Goal: Task Accomplishment & Management: Use online tool/utility

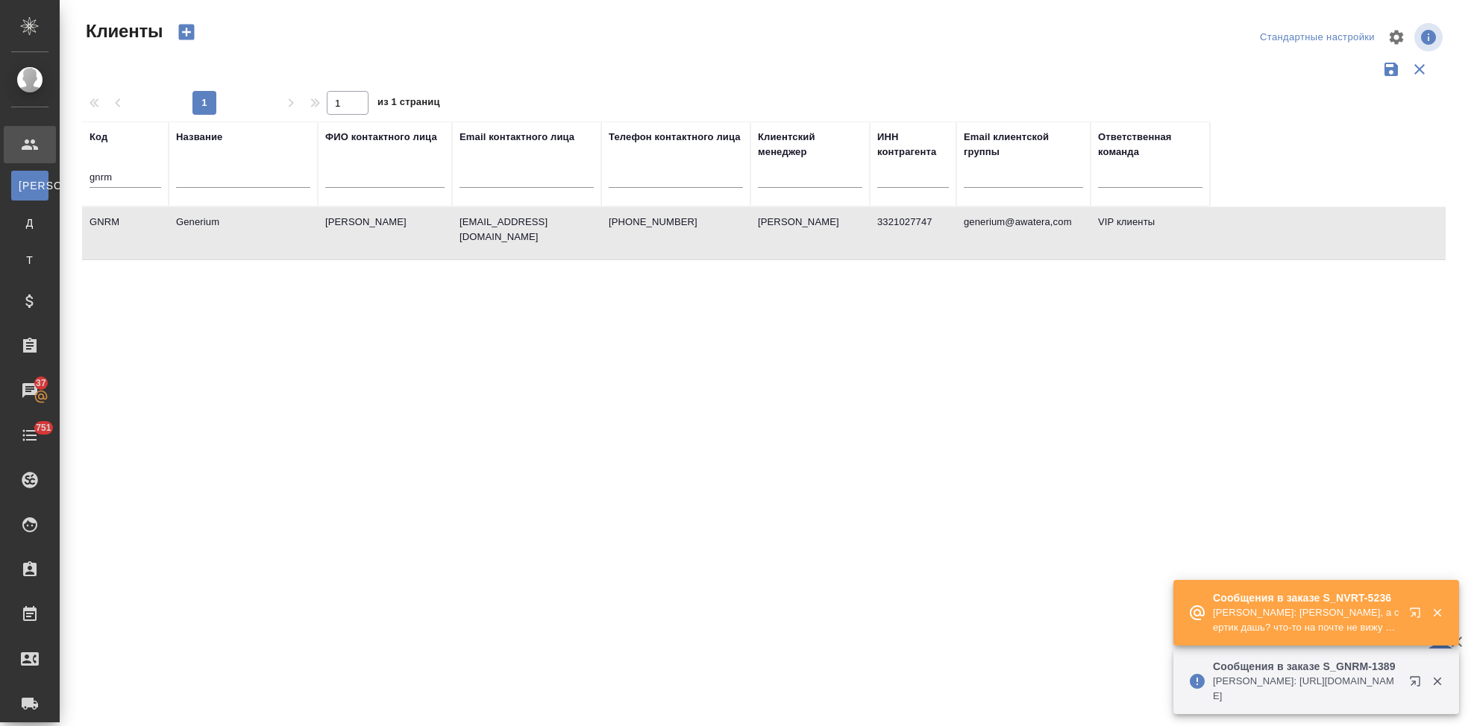
select select "RU"
click at [1414, 617] on icon "button" at bounding box center [1418, 616] width 18 height 18
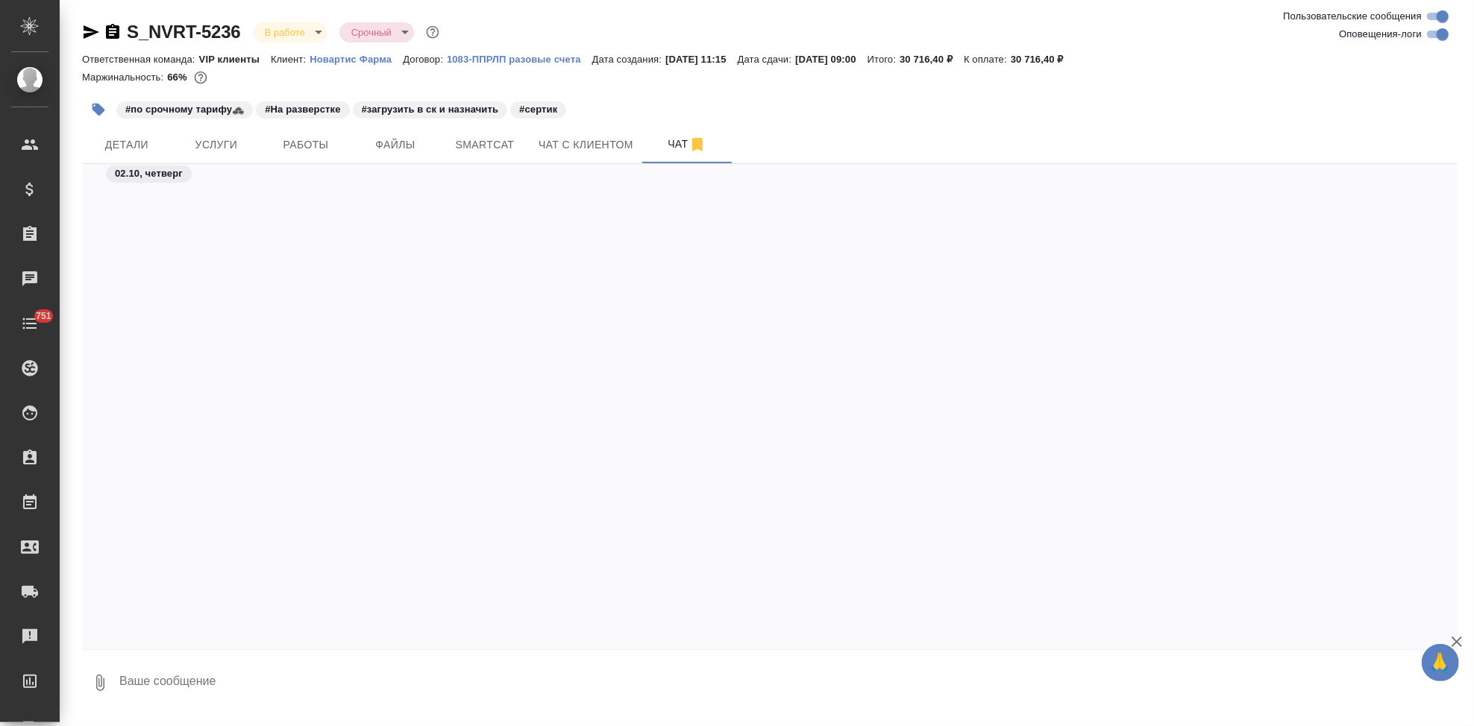
scroll to position [45578, 0]
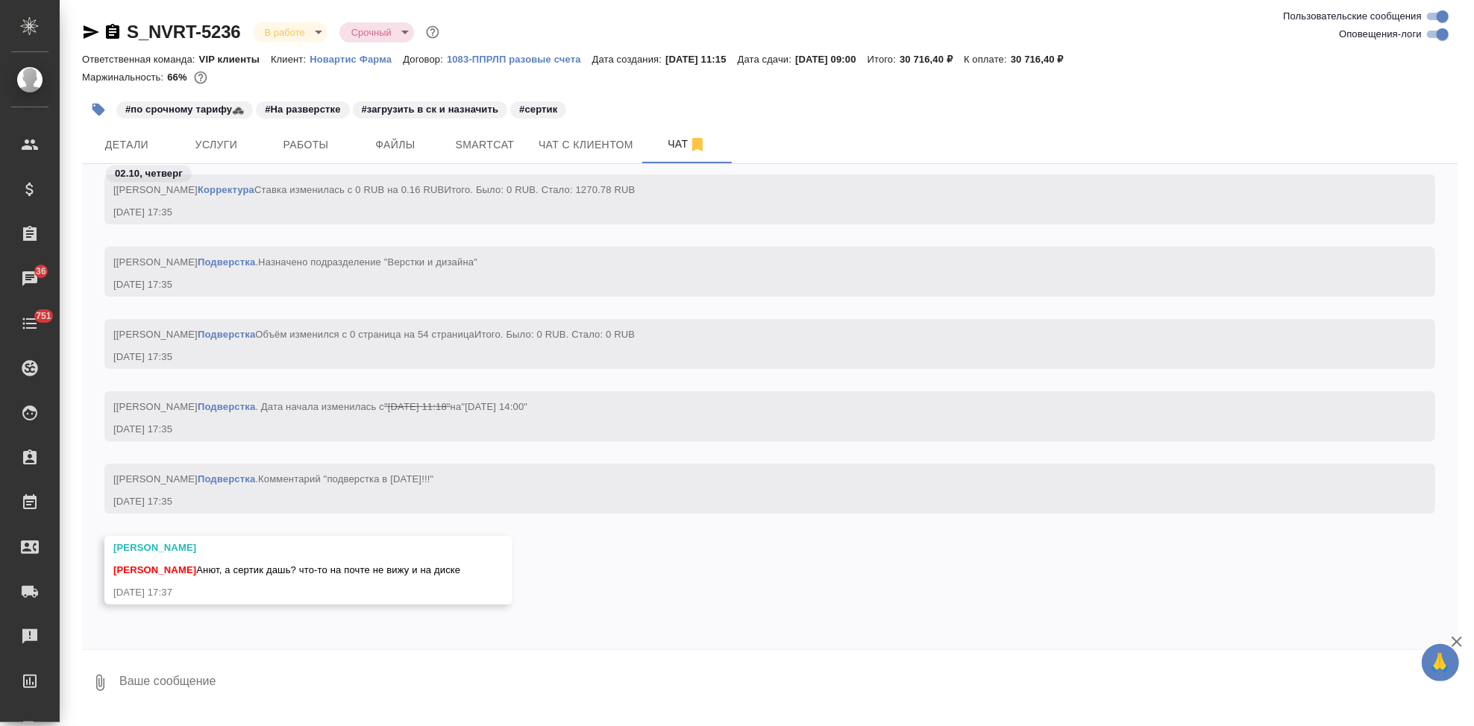
click at [315, 677] on textarea at bounding box center [788, 683] width 1340 height 51
type textarea "запрошу"
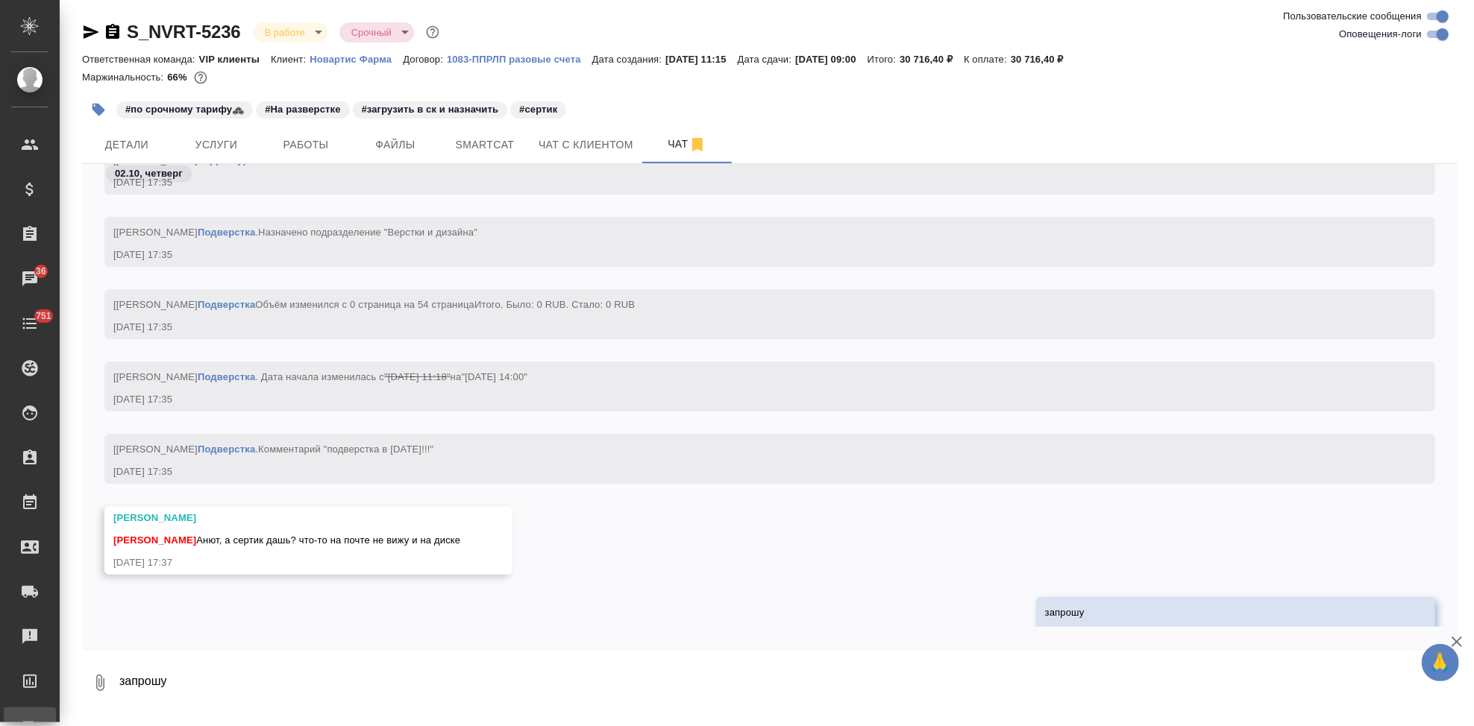
scroll to position [45650, 0]
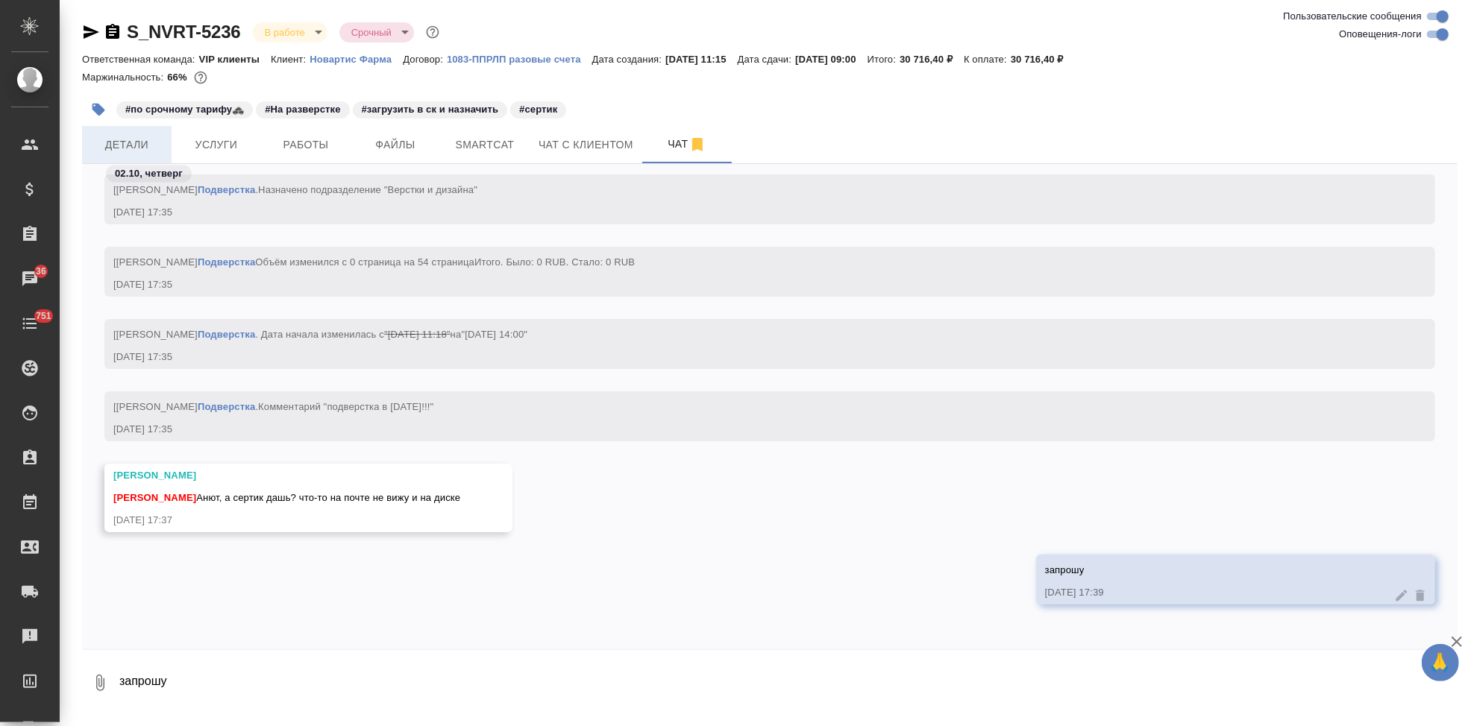
click at [135, 145] on span "Детали" at bounding box center [127, 145] width 72 height 19
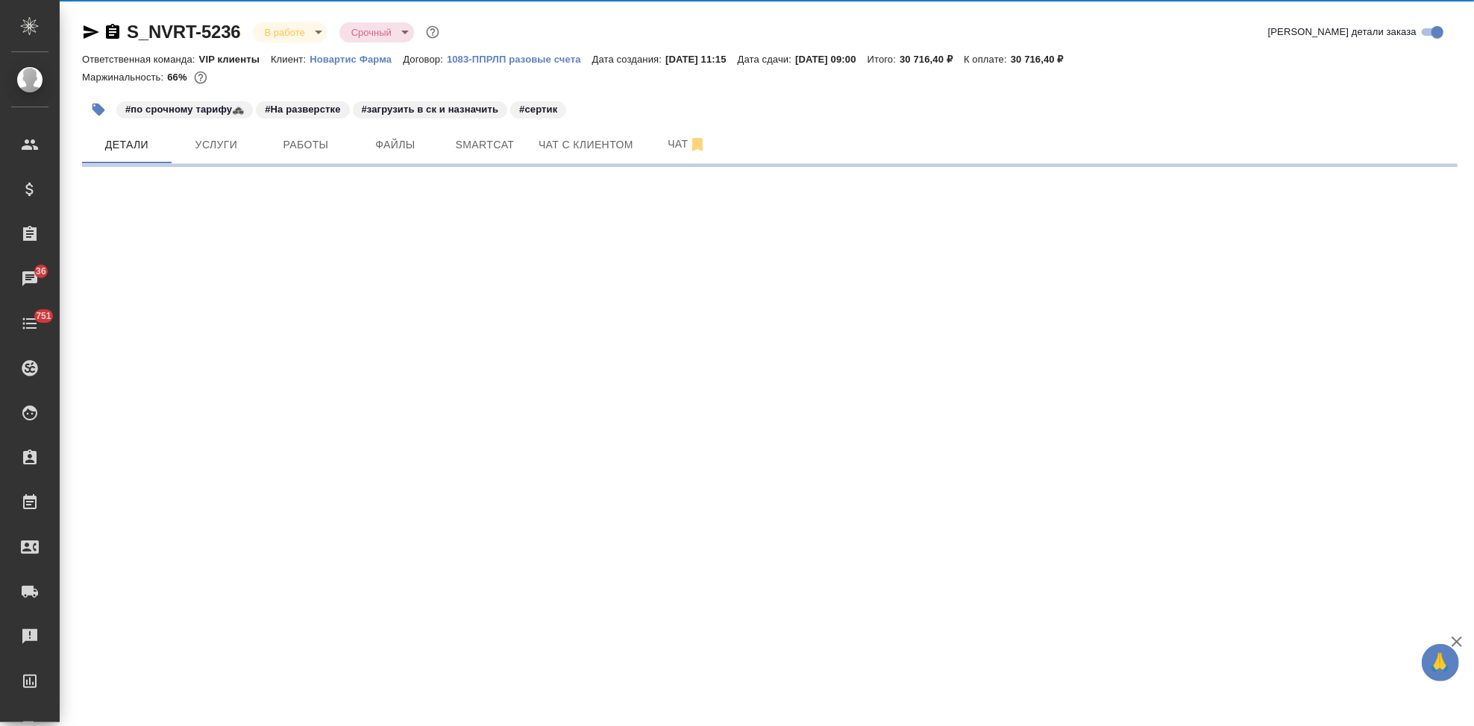
select select "RU"
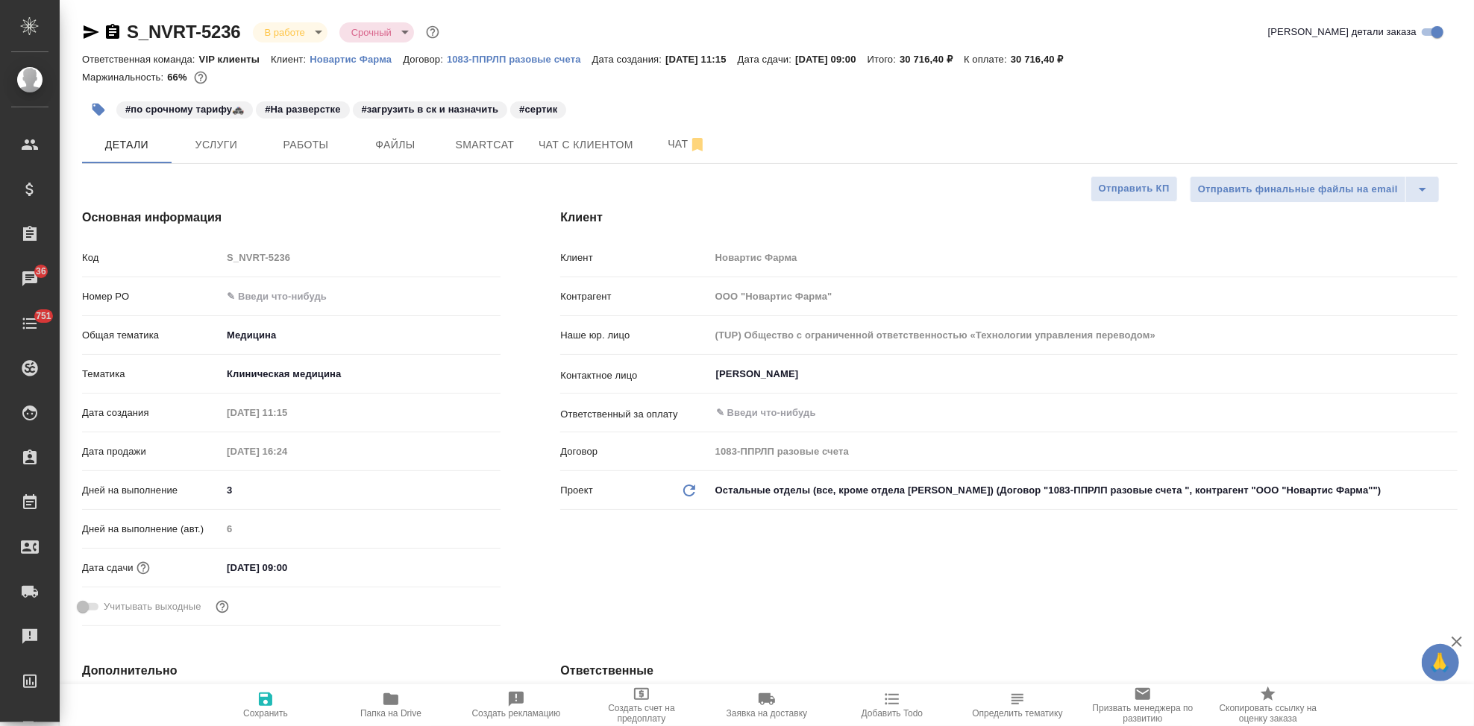
type textarea "x"
click at [675, 147] on span "Чат" at bounding box center [687, 144] width 72 height 19
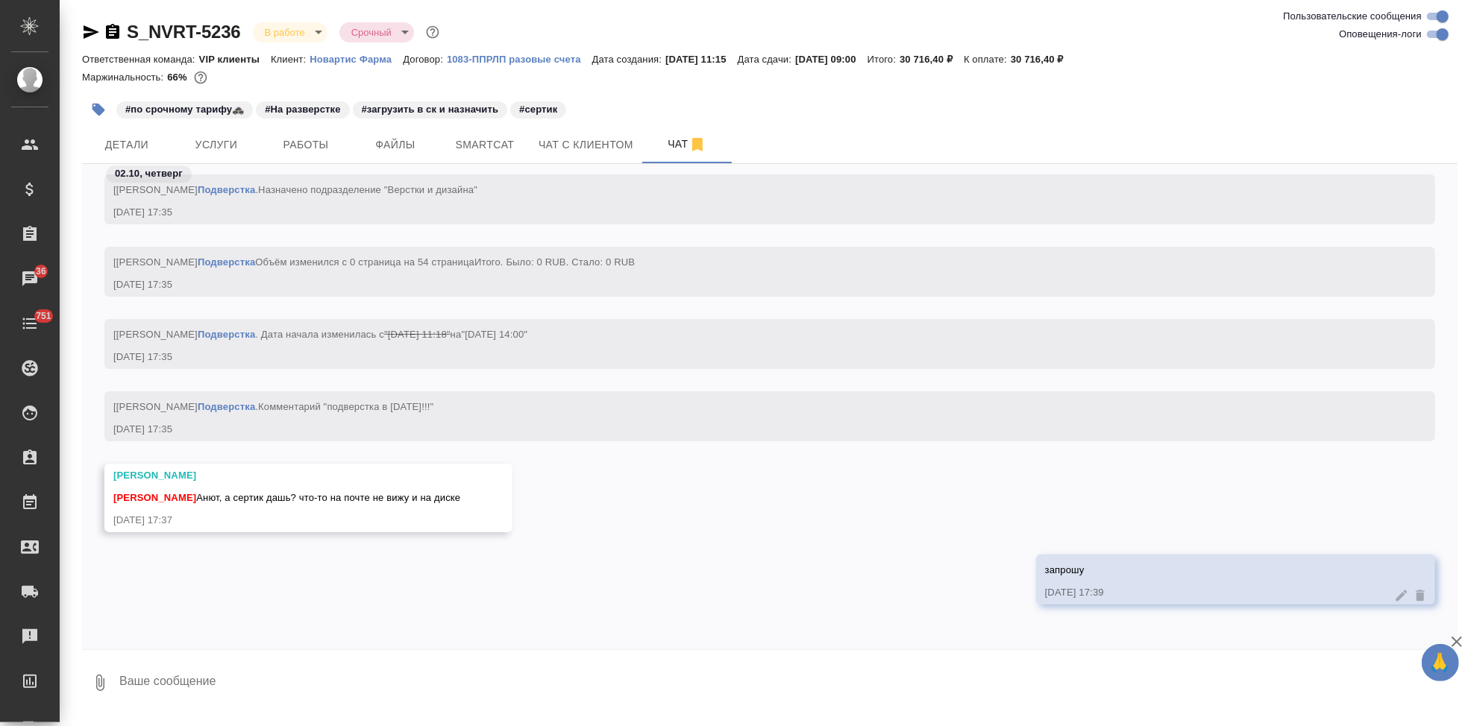
scroll to position [46456, 0]
click at [288, 683] on textarea at bounding box center [788, 683] width 1340 height 51
type textarea "они пока не прислали, обычно позже присыдает она"
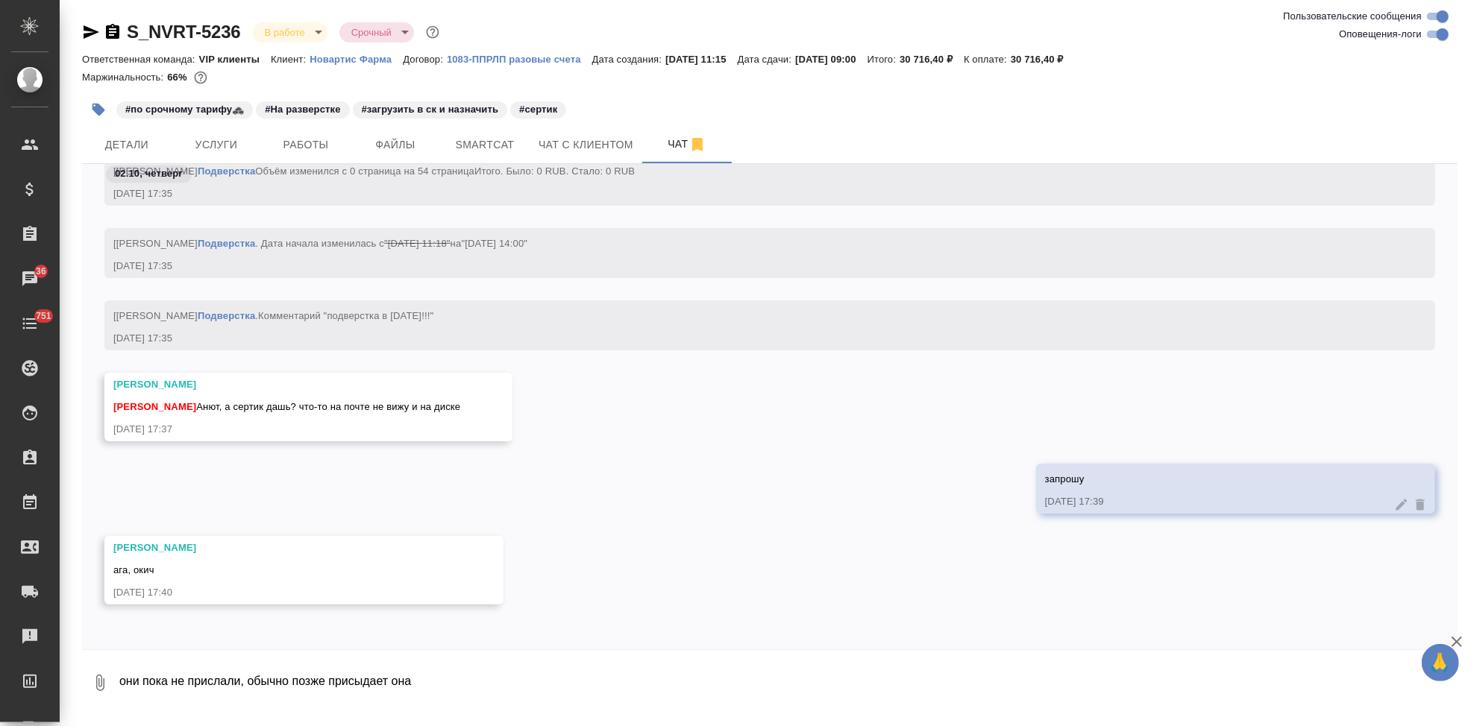
scroll to position [46546, 0]
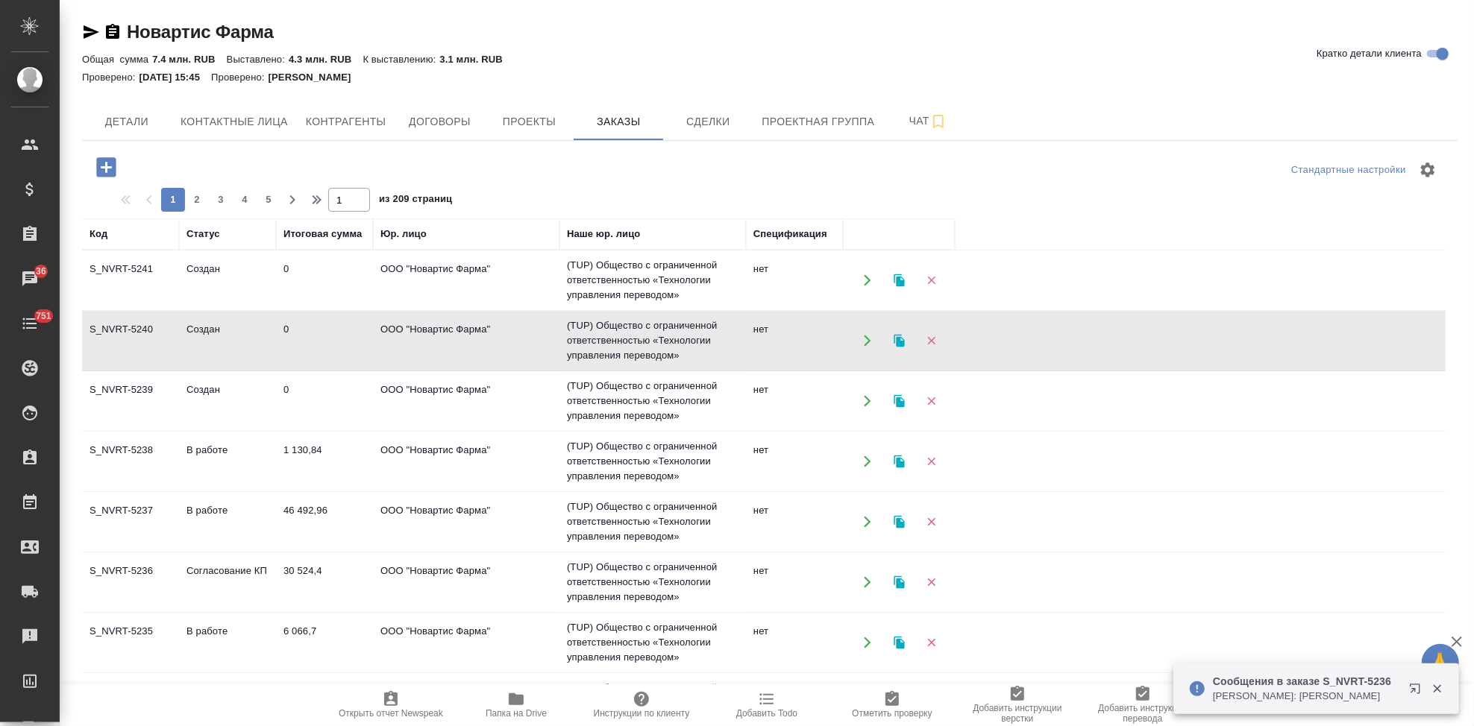
click at [198, 341] on td "Создан" at bounding box center [227, 341] width 97 height 52
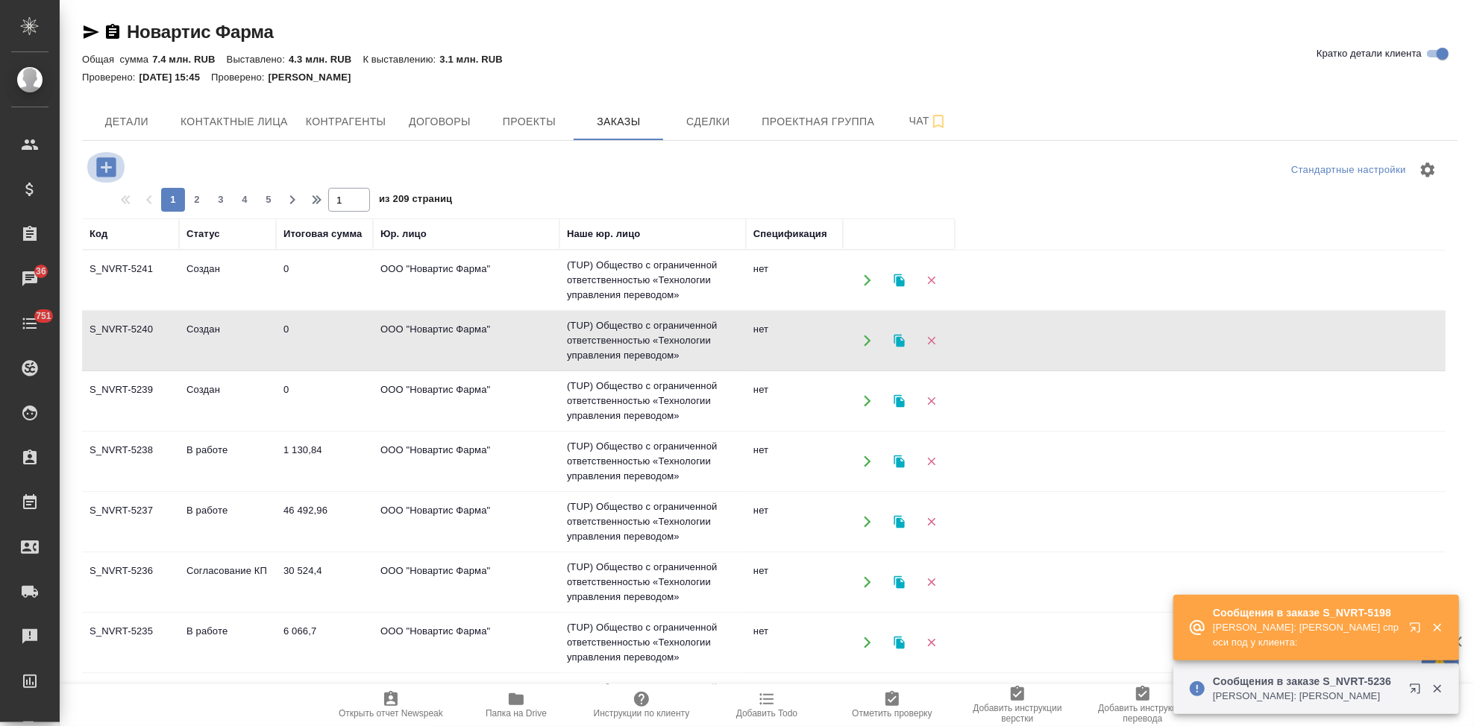
click at [107, 171] on icon "button" at bounding box center [105, 166] width 19 height 19
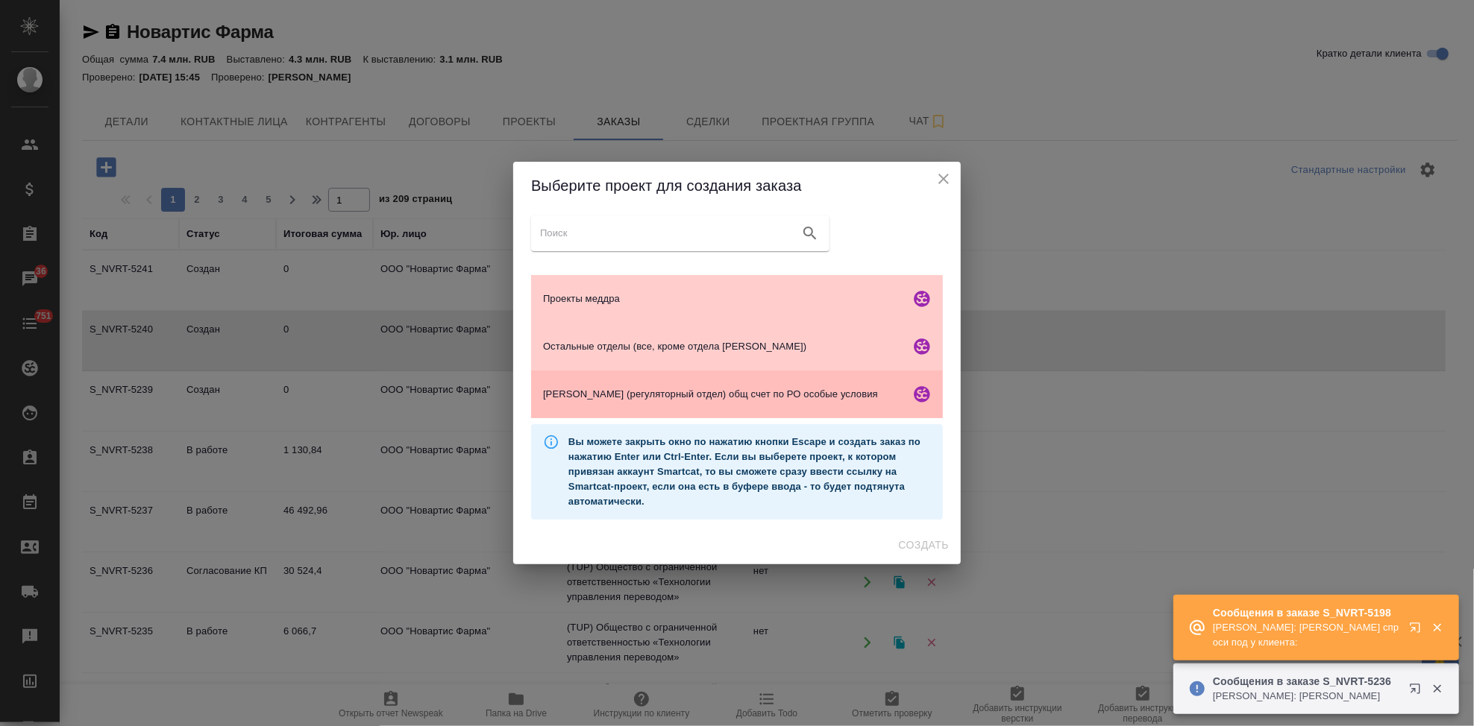
click at [632, 395] on span "Гладкова (регуляторный отдел) общ счет по РО особые условия" at bounding box center [723, 394] width 361 height 15
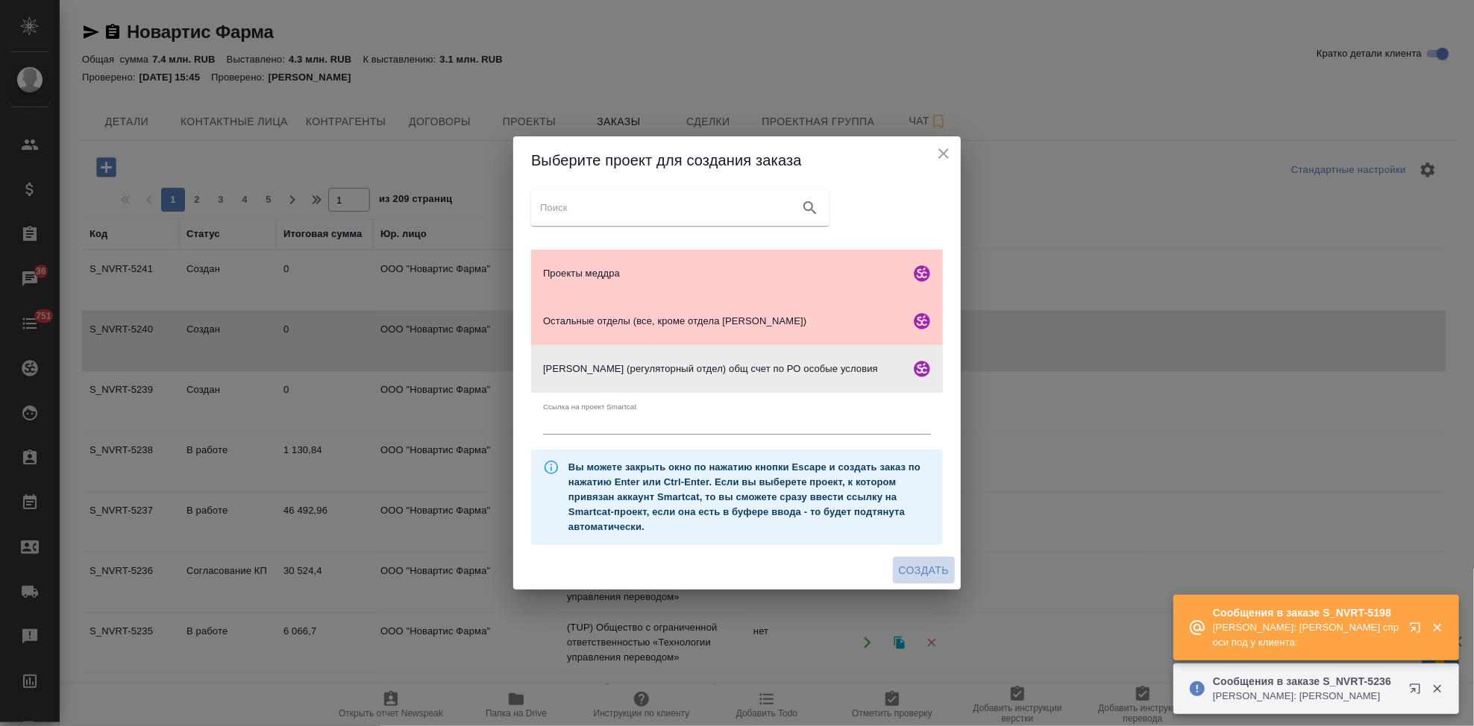
click at [907, 568] on span "Создать" at bounding box center [924, 571] width 50 height 19
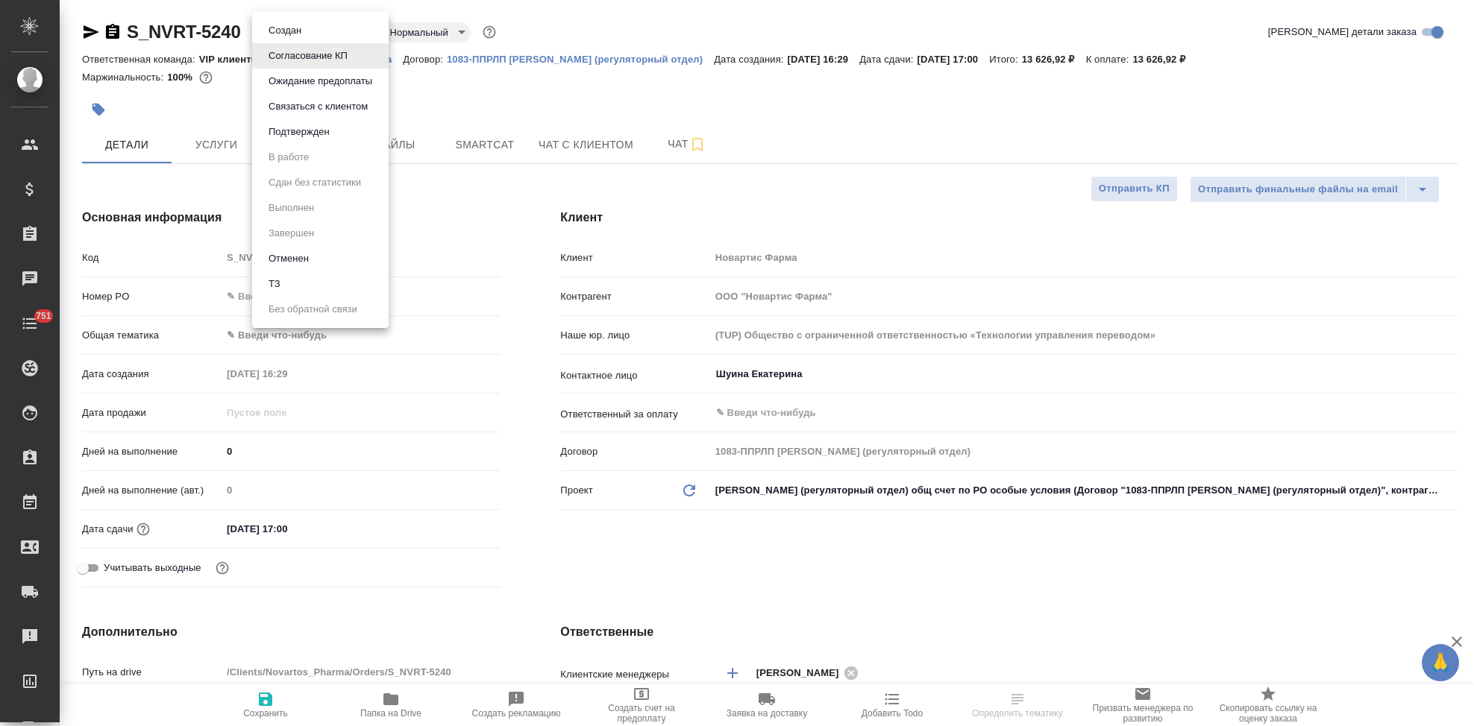
select select "RU"
click at [356, 37] on body "🙏 .cls-1 fill:#fff; AWATERA Kabargina [PERSON_NAME] Спецификации Заказы Чаты 75…" at bounding box center [737, 363] width 1474 height 726
click at [308, 127] on button "Подтвержден" at bounding box center [299, 132] width 70 height 16
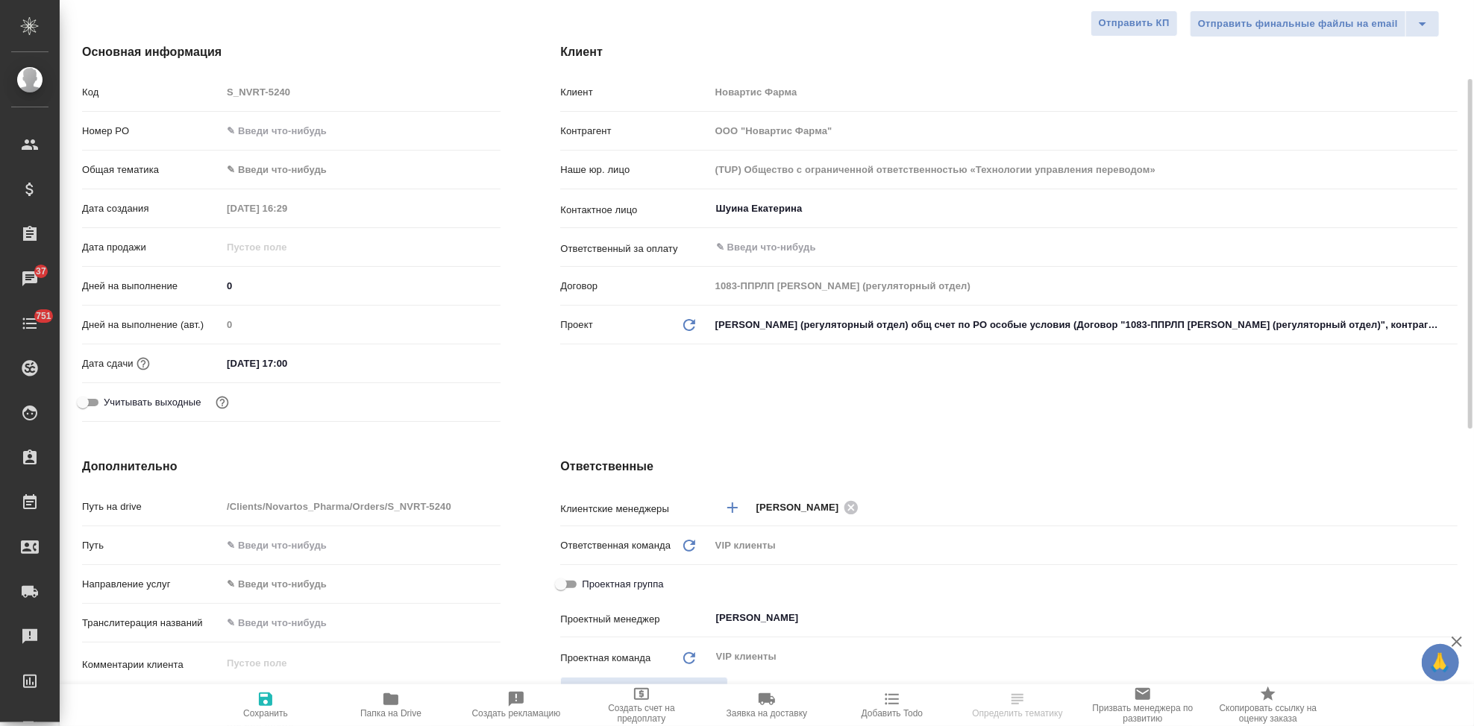
scroll to position [331, 0]
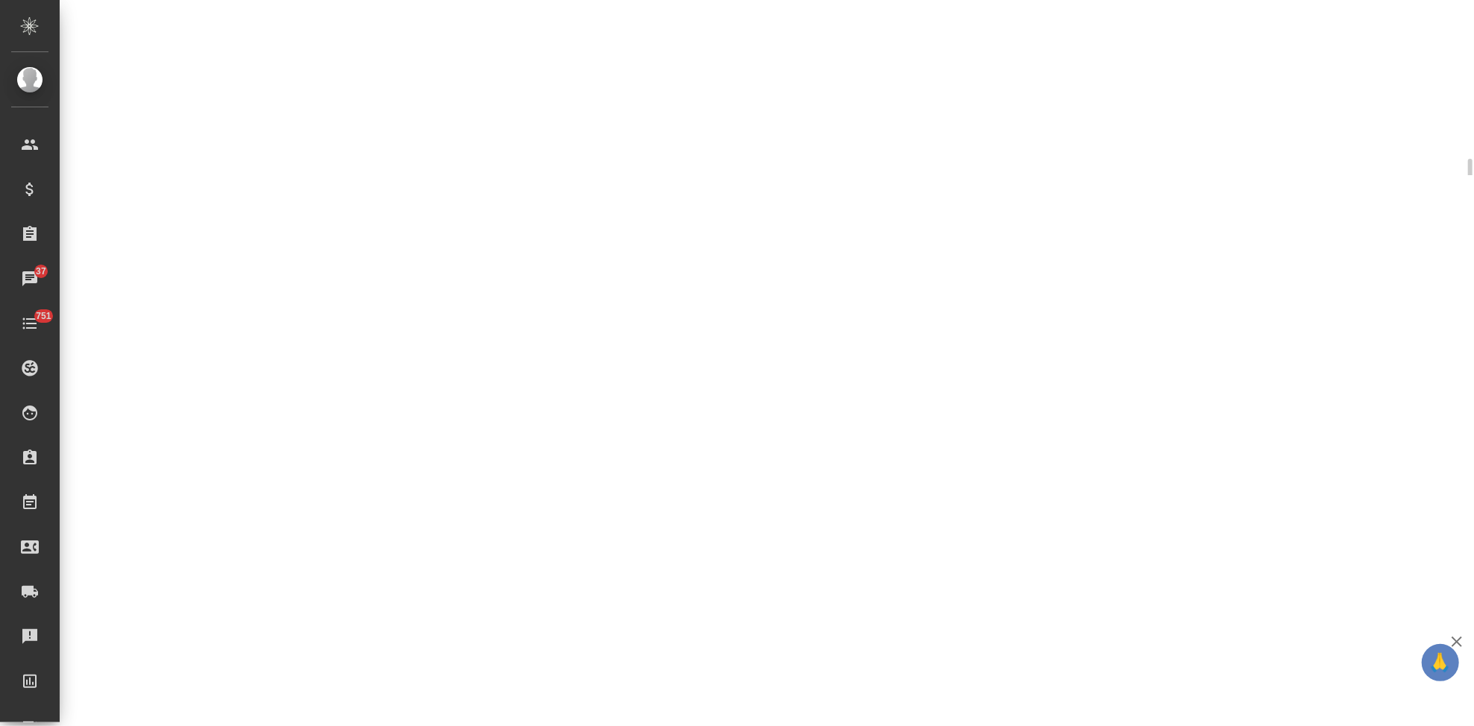
select select "RU"
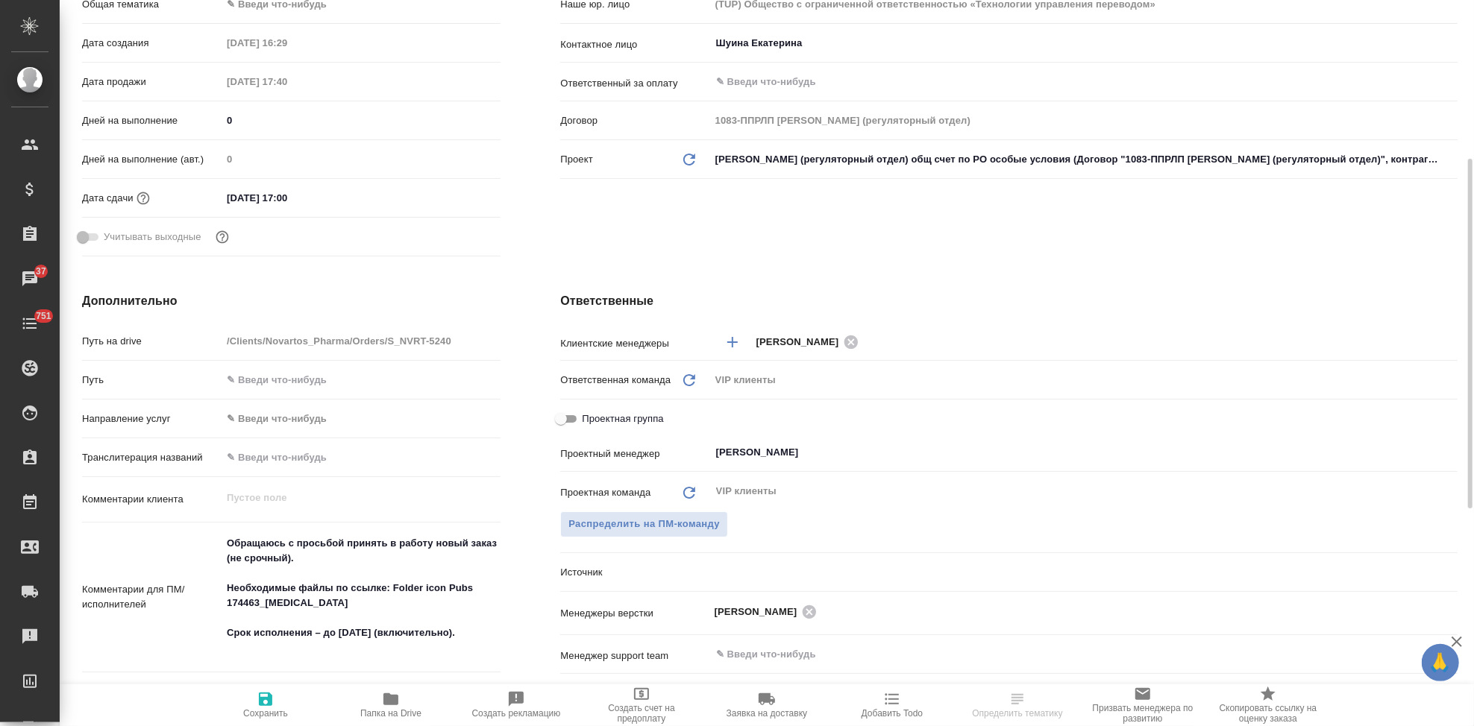
type textarea "x"
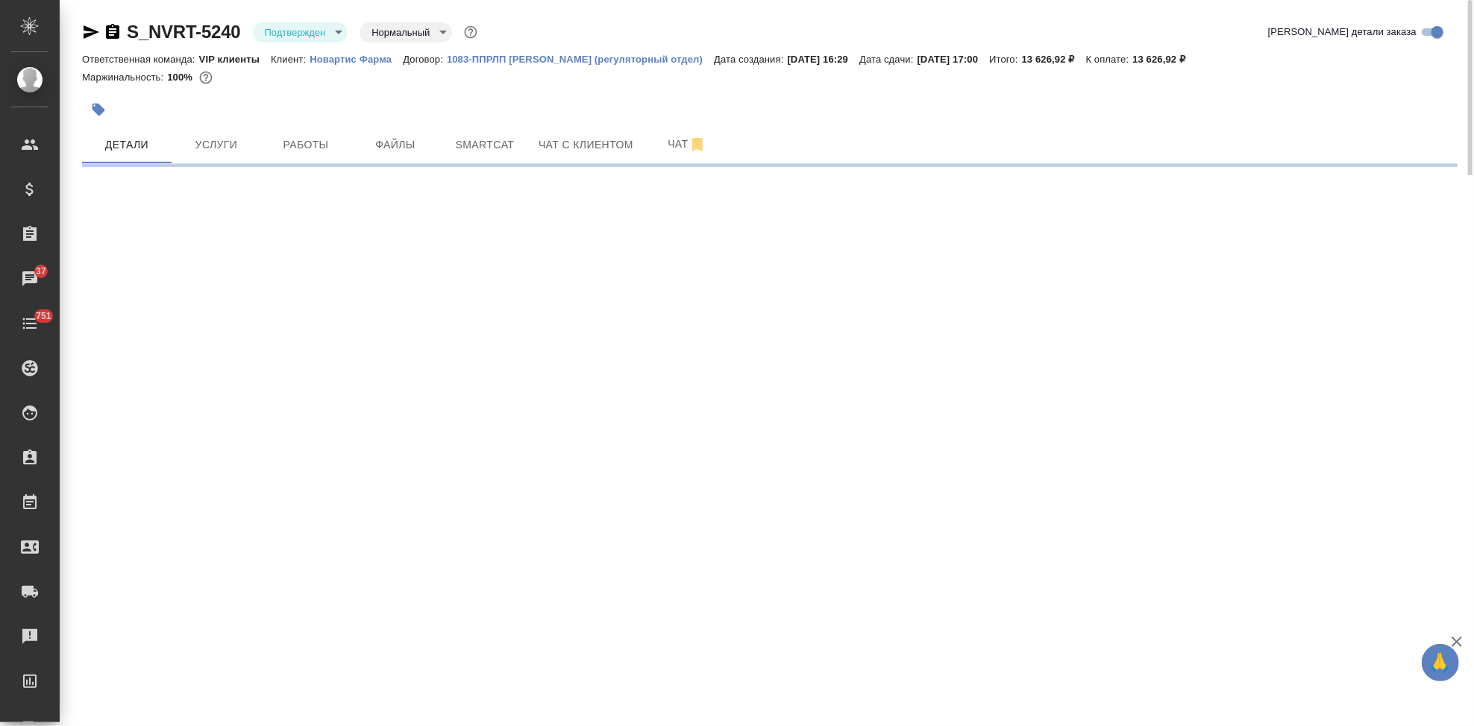
select select "RU"
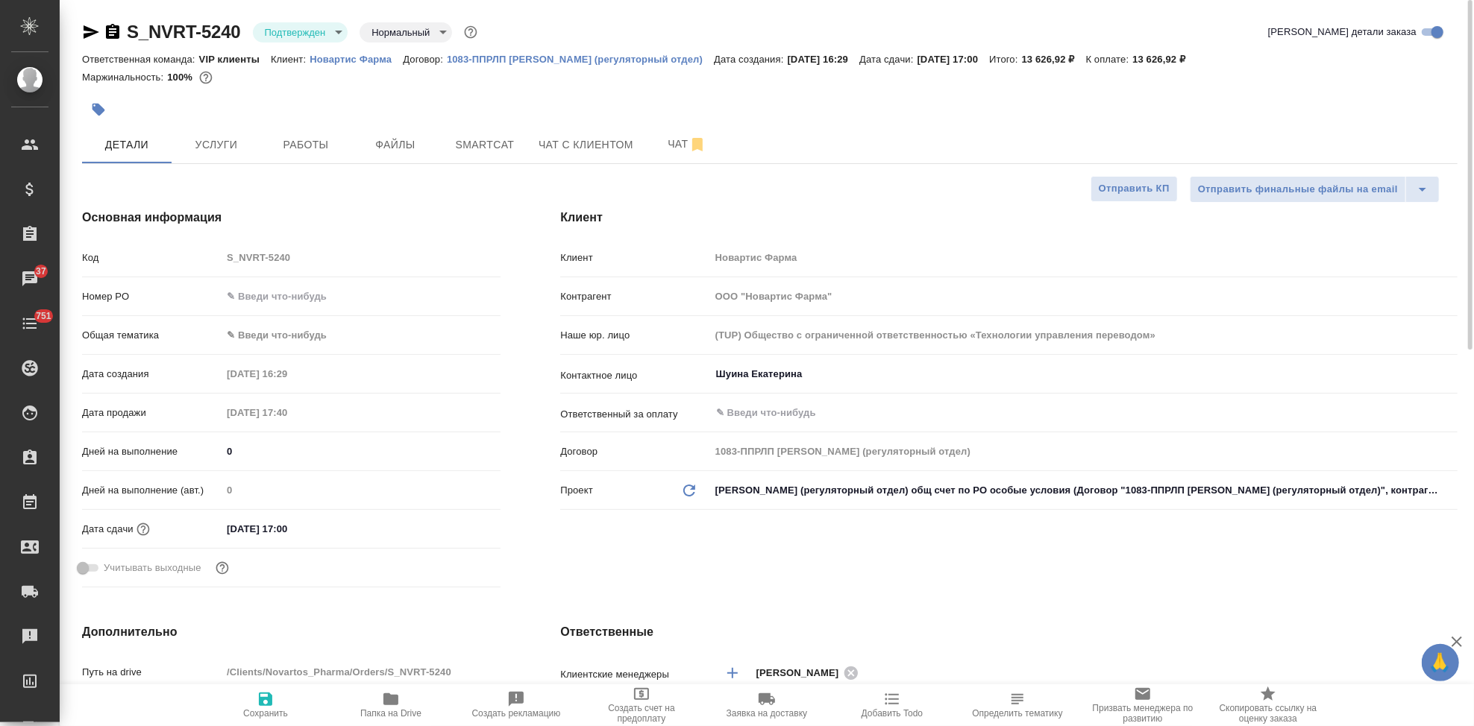
type textarea "x"
click at [673, 140] on span "Чат" at bounding box center [687, 144] width 72 height 19
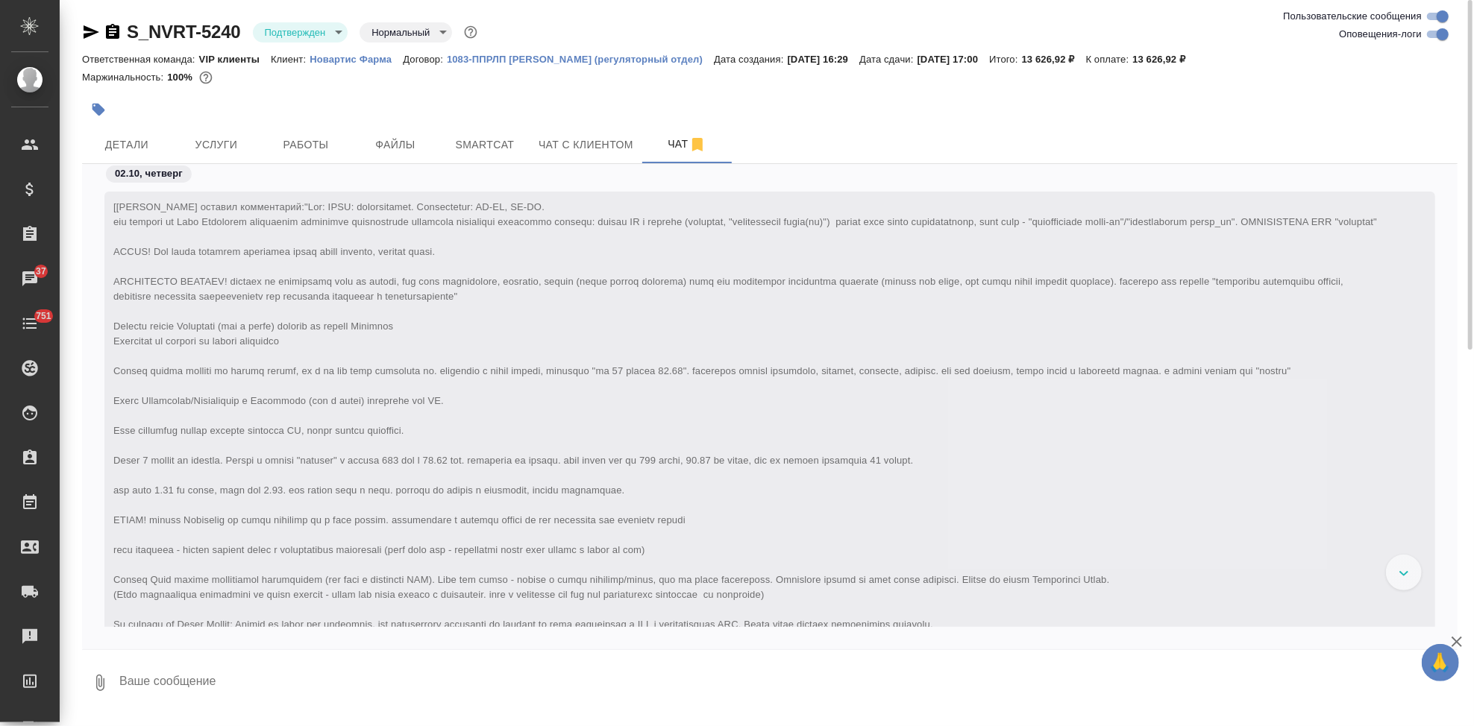
click at [348, 688] on textarea at bounding box center [788, 683] width 1340 height 51
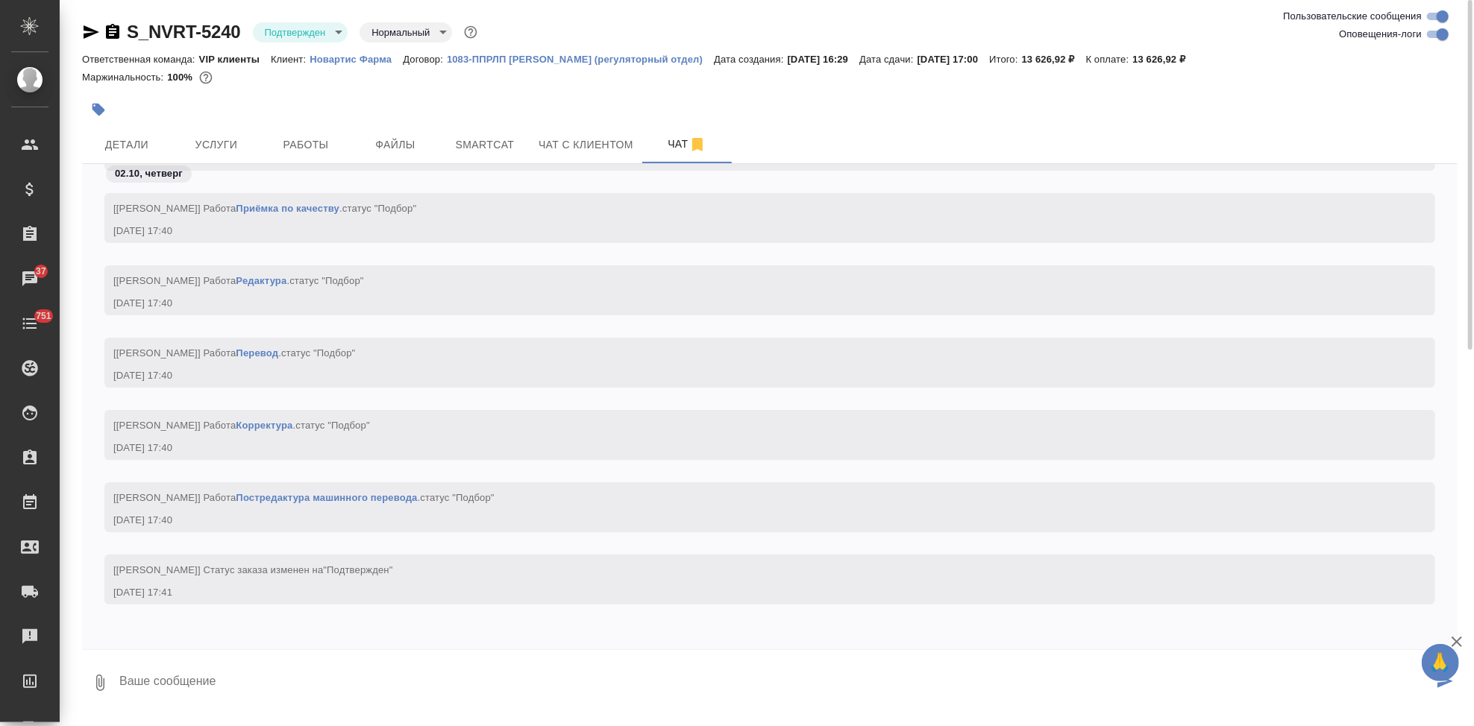
type textarea """
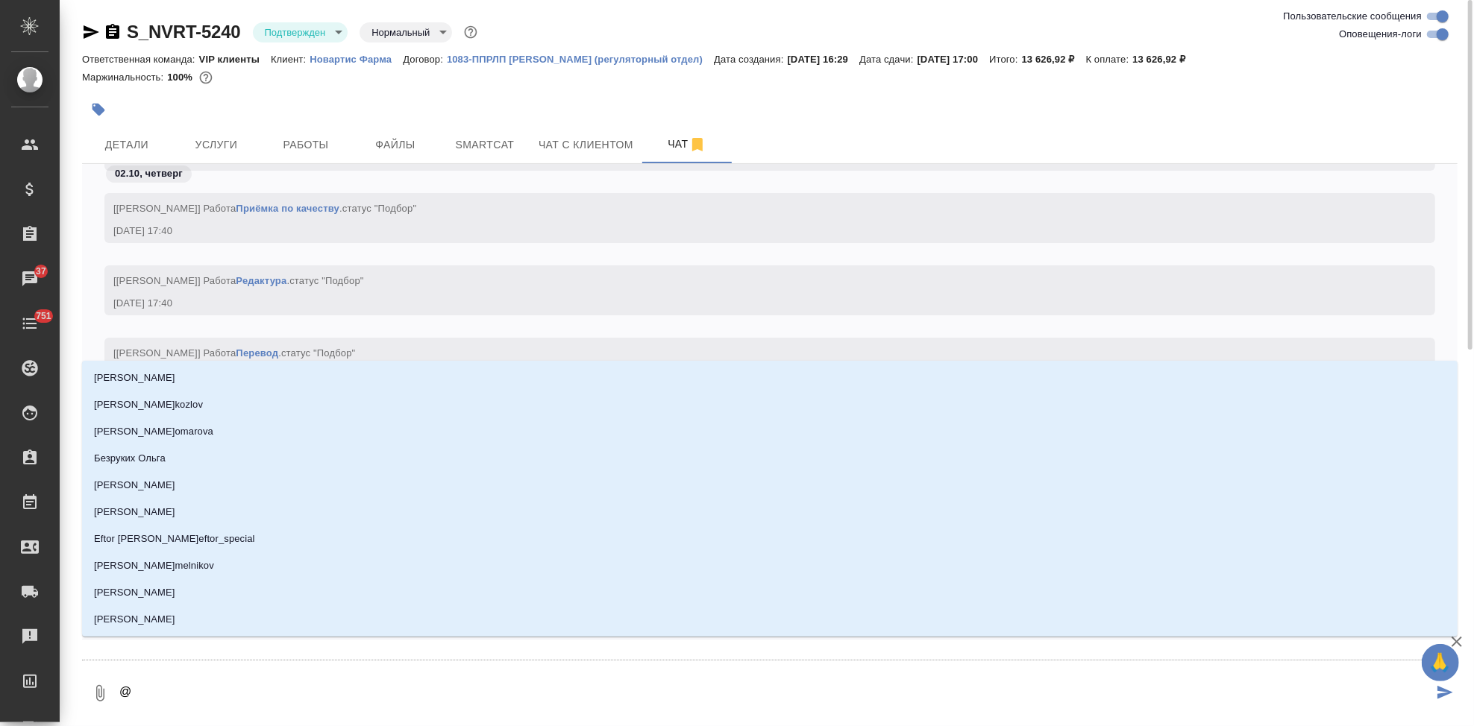
type textarea "@г"
type input "г"
type textarea "@гр"
type input "гр"
type textarea "@гра"
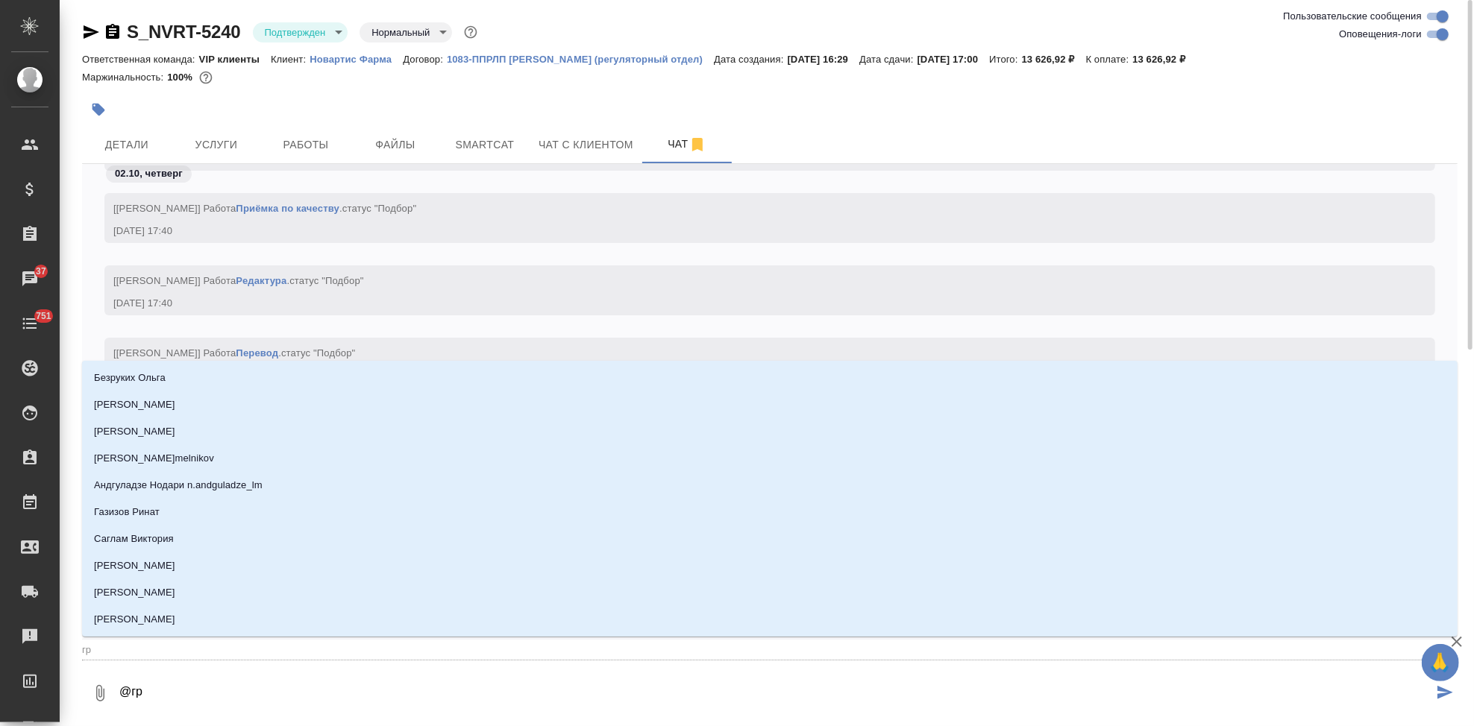
type input "гра"
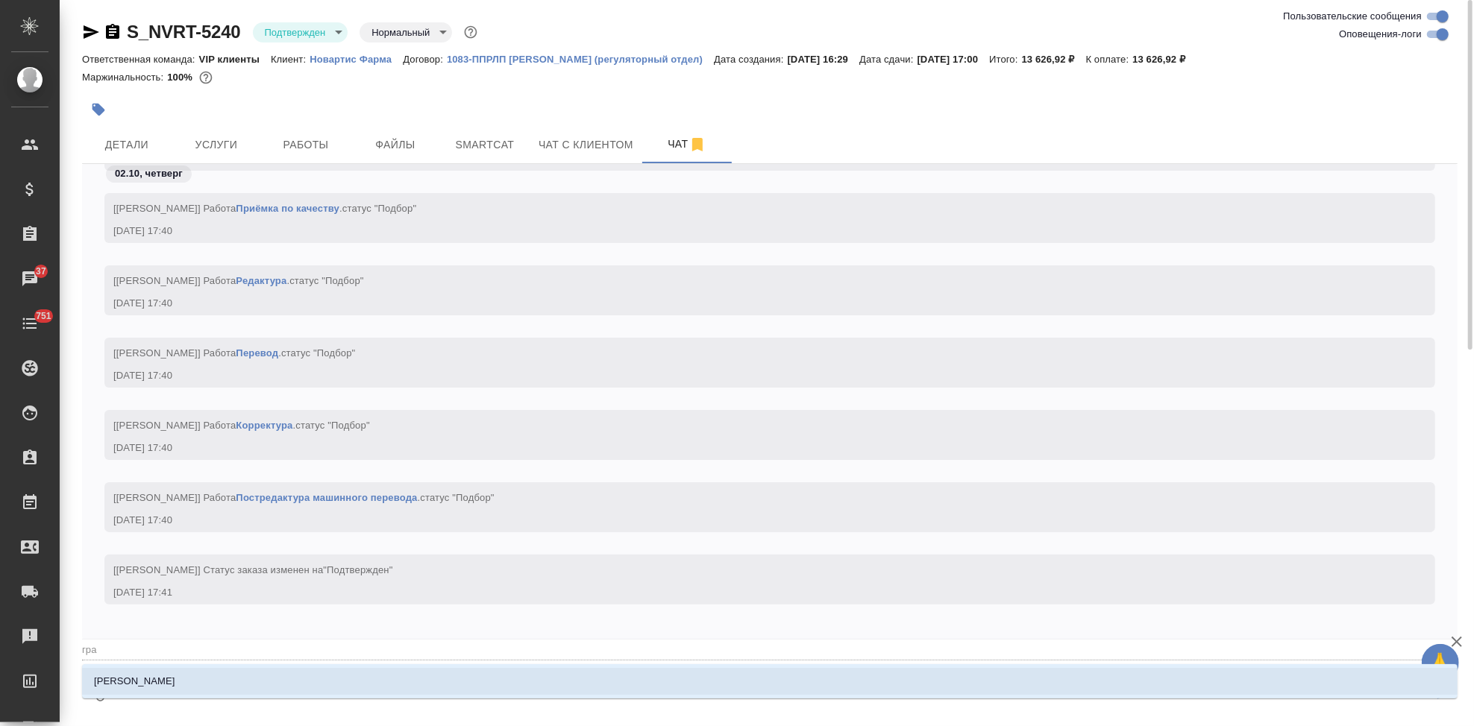
type textarea "@граб"
type input "граб"
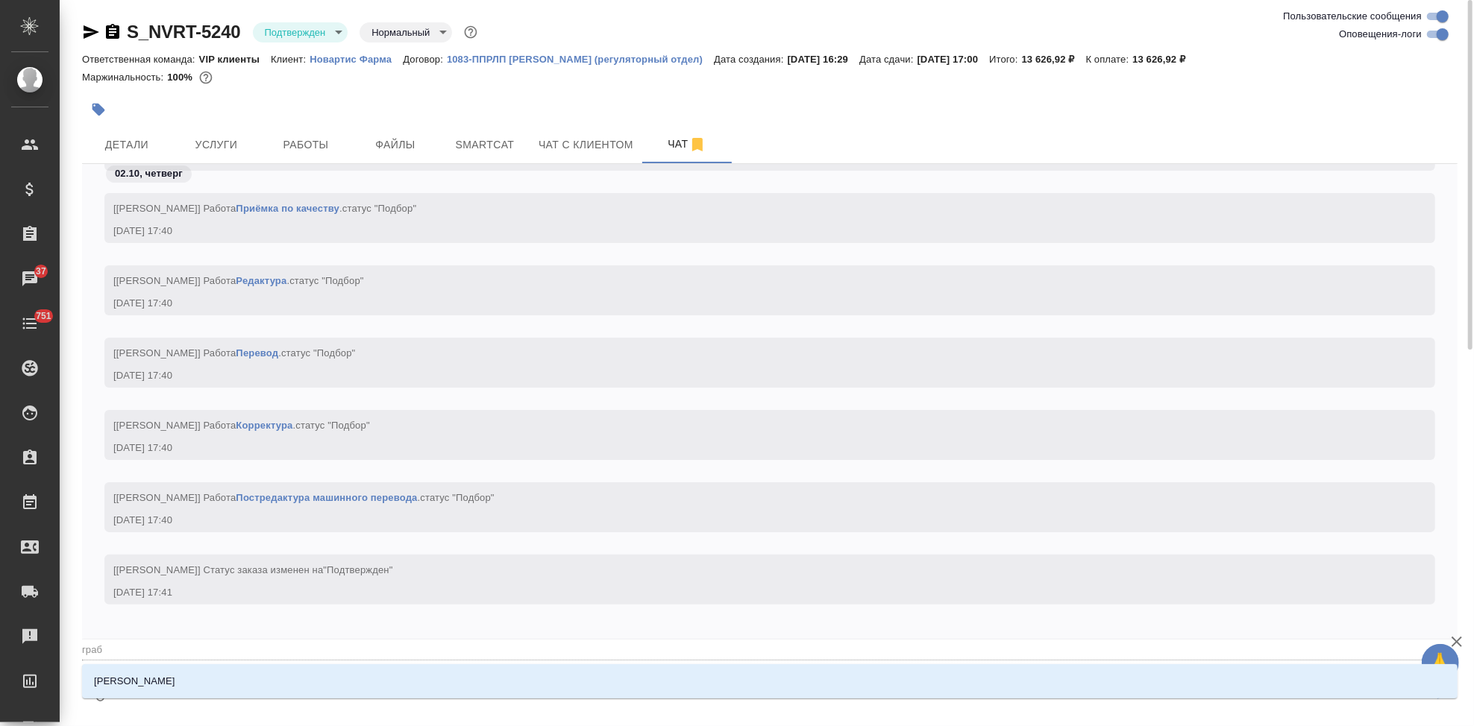
click at [313, 686] on li "[PERSON_NAME]" at bounding box center [769, 681] width 1375 height 27
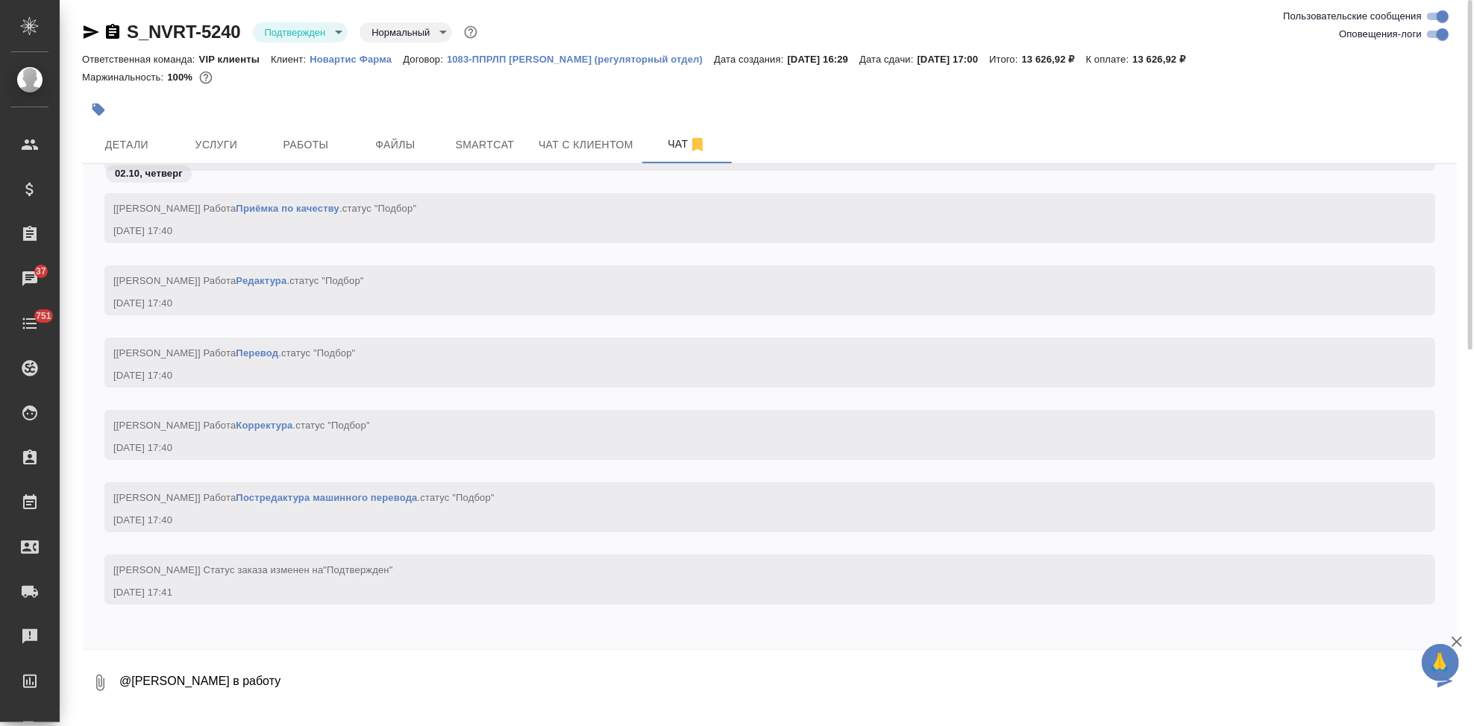
type textarea "@Грабко Мария в работу"
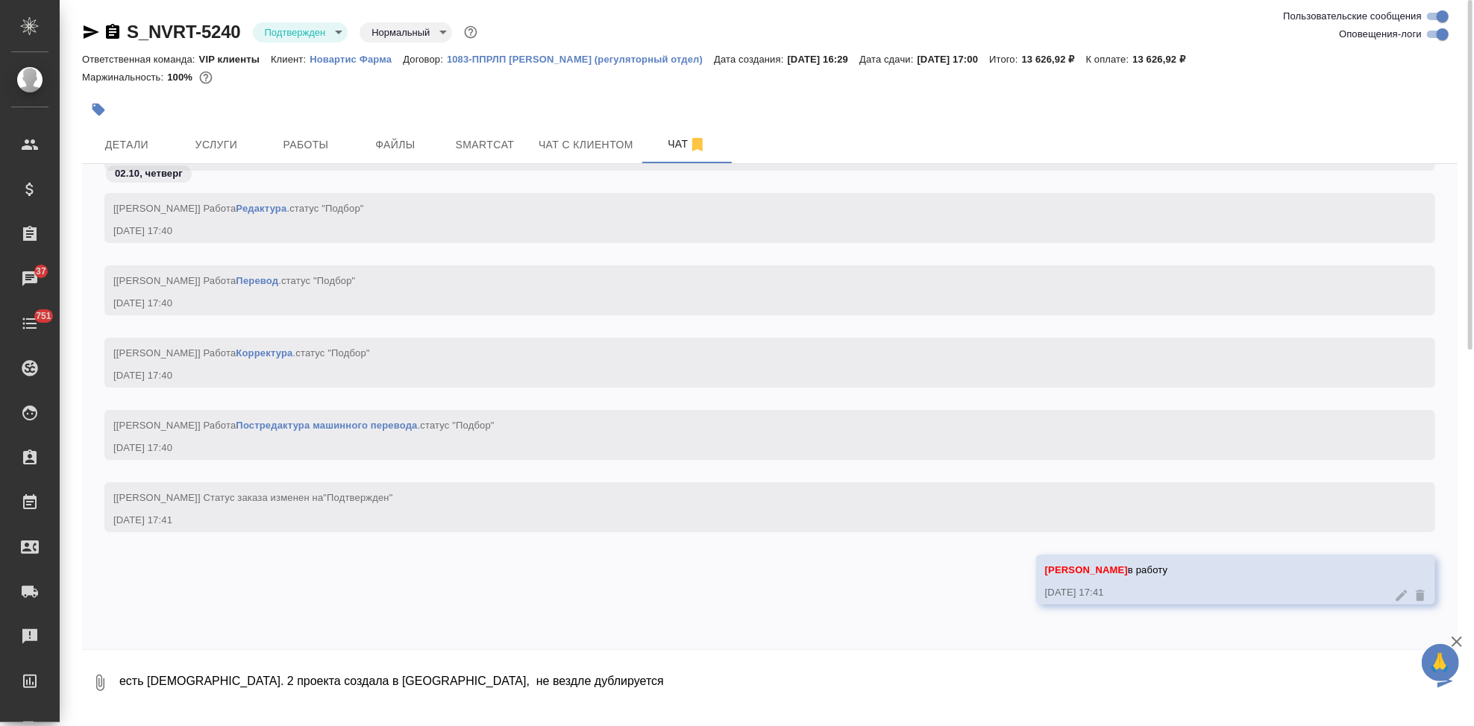
type textarea "есть румынский. 2 проекта создала в ск, не вездле дублируется"
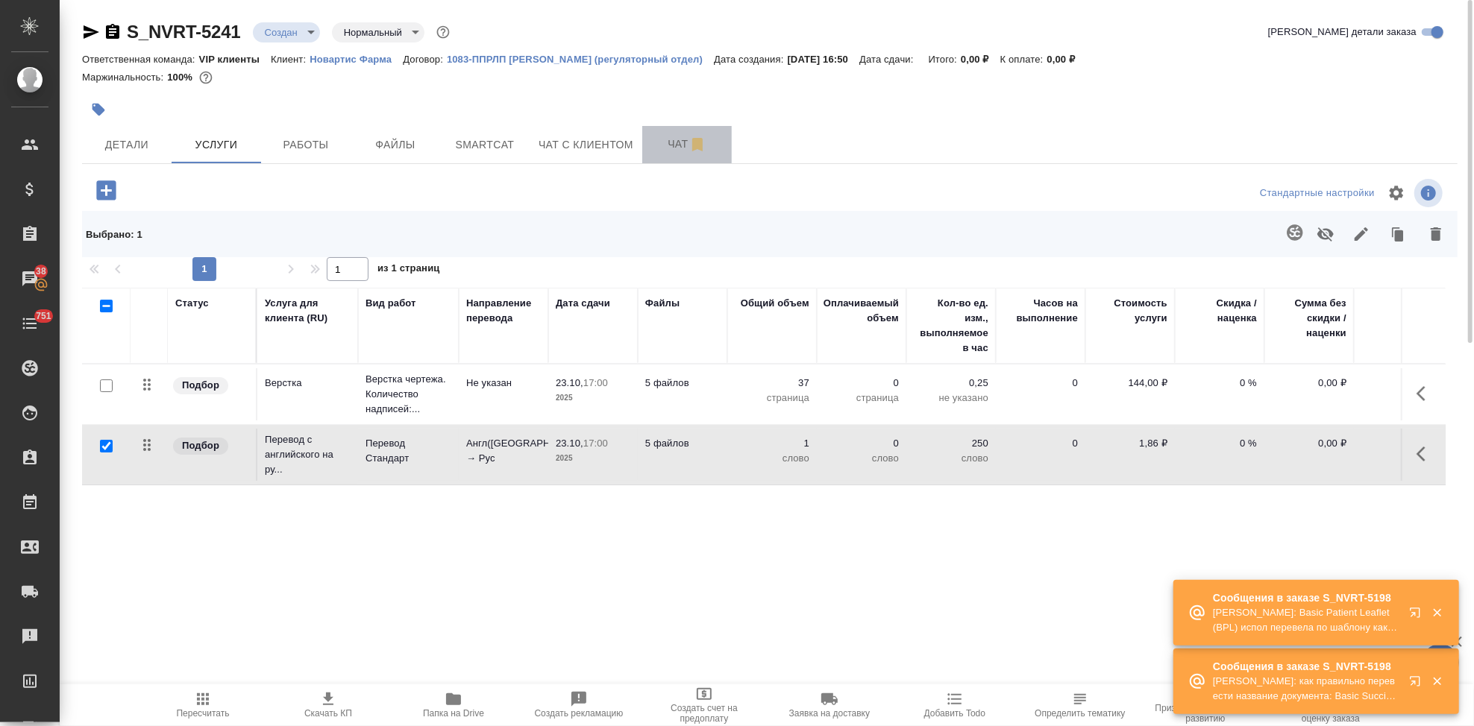
click at [677, 148] on span "Чат" at bounding box center [687, 144] width 72 height 19
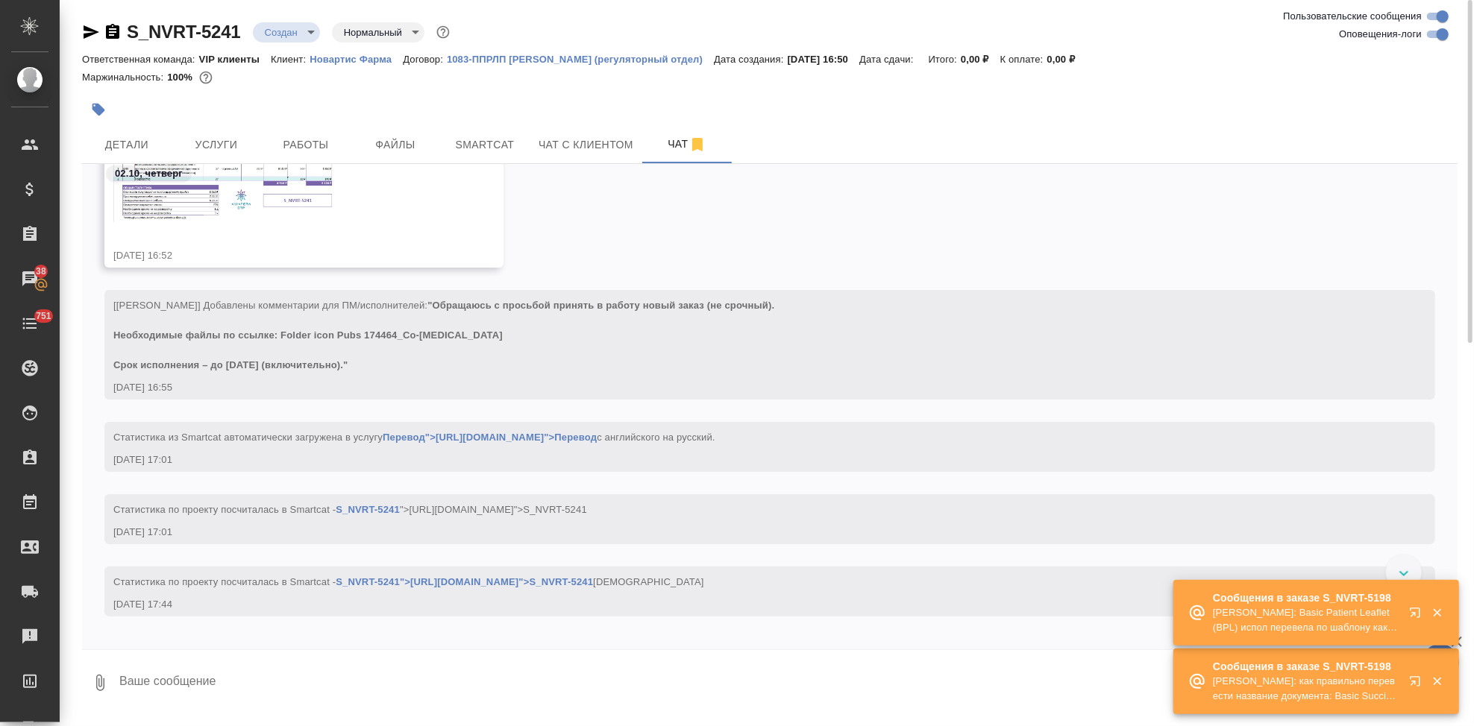
scroll to position [287, 0]
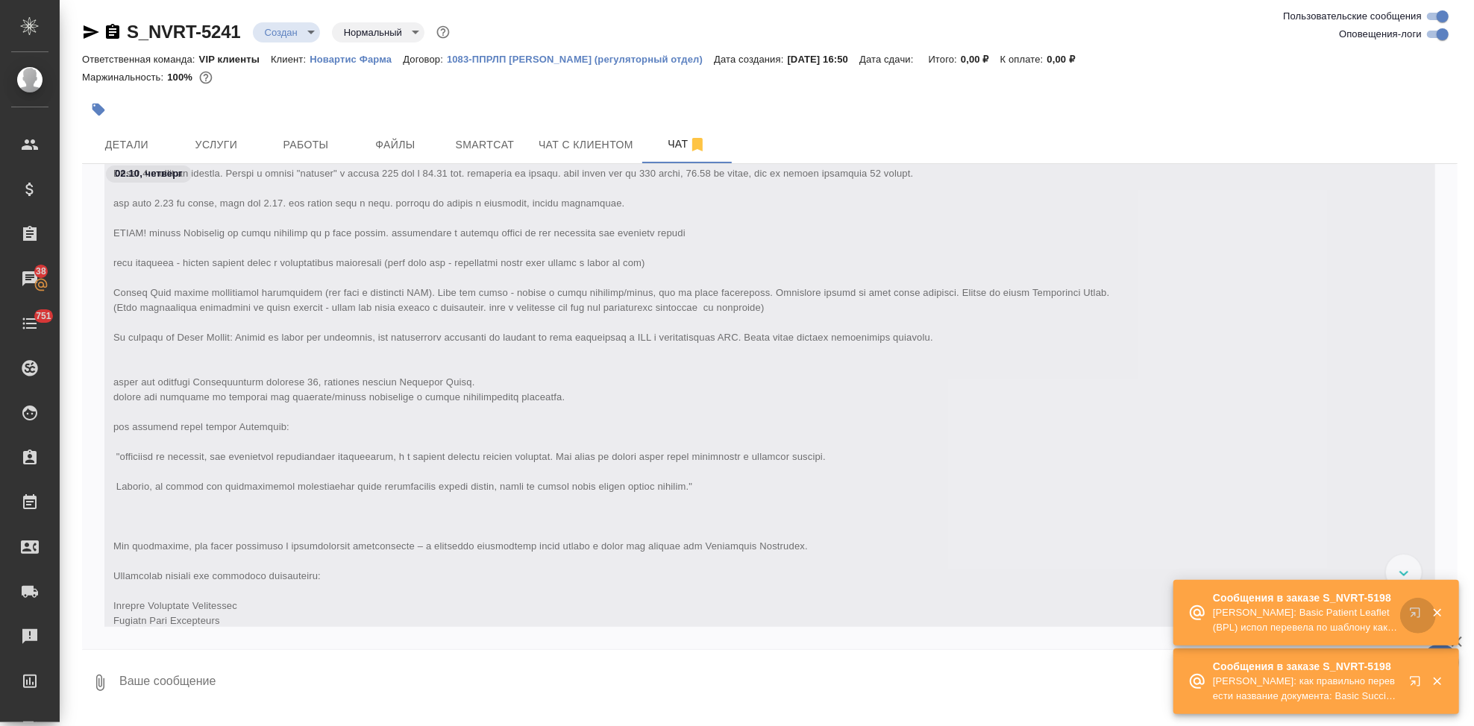
click at [1413, 615] on icon "button" at bounding box center [1415, 613] width 10 height 10
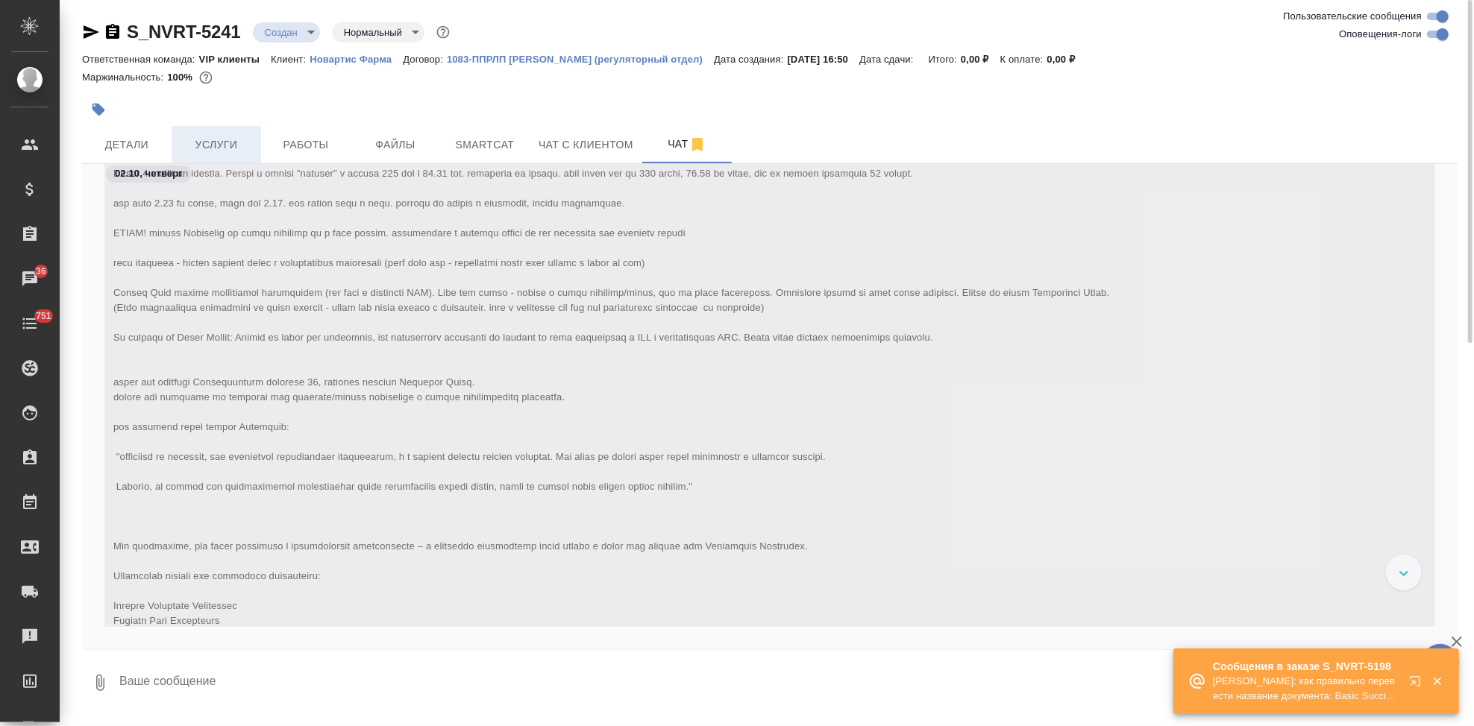
click at [231, 157] on button "Услуги" at bounding box center [217, 144] width 90 height 37
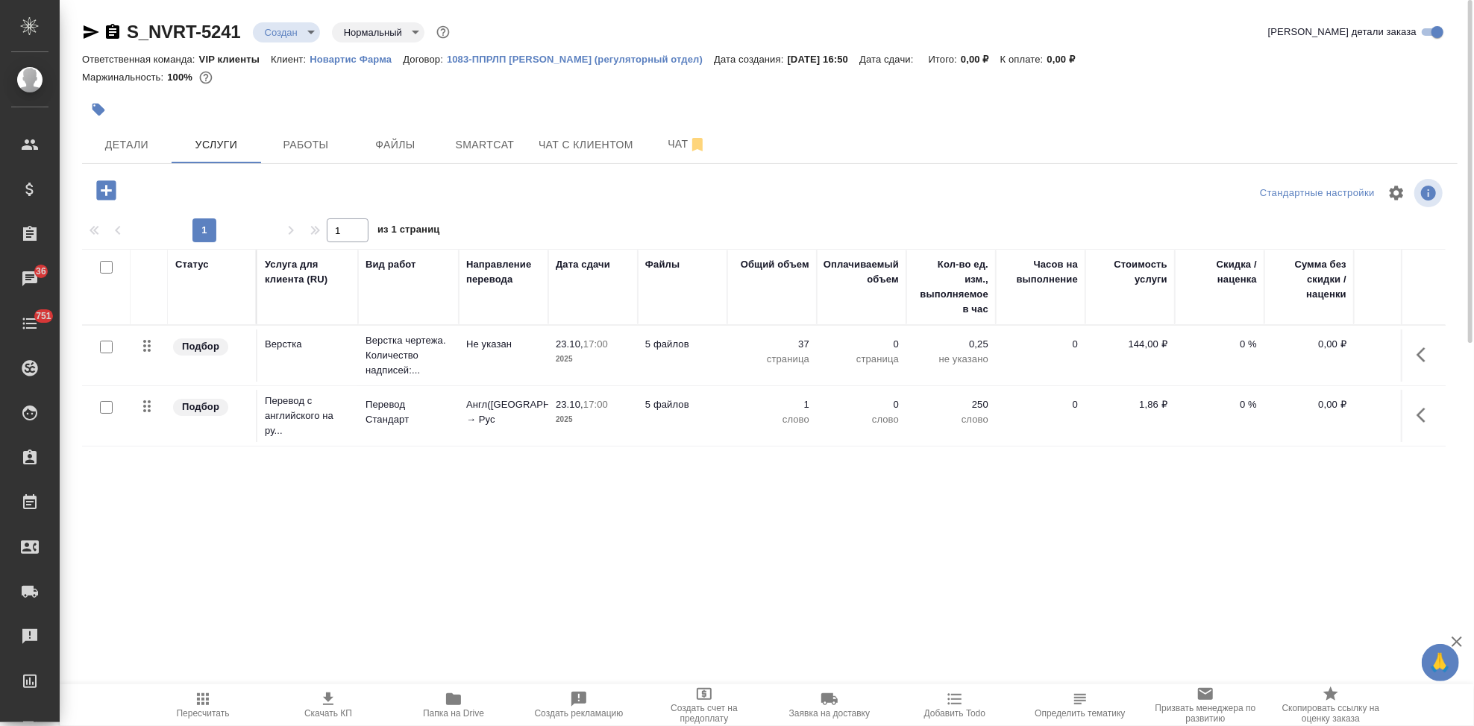
click at [1414, 414] on button "button" at bounding box center [1425, 416] width 36 height 36
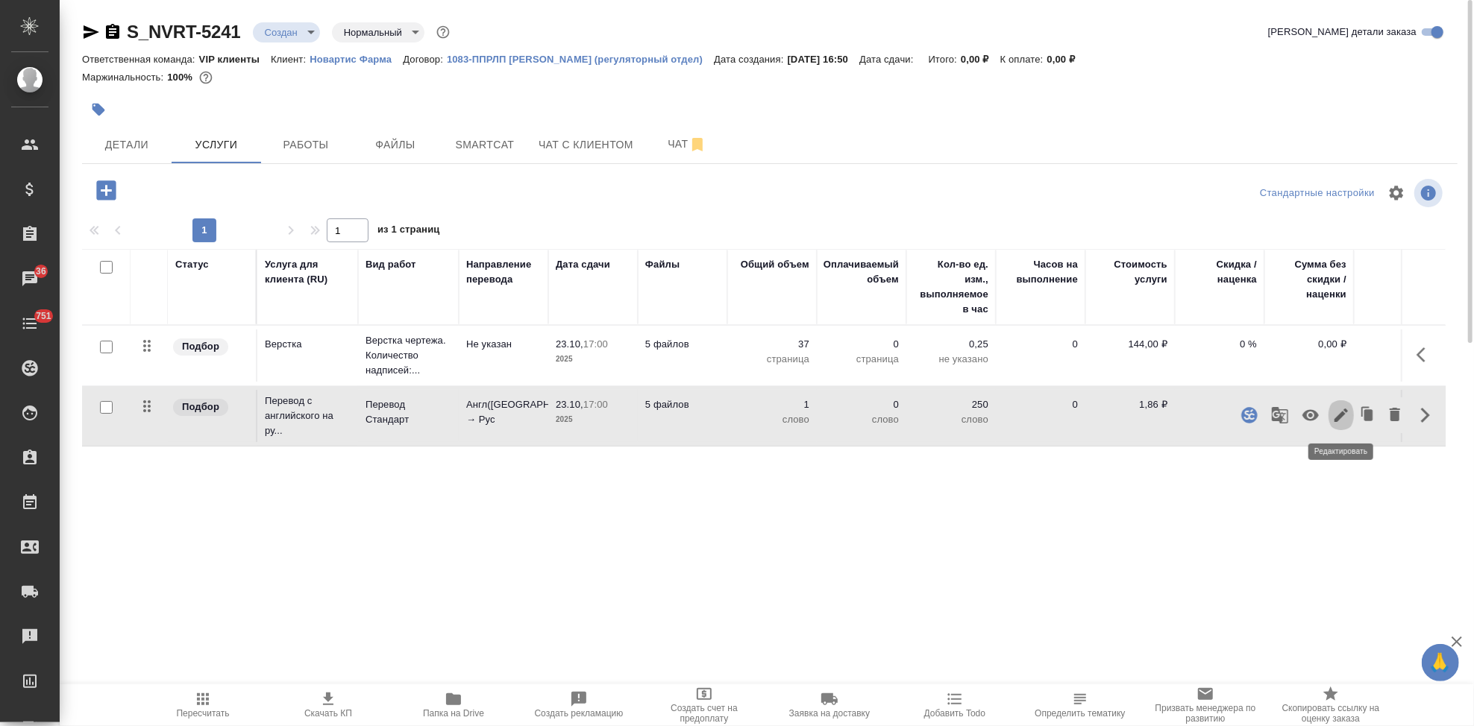
click at [1342, 421] on icon "button" at bounding box center [1341, 415] width 18 height 18
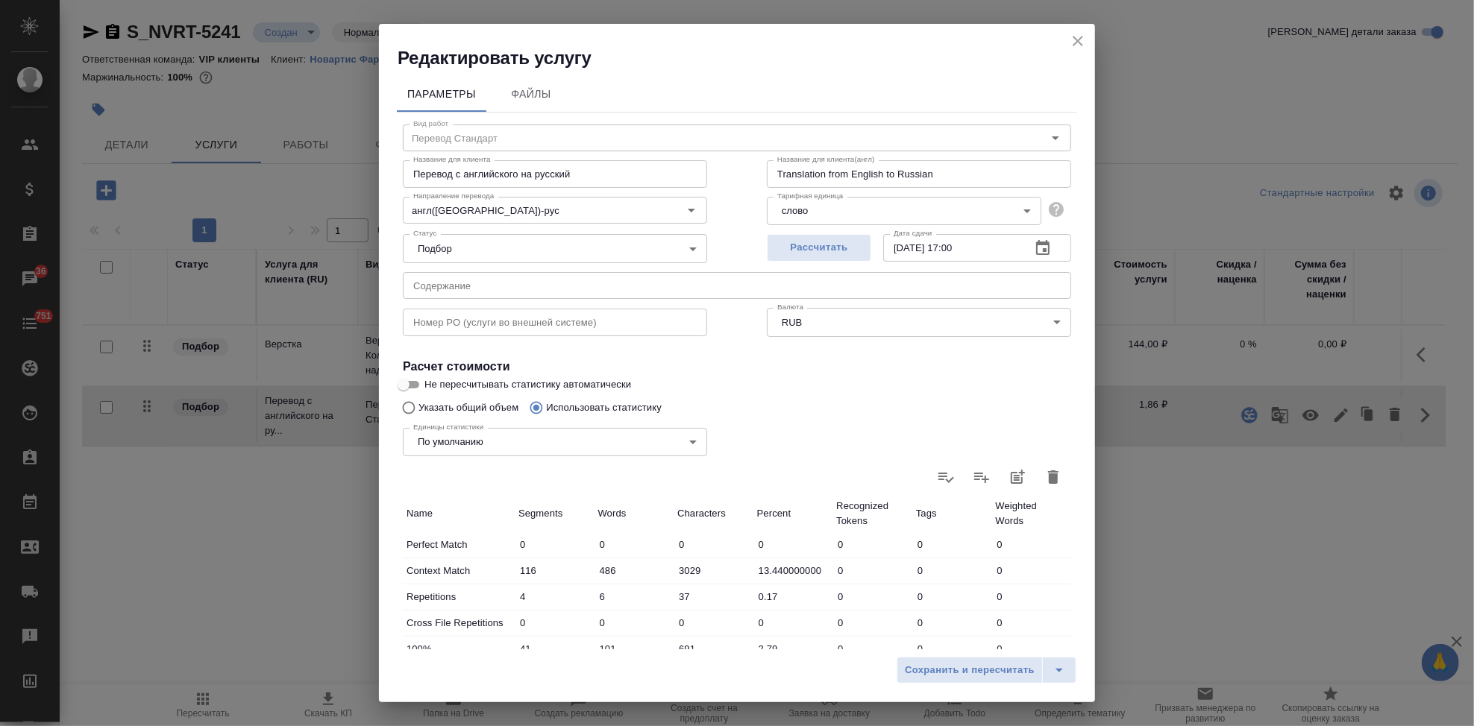
scroll to position [289, 0]
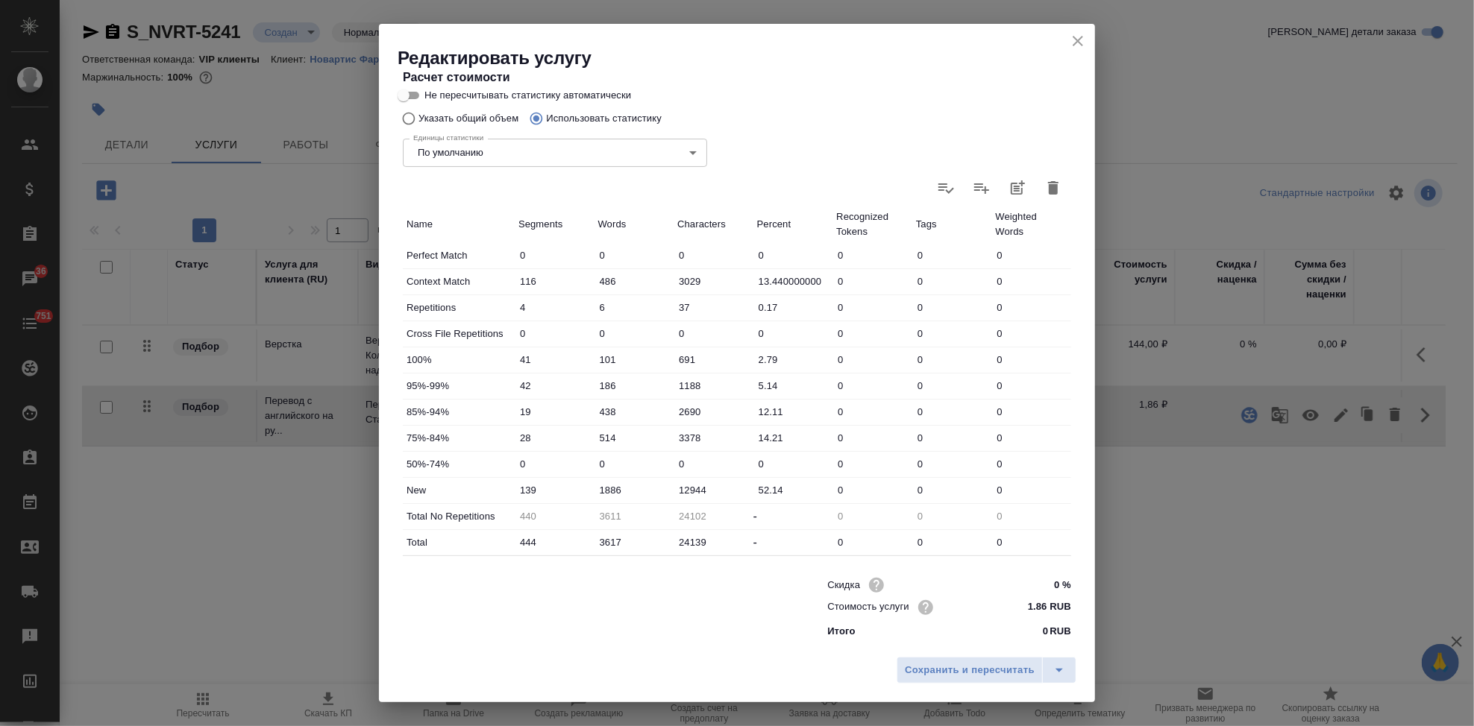
click at [1044, 186] on icon "button" at bounding box center [1053, 188] width 18 height 18
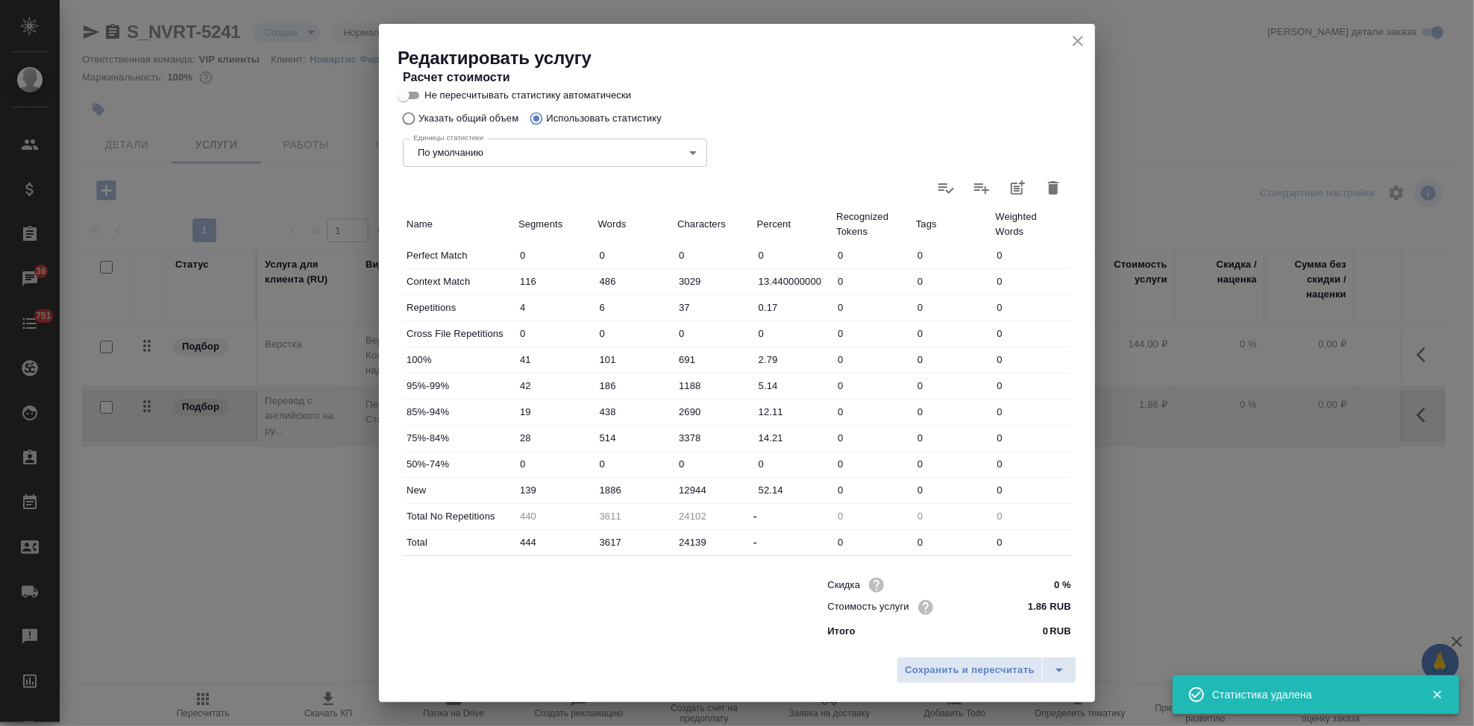
type input "0"
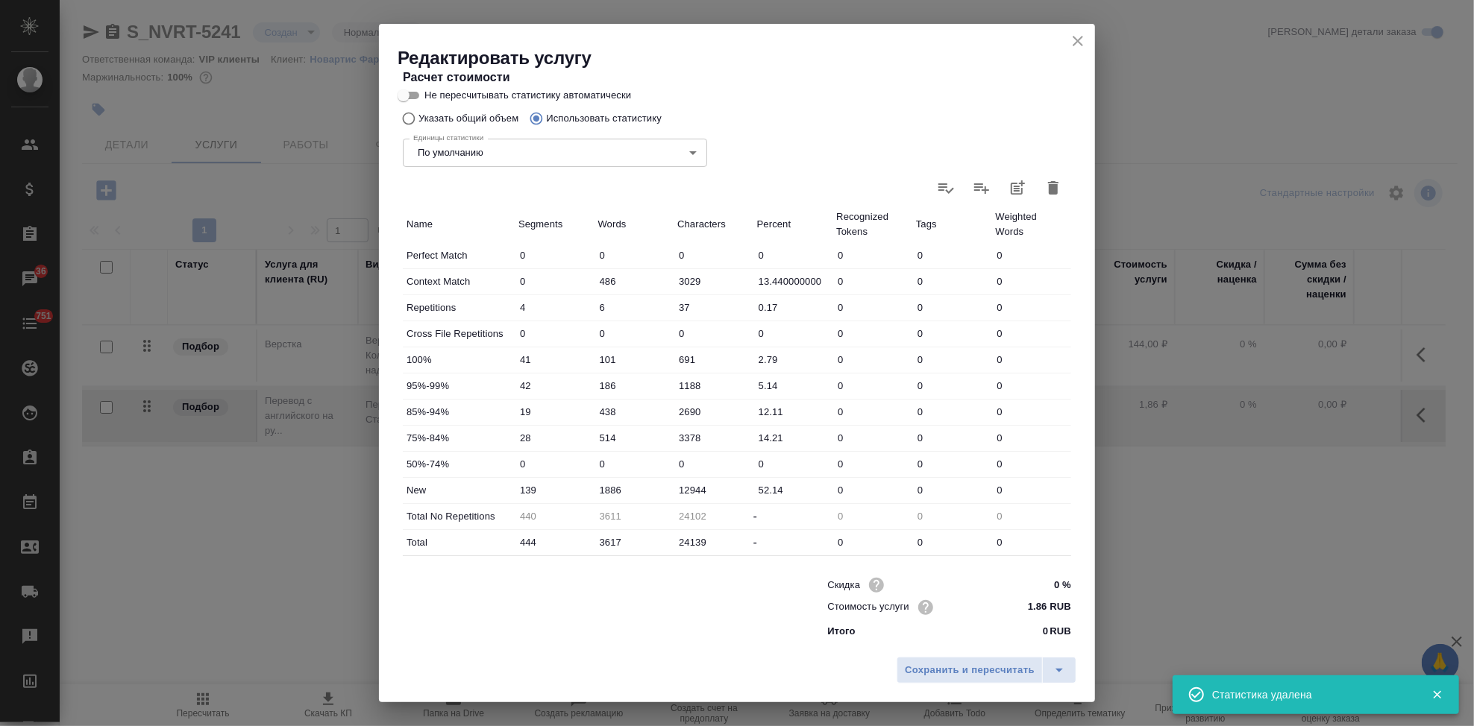
type input "0"
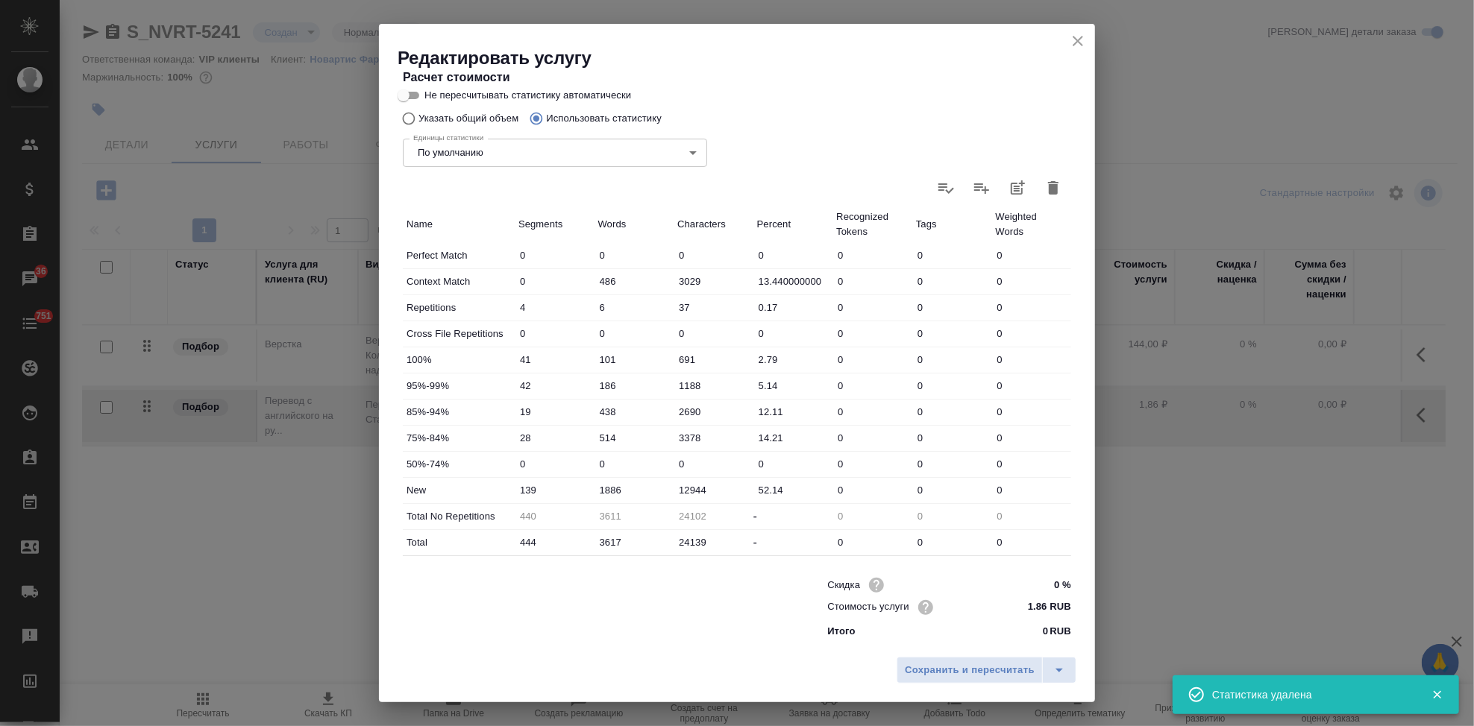
type input "0"
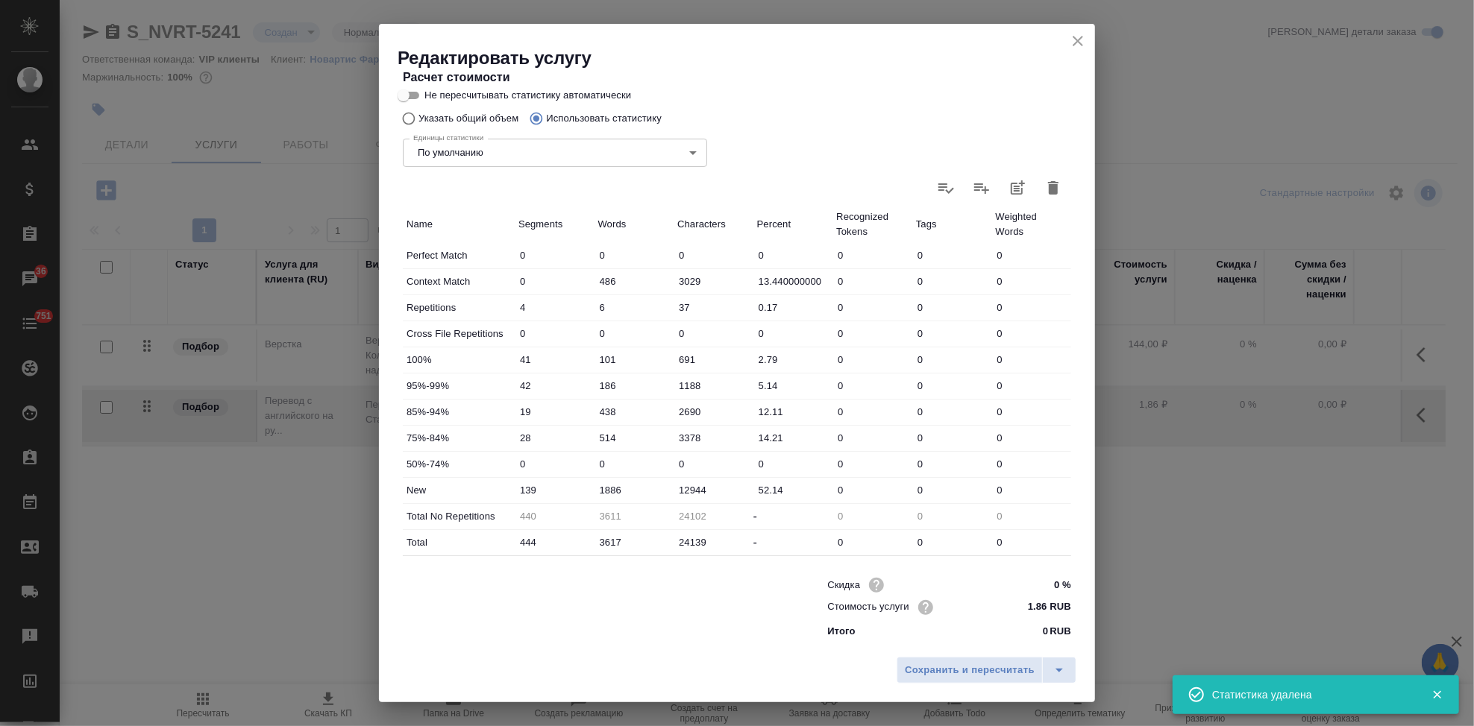
type input "0"
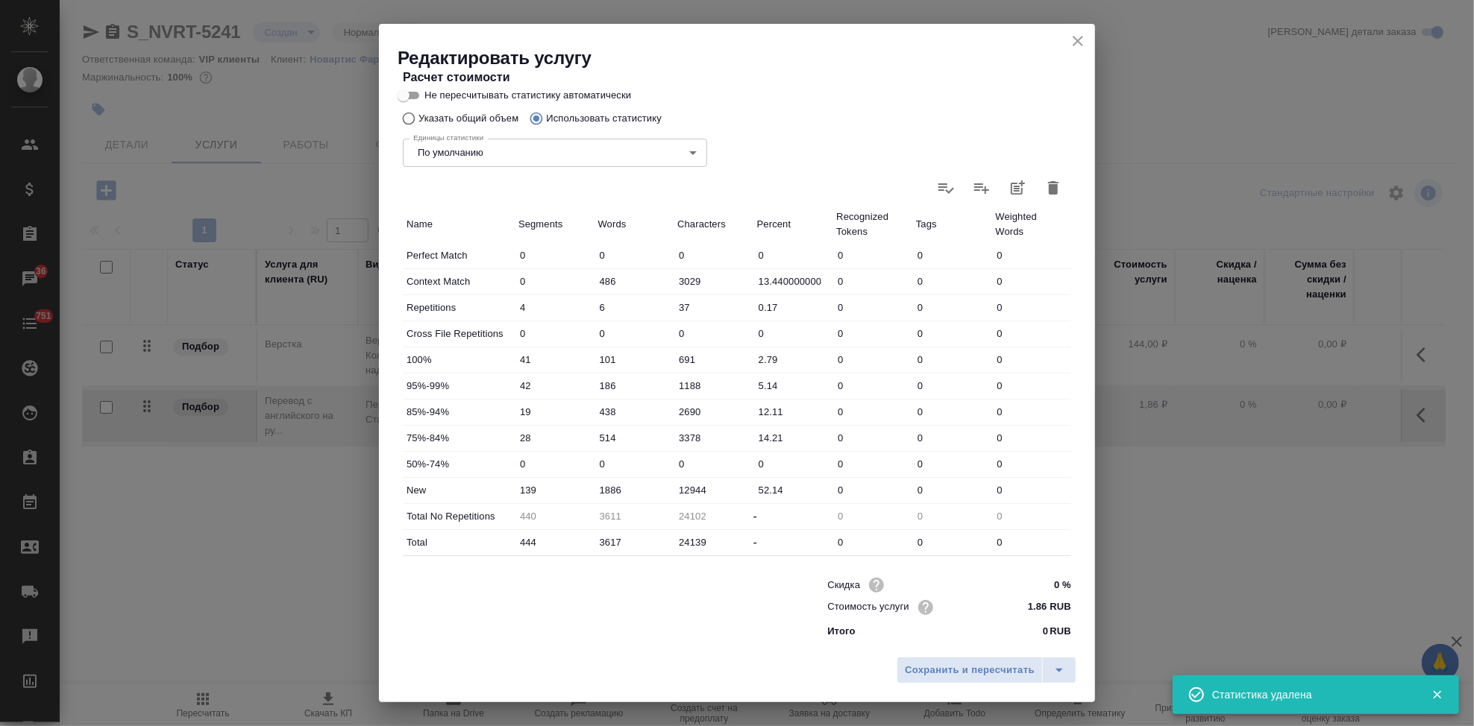
type input "0"
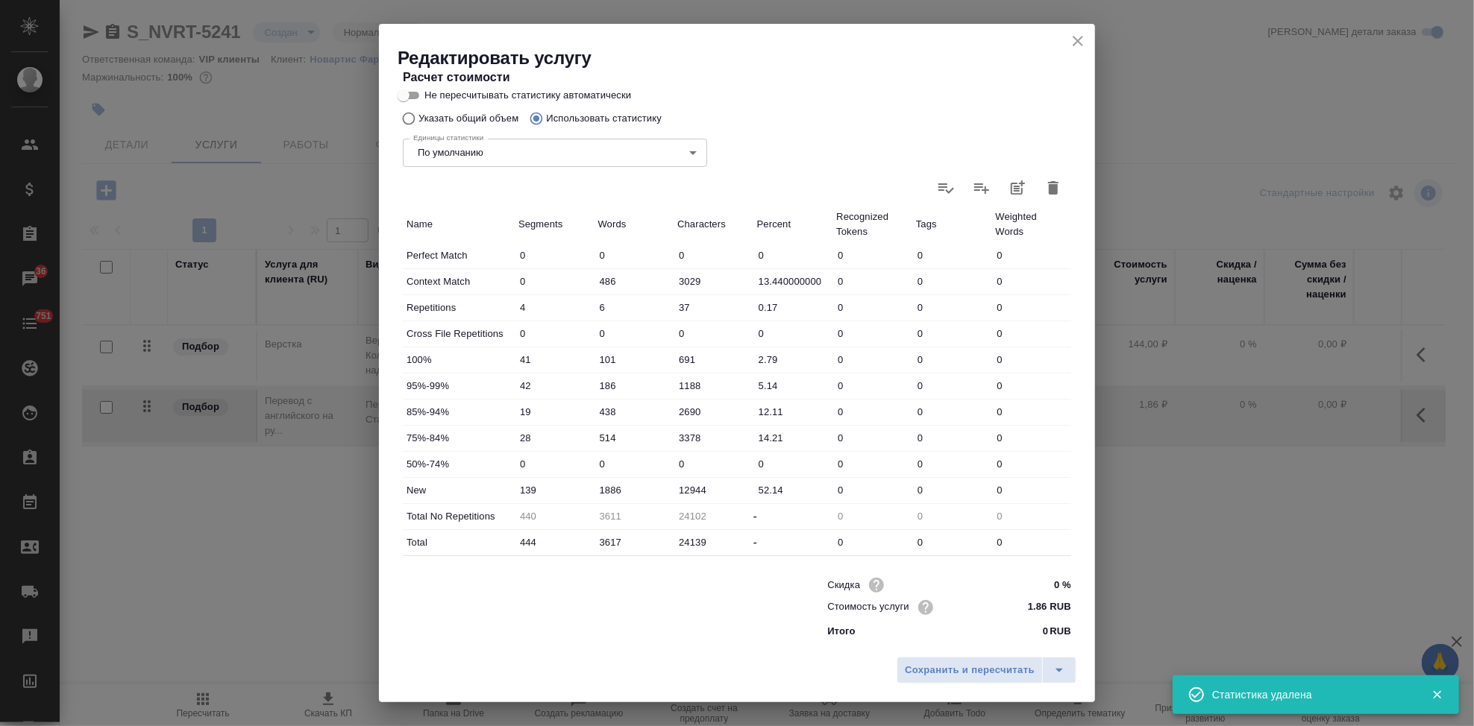
type input "0"
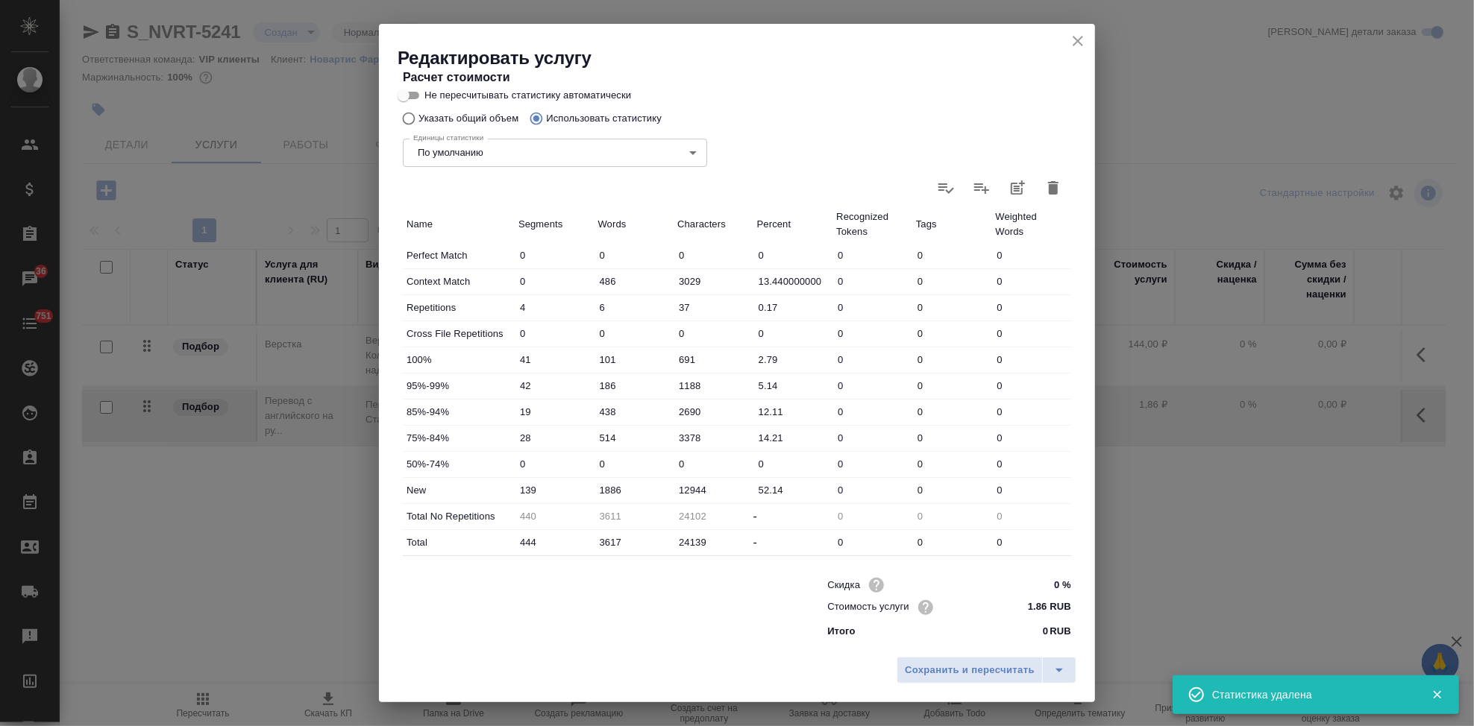
type input "0"
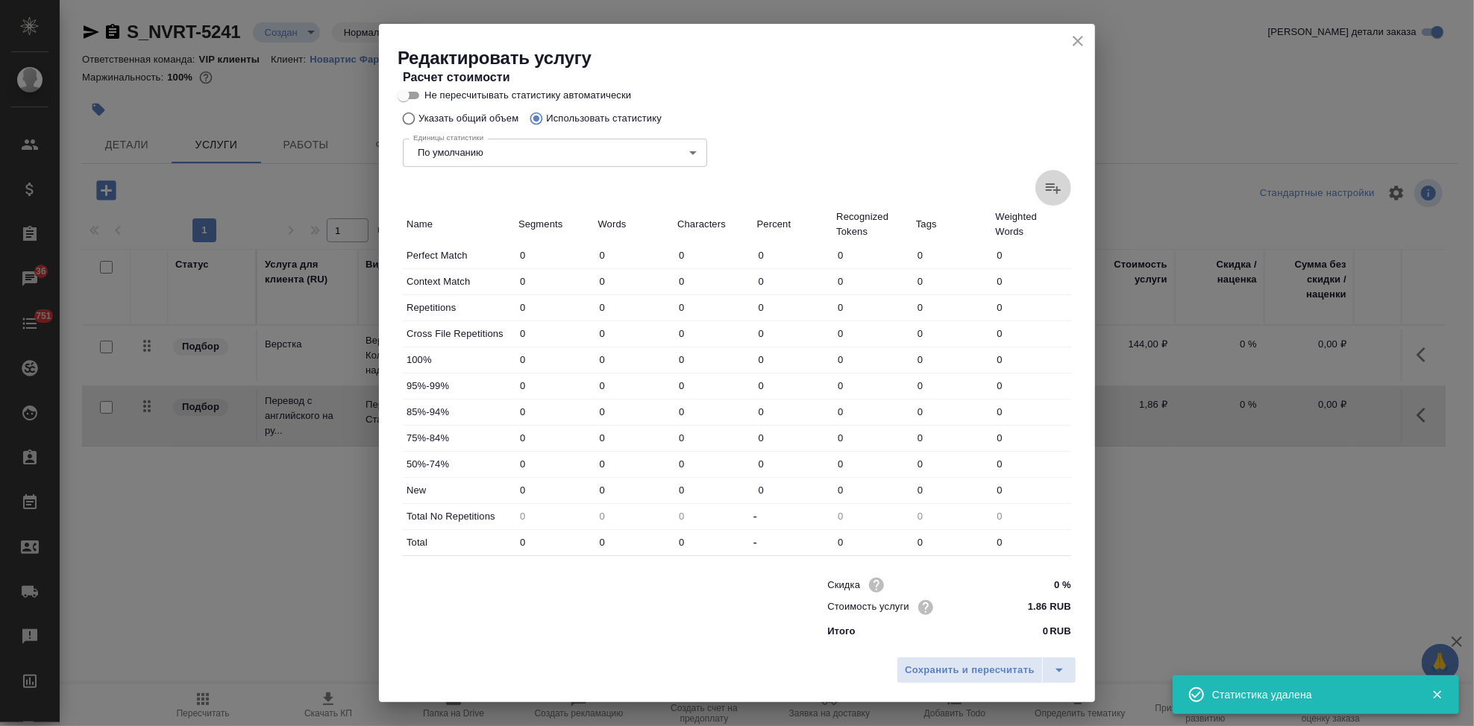
drag, startPoint x: 1032, startPoint y: 205, endPoint x: 1037, endPoint y: 191, distance: 14.9
click at [1044, 191] on icon at bounding box center [1053, 188] width 18 height 18
click at [0, 0] on input "file" at bounding box center [0, 0] width 0 height 0
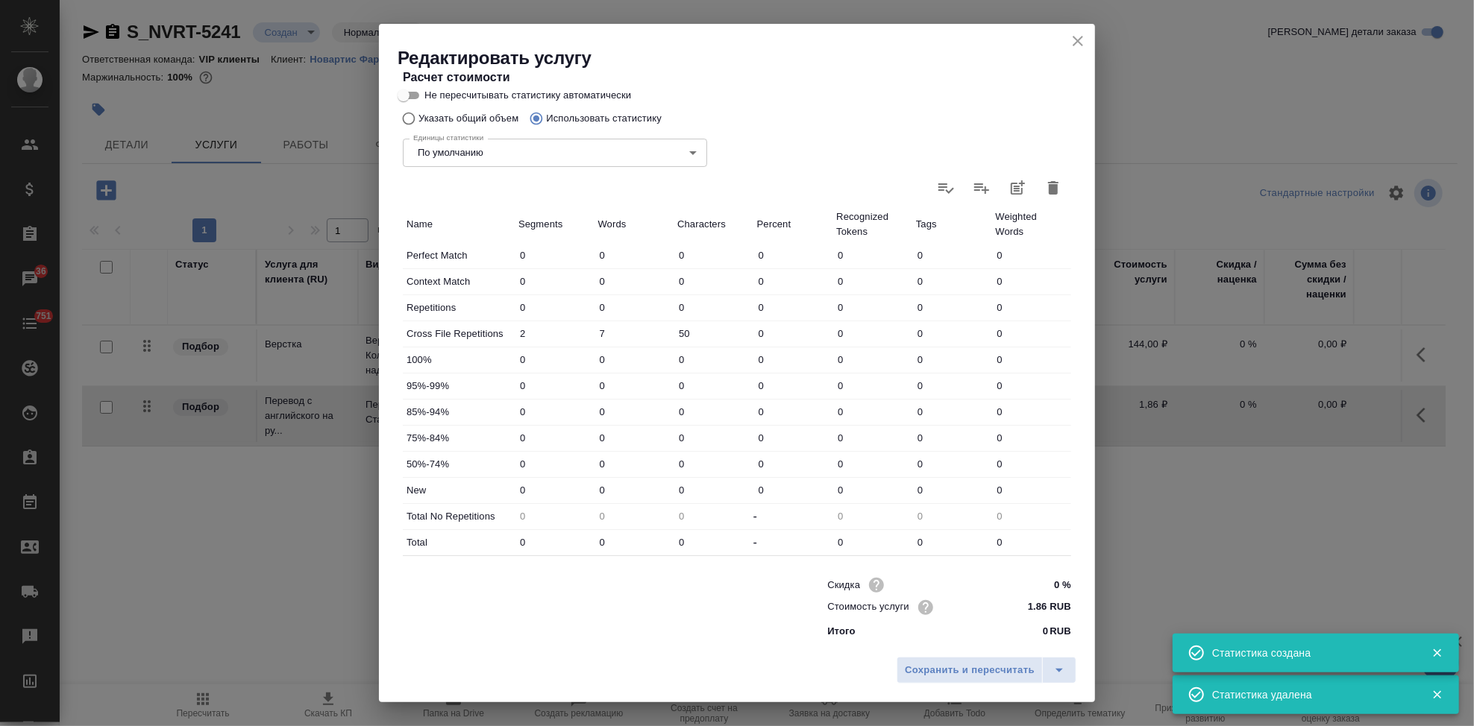
type input "244"
type input "1367"
type input "9270"
type input "55"
type input "496"
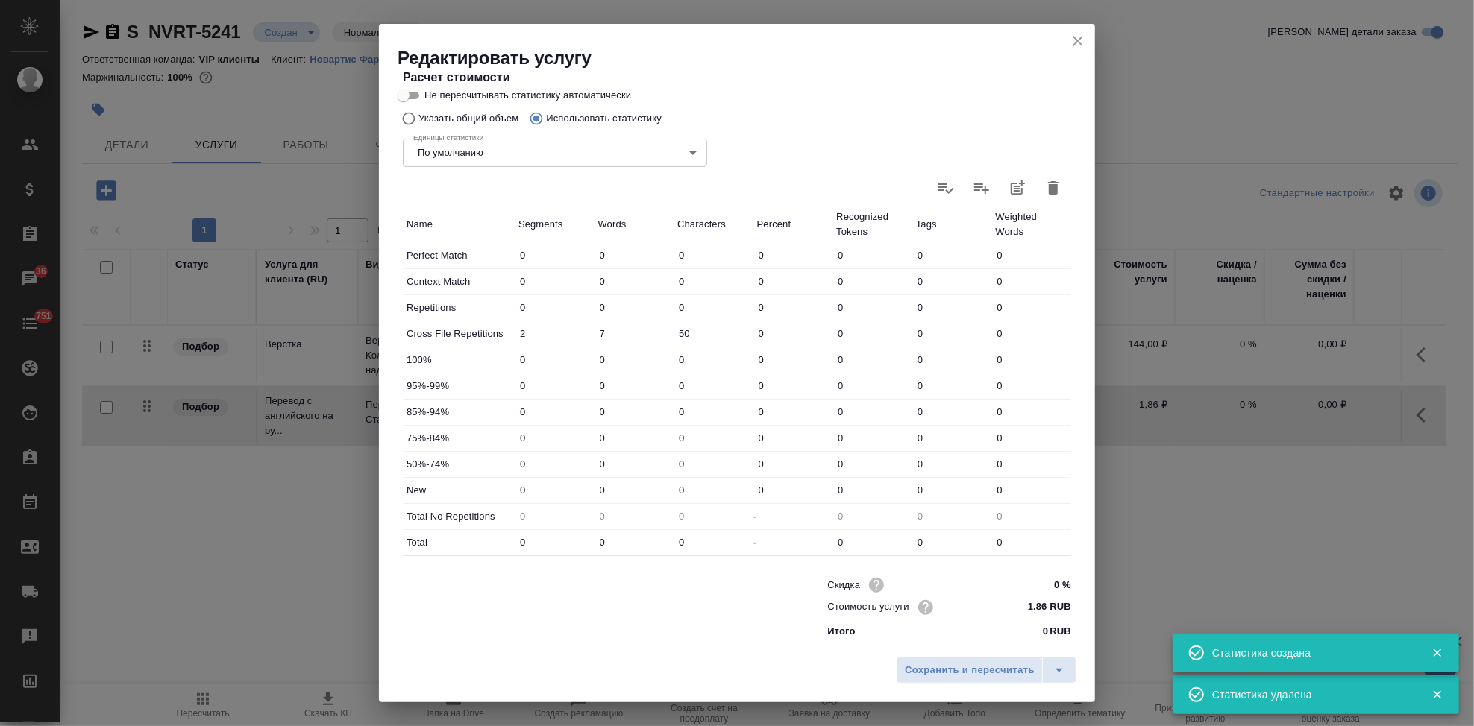
type input "3365"
type input "2"
type input "7"
type input "50"
type input "81"
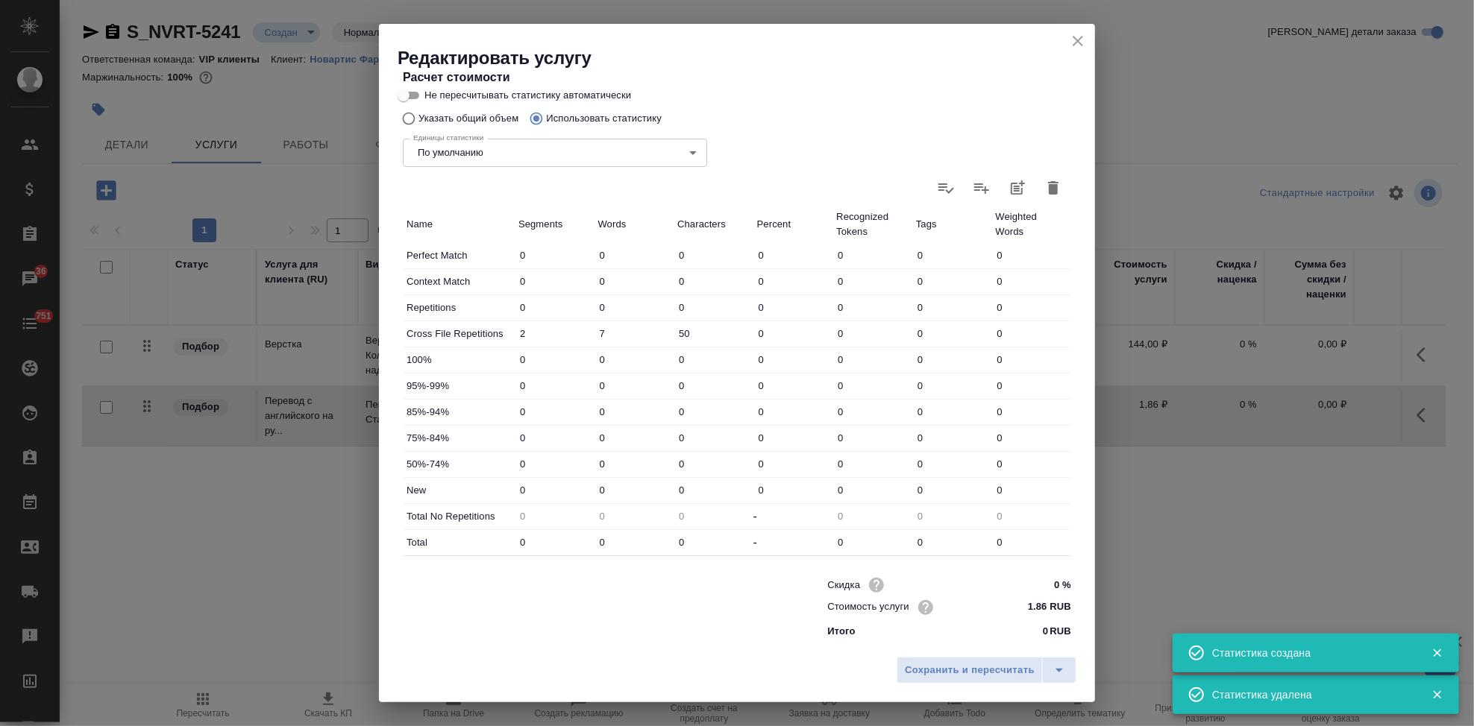
type input "237"
type input "1553"
type input "26"
type input "451"
type input "3136"
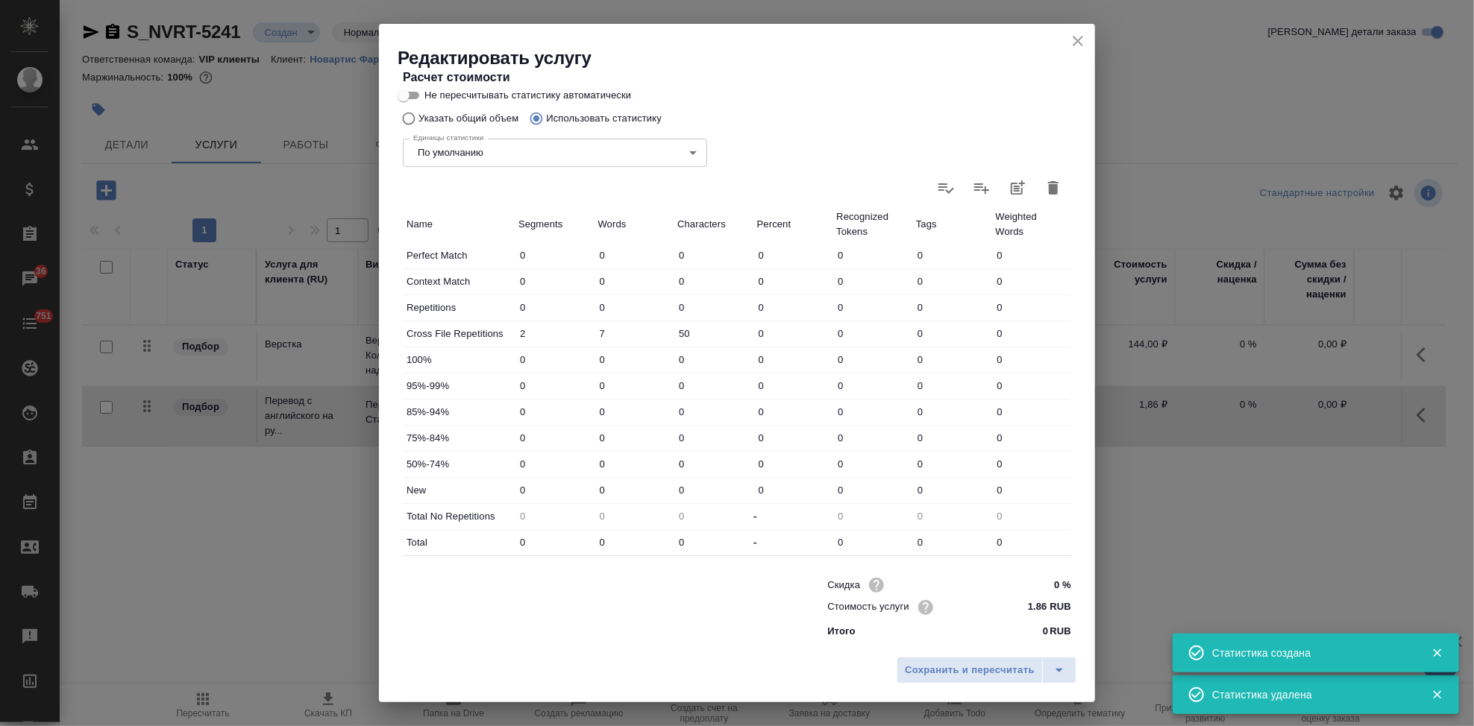
type input "32"
type input "414"
type input "2581"
type input "22"
type input "250"
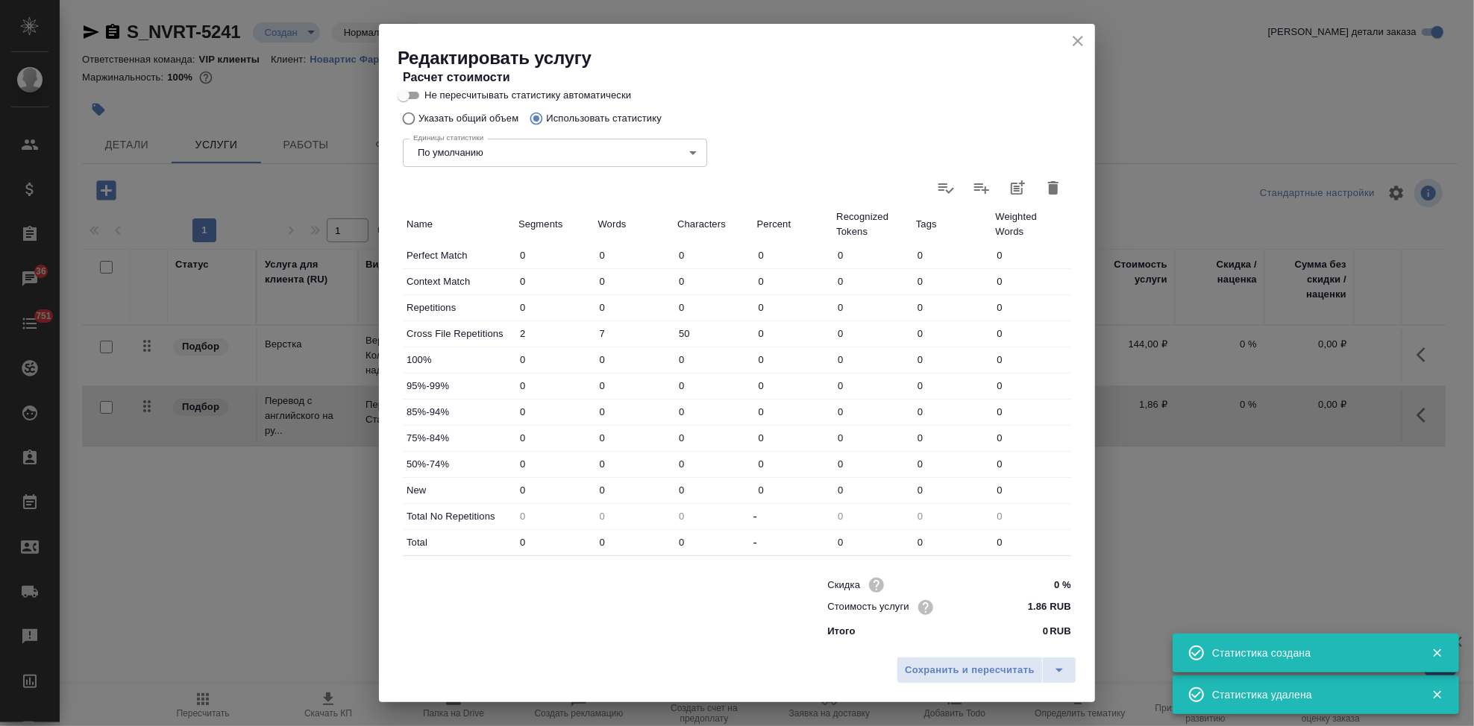
type input "1622"
type input "84"
type input "1261"
type input "8608"
type input "489"
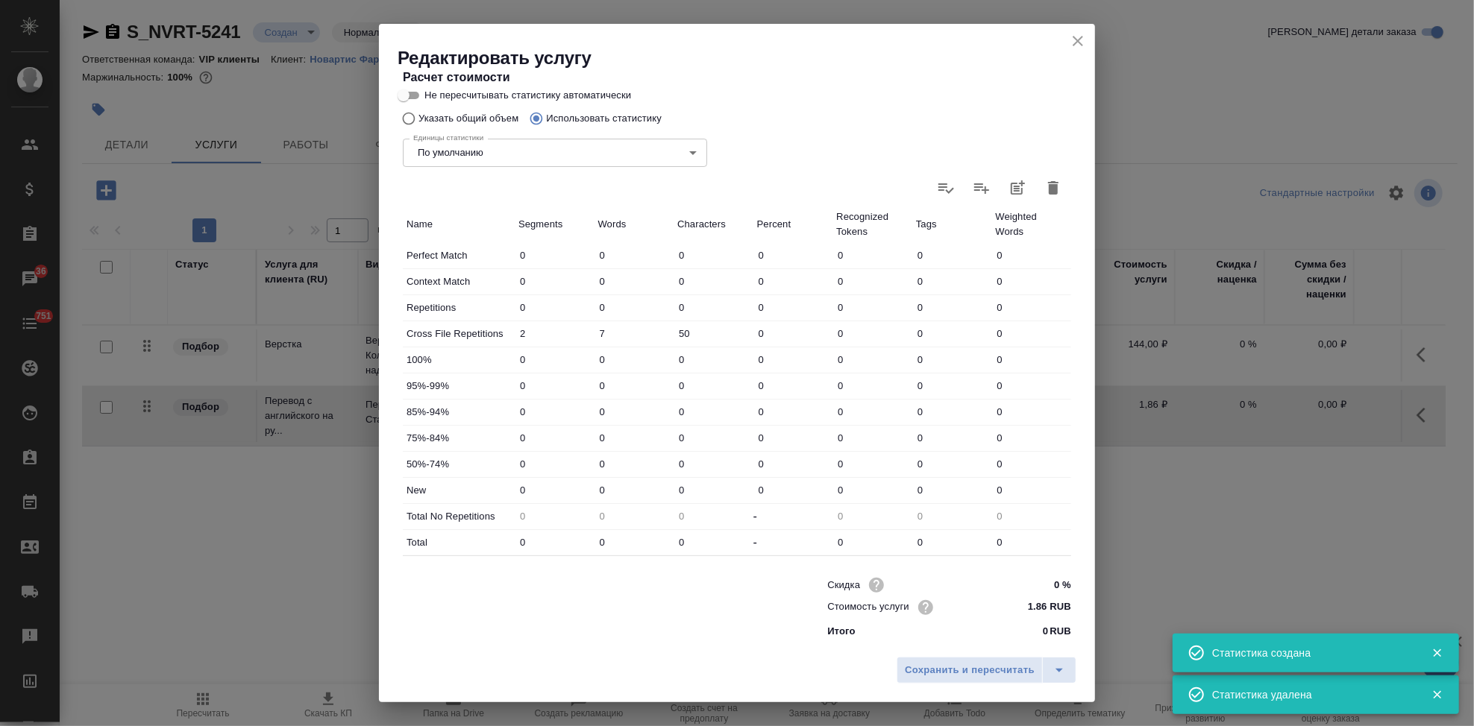
type input "3980"
type input "26770"
type input "546"
type input "4483"
type input "30185"
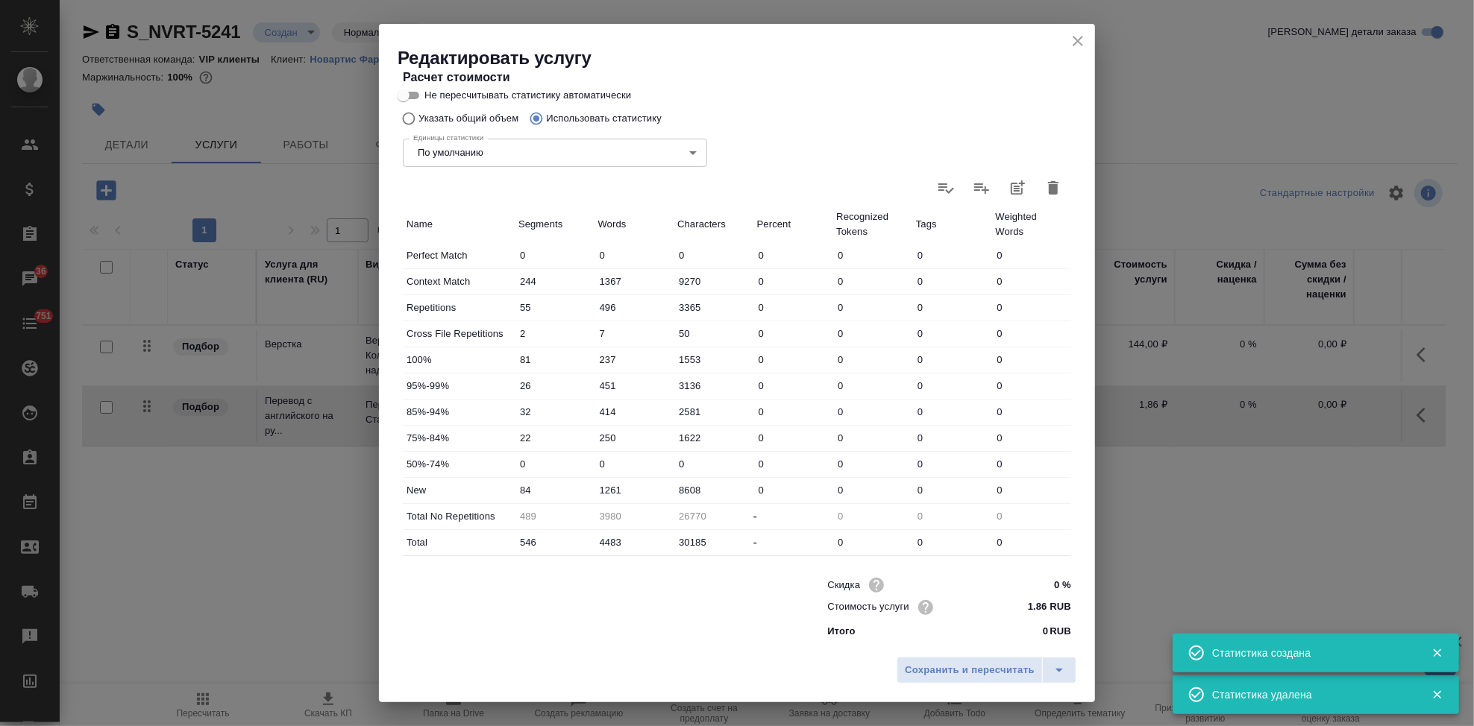
click at [606, 489] on input "1261" at bounding box center [634, 491] width 80 height 22
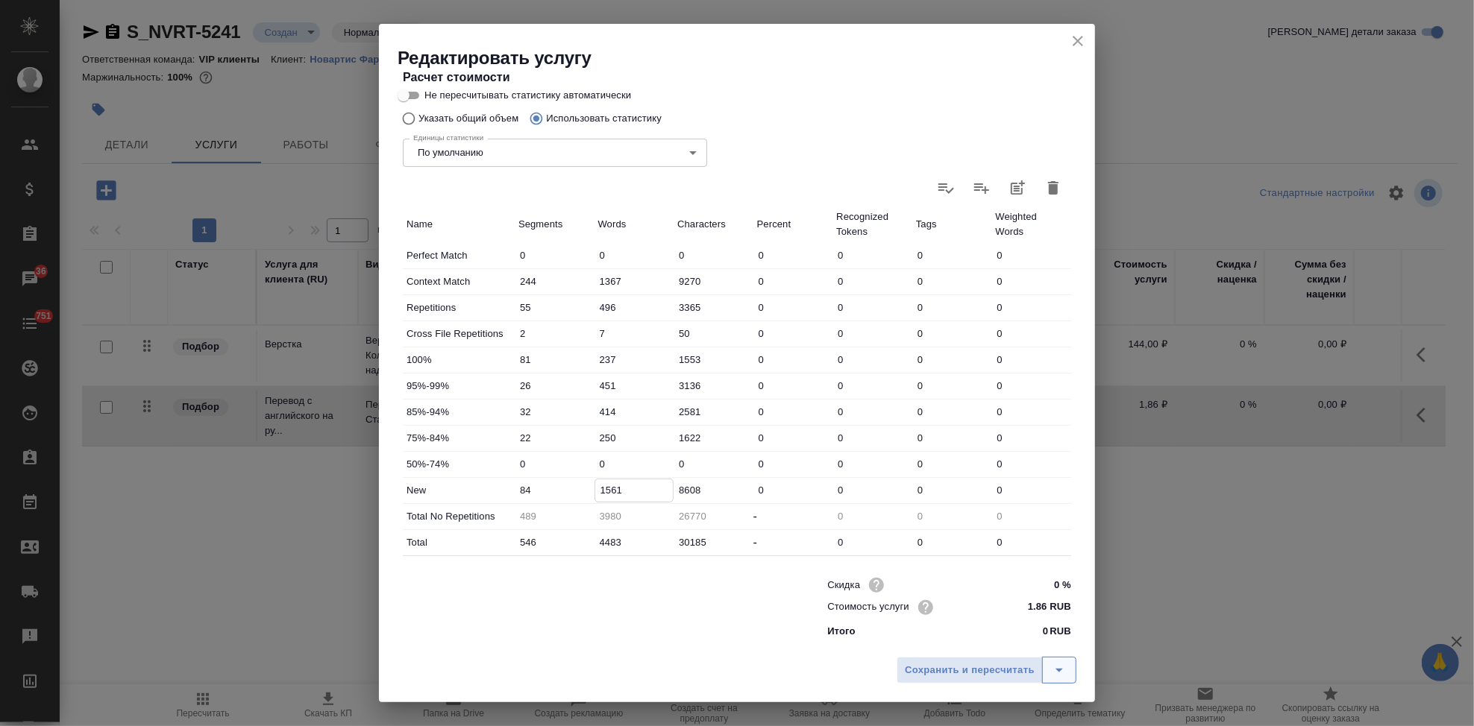
type input "1561"
click at [1064, 676] on icon "split button" at bounding box center [1059, 671] width 18 height 18
click at [993, 649] on li "Сохранить" at bounding box center [989, 639] width 180 height 24
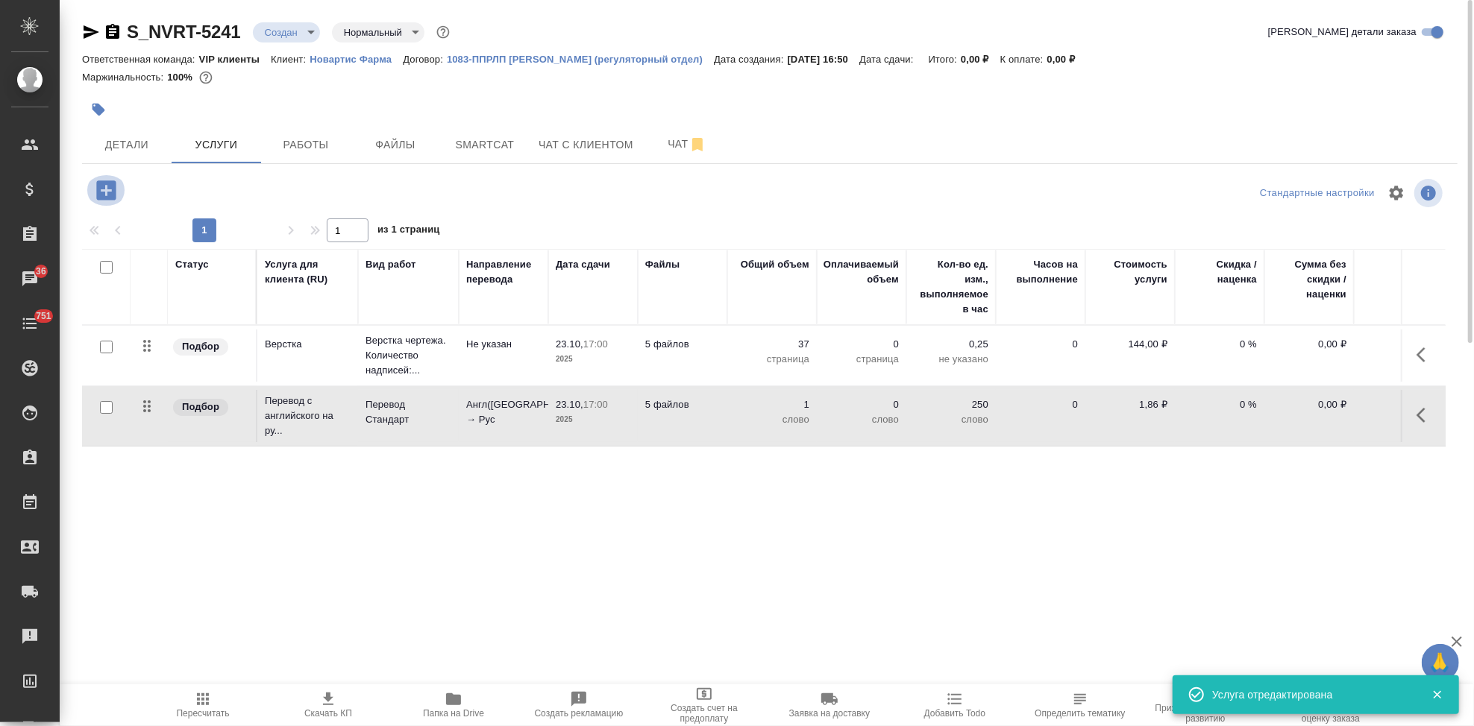
click at [104, 189] on icon "button" at bounding box center [105, 189] width 19 height 19
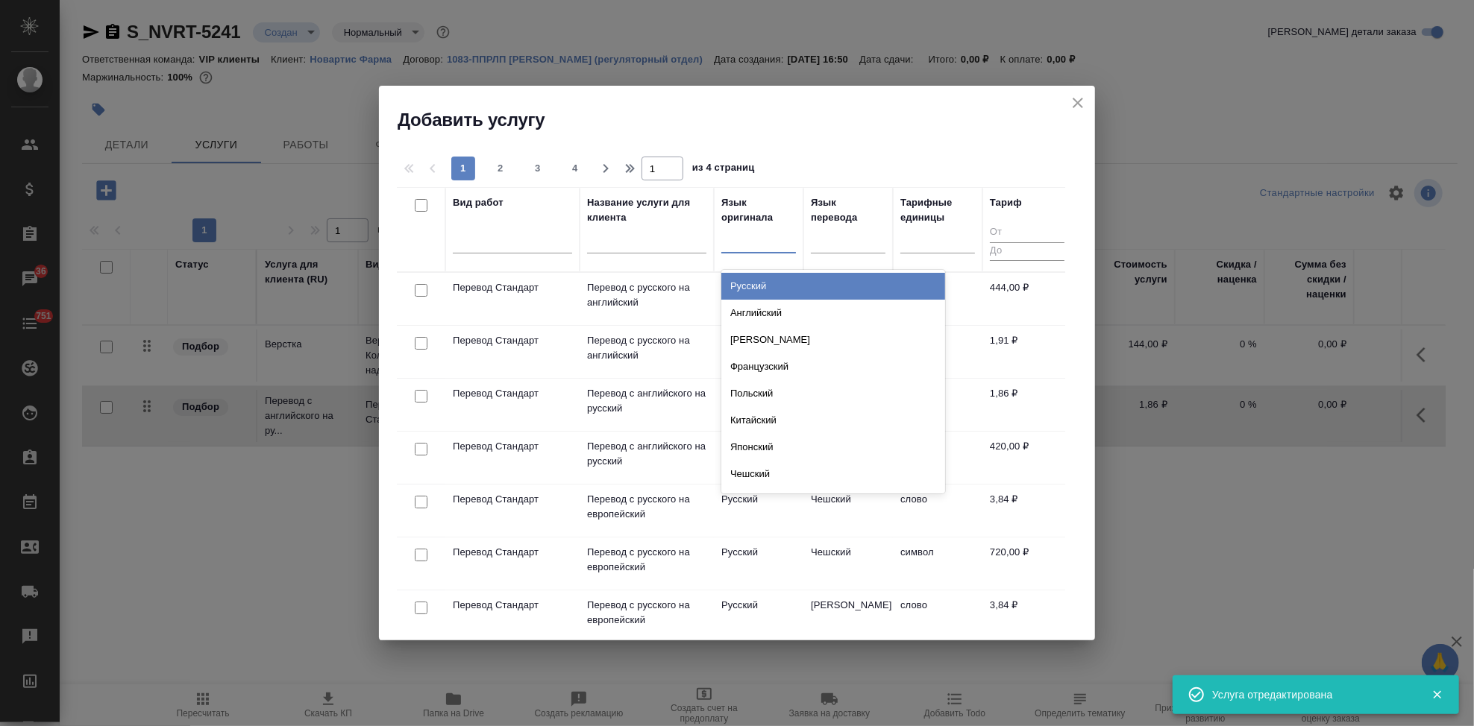
click at [739, 244] on div at bounding box center [758, 238] width 75 height 22
type input "р"
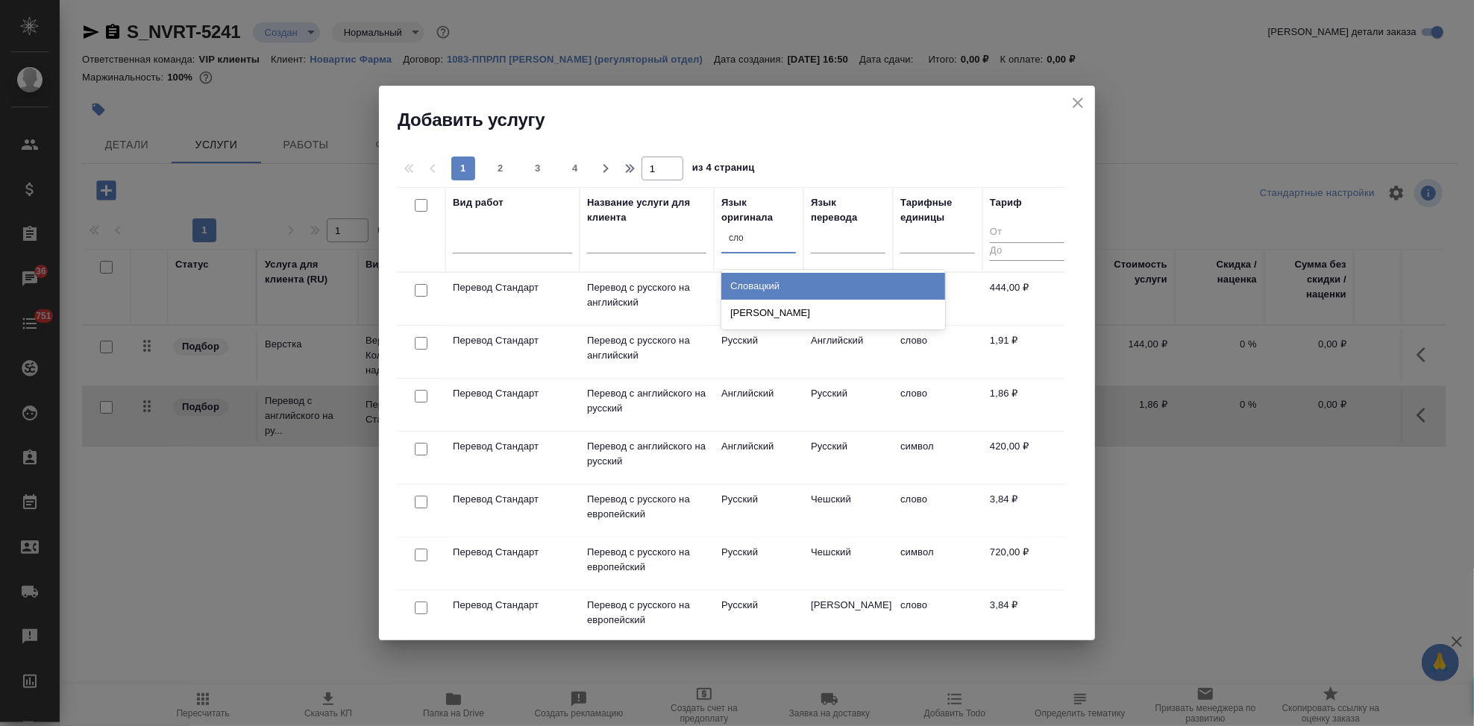
type input "слов"
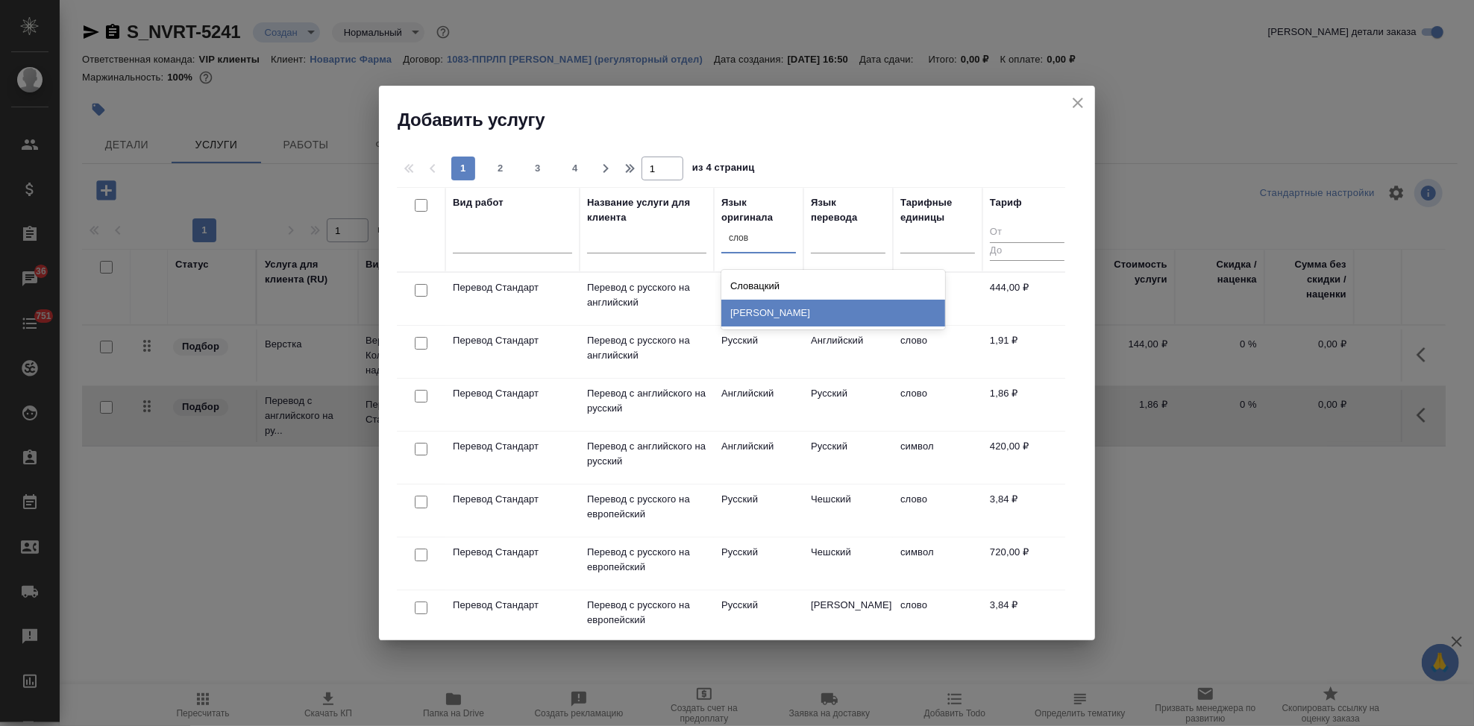
click at [767, 310] on div "Словенский" at bounding box center [833, 313] width 224 height 27
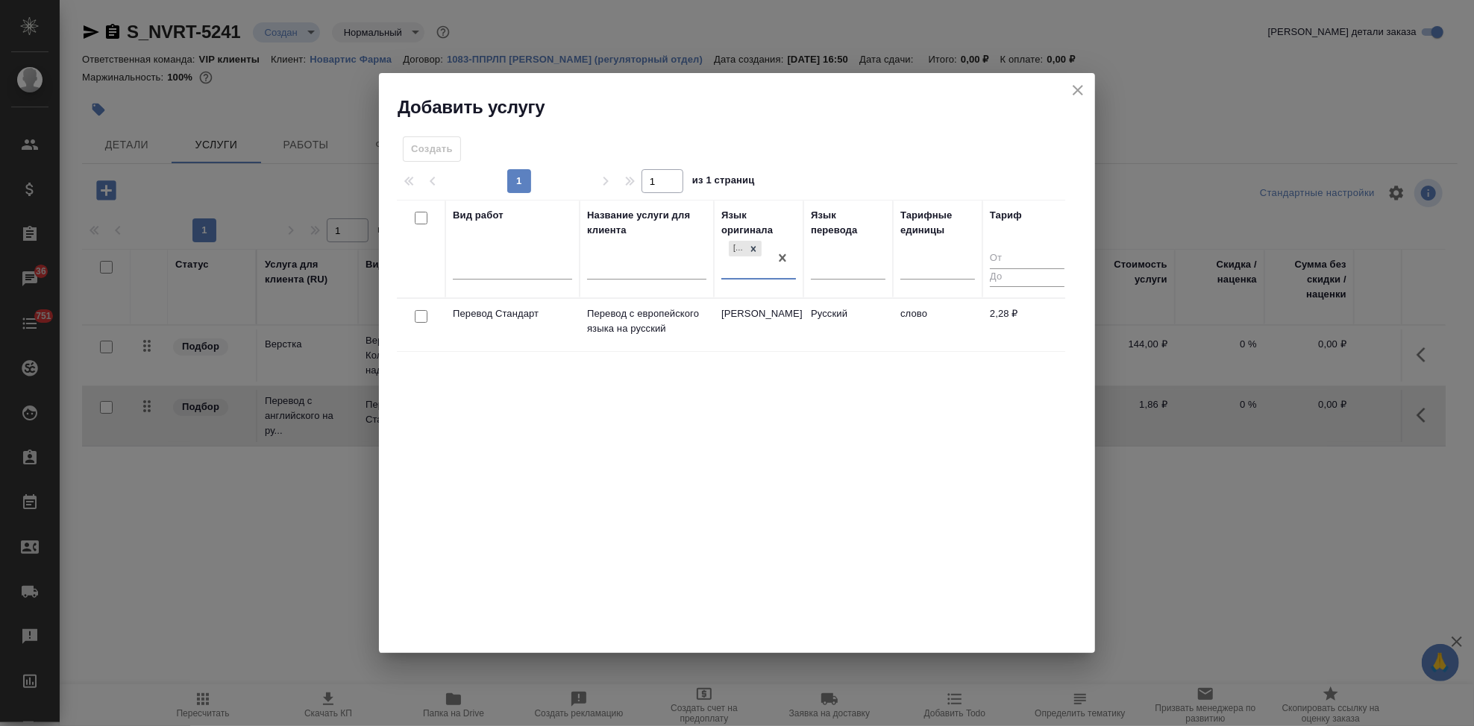
click at [791, 324] on td "Словенский" at bounding box center [759, 325] width 90 height 52
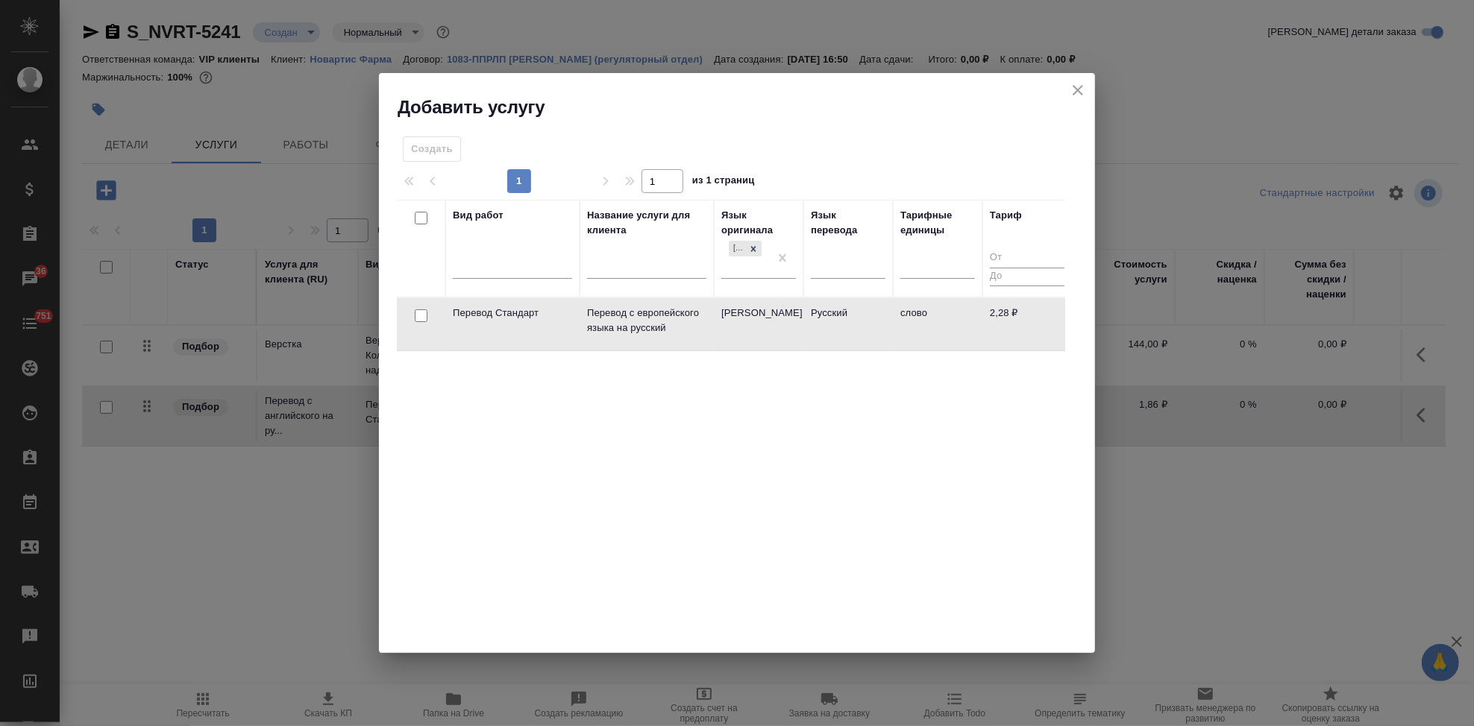
click at [791, 324] on td "Словенский" at bounding box center [759, 324] width 90 height 52
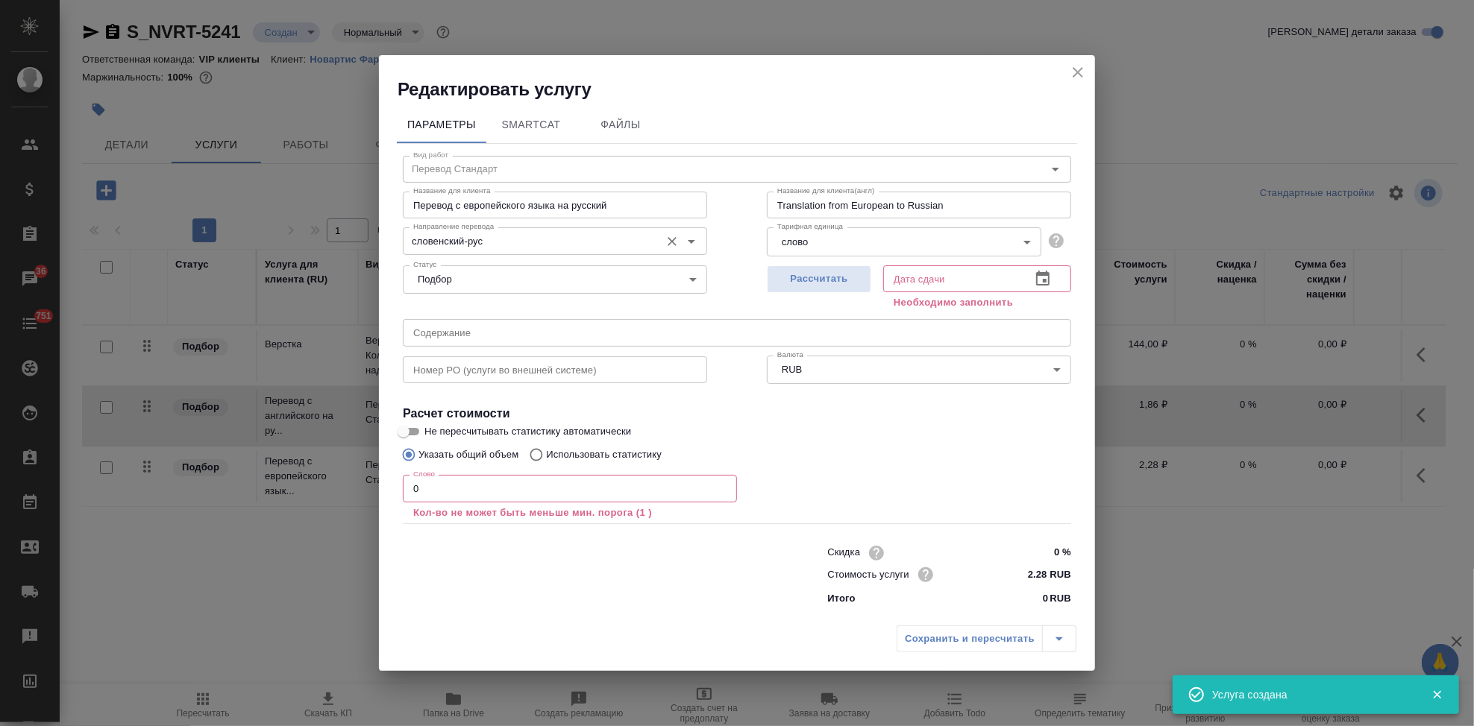
click at [495, 248] on input "словенский-рус" at bounding box center [529, 241] width 245 height 18
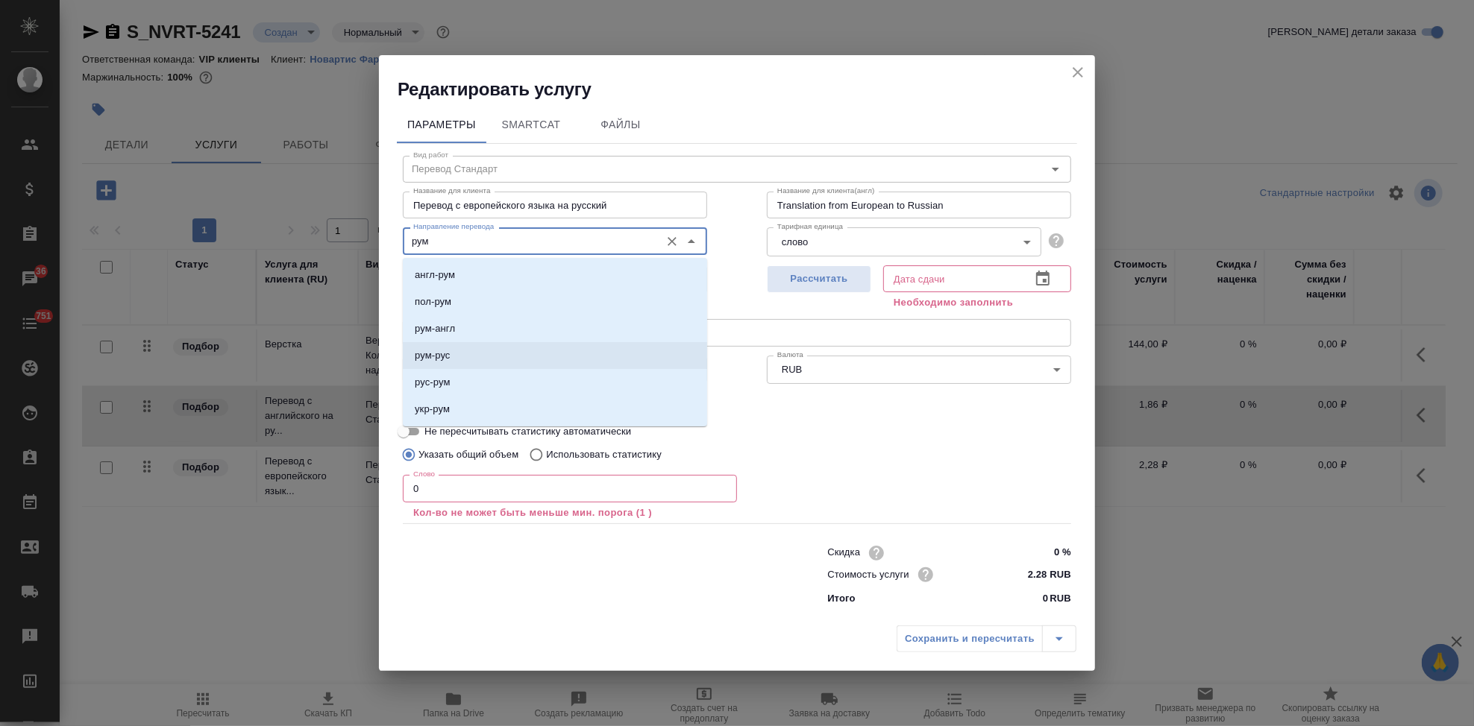
click at [442, 361] on p "рум-рус" at bounding box center [433, 355] width 36 height 15
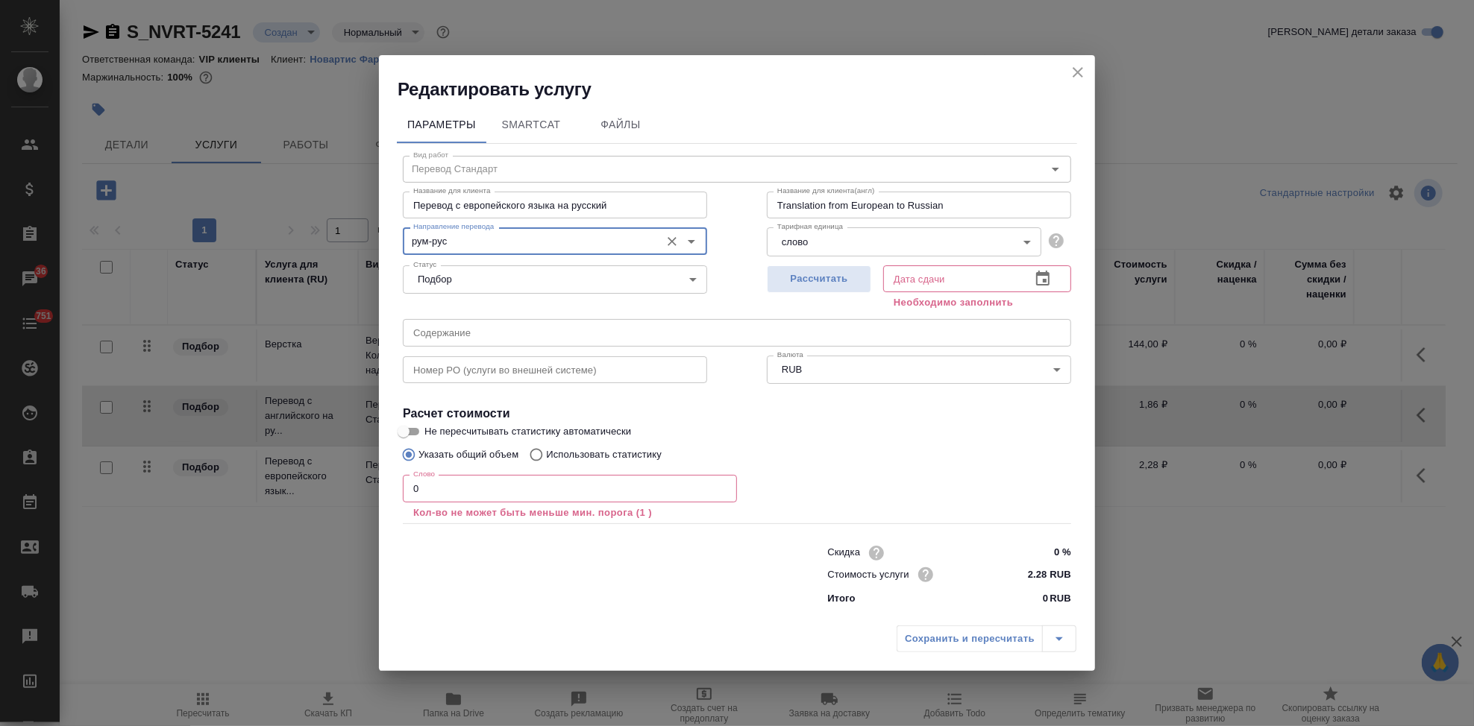
type input "рум-рус"
click at [462, 485] on input "0" at bounding box center [570, 488] width 334 height 27
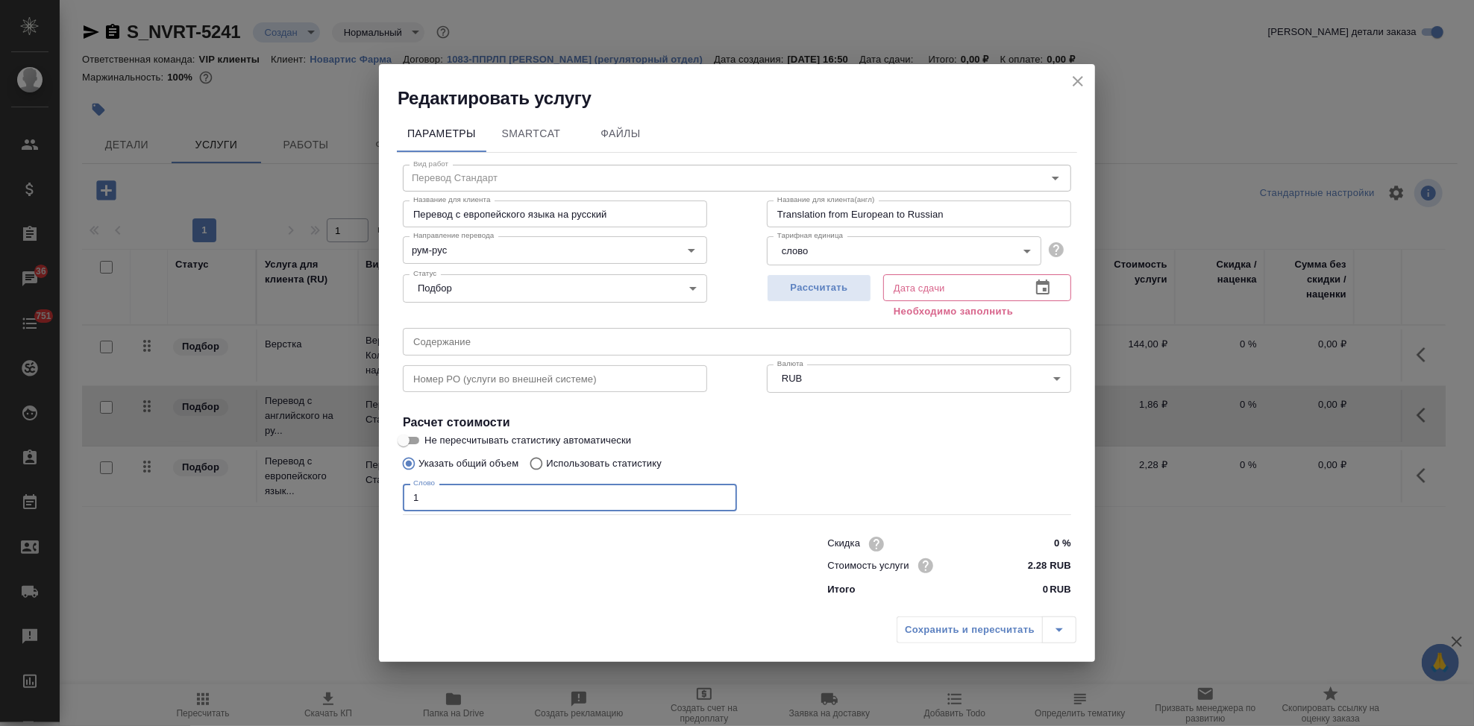
type input "1"
click at [1050, 289] on icon "button" at bounding box center [1043, 288] width 18 height 18
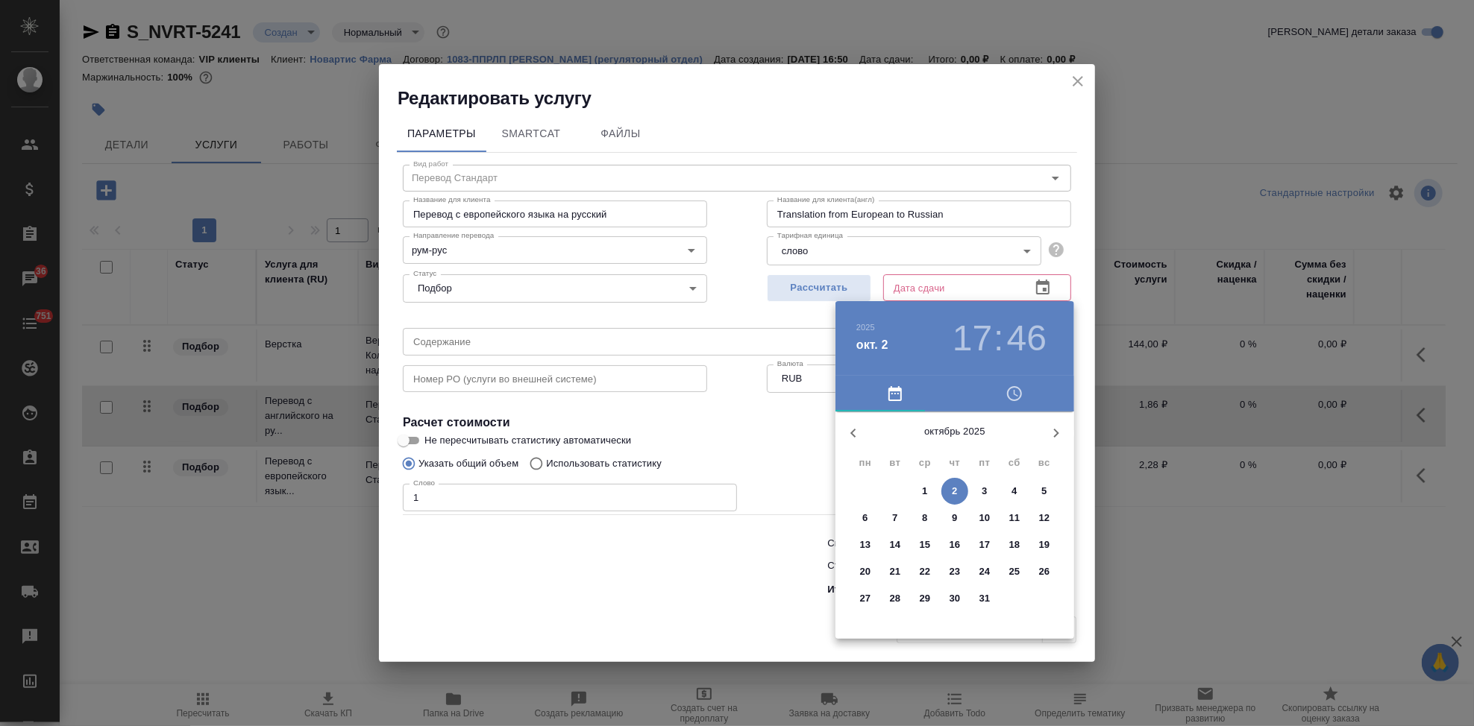
click at [952, 574] on p "23" at bounding box center [954, 572] width 11 height 15
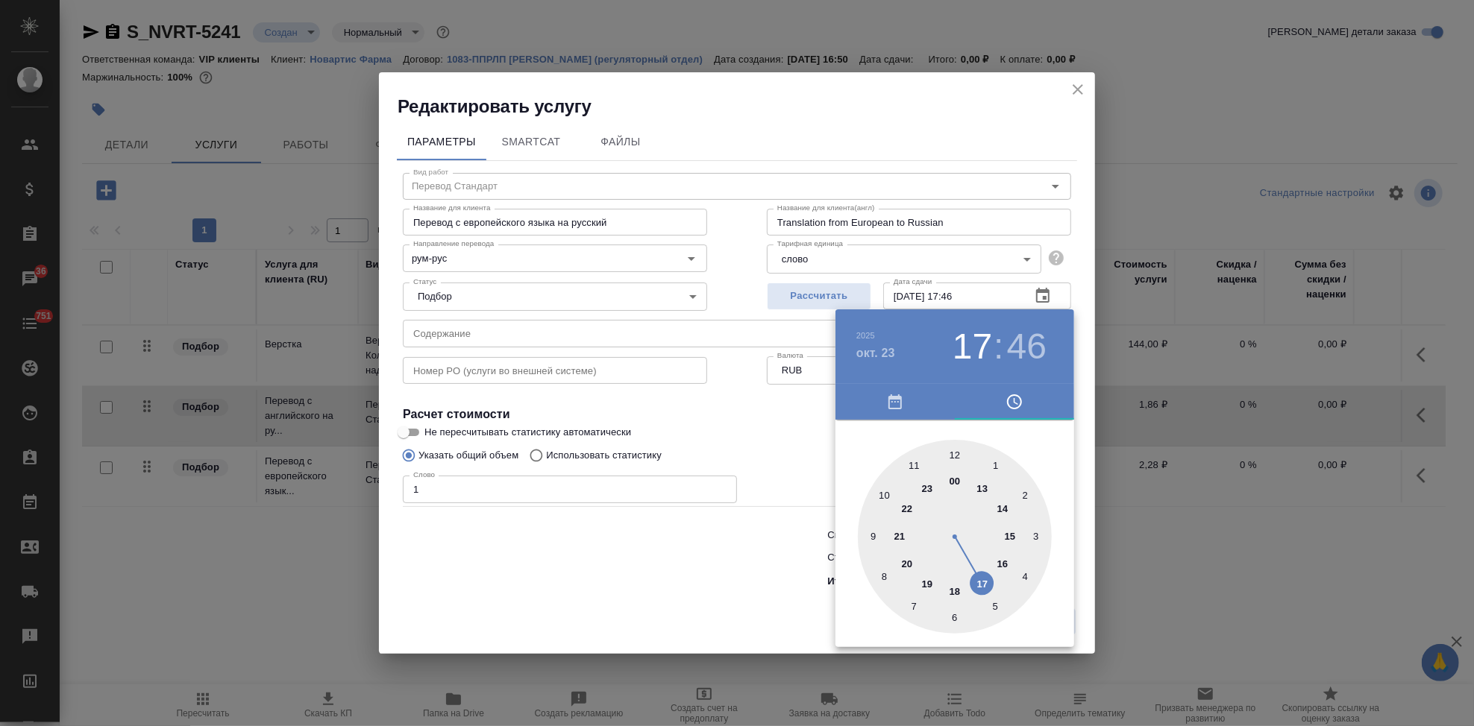
click at [973, 582] on div at bounding box center [955, 537] width 194 height 194
click at [954, 453] on div at bounding box center [955, 537] width 194 height 194
type input "23.10.2025 17:00"
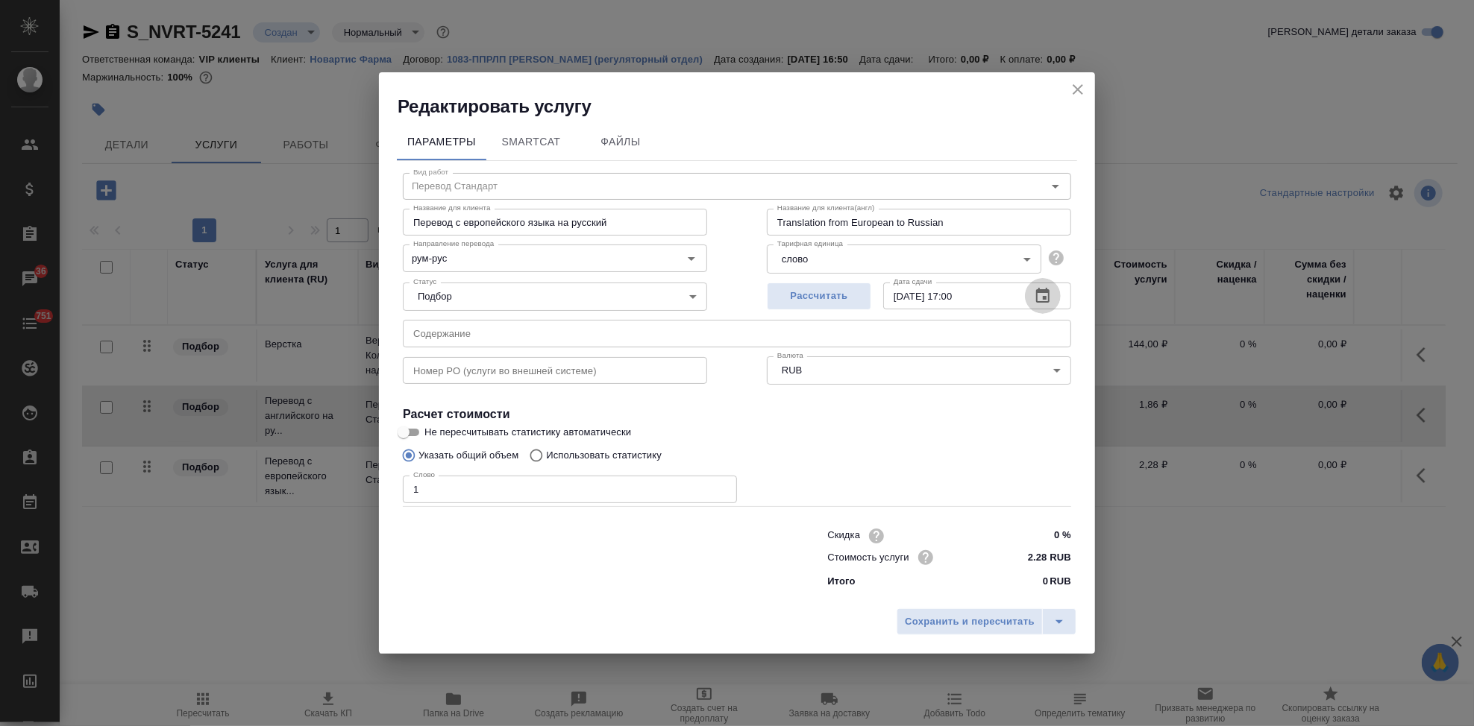
click at [529, 458] on input "Использовать статистику" at bounding box center [534, 456] width 24 height 28
radio input "true"
radio input "false"
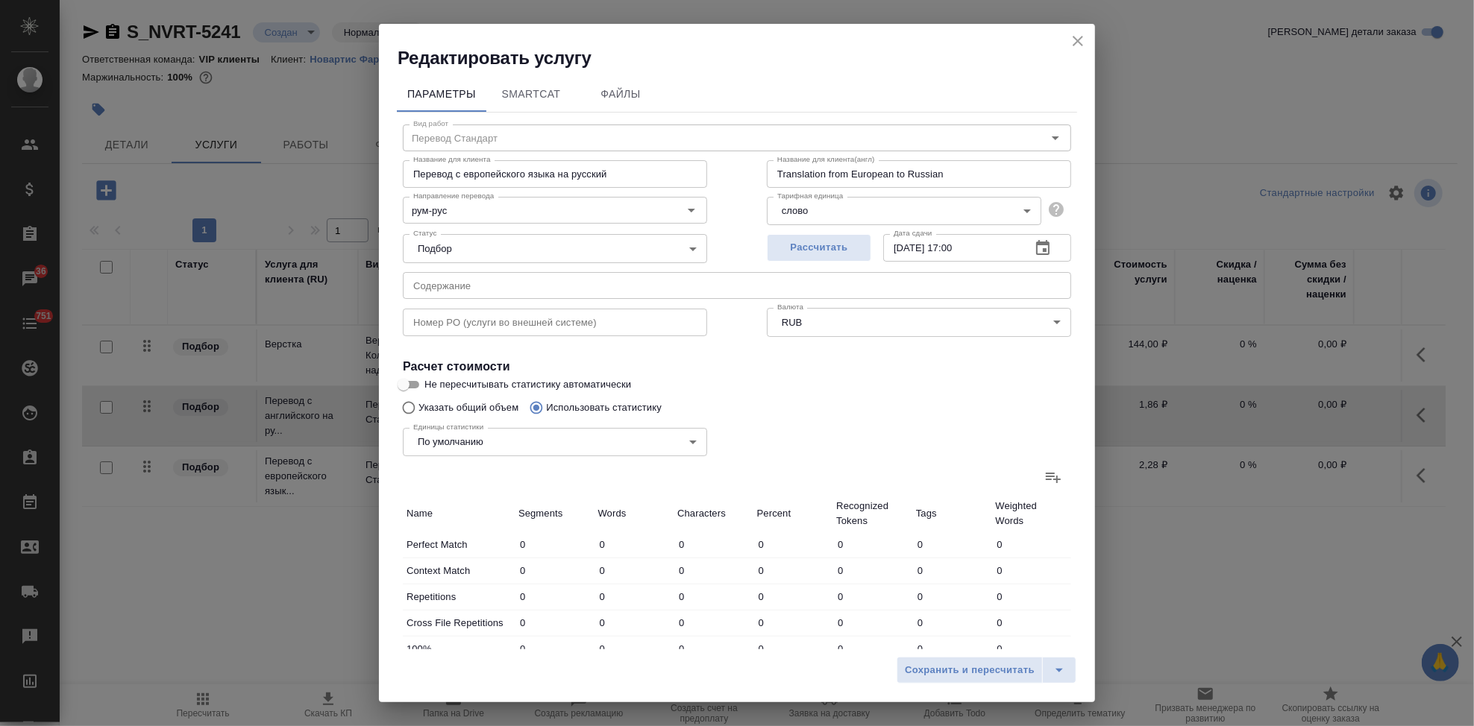
click at [1044, 480] on icon at bounding box center [1053, 477] width 18 height 18
click at [0, 0] on input "file" at bounding box center [0, 0] width 0 height 0
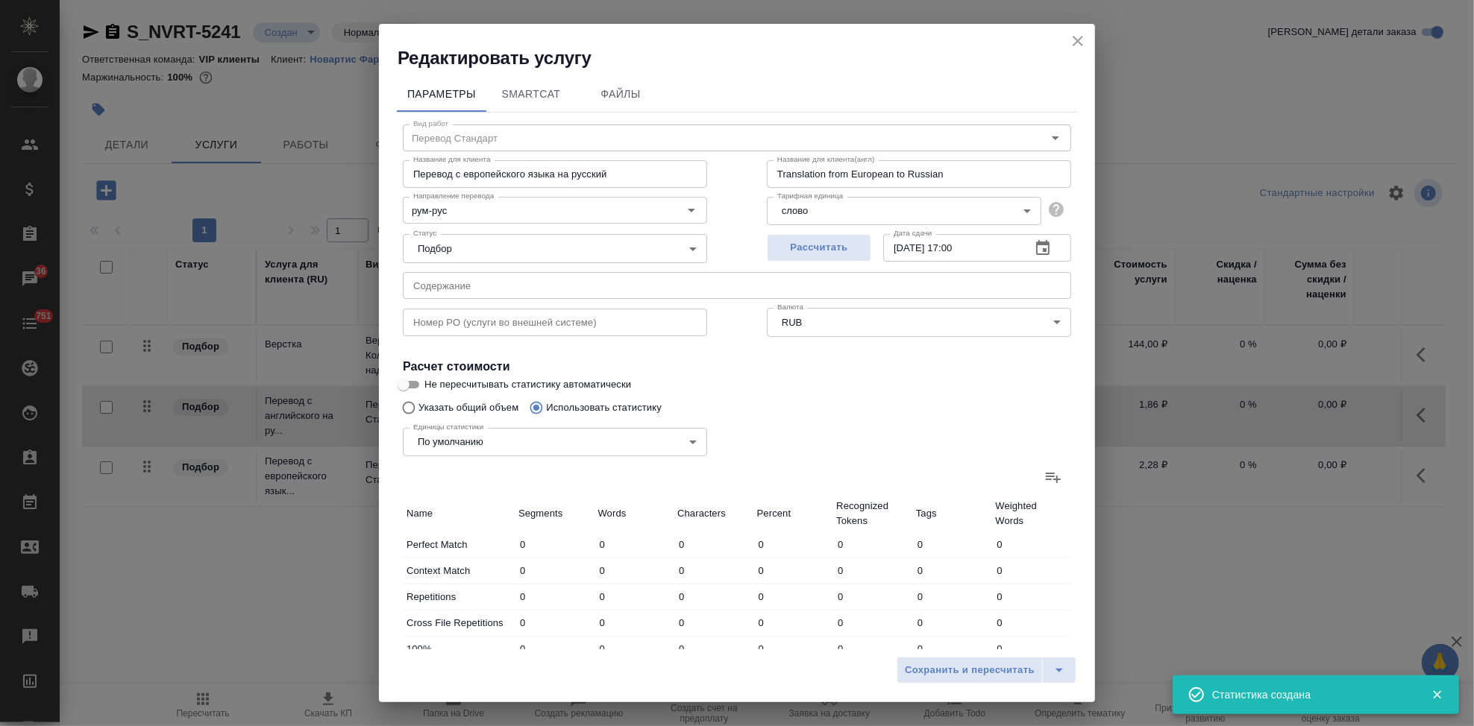
type input "2"
type input "4"
type input "23"
type input "5"
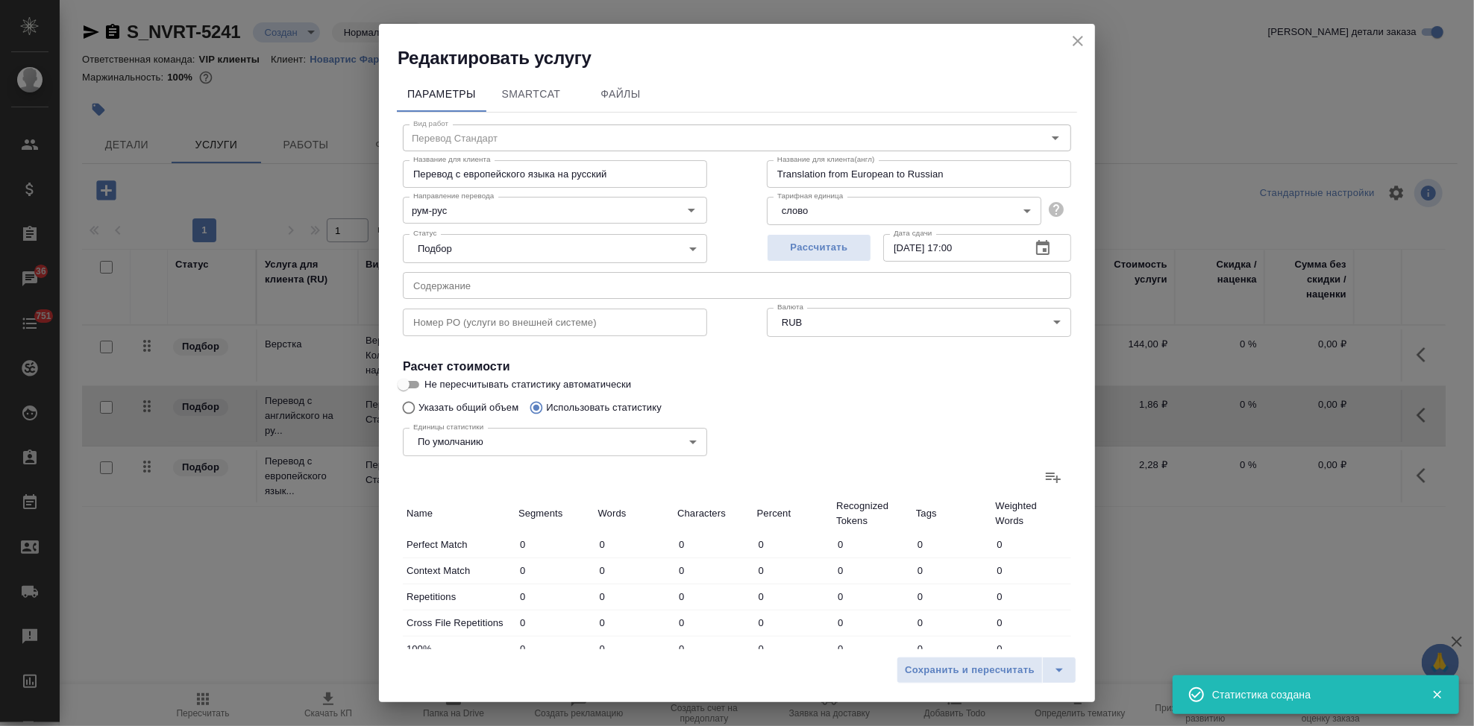
type input "13"
type input "11"
type input "22"
type input "156"
type input "9"
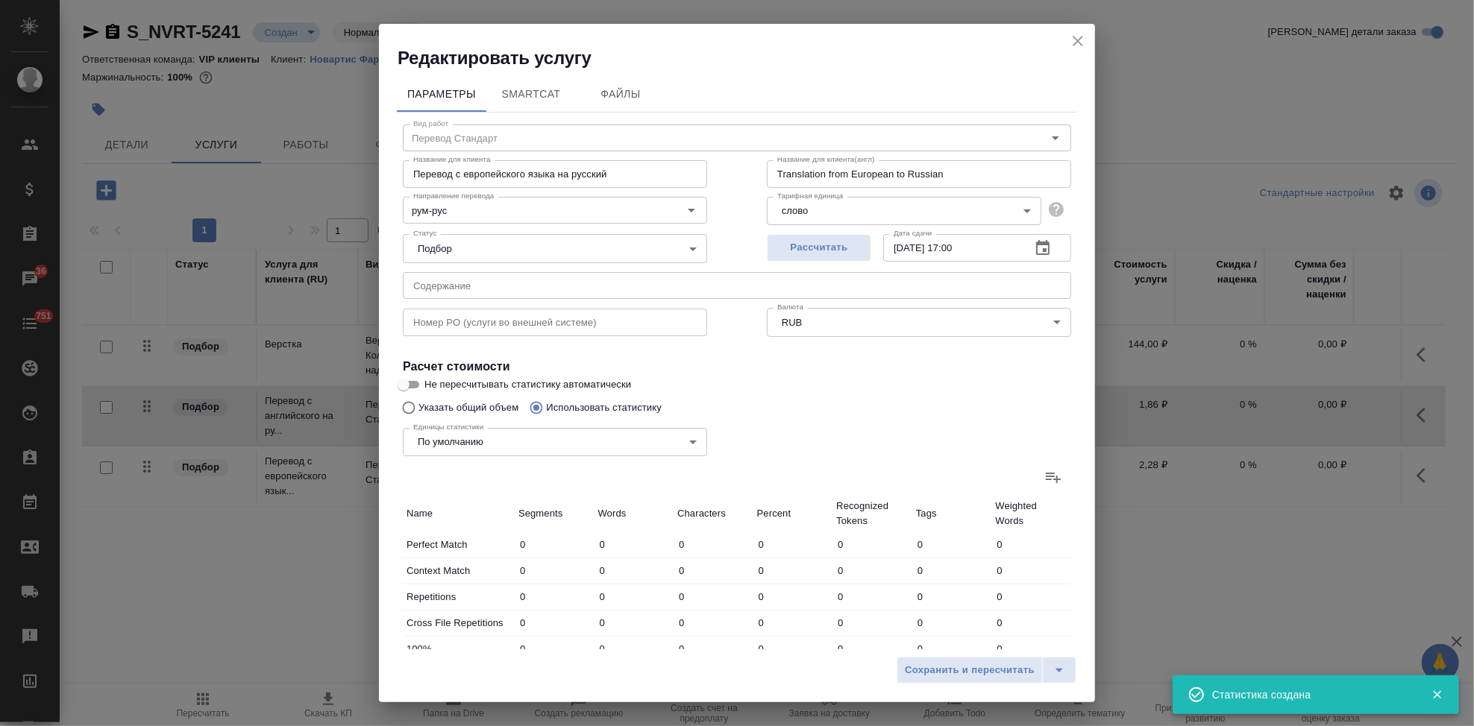
type input "119"
type input "824"
type input "5"
type input "105"
type input "667"
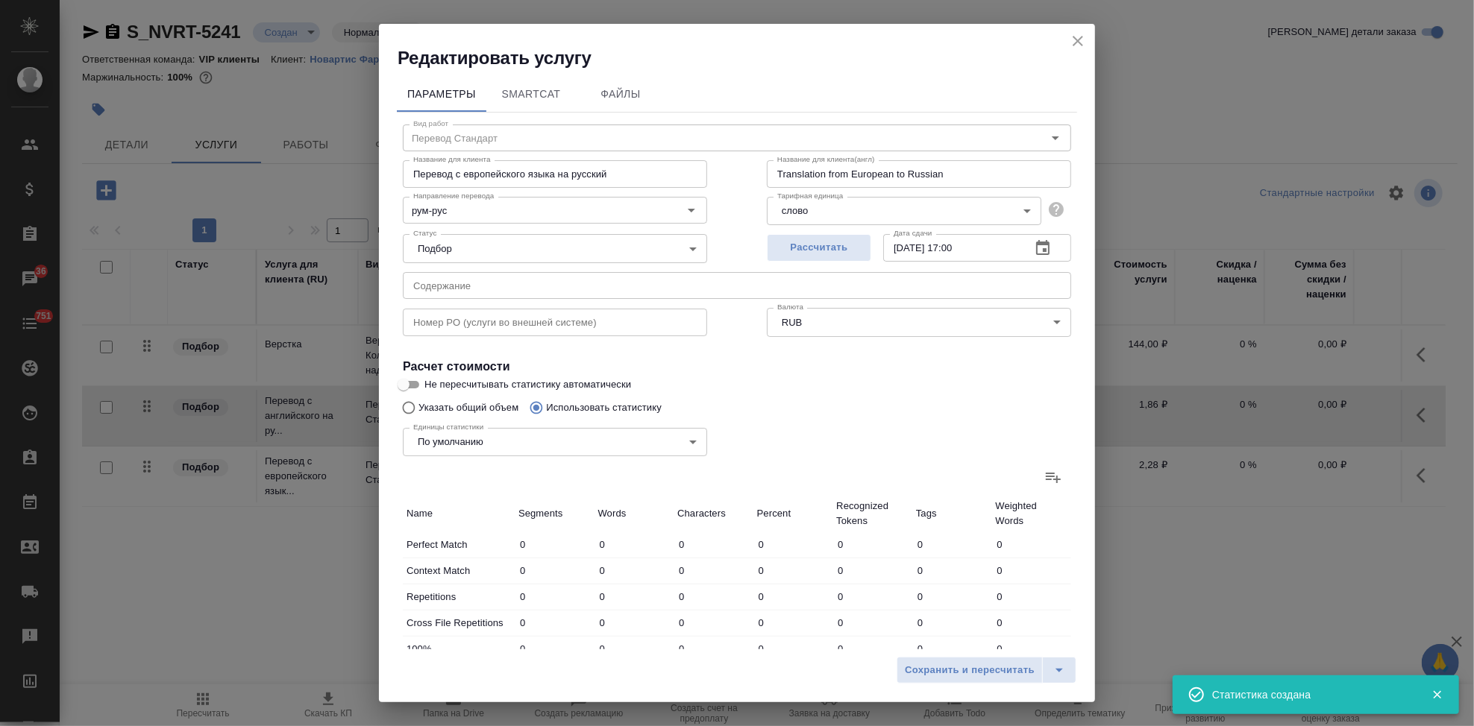
type input "88"
type input "1177"
type input "8116"
type input "115"
type input "1427"
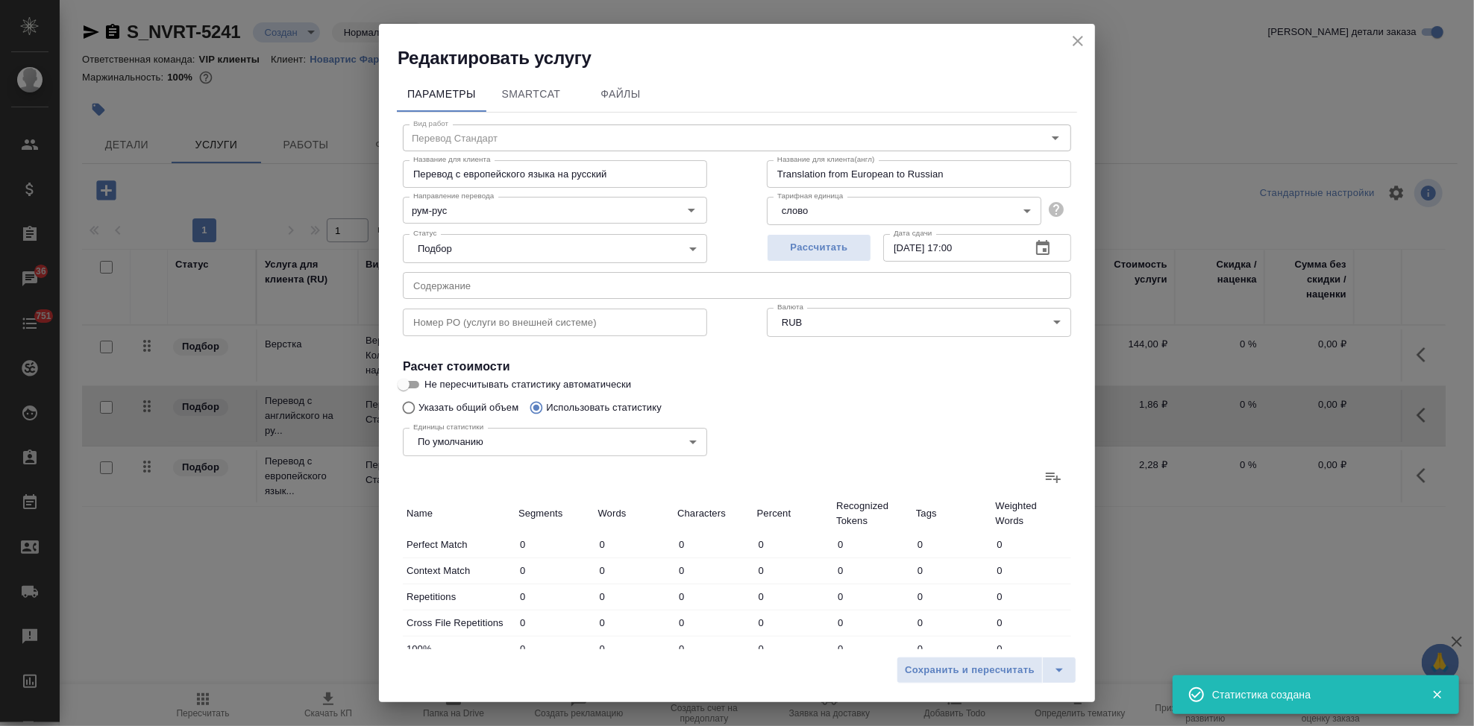
type input "9786"
type input "120"
type input "1432"
type input "9799"
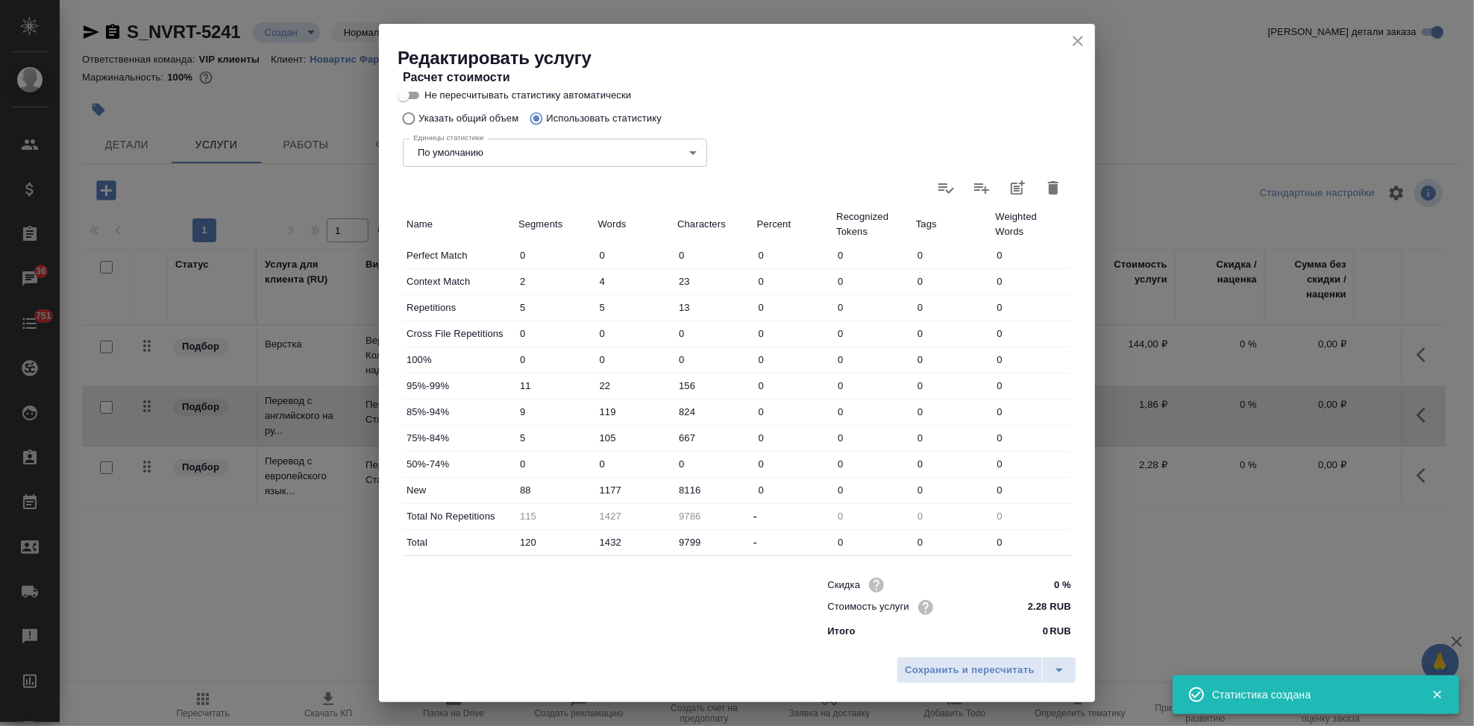
click at [607, 487] on input "1177" at bounding box center [634, 491] width 80 height 22
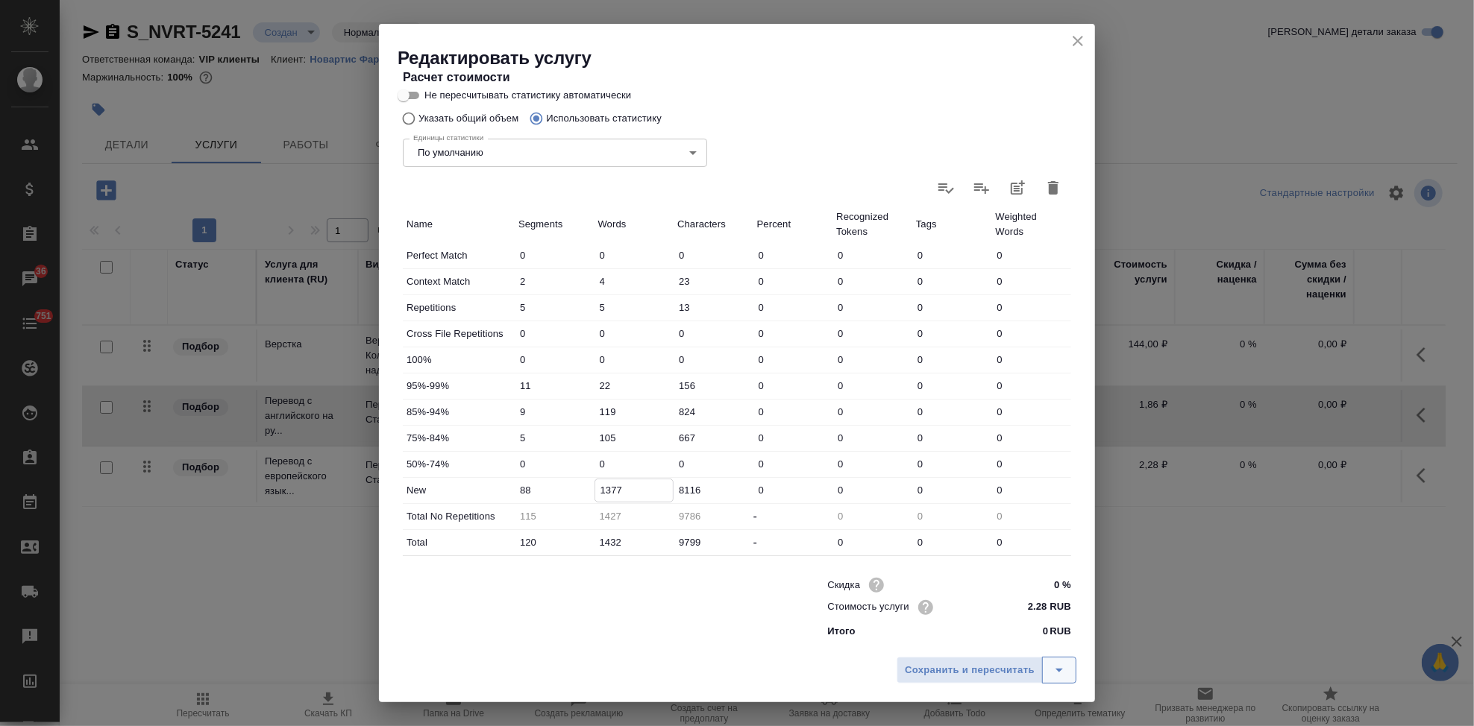
type input "1377"
click at [1066, 673] on icon "split button" at bounding box center [1059, 671] width 18 height 18
click at [994, 635] on li "Сохранить" at bounding box center [989, 639] width 180 height 24
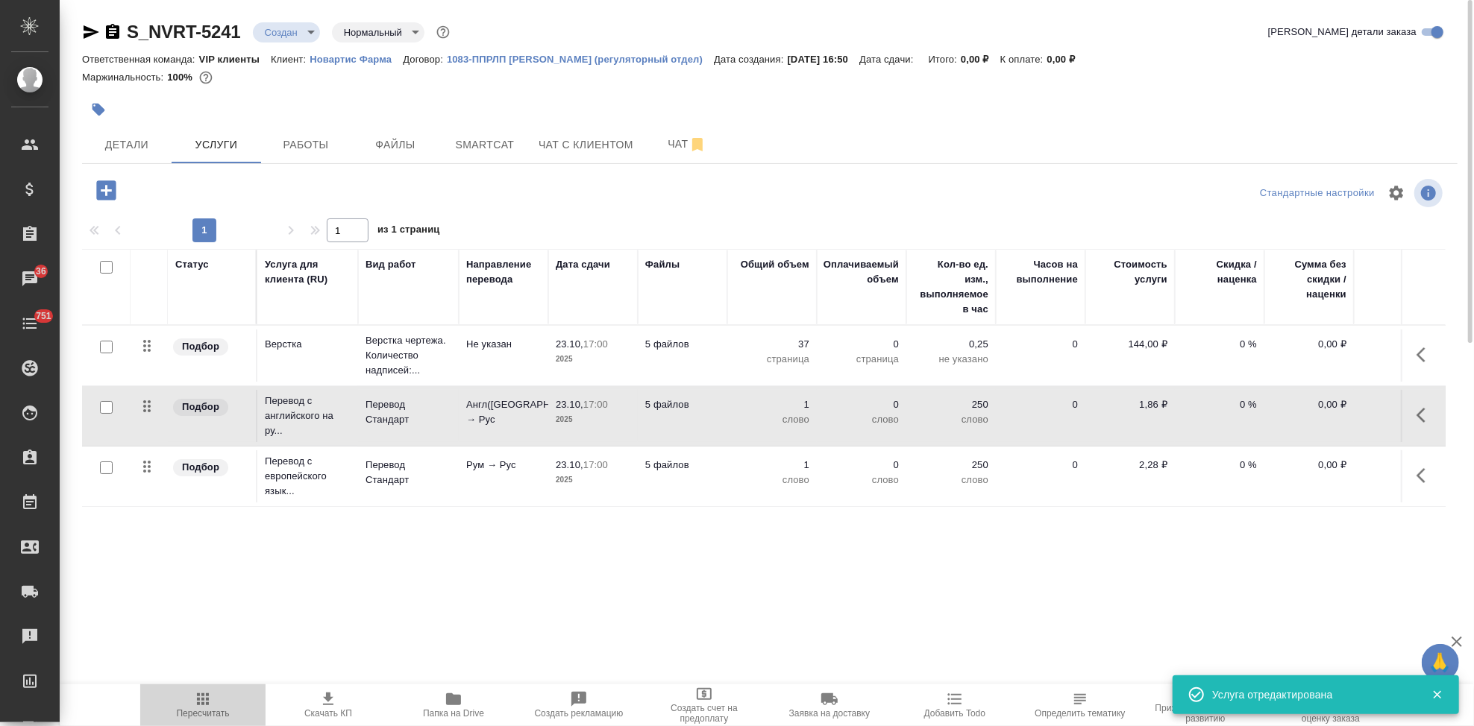
click at [219, 701] on span "Пересчитать" at bounding box center [202, 705] width 107 height 28
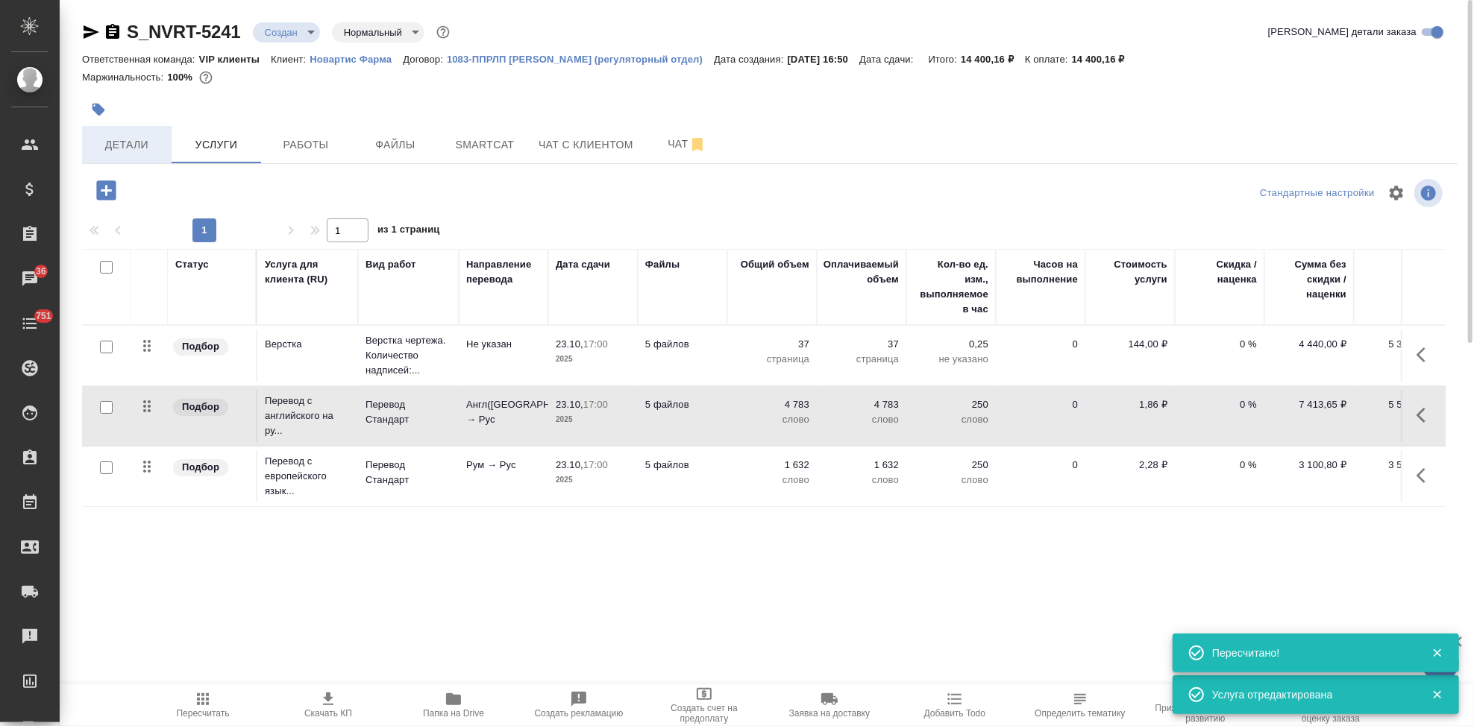
click at [115, 142] on span "Детали" at bounding box center [127, 145] width 72 height 19
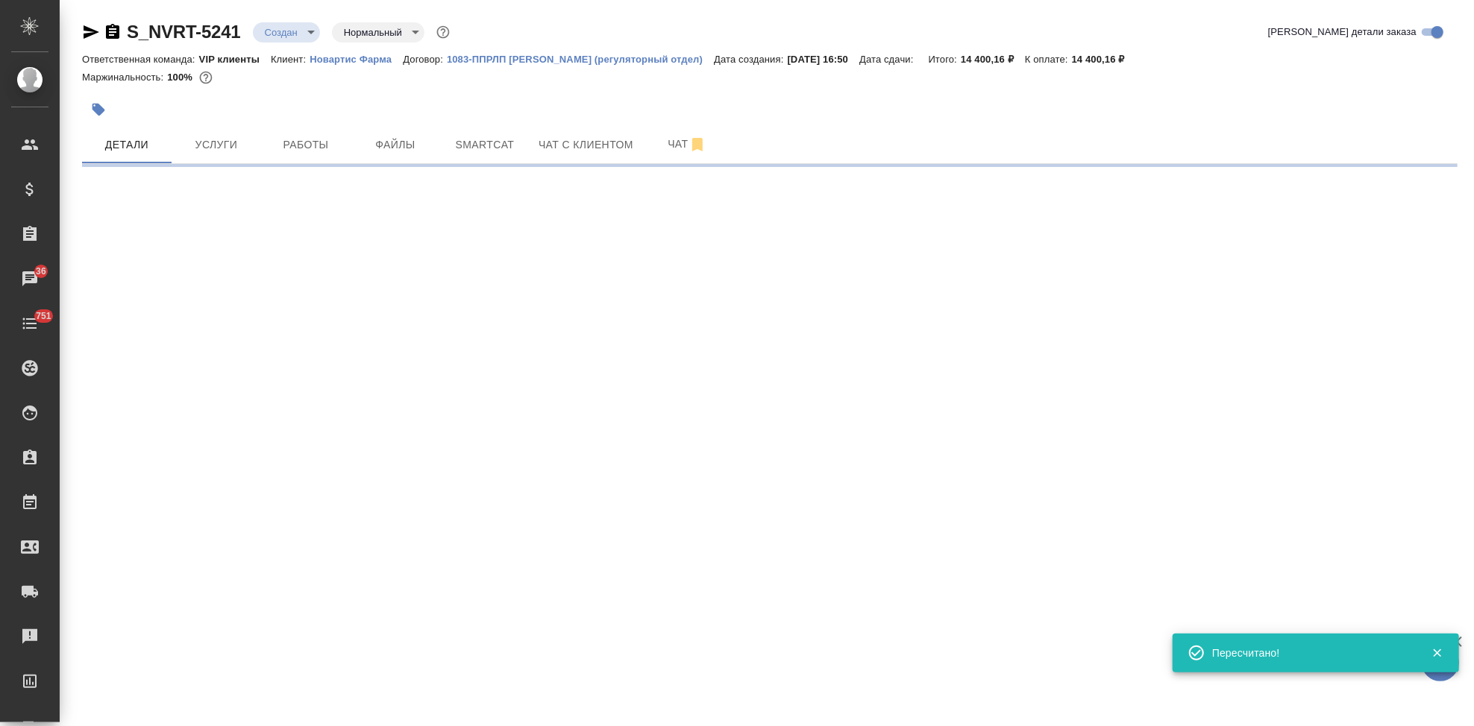
select select "RU"
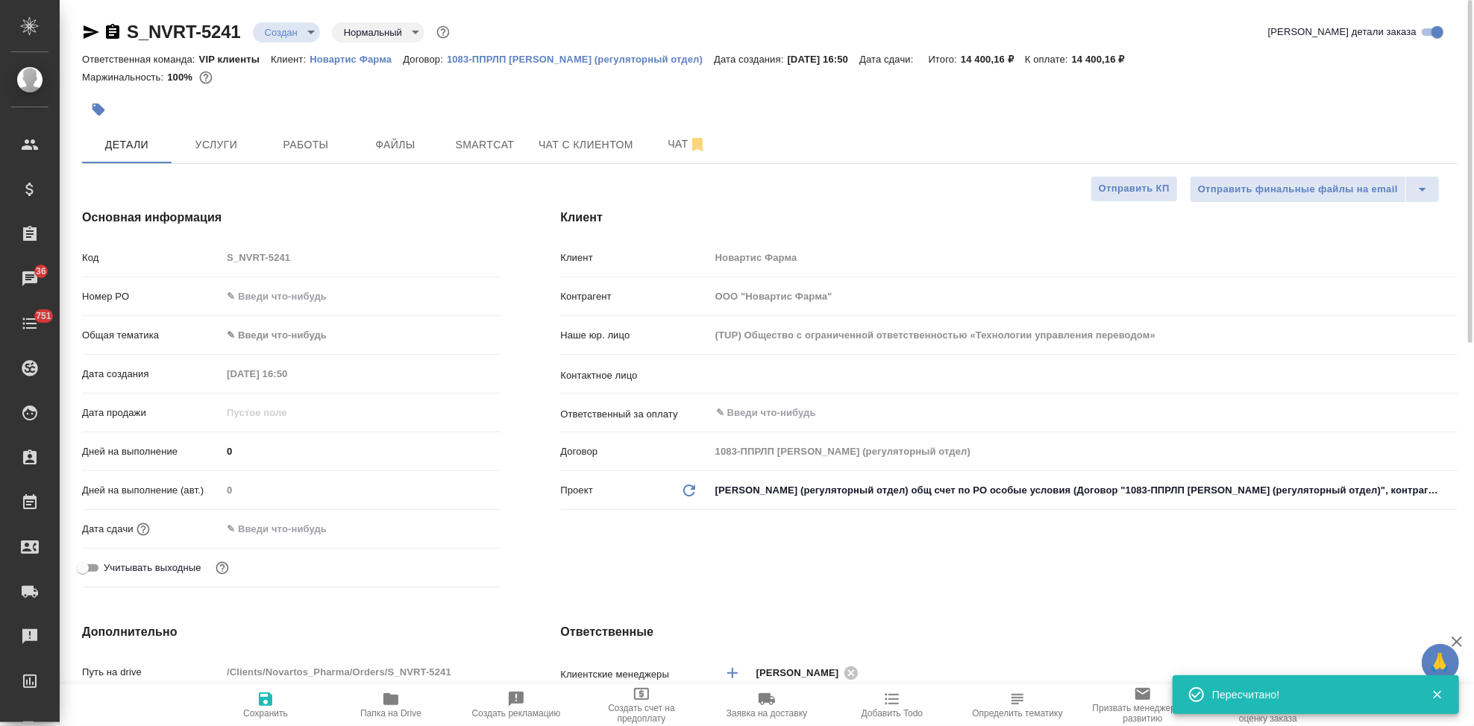
type textarea "x"
click at [283, 527] on input "text" at bounding box center [287, 529] width 131 height 22
click at [462, 530] on icon "button" at bounding box center [457, 529] width 18 height 18
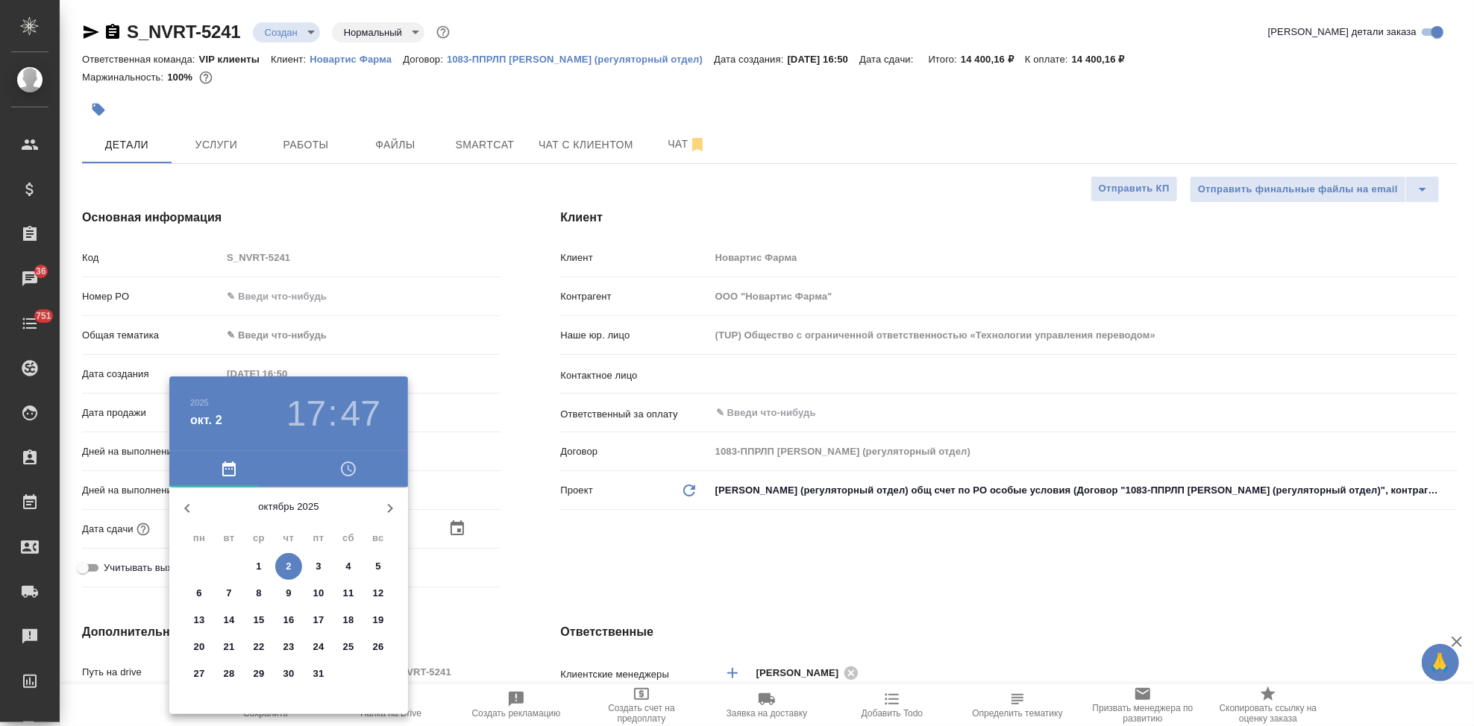
click at [728, 374] on div at bounding box center [737, 363] width 1474 height 726
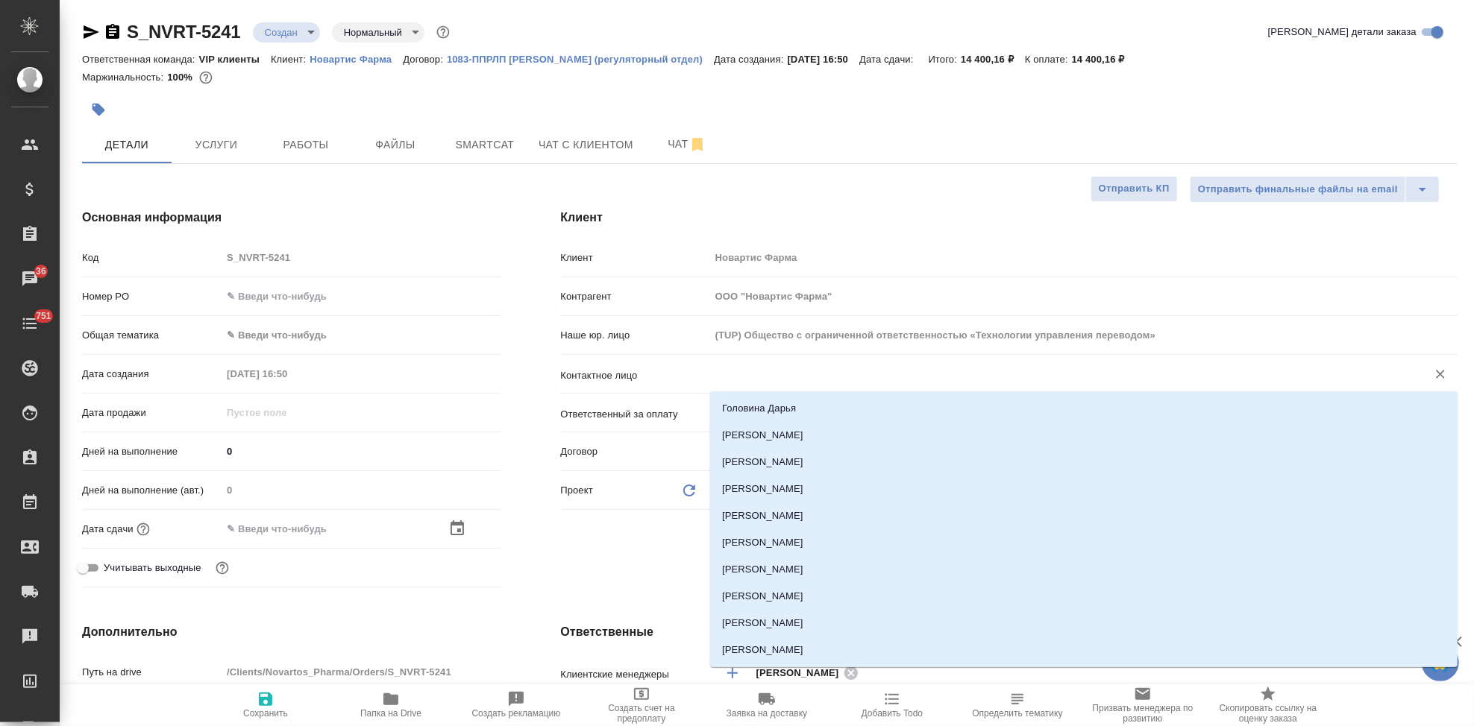
click at [747, 369] on input "text" at bounding box center [1059, 374] width 688 height 18
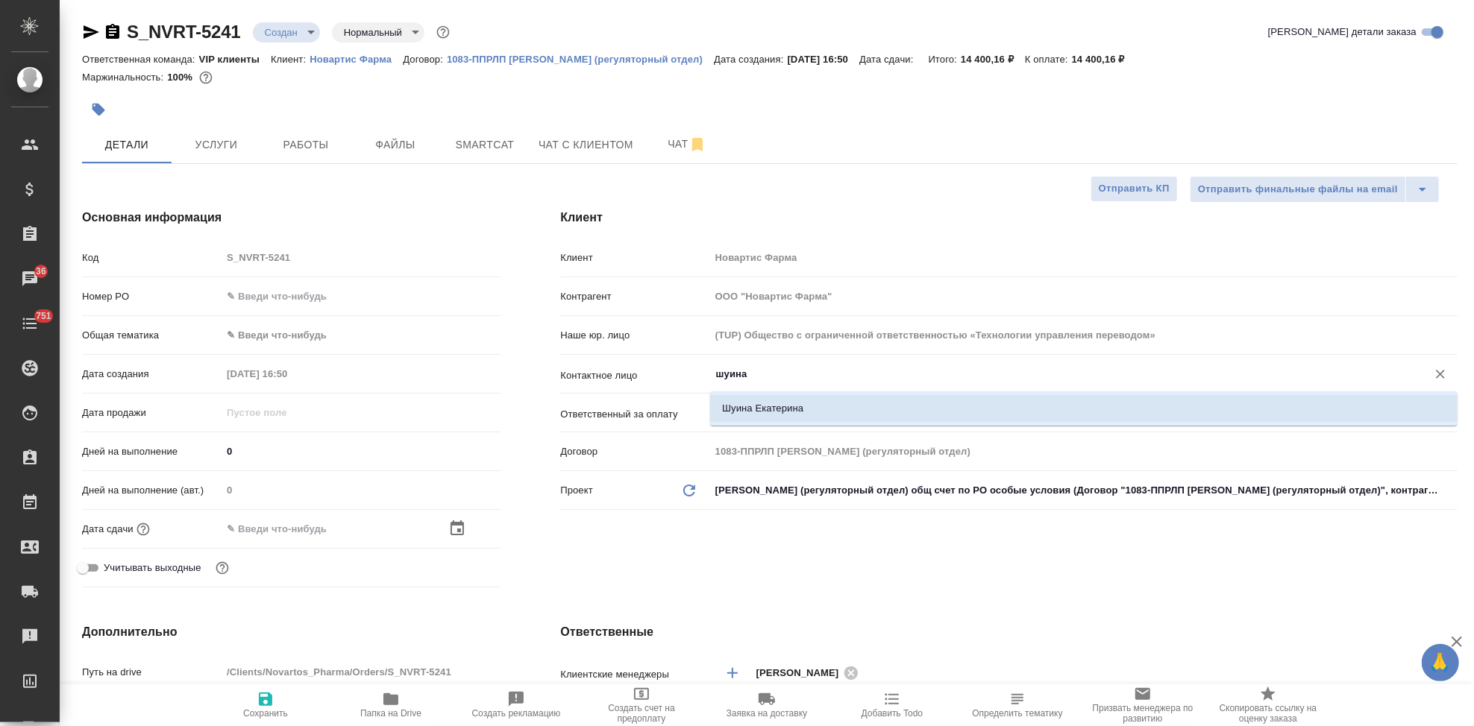
click at [740, 412] on li "Шуина Екатерина" at bounding box center [1083, 408] width 747 height 27
type input "Шуина Екатерина"
type textarea "x"
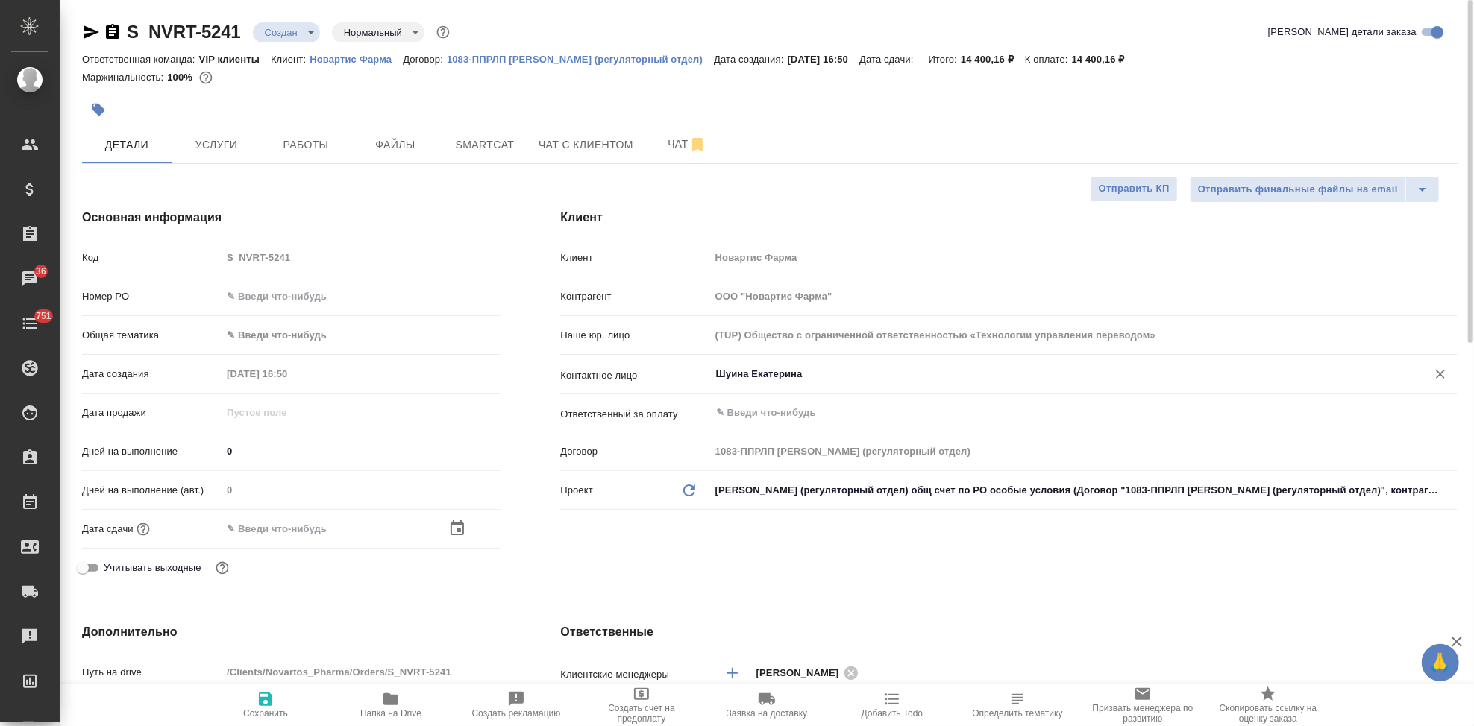
type input "Шуина Екатерина"
click at [262, 709] on span "Сохранить" at bounding box center [265, 714] width 45 height 10
type textarea "x"
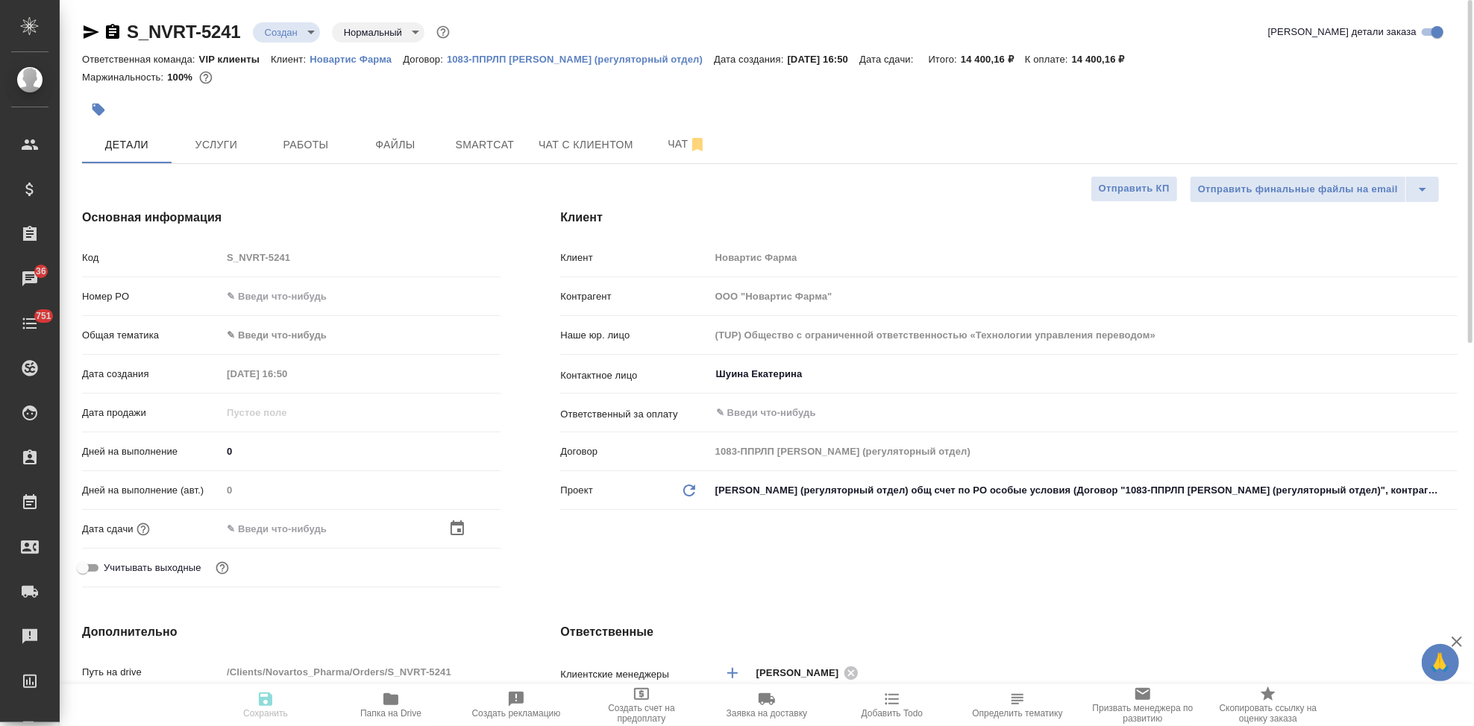
type textarea "x"
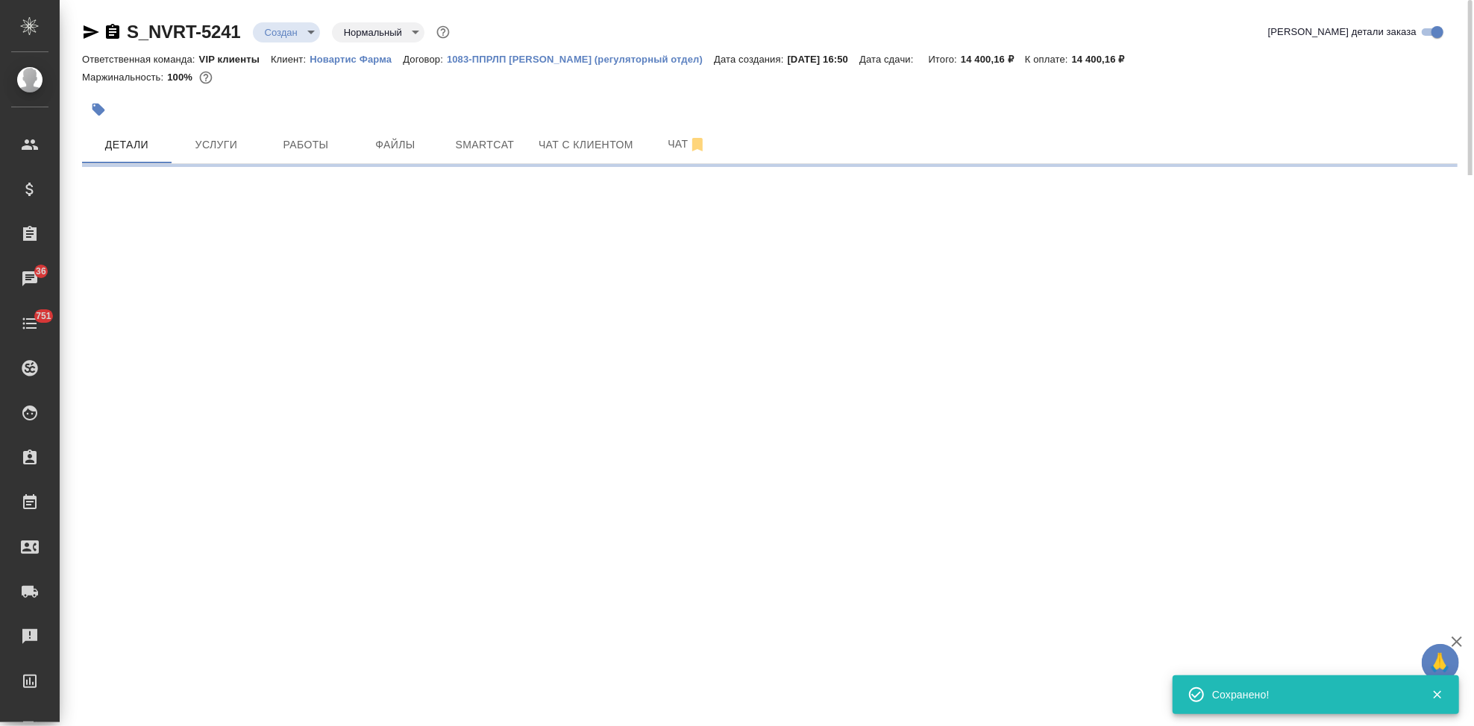
select select "RU"
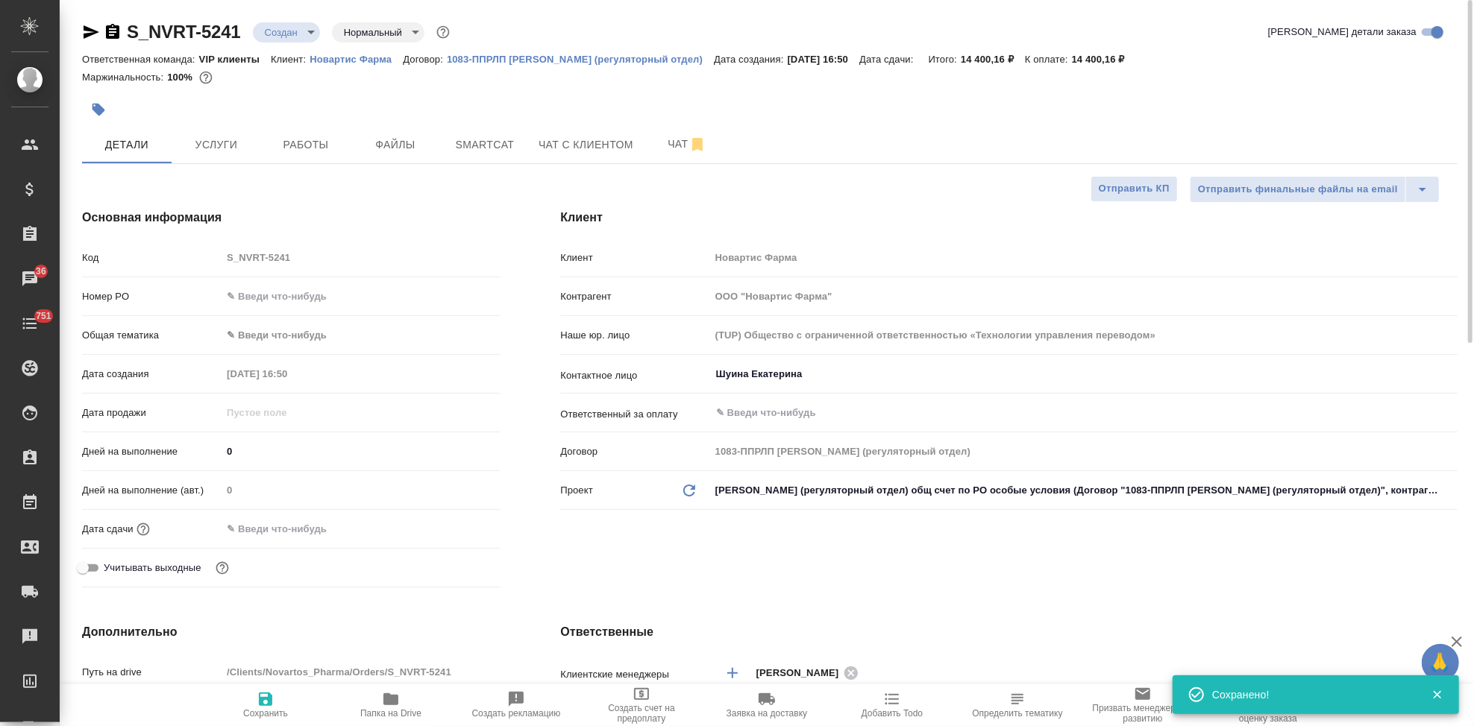
type textarea "x"
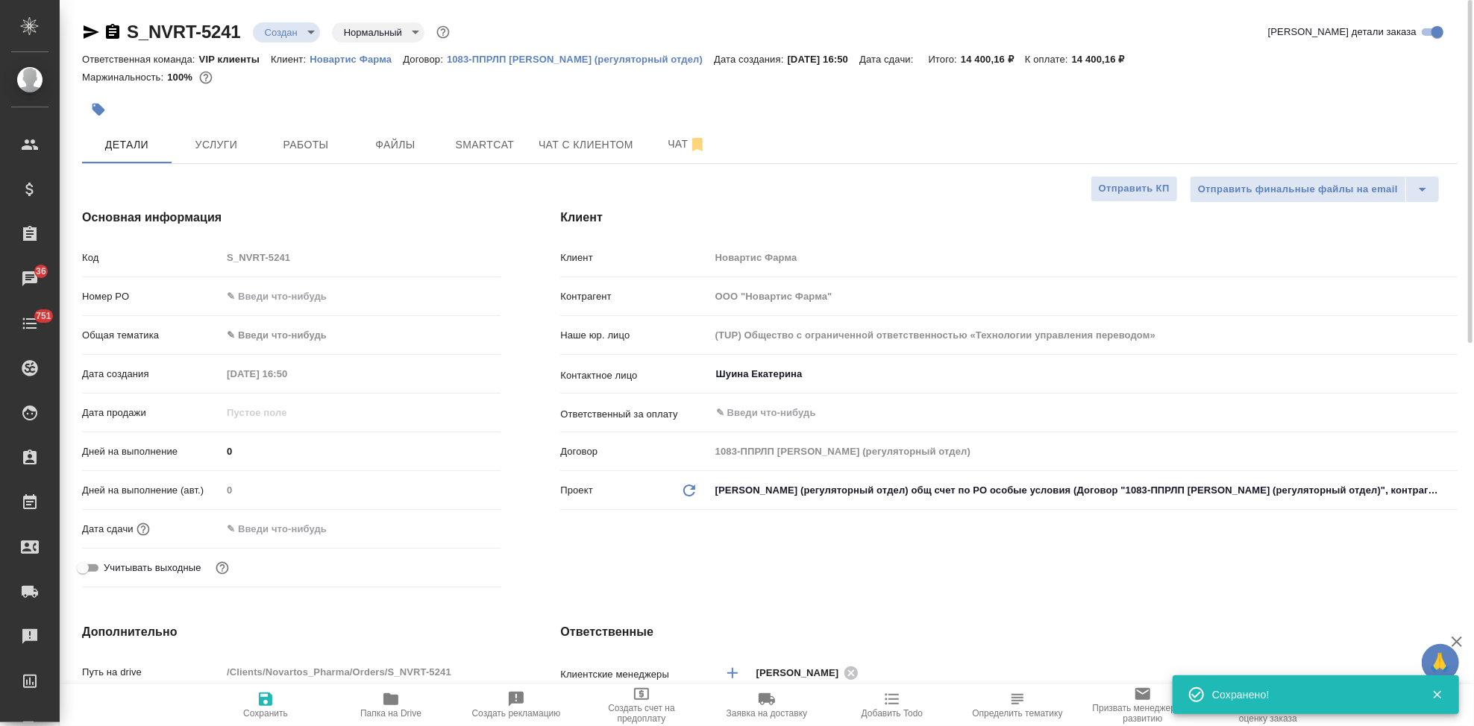
type textarea "x"
click at [261, 535] on input "text" at bounding box center [287, 529] width 131 height 22
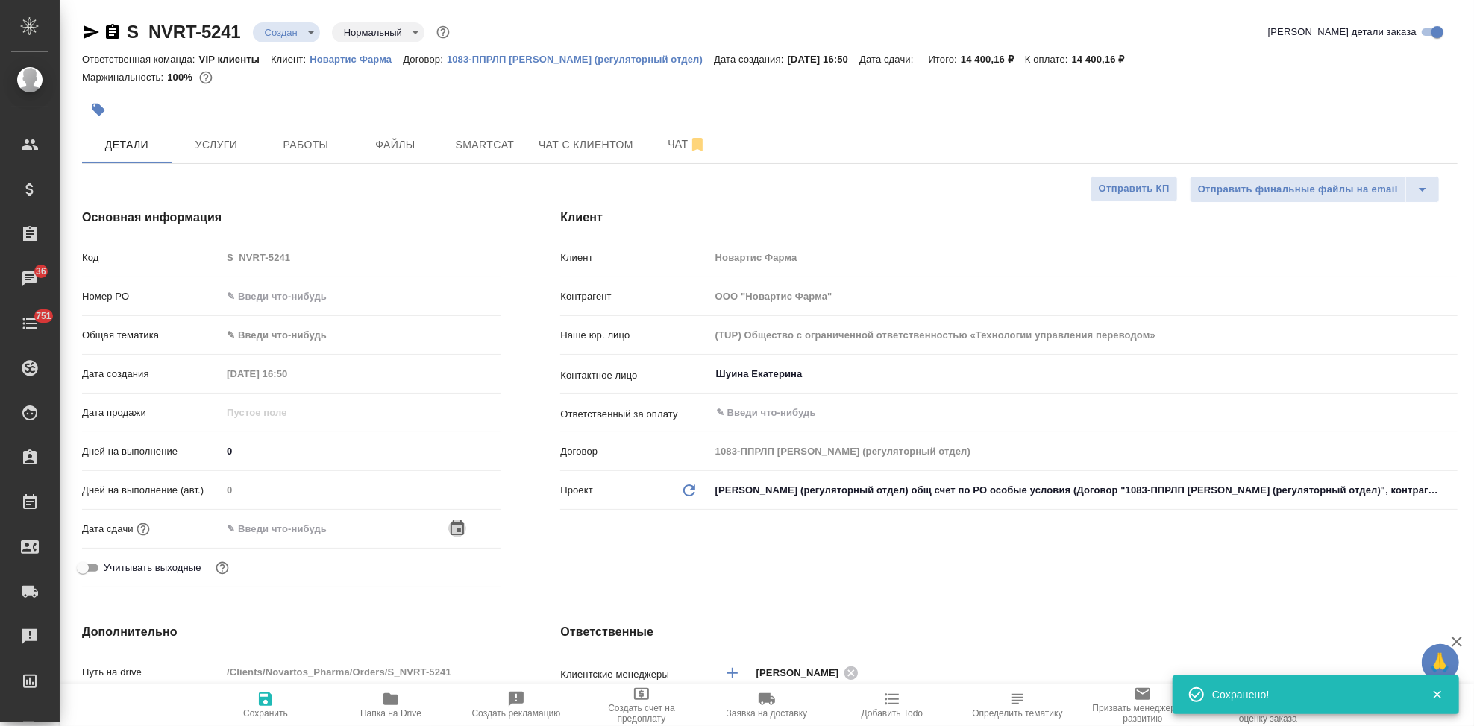
click at [450, 528] on icon "button" at bounding box center [456, 528] width 13 height 15
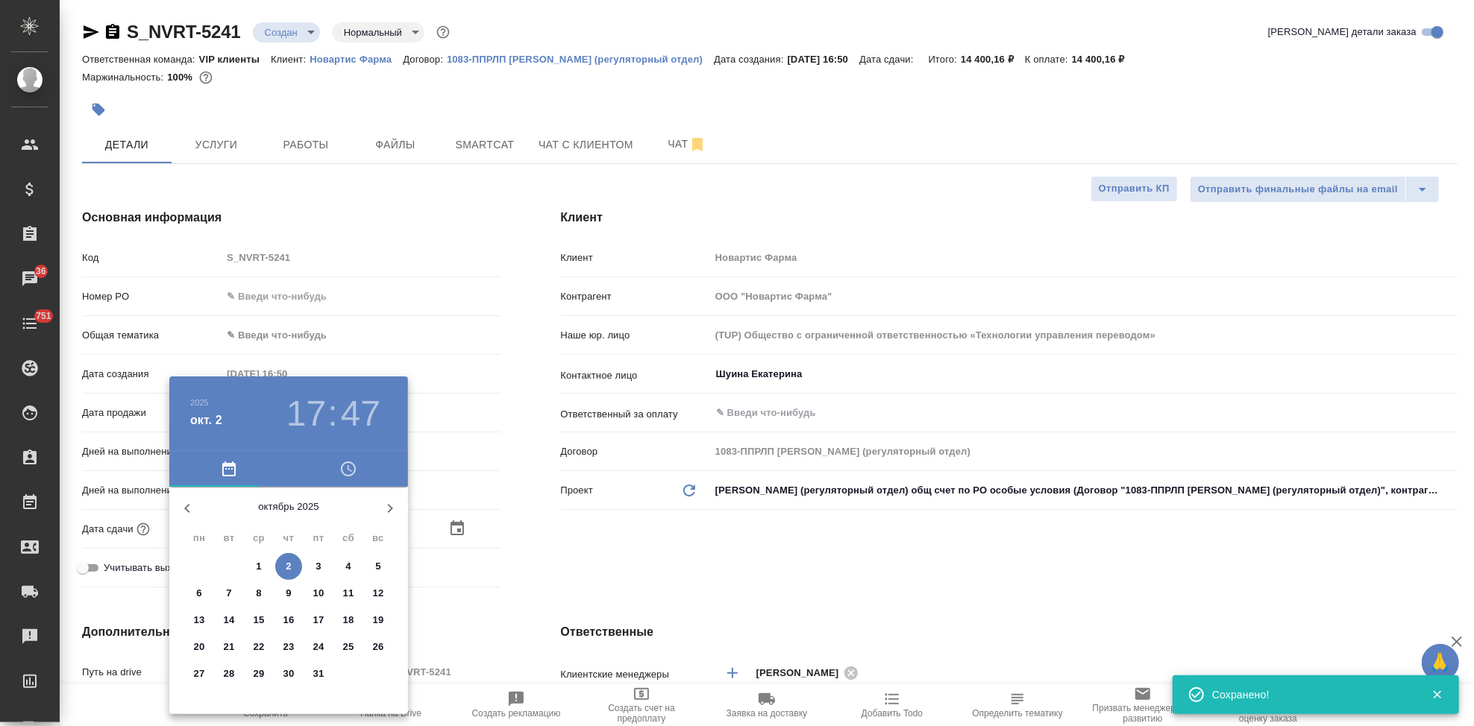
click at [297, 644] on span "23" at bounding box center [288, 647] width 27 height 15
type input "23.10.2025 17:47"
type textarea "x"
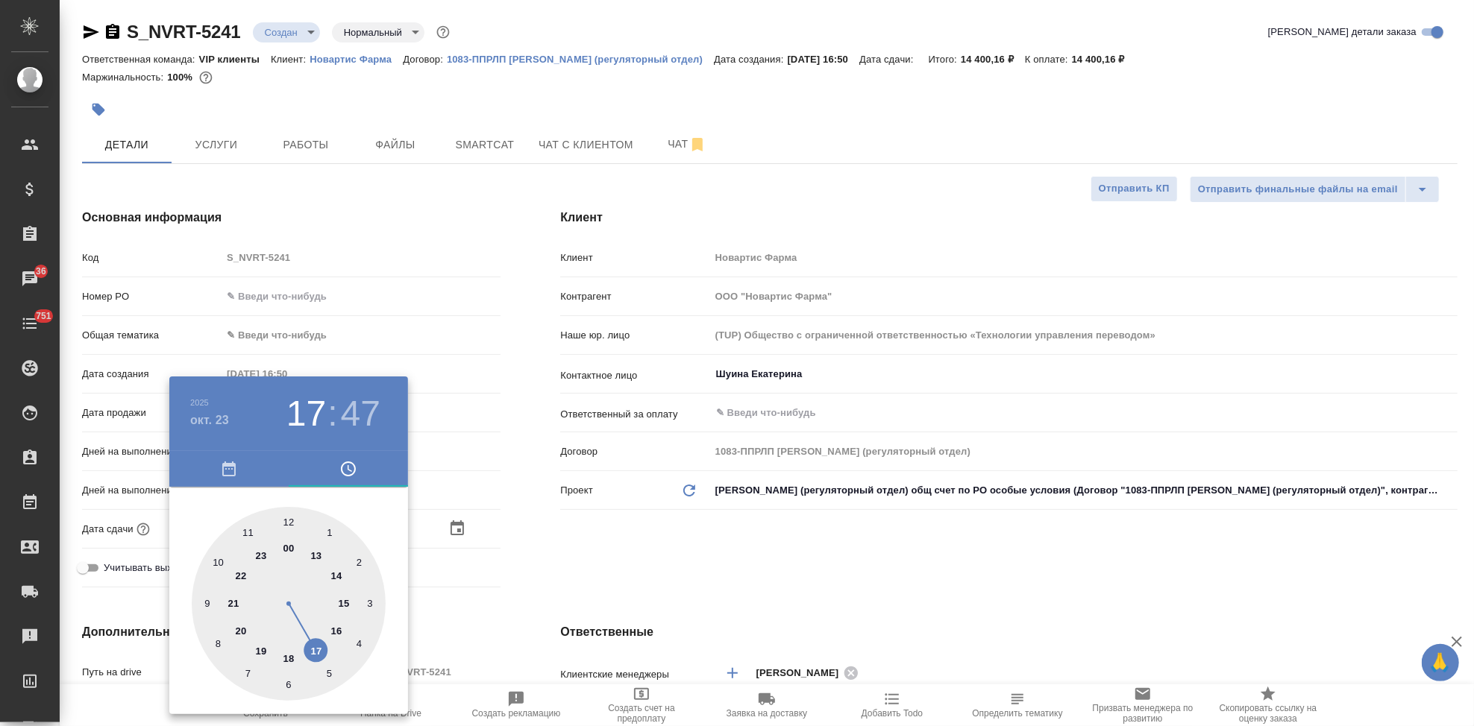
drag, startPoint x: 306, startPoint y: 653, endPoint x: 289, endPoint y: 545, distance: 109.4
click at [307, 653] on div at bounding box center [289, 604] width 194 height 194
type textarea "x"
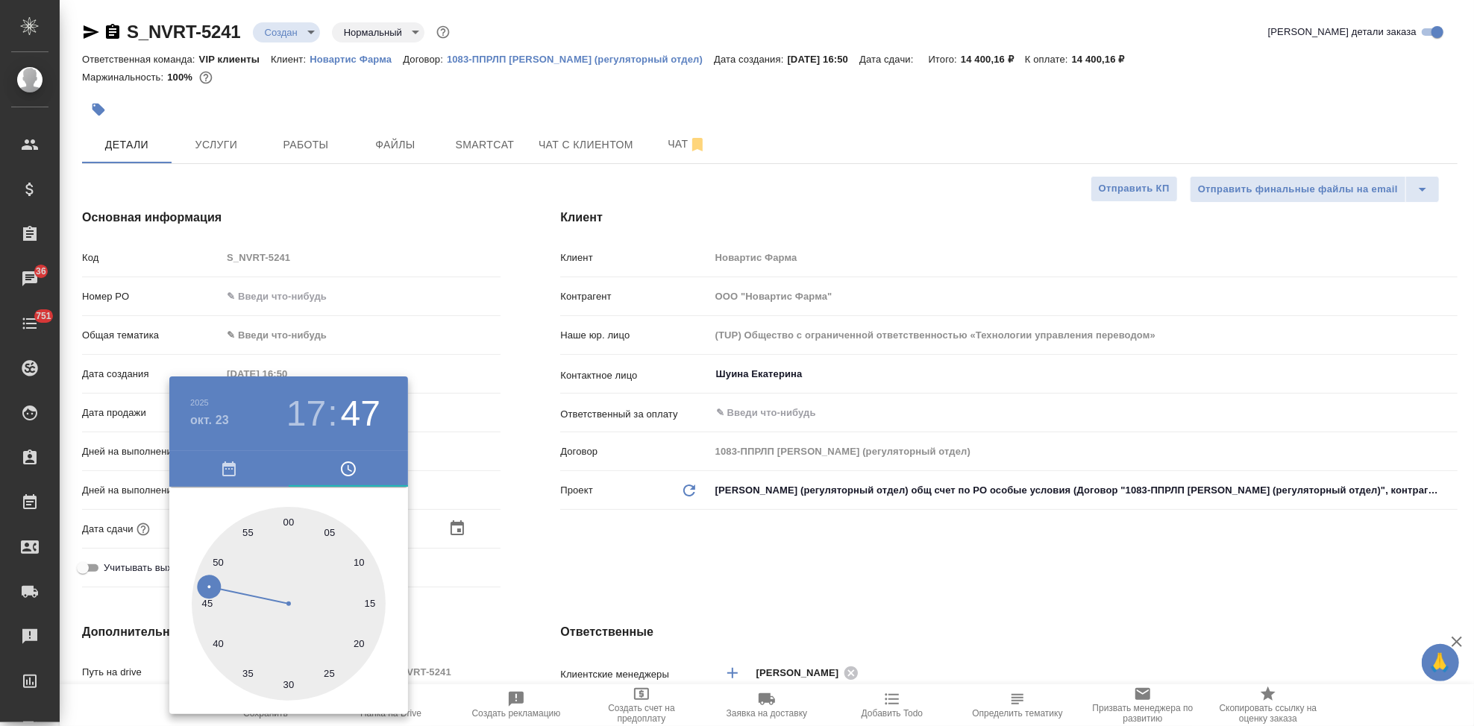
click at [289, 525] on div at bounding box center [289, 604] width 194 height 194
type input "23.10.2025 17:00"
type textarea "x"
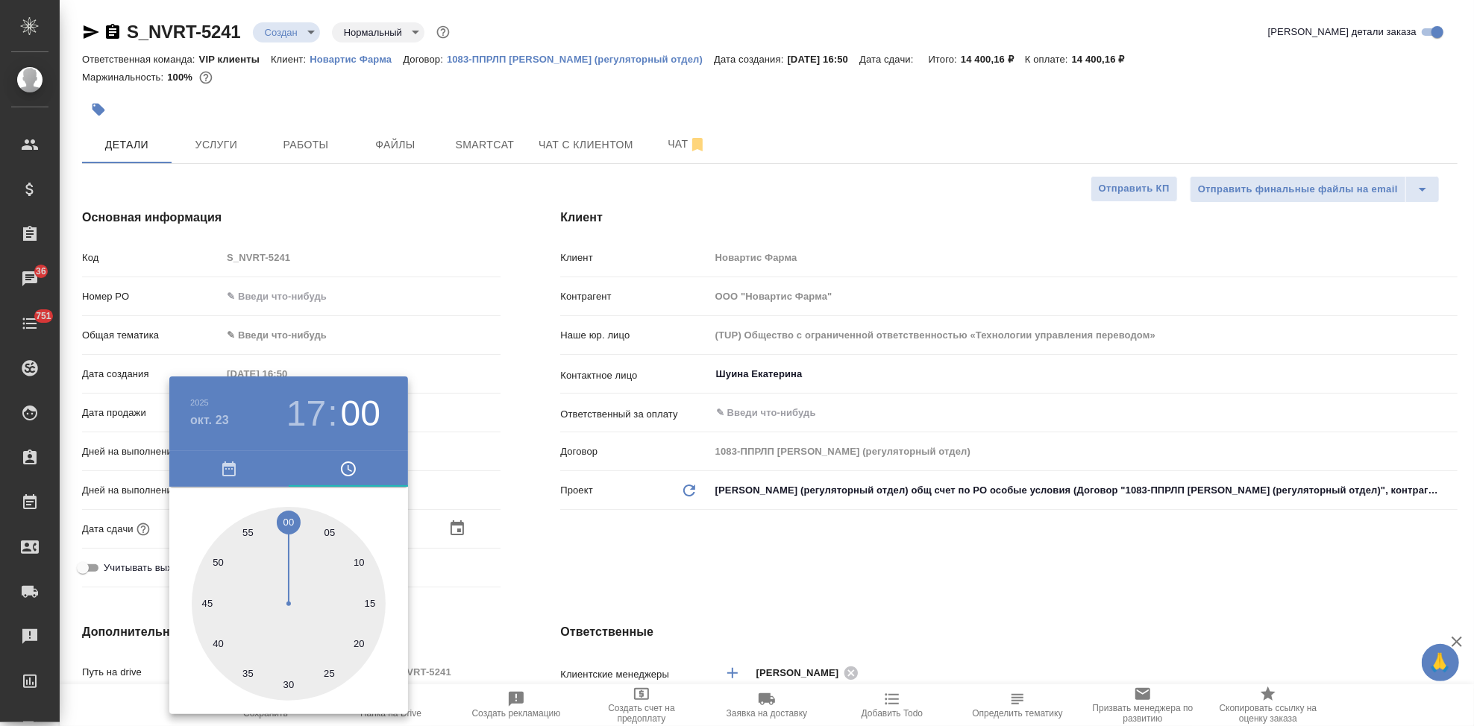
type textarea "x"
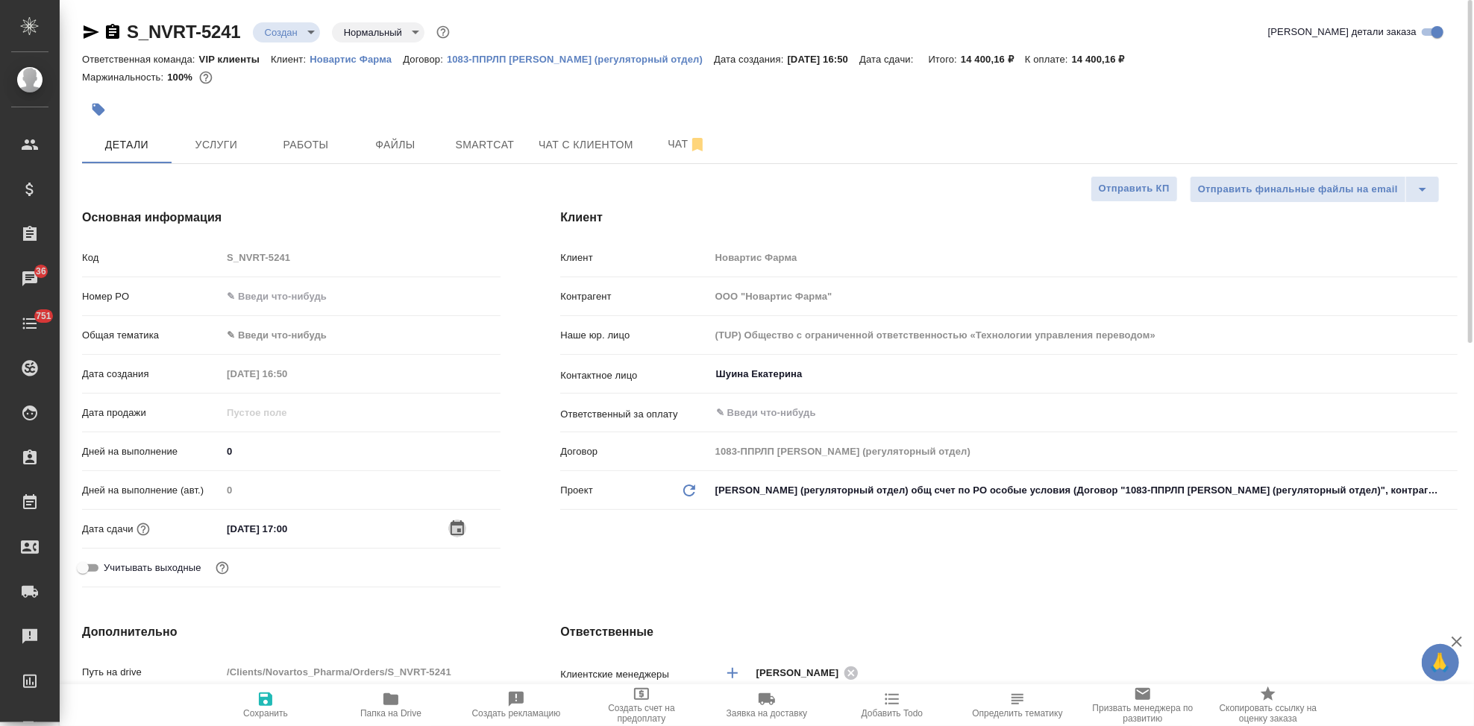
click at [281, 697] on span "Сохранить" at bounding box center [265, 705] width 107 height 28
type textarea "x"
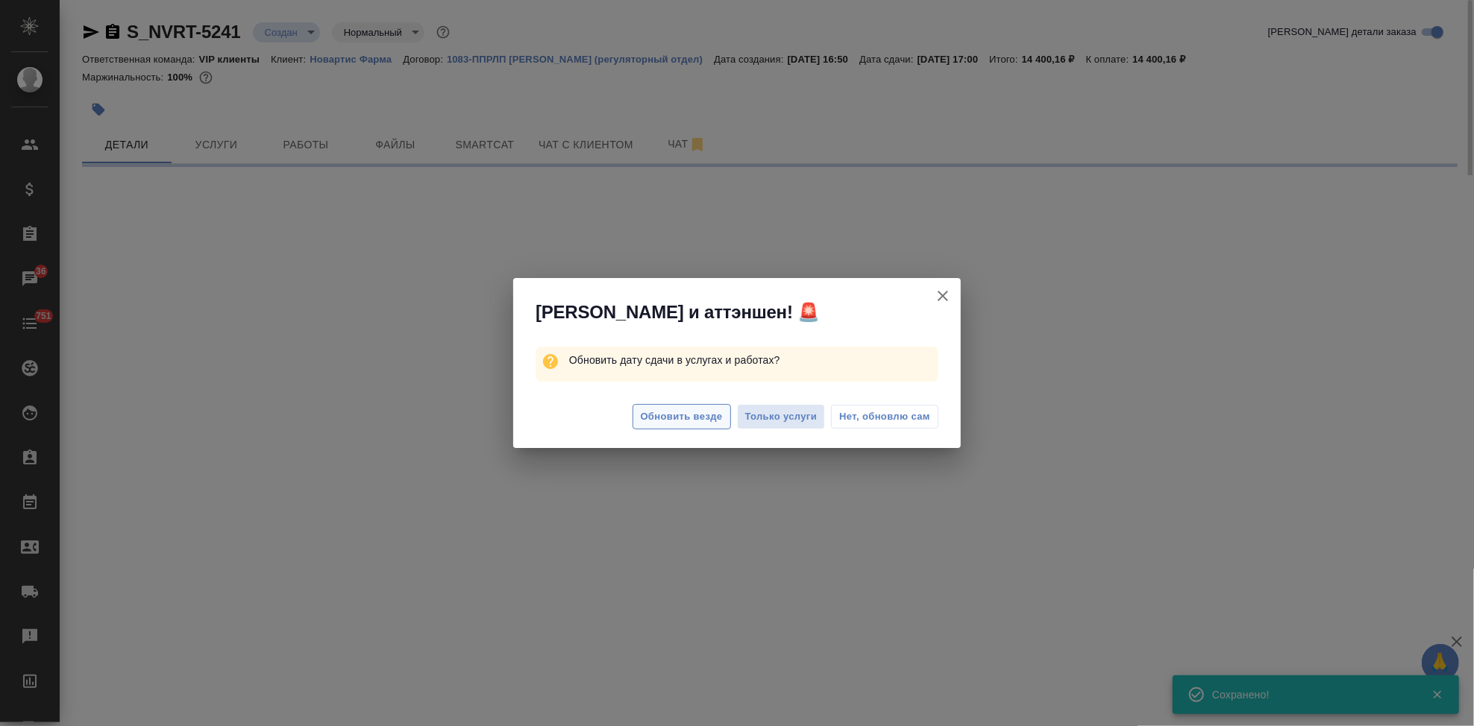
select select "RU"
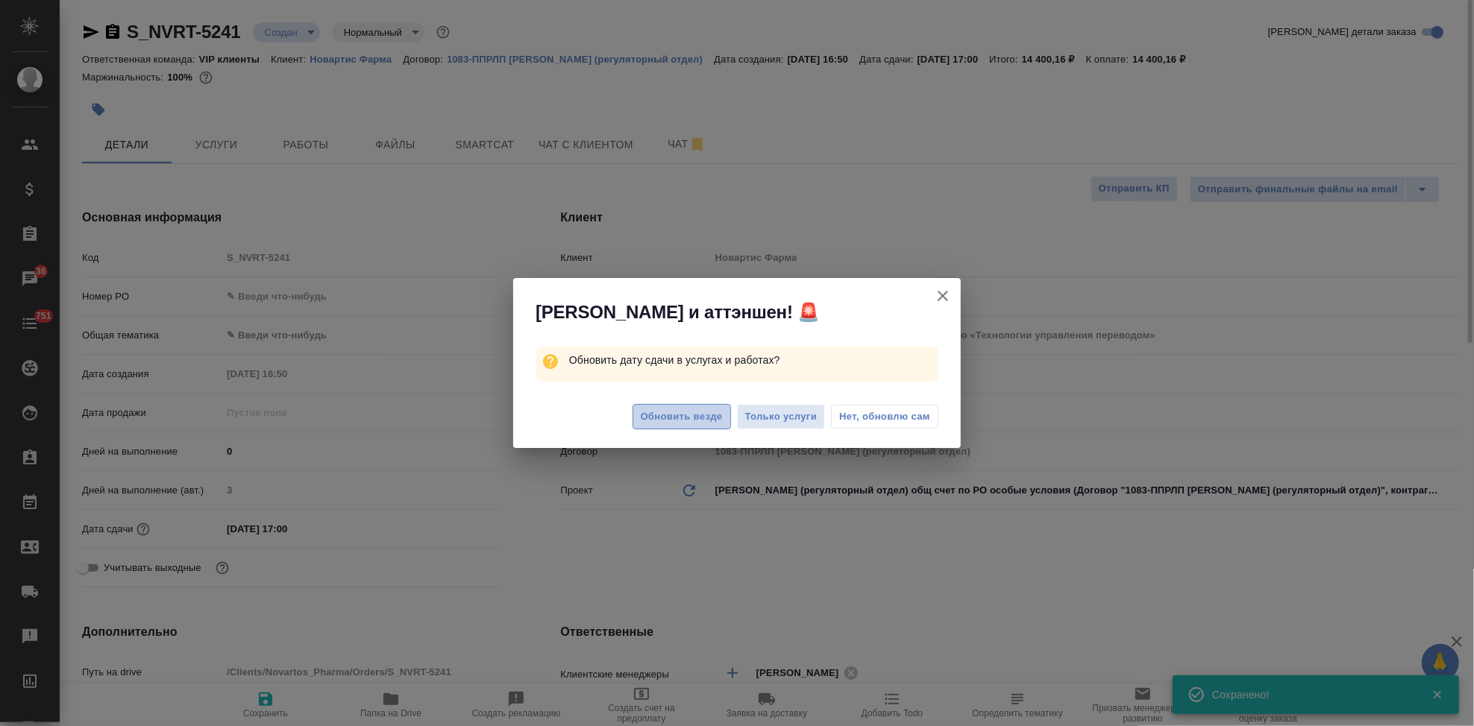
click at [680, 418] on span "Обновить везде" at bounding box center [682, 417] width 82 height 17
type textarea "x"
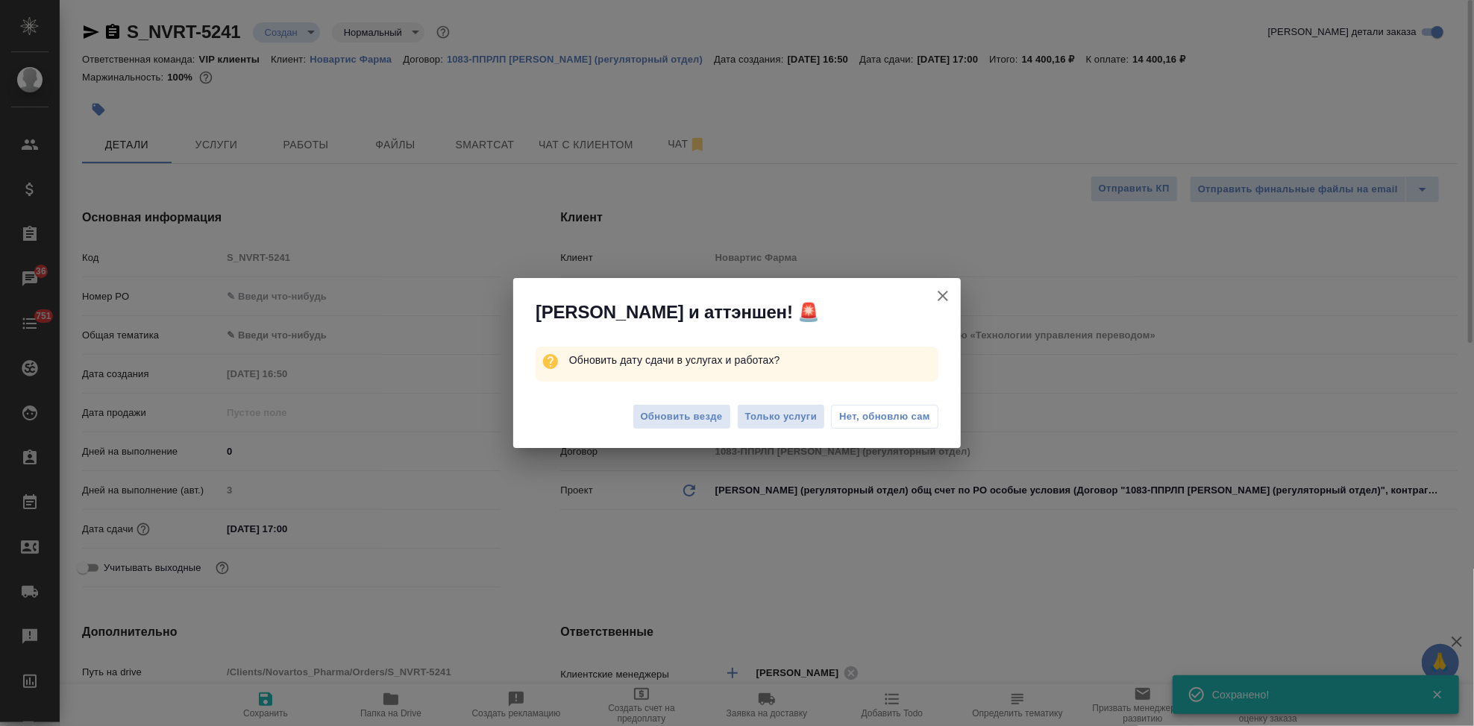
type textarea "x"
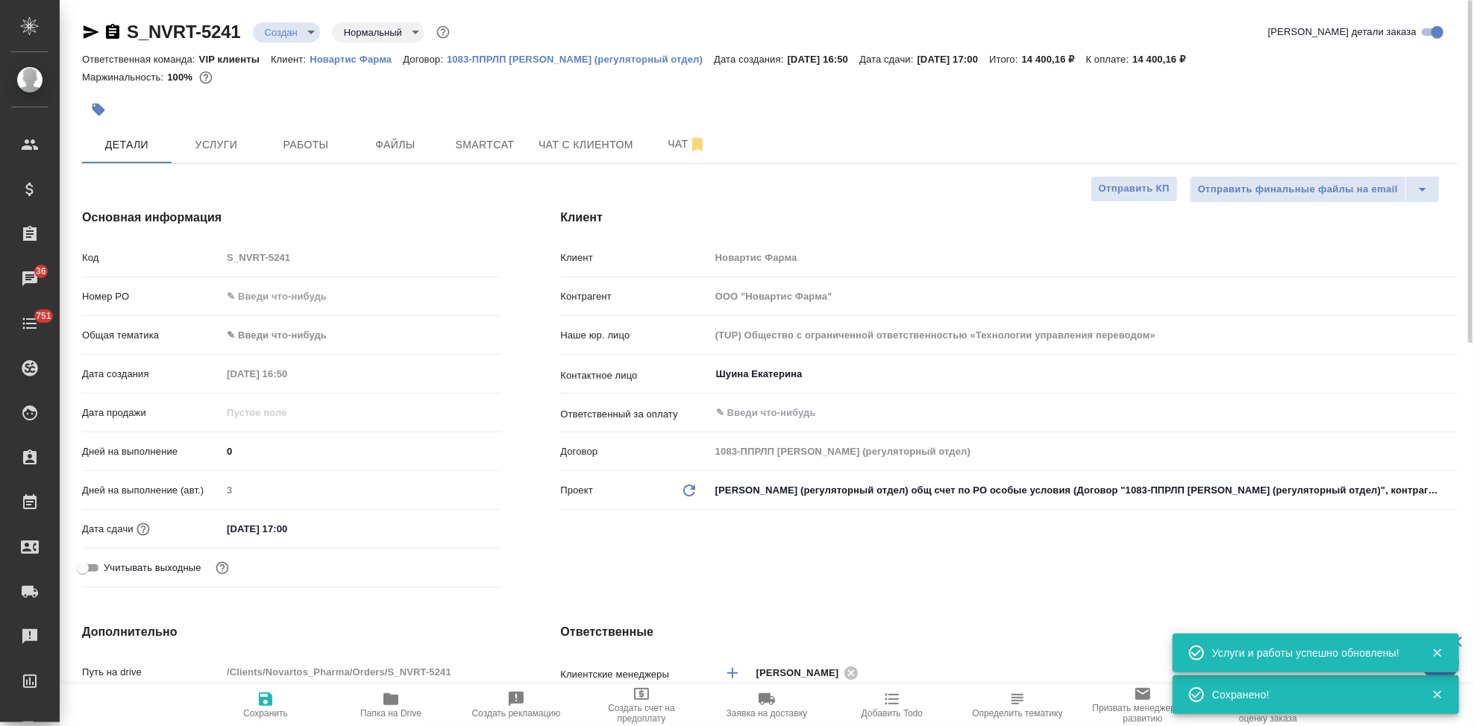
click at [240, 143] on span "Услуги" at bounding box center [216, 145] width 72 height 19
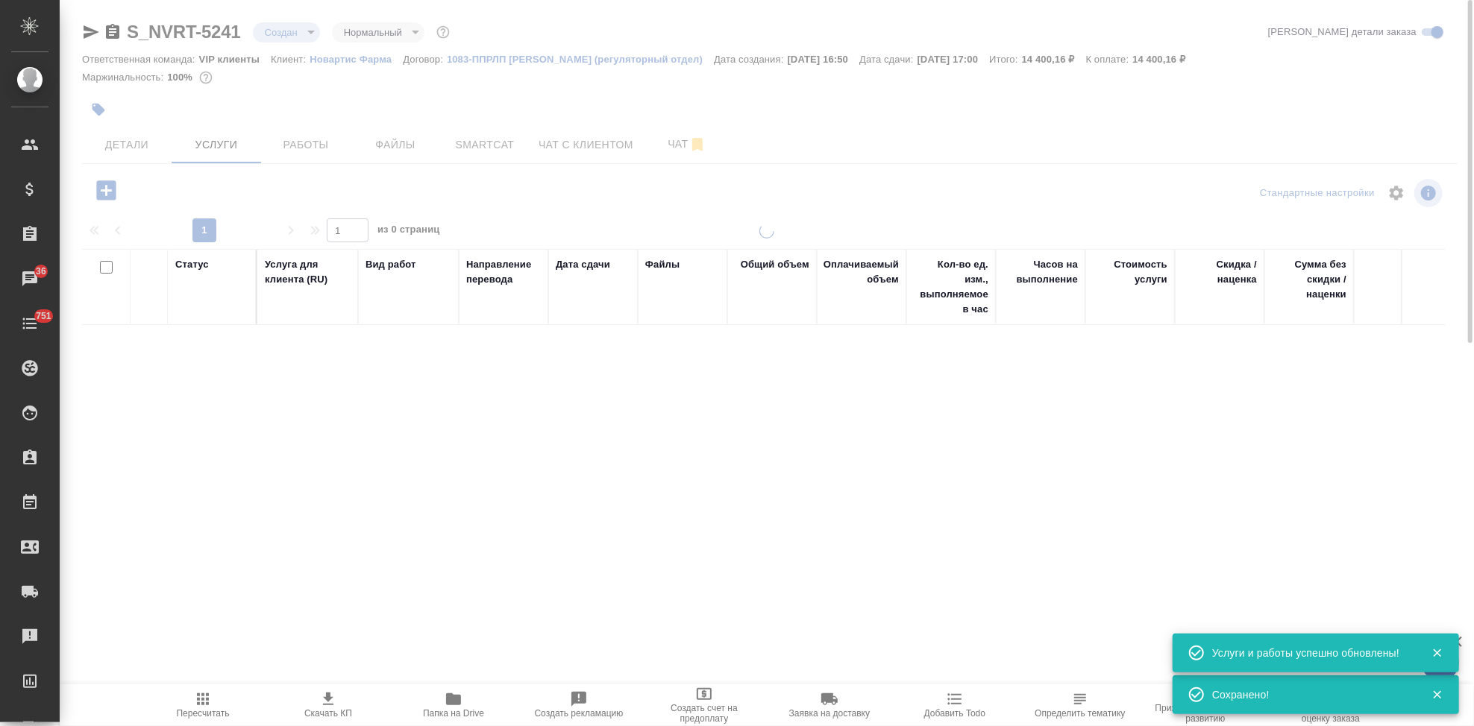
click at [209, 706] on icon "button" at bounding box center [203, 700] width 18 height 18
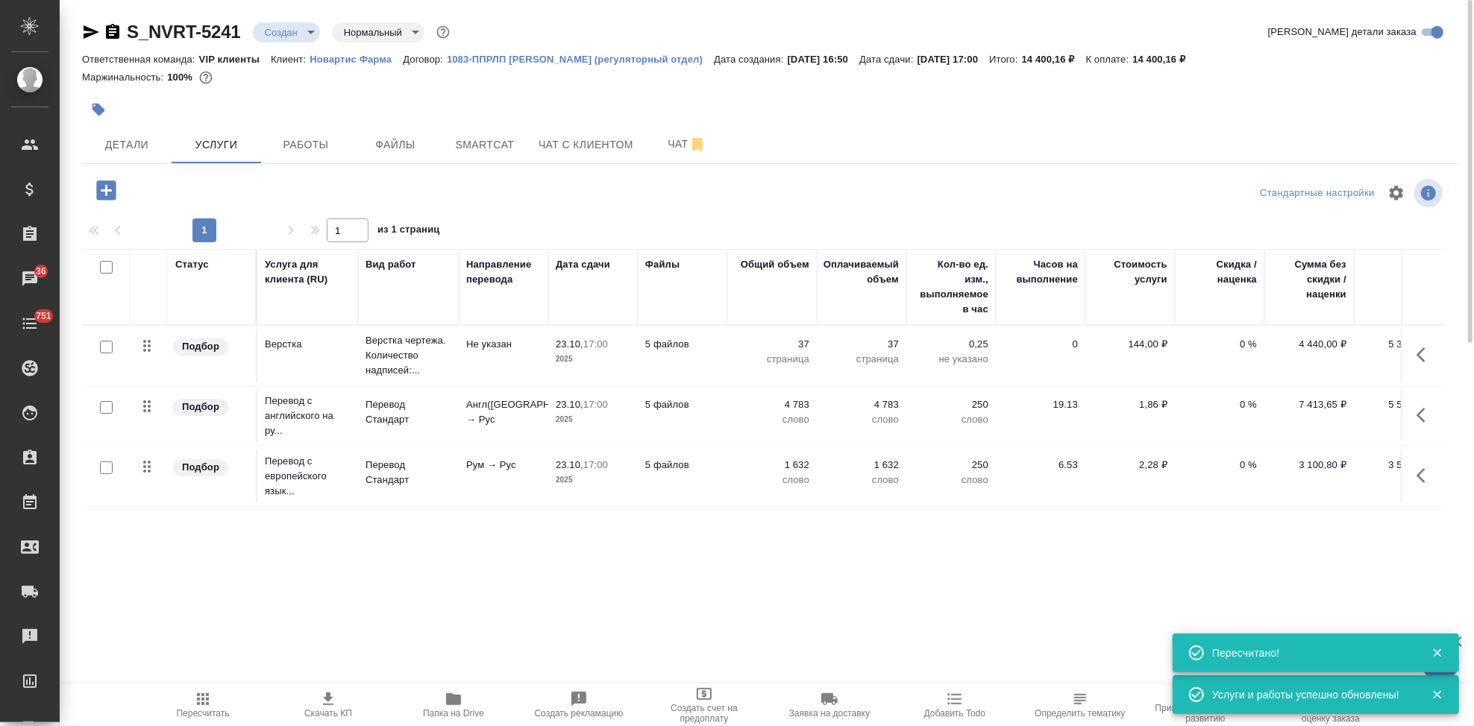
click at [347, 700] on span "Скачать КП" at bounding box center [327, 705] width 107 height 28
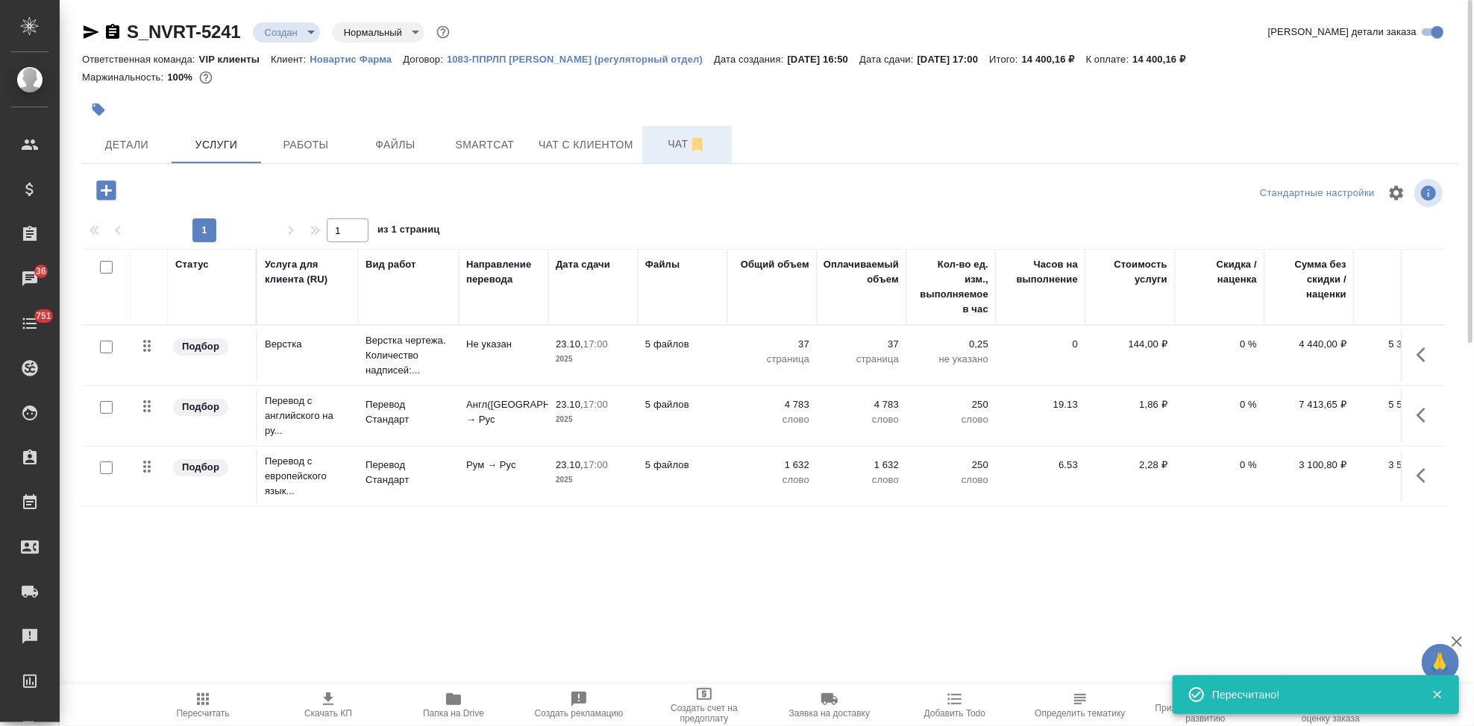
click at [655, 138] on span "Чат" at bounding box center [687, 144] width 72 height 19
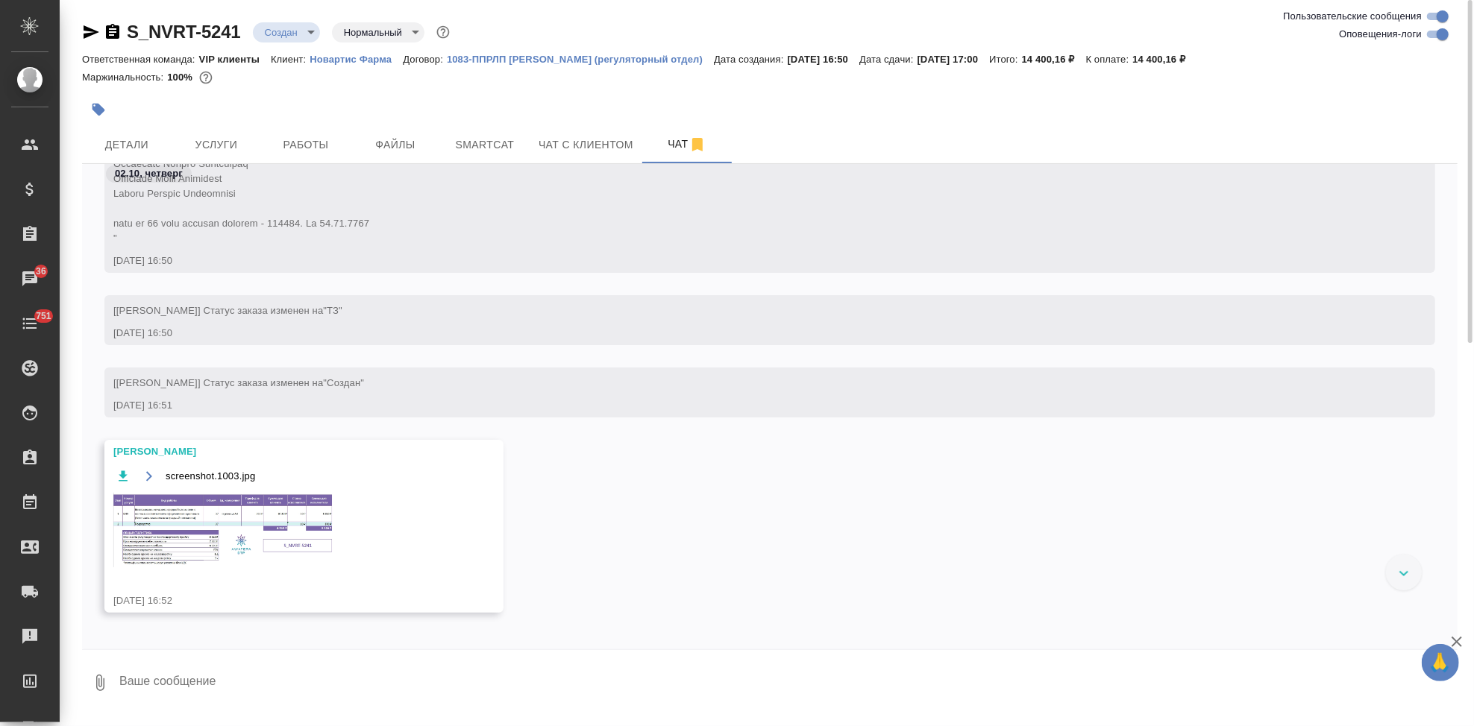
scroll to position [785, 0]
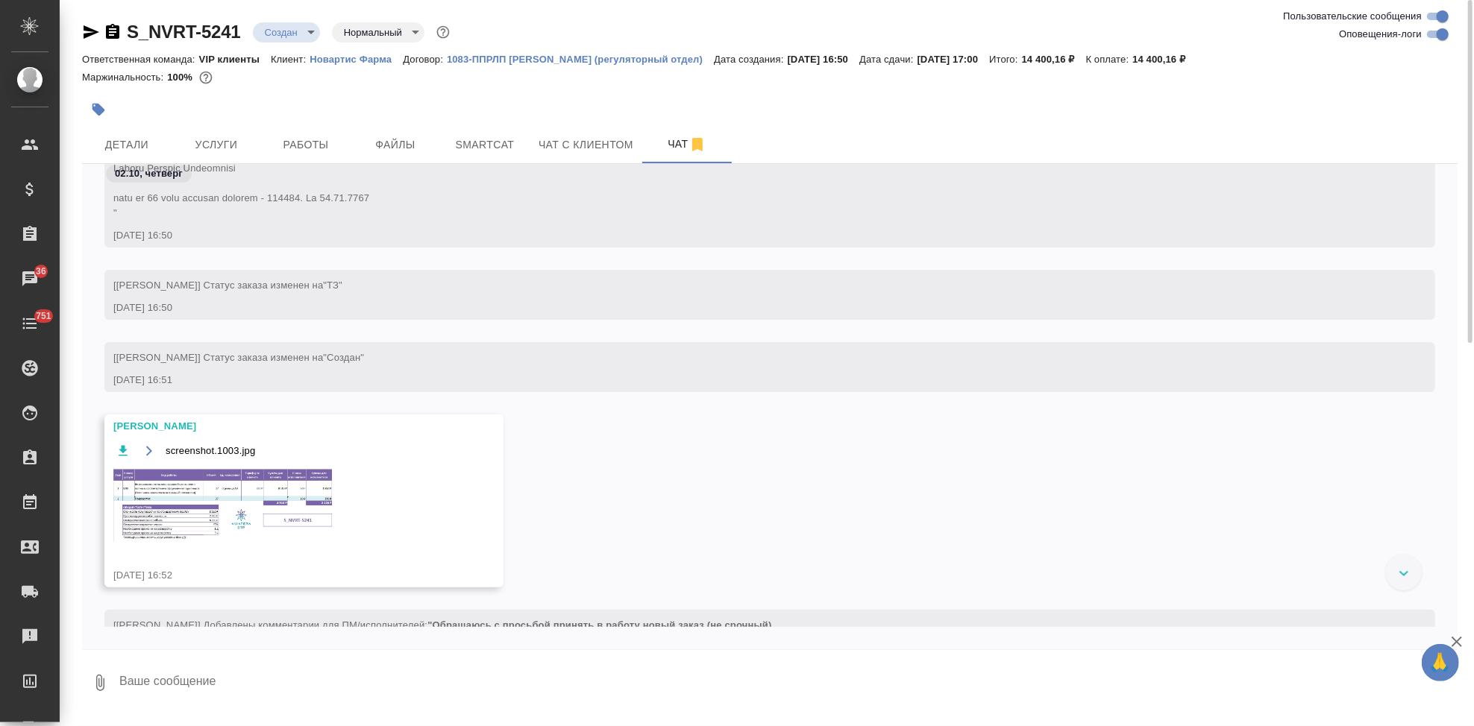
click at [221, 527] on img at bounding box center [225, 505] width 224 height 75
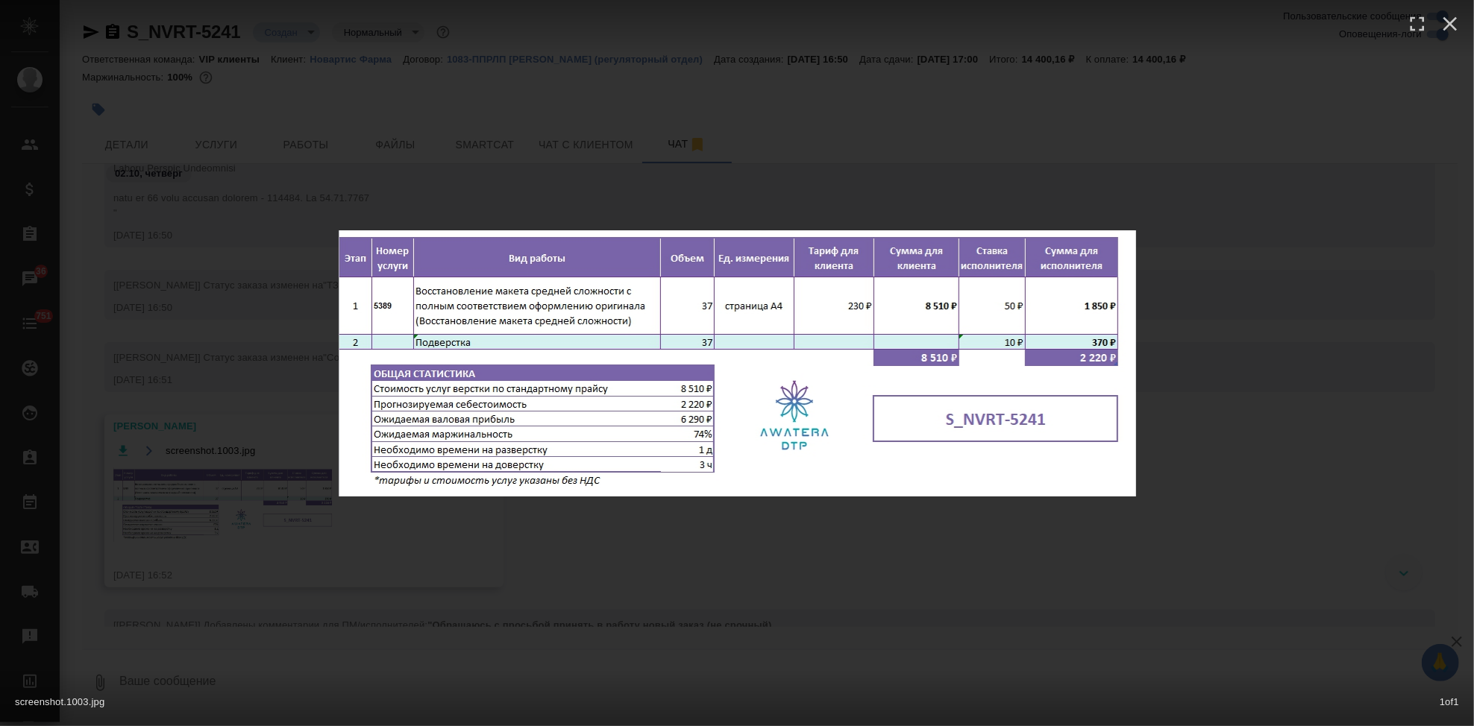
click at [861, 559] on div "screenshot.1003.jpg 1 of 1" at bounding box center [737, 363] width 1474 height 726
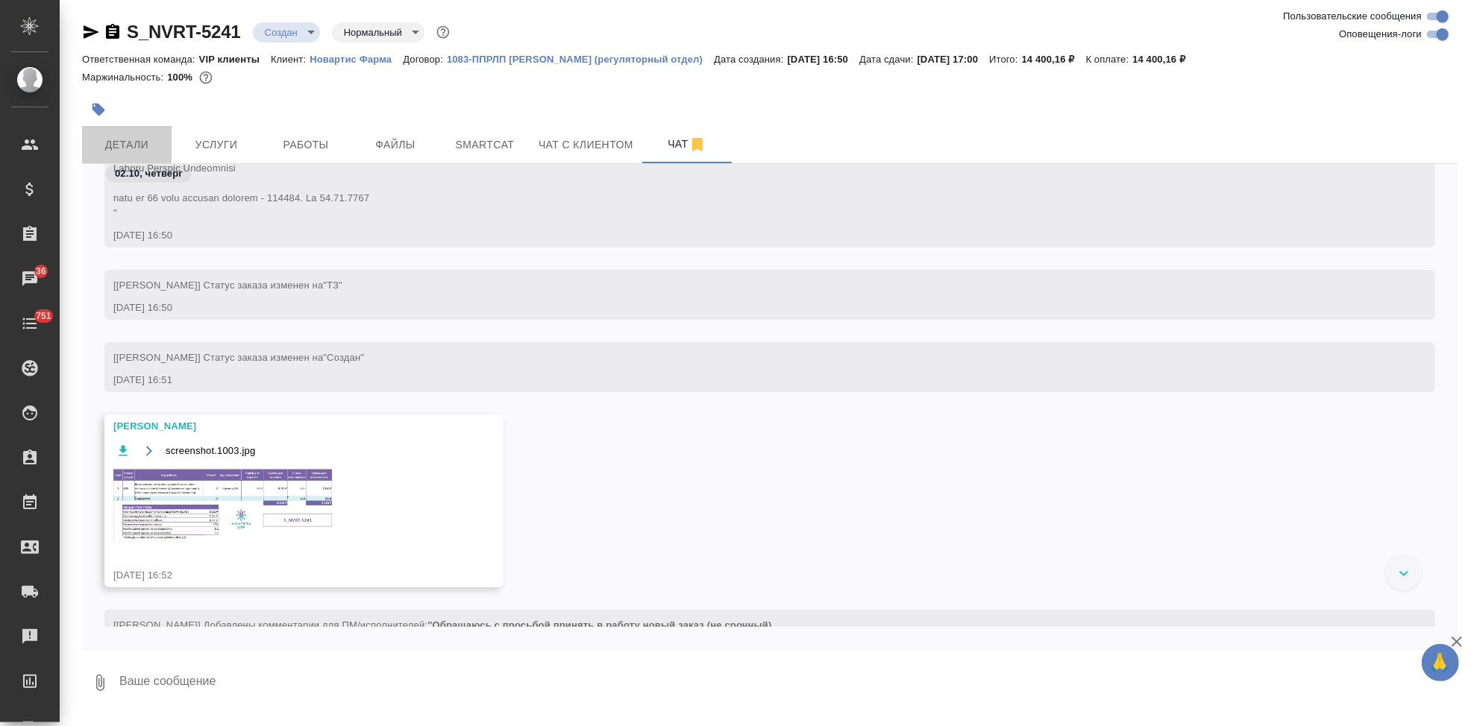
click at [134, 142] on span "Детали" at bounding box center [127, 145] width 72 height 19
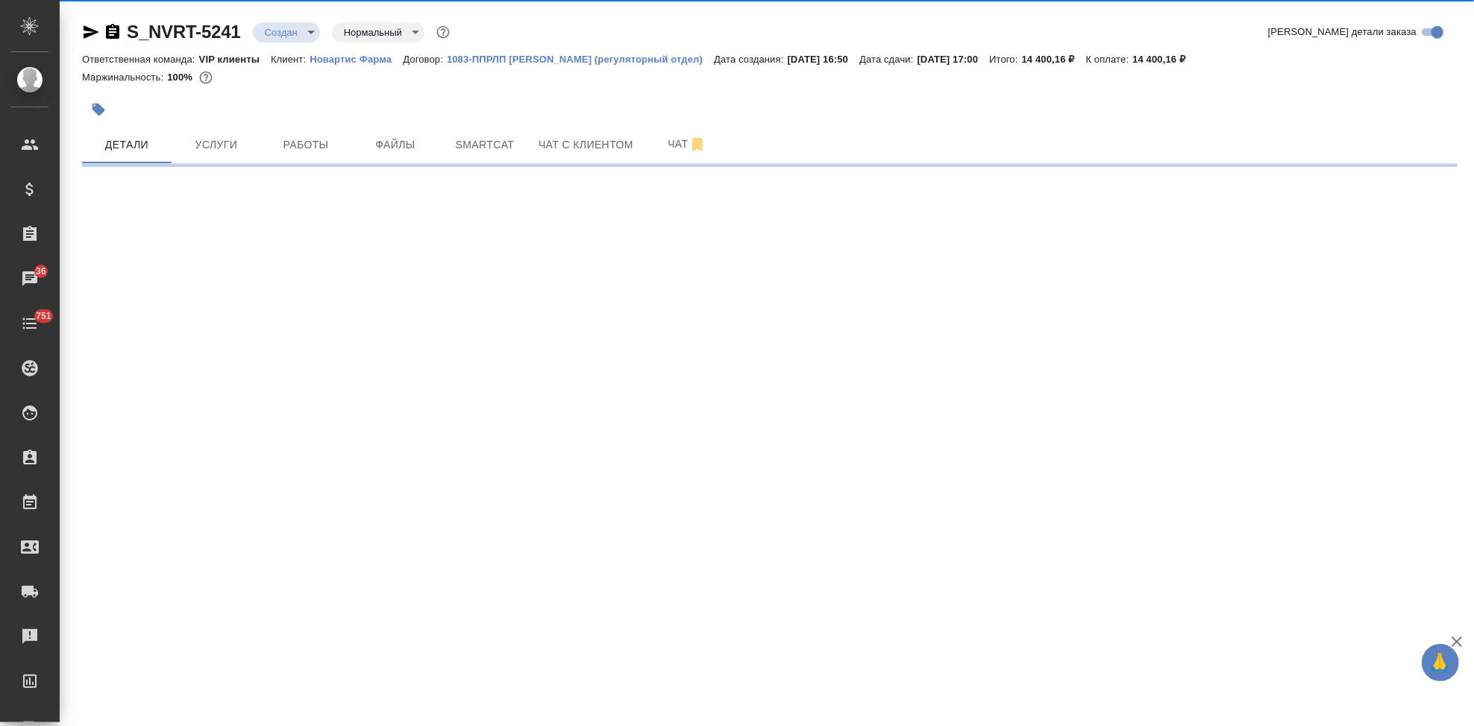
select select "RU"
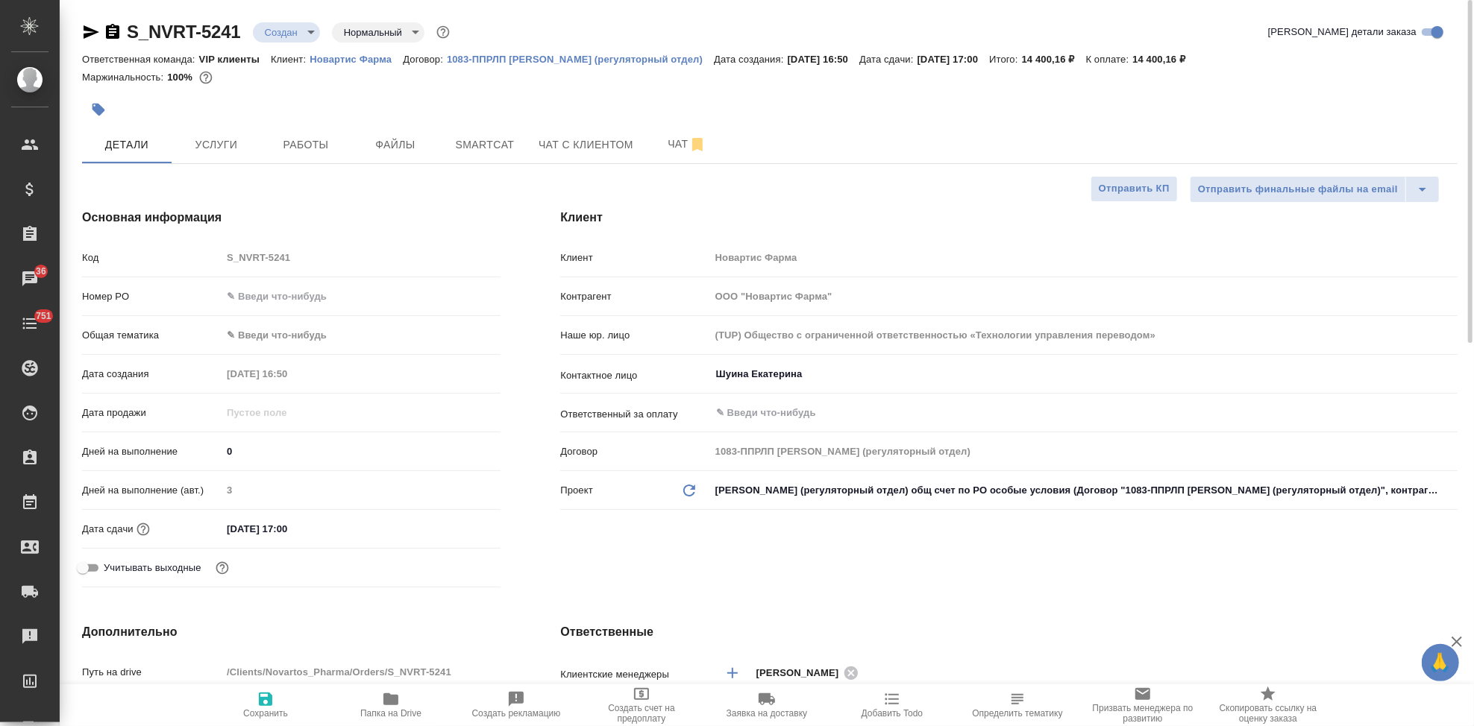
type textarea "x"
click at [304, 40] on body "🙏 .cls-1 fill:#fff; AWATERA Kabargina Anna Клиенты Спецификации Заказы 36 Чаты …" at bounding box center [737, 363] width 1474 height 726
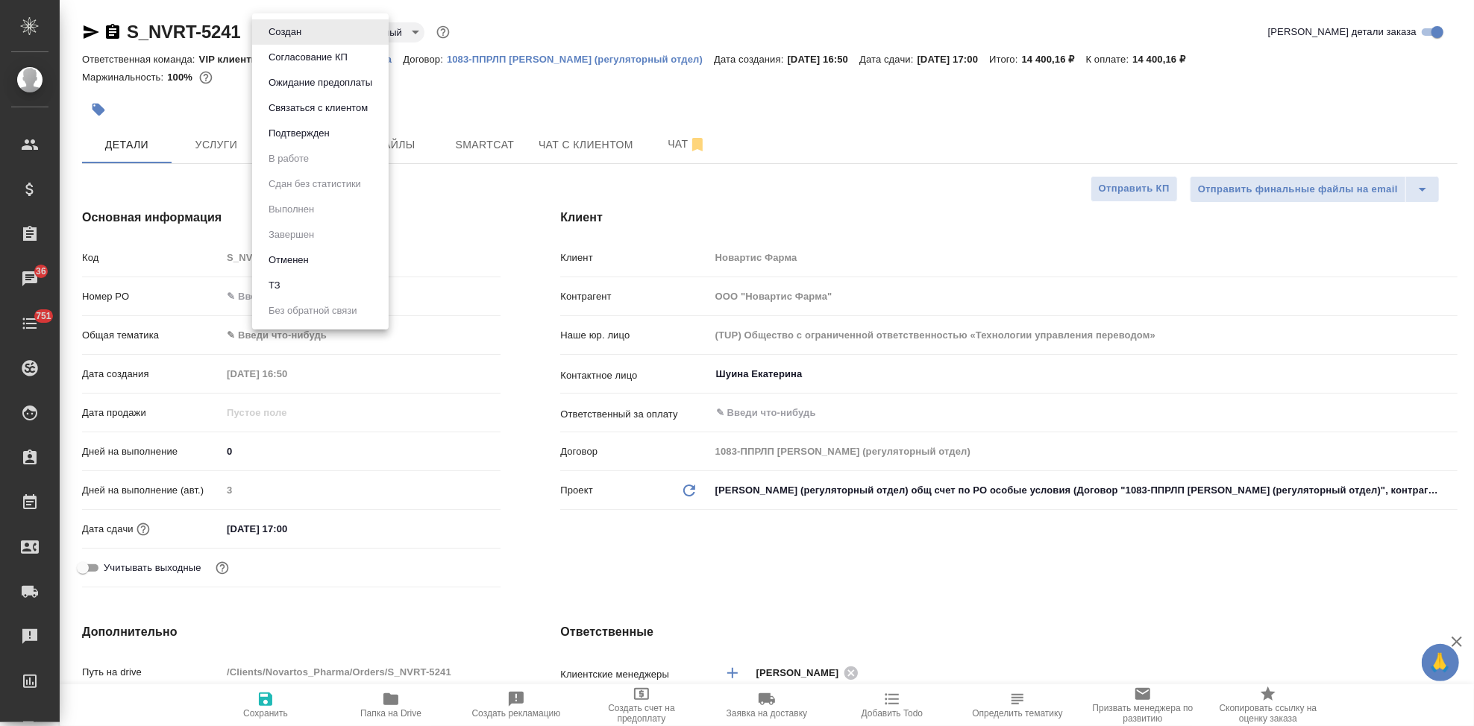
click at [306, 60] on button "Согласование КП" at bounding box center [308, 57] width 88 height 16
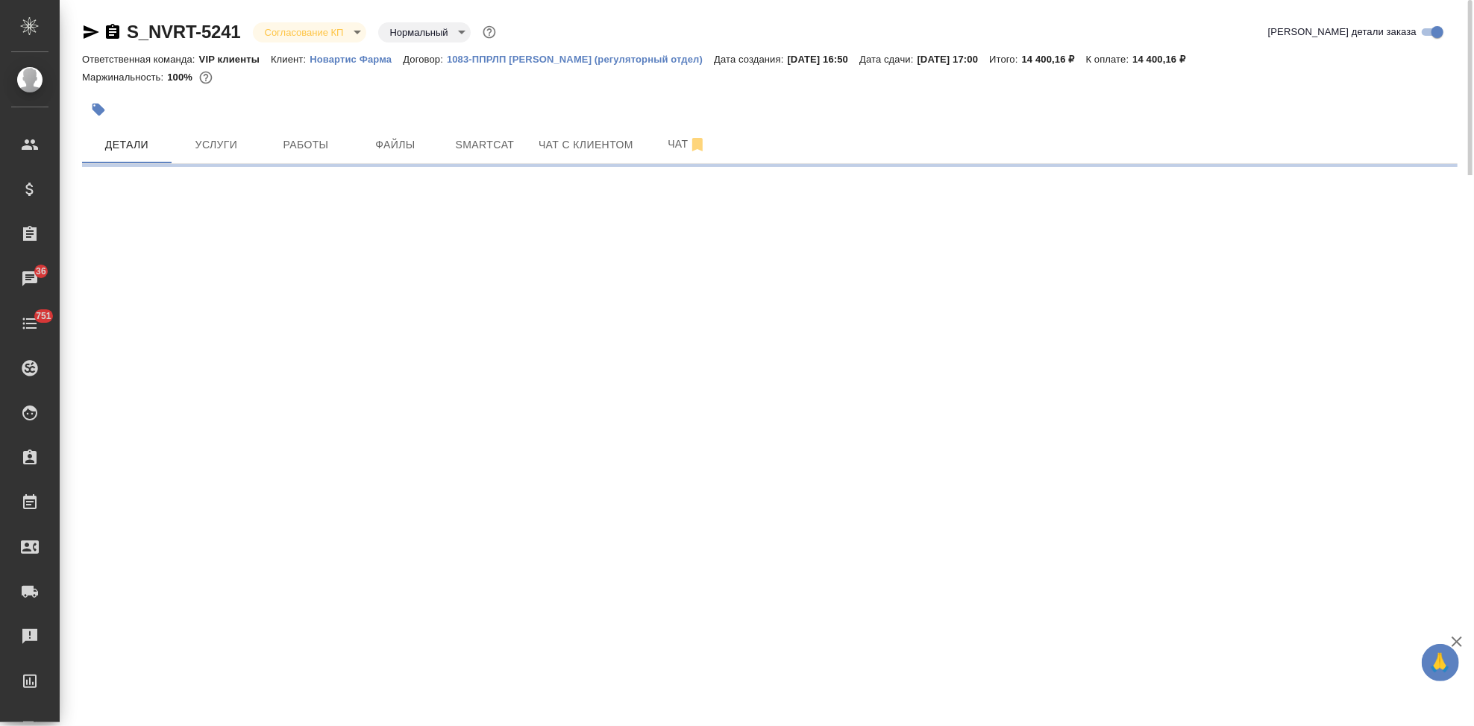
select select "RU"
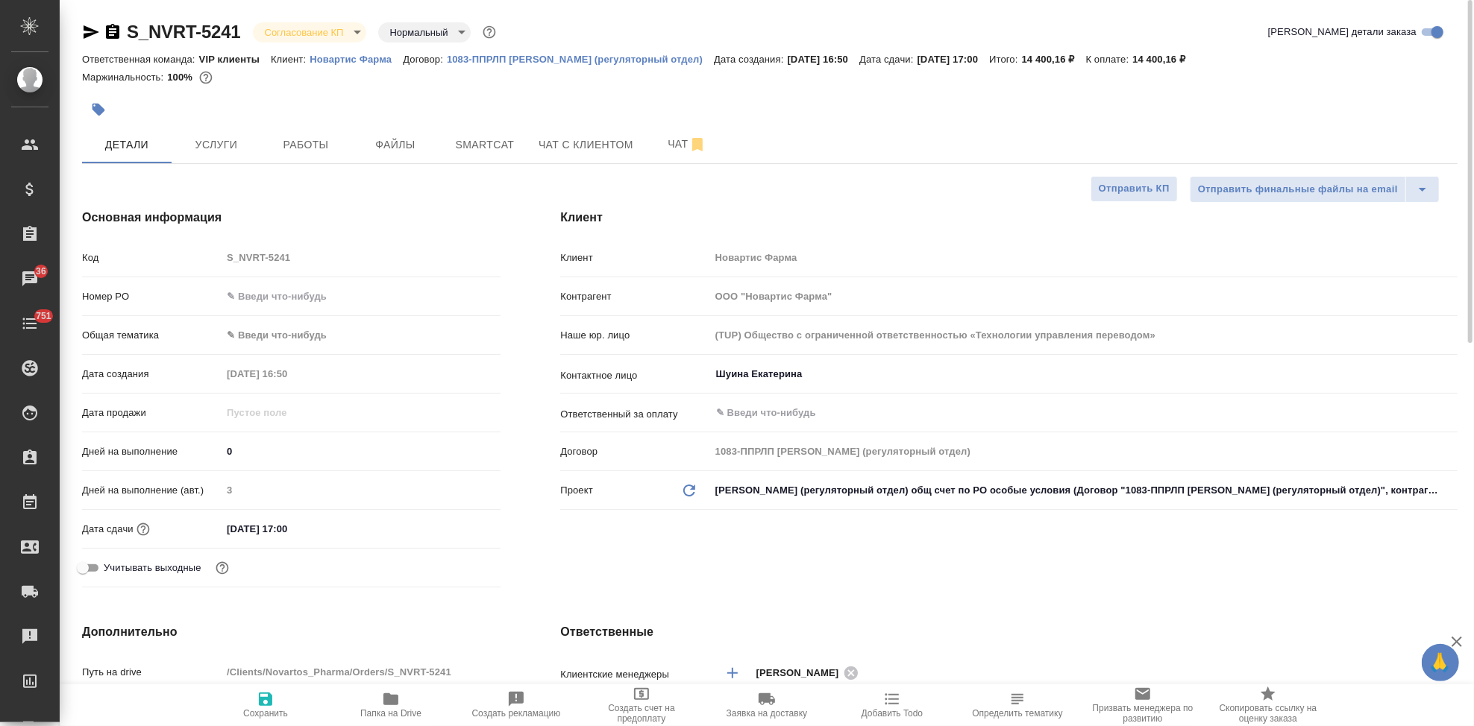
type textarea "x"
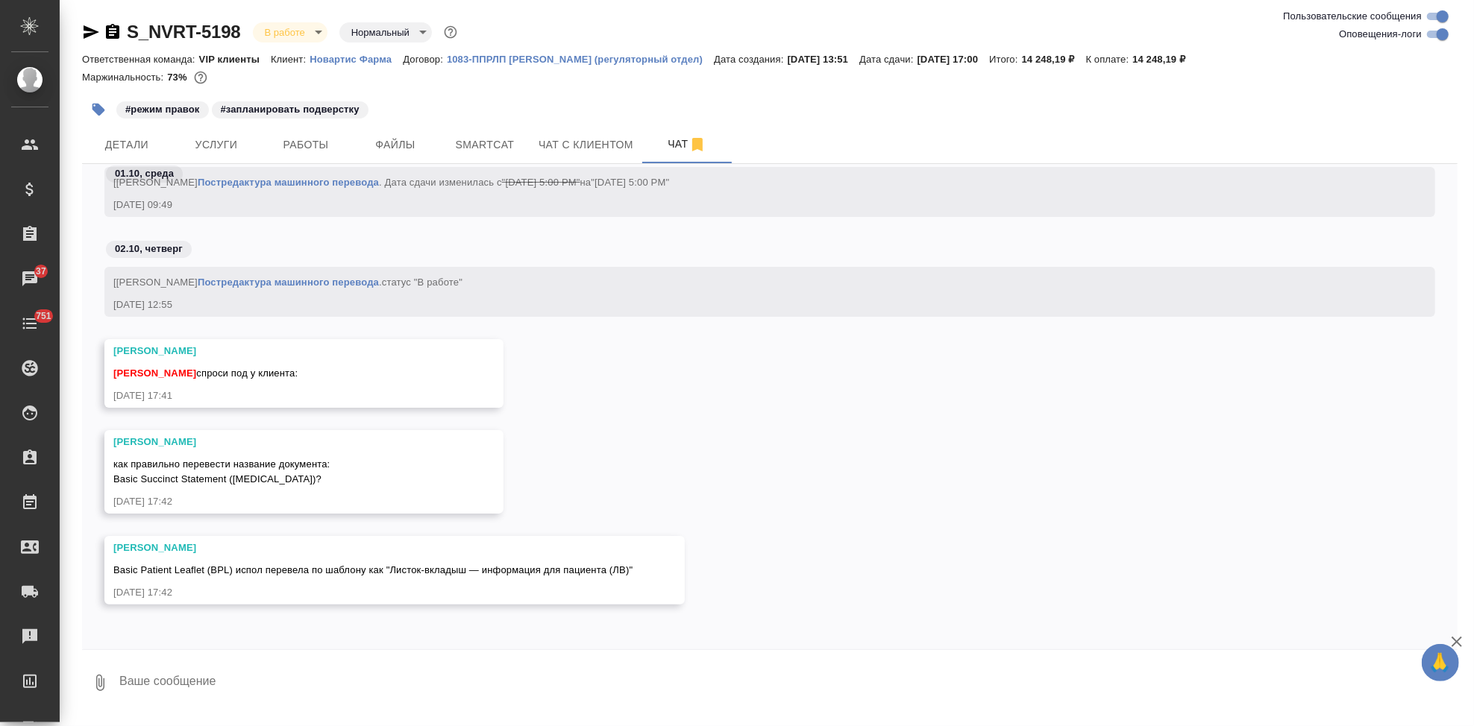
scroll to position [52780, 0]
click at [271, 672] on textarea at bounding box center [788, 683] width 1340 height 51
type textarea "ок"
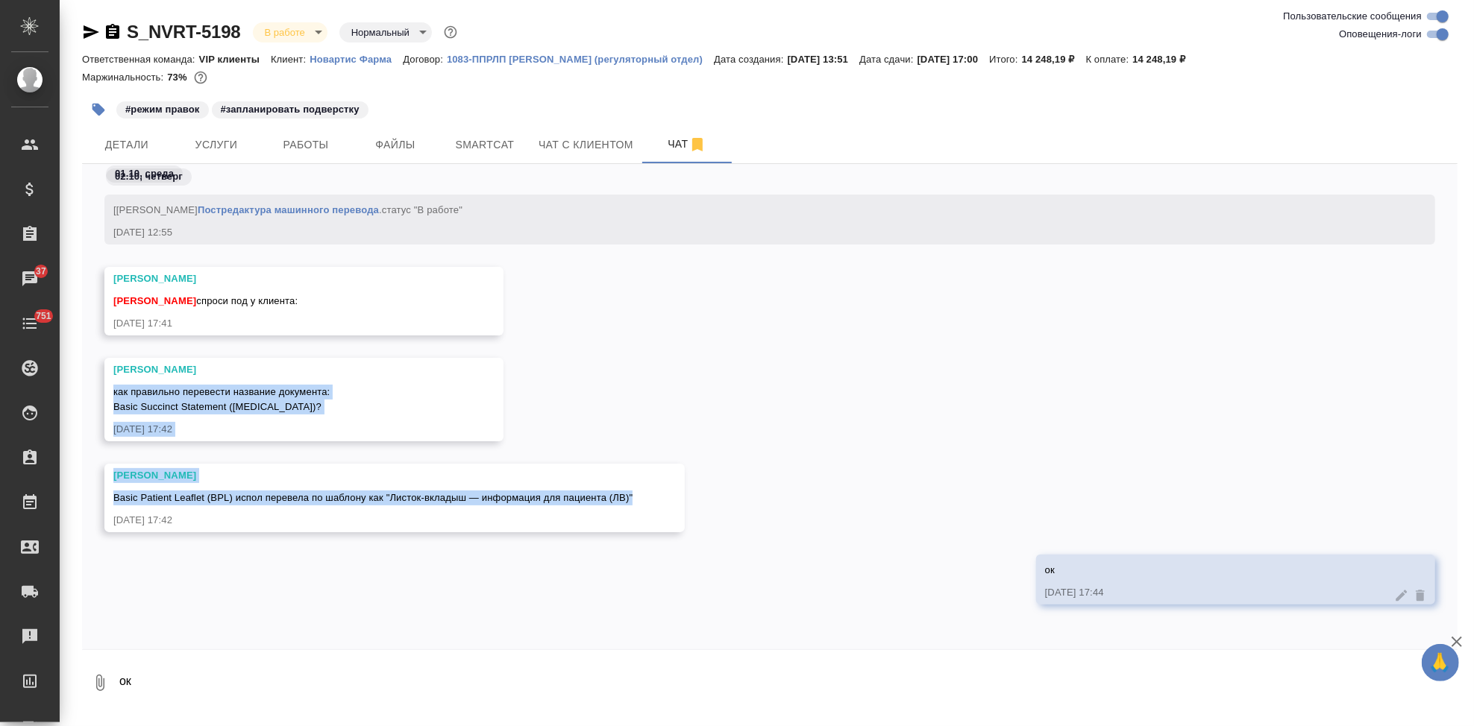
drag, startPoint x: 115, startPoint y: 391, endPoint x: 652, endPoint y: 490, distance: 546.1
copy div "как правильно перевести название документа: Basic Succinct Statement (BSS)? 02.…"
click at [417, 401] on div "как правильно перевести название документа: Basic Succinct Statement (BSS)?" at bounding box center [282, 398] width 338 height 34
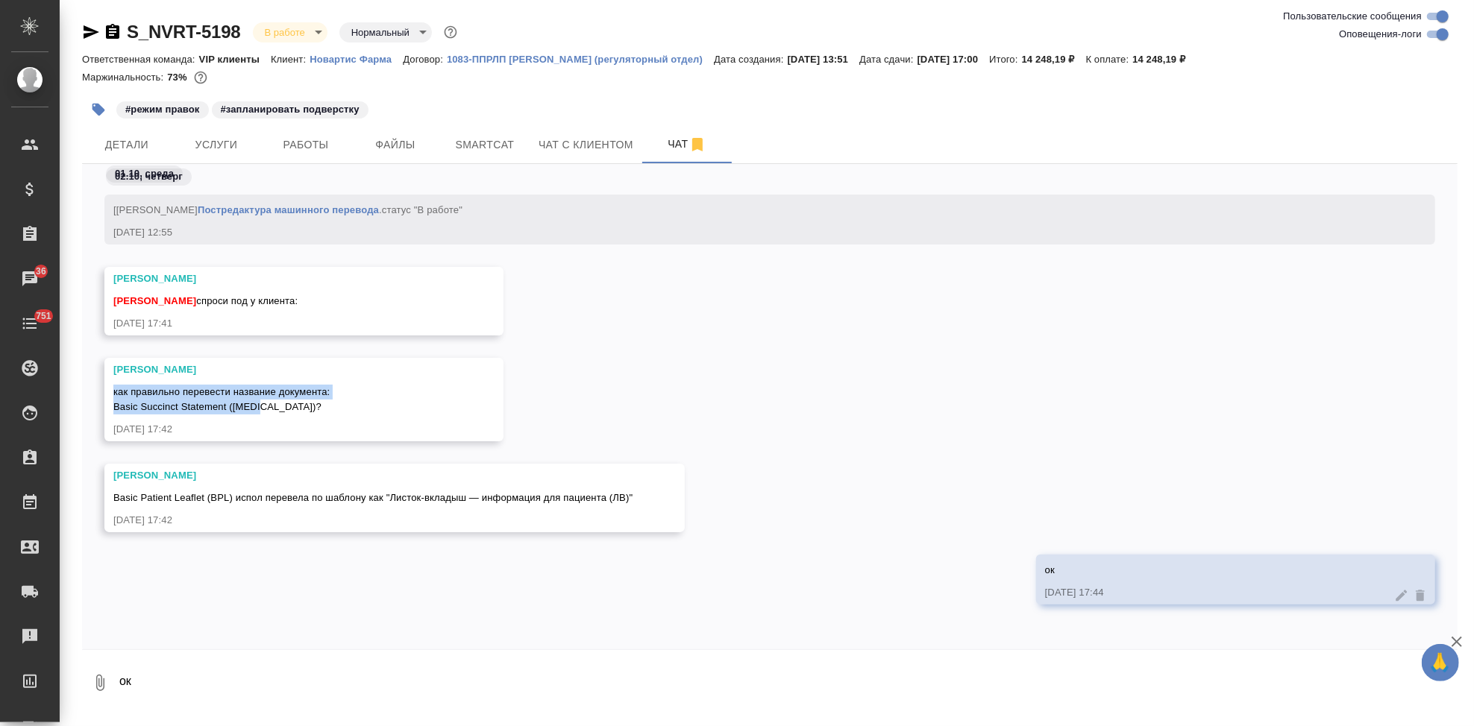
drag, startPoint x: 270, startPoint y: 409, endPoint x: 114, endPoint y: 396, distance: 156.4
click at [114, 396] on div "как правильно перевести название документа: Basic Succinct Statement (BSS)?" at bounding box center [282, 398] width 338 height 34
copy span "как правильно перевести название документа: Basic Succinct Statement (BSS)?"
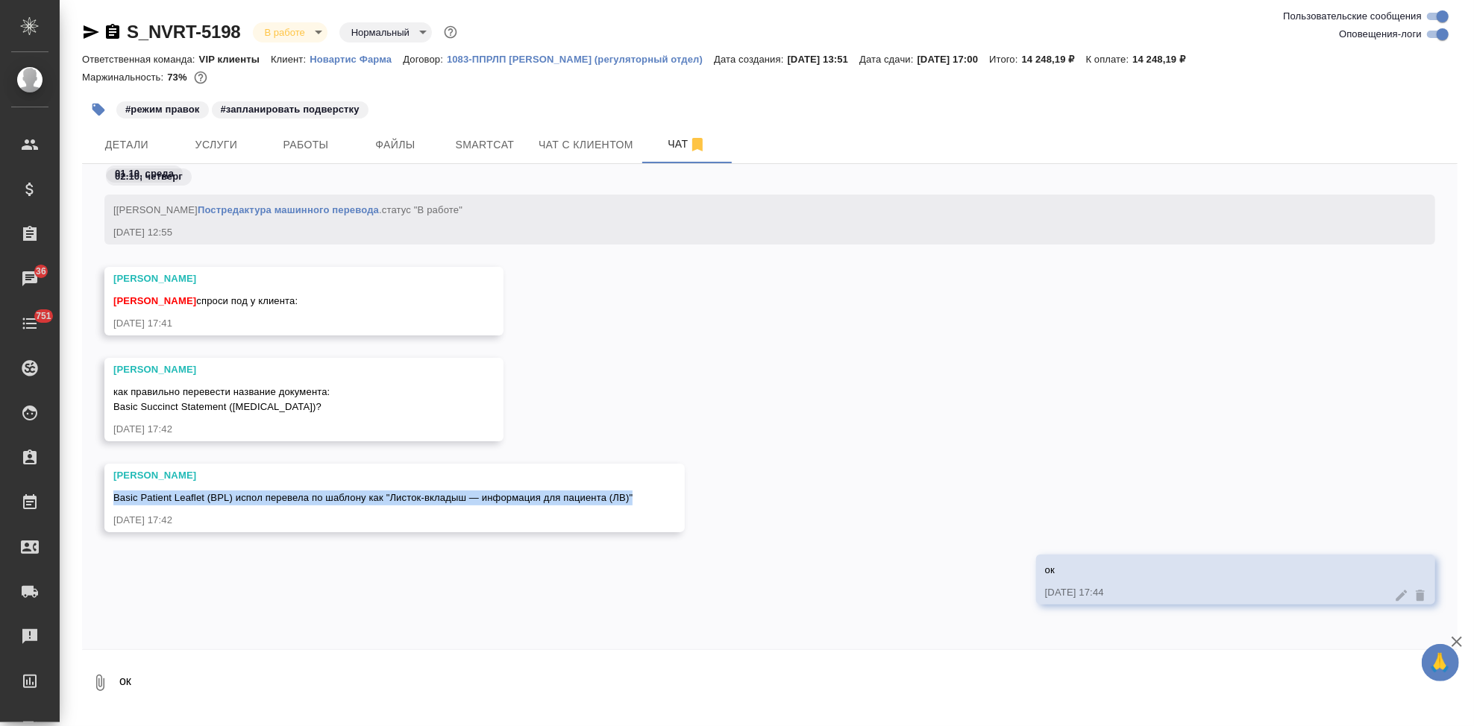
drag, startPoint x: 635, startPoint y: 500, endPoint x: 114, endPoint y: 500, distance: 521.3
click at [114, 500] on div "Грабко Мария Basic Patient Leaflet (BPL) испол перевела по шаблону как "Листок-…" at bounding box center [394, 498] width 580 height 69
copy span "Basic Patient Leaflet (BPL) испол перевела по шаблону как "Листок-вкладыш — инф…"
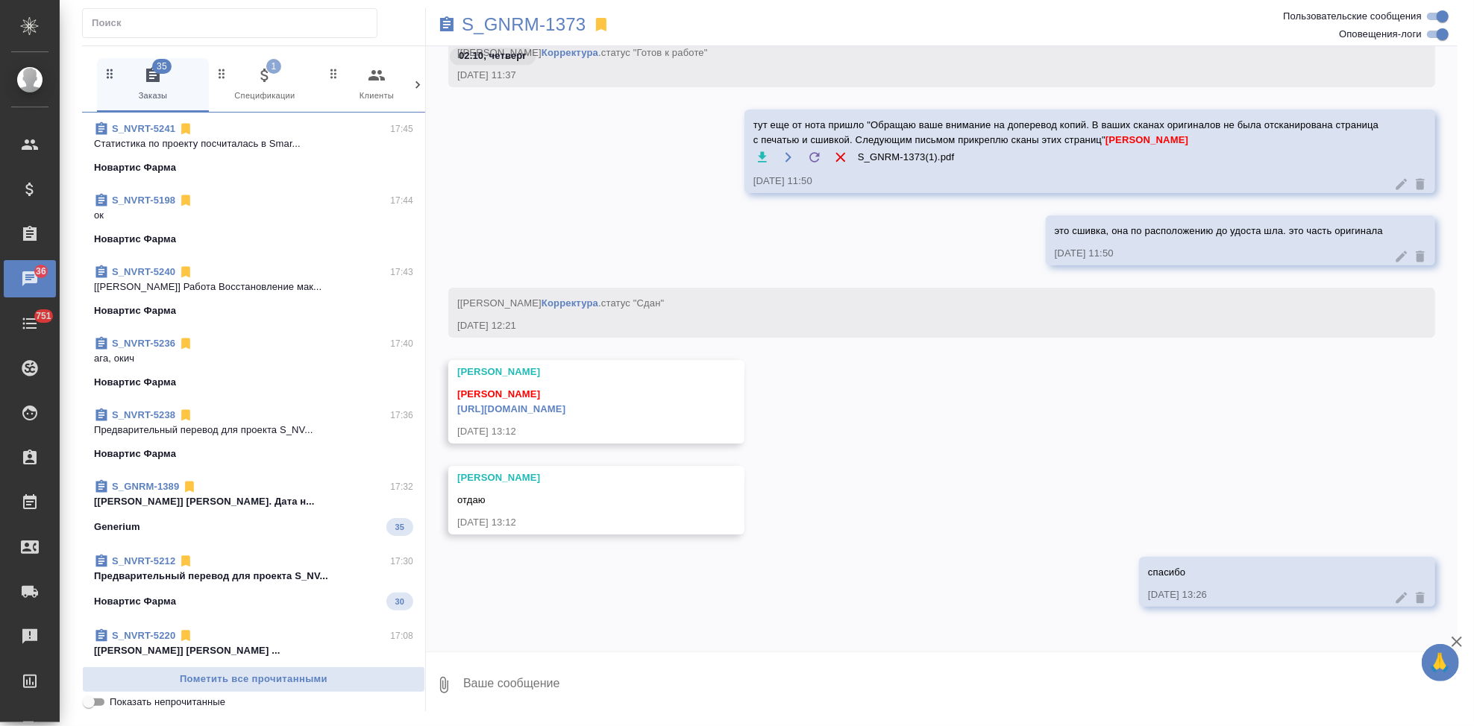
scroll to position [81479, 0]
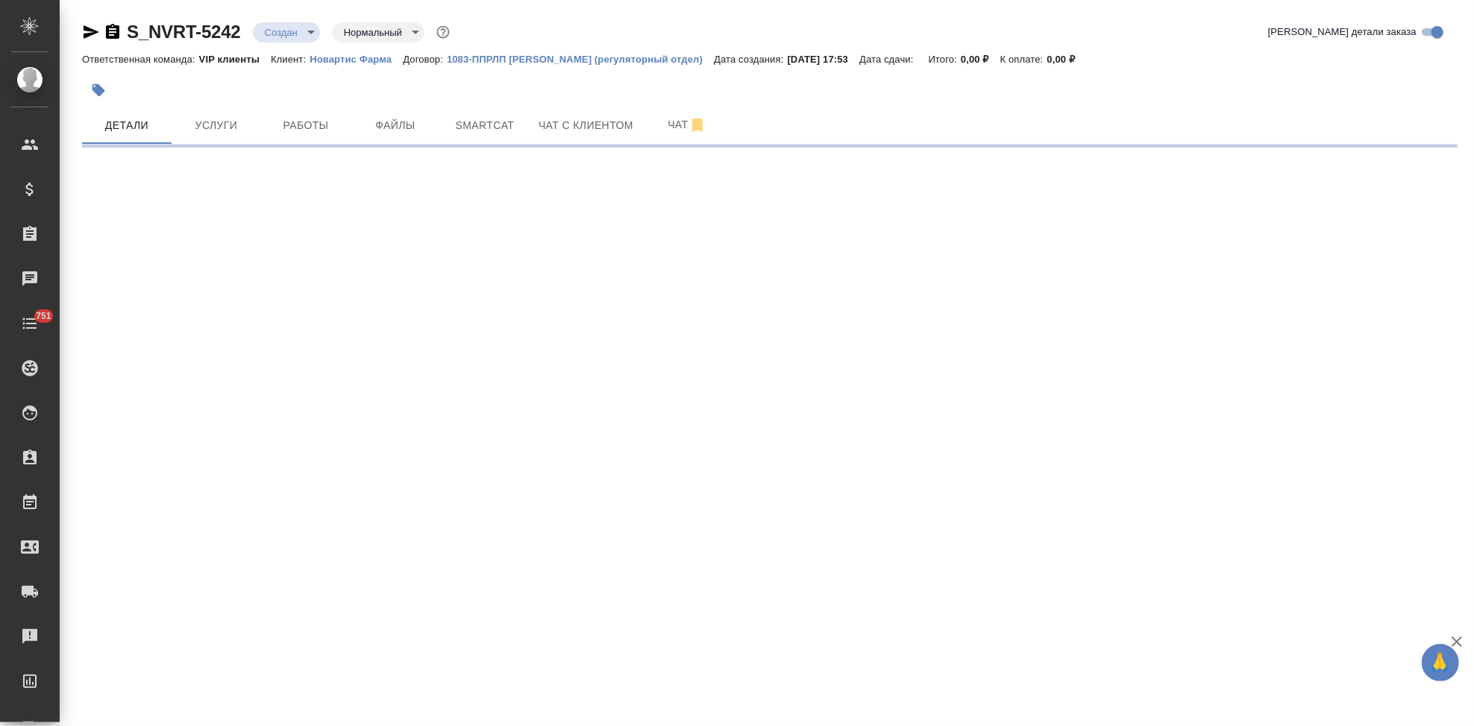
select select "RU"
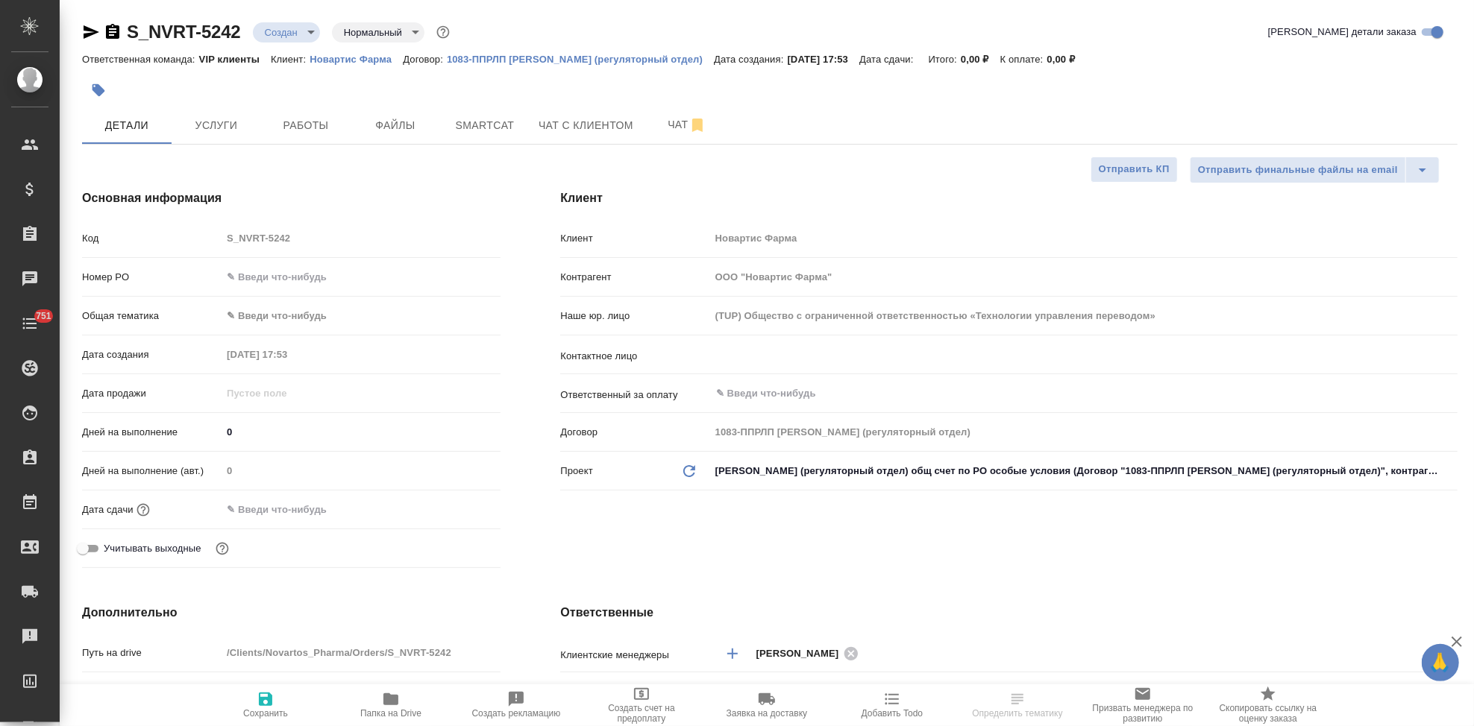
type textarea "x"
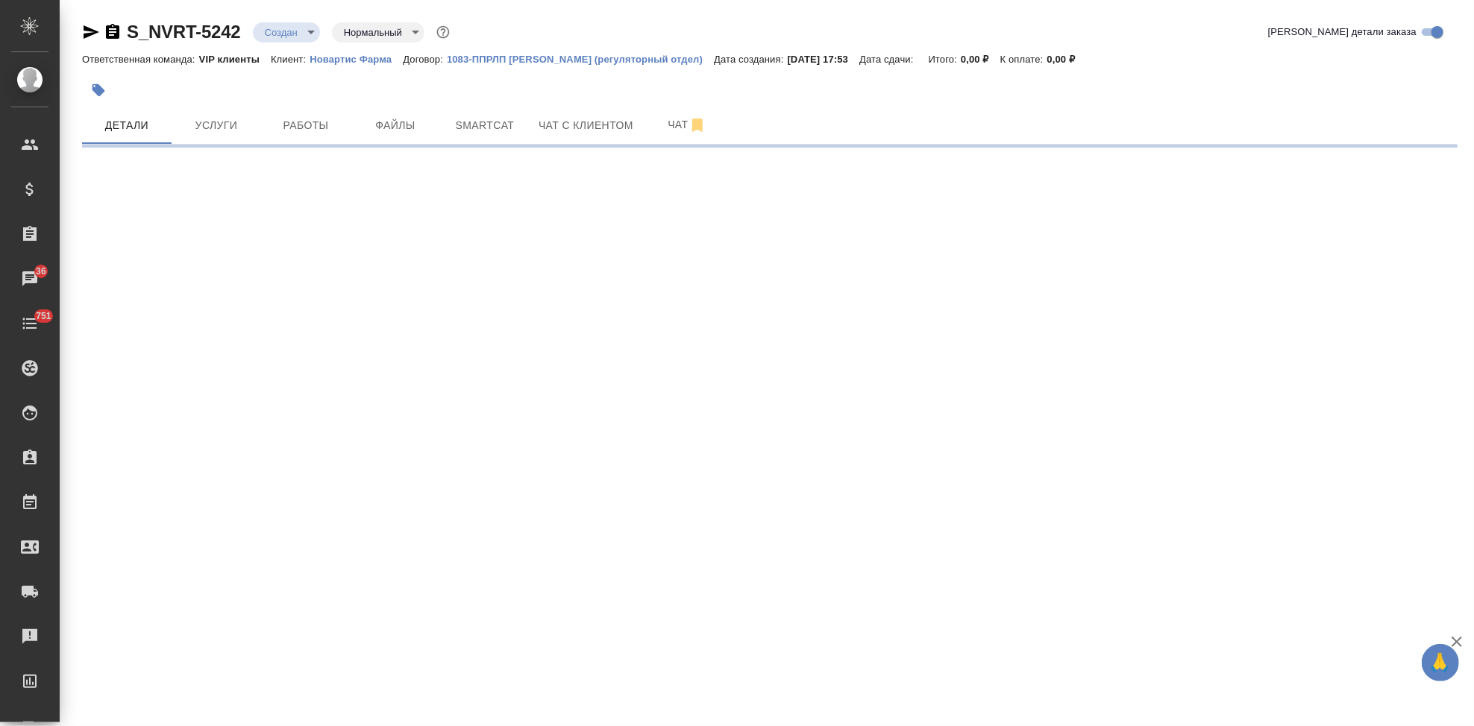
select select "RU"
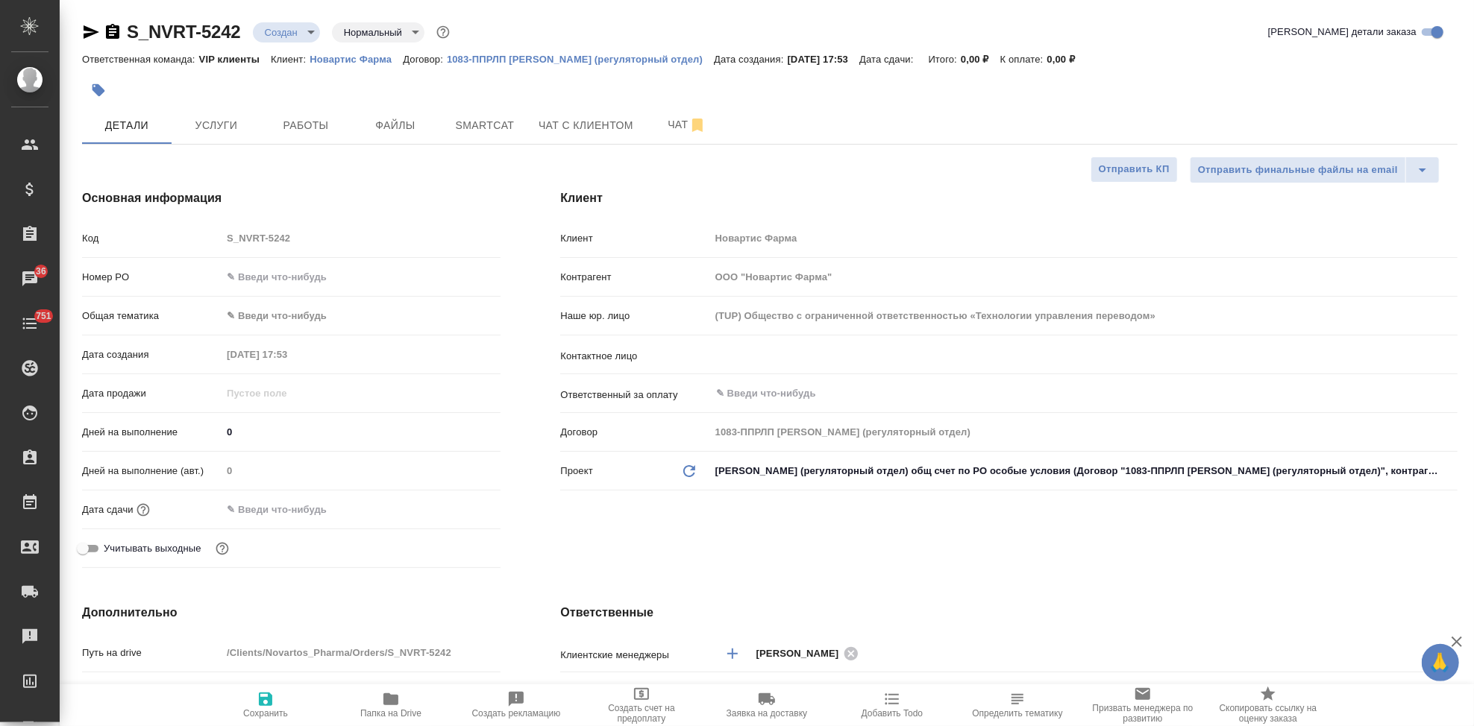
type textarea "x"
click at [804, 346] on input "text" at bounding box center [1059, 355] width 688 height 18
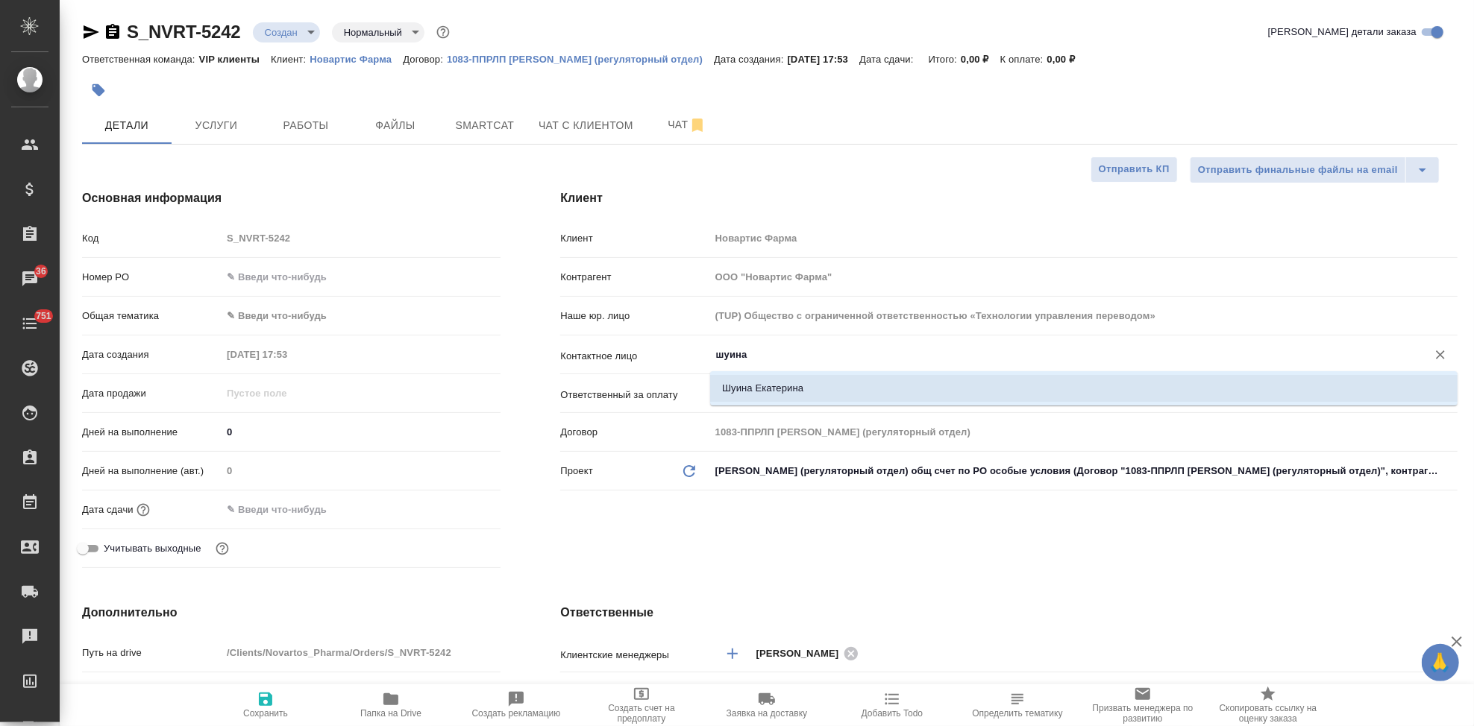
click at [736, 383] on li "Шуина Екатерина" at bounding box center [1083, 388] width 747 height 27
type input "Шуина Екатерина"
type textarea "x"
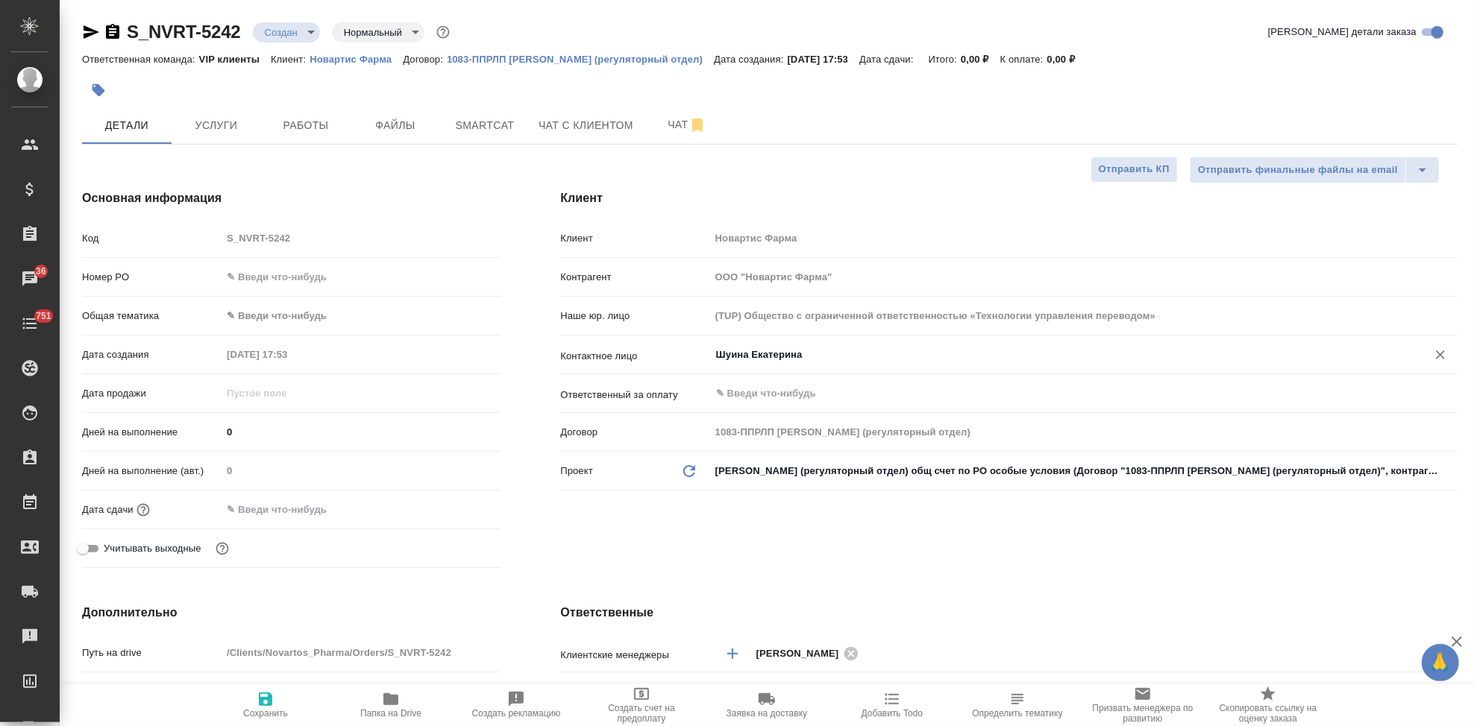
type input "Шуина Екатерина"
click at [271, 710] on span "Сохранить" at bounding box center [265, 714] width 45 height 10
type textarea "x"
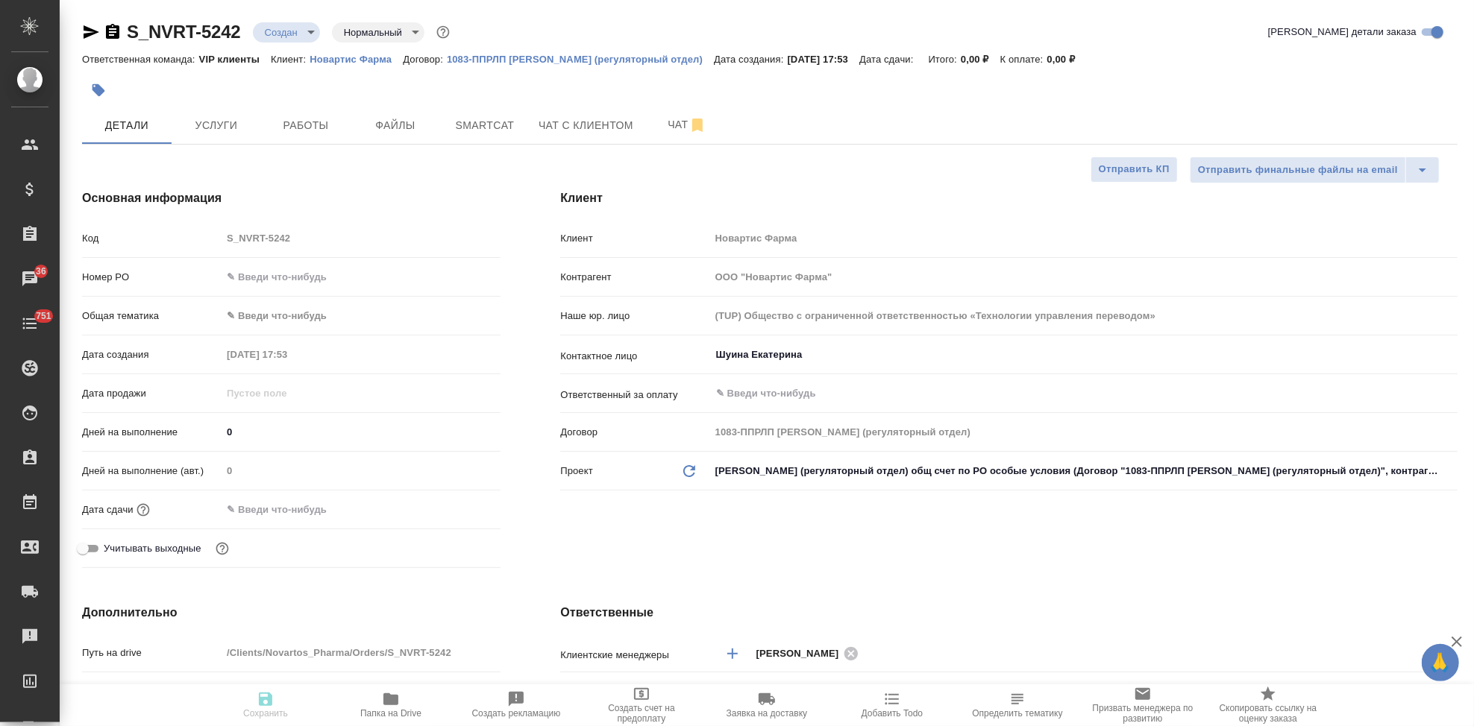
type textarea "x"
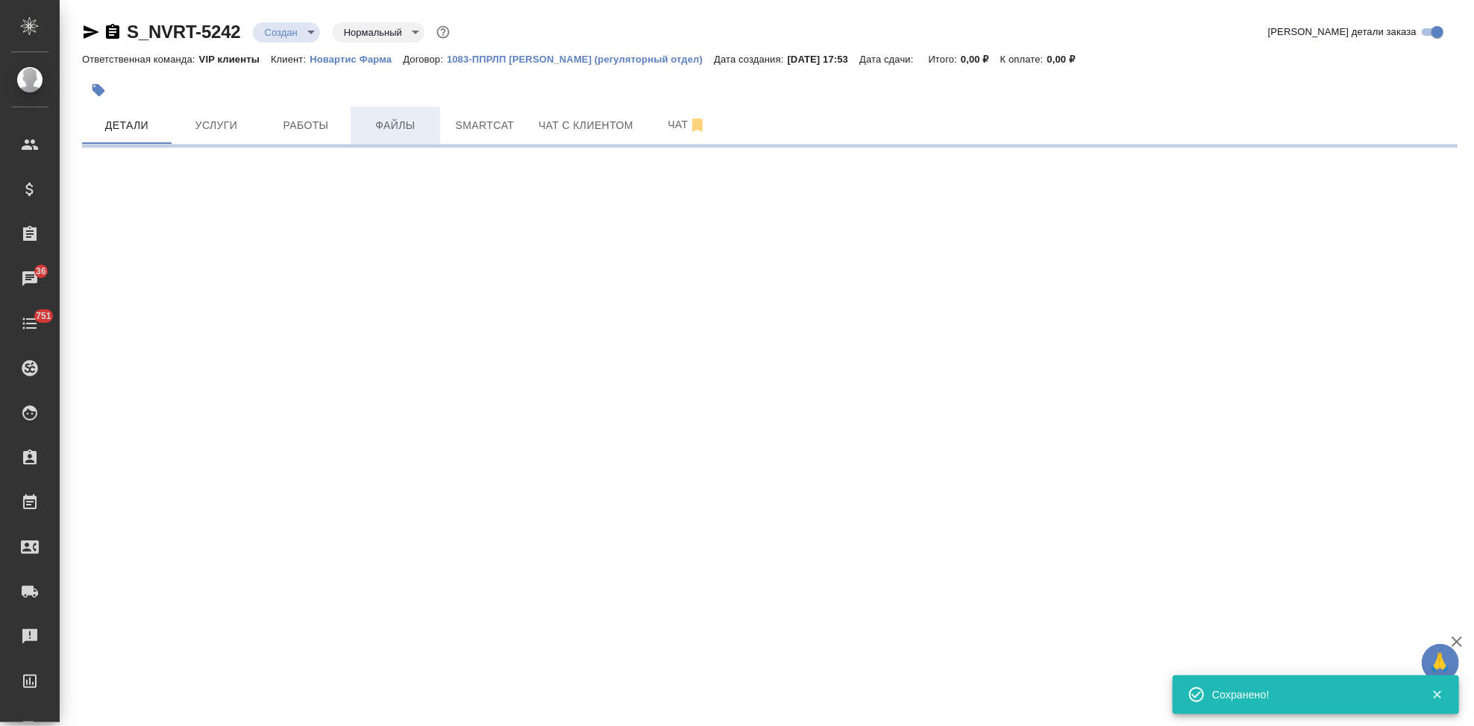
select select "RU"
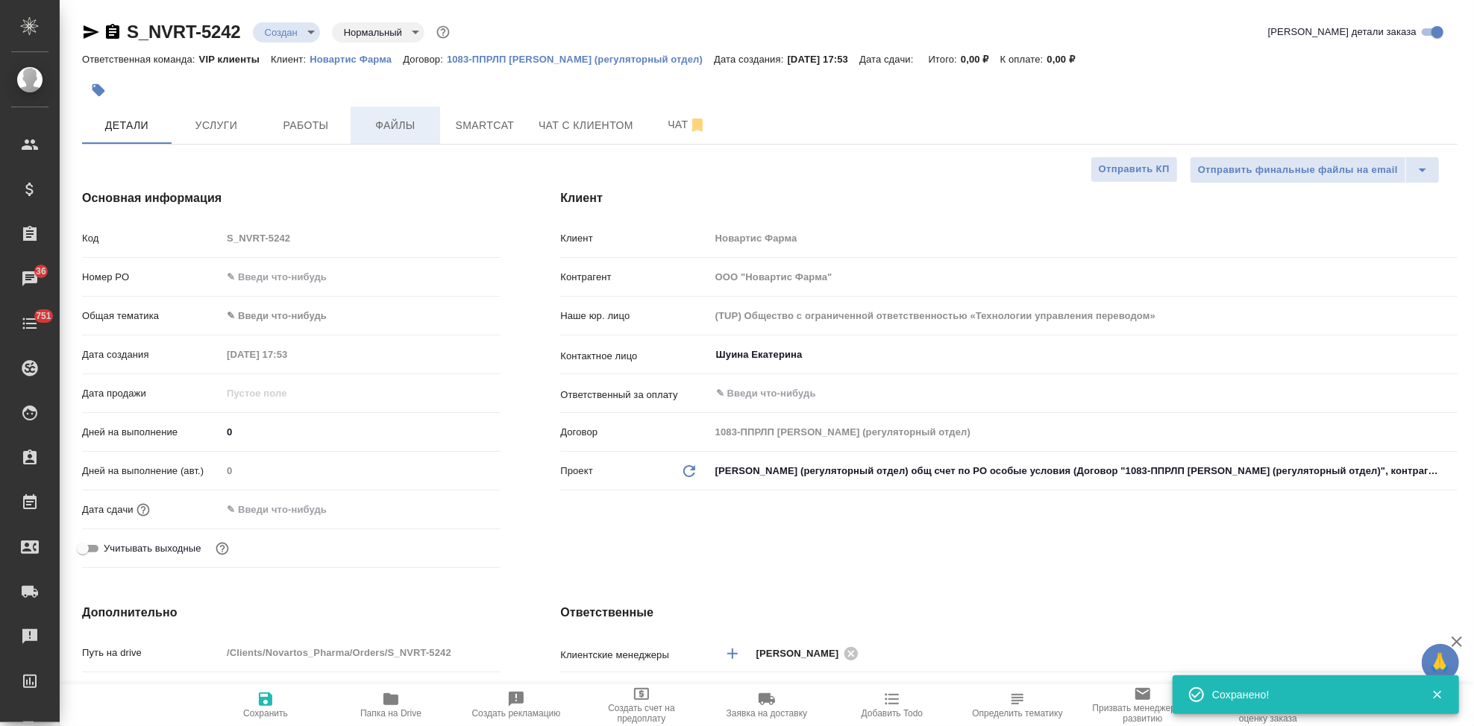
click at [388, 133] on span "Файлы" at bounding box center [395, 125] width 72 height 19
type textarea "x"
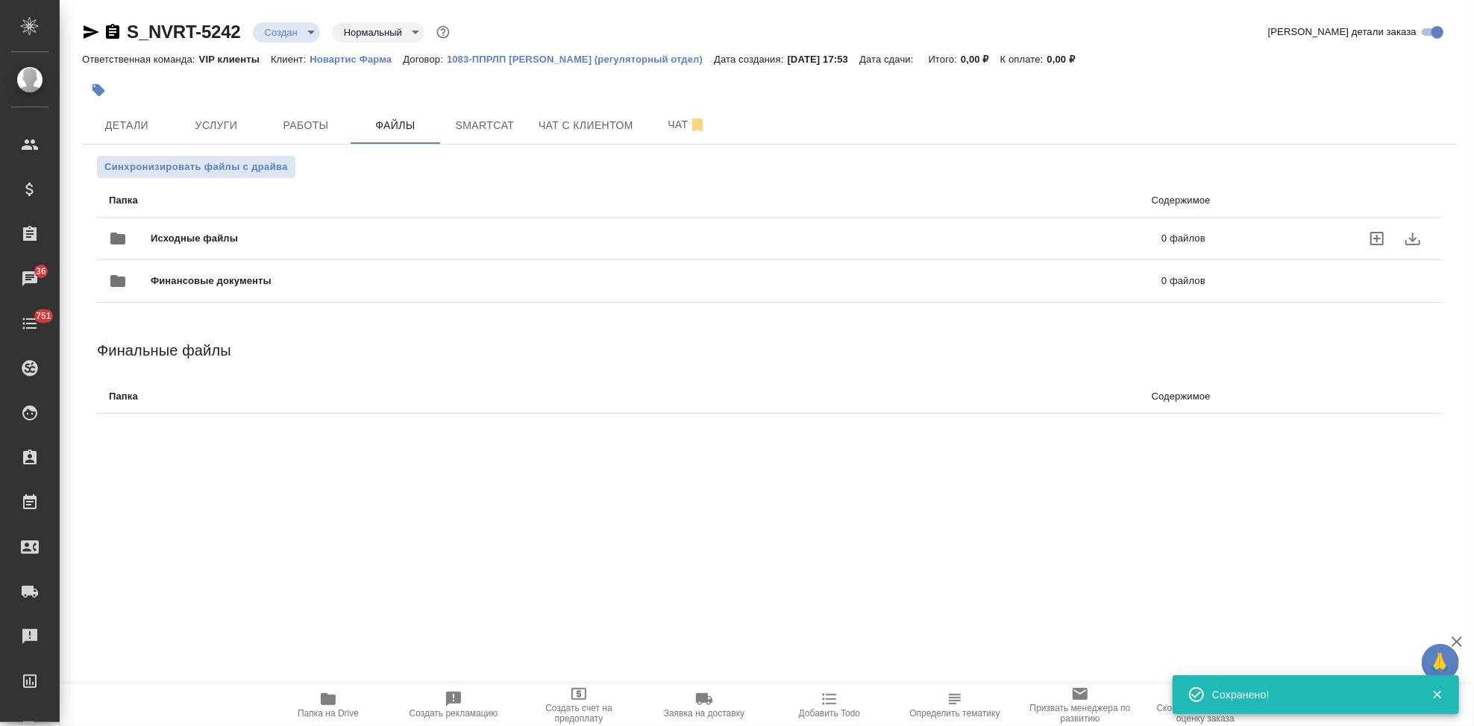
click at [1375, 233] on icon "uploadFiles" at bounding box center [1376, 238] width 13 height 13
click at [0, 0] on input "uploadFiles" at bounding box center [0, 0] width 0 height 0
click at [311, 37] on body "🙏 .cls-1 fill:#fff; AWATERA Kabargina [PERSON_NAME] Спецификации Заказы 36 Чаты…" at bounding box center [737, 363] width 1474 height 726
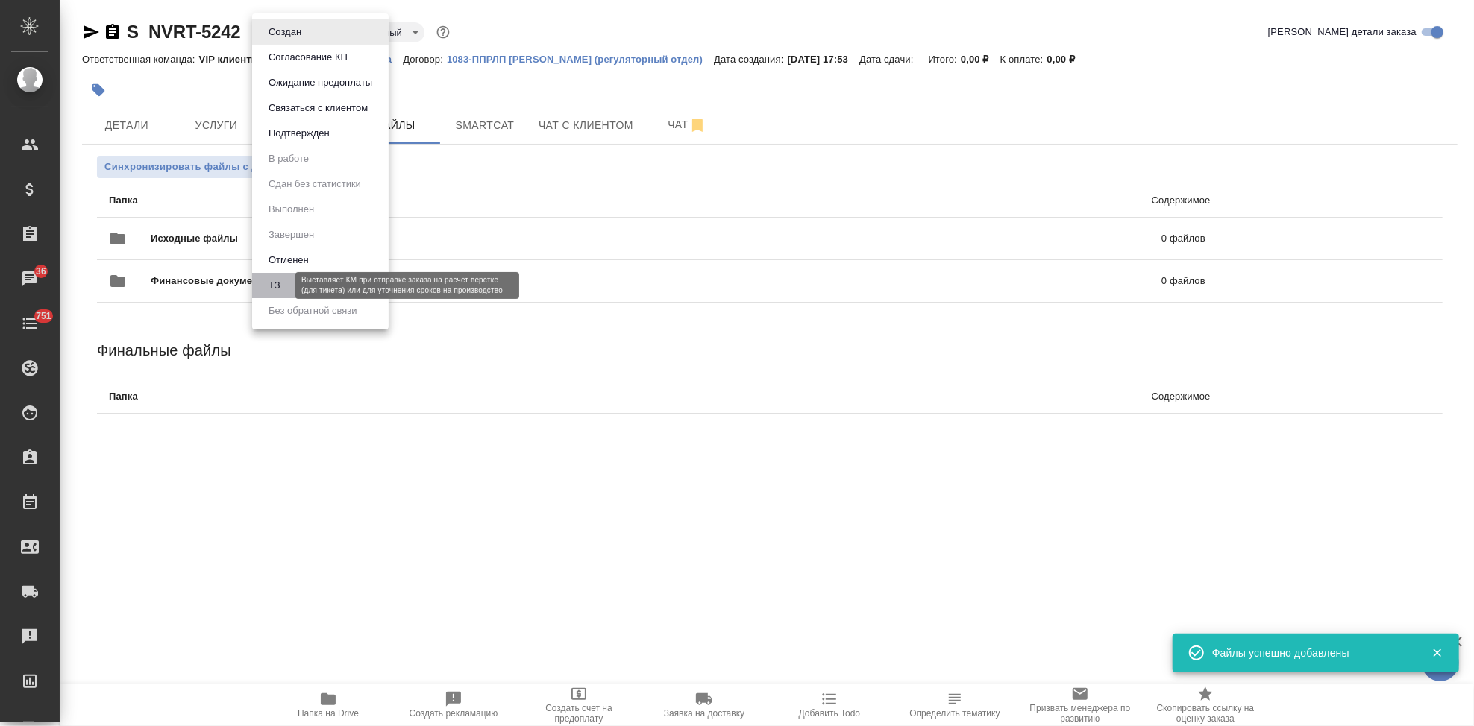
click at [278, 285] on button "ТЗ" at bounding box center [274, 285] width 21 height 16
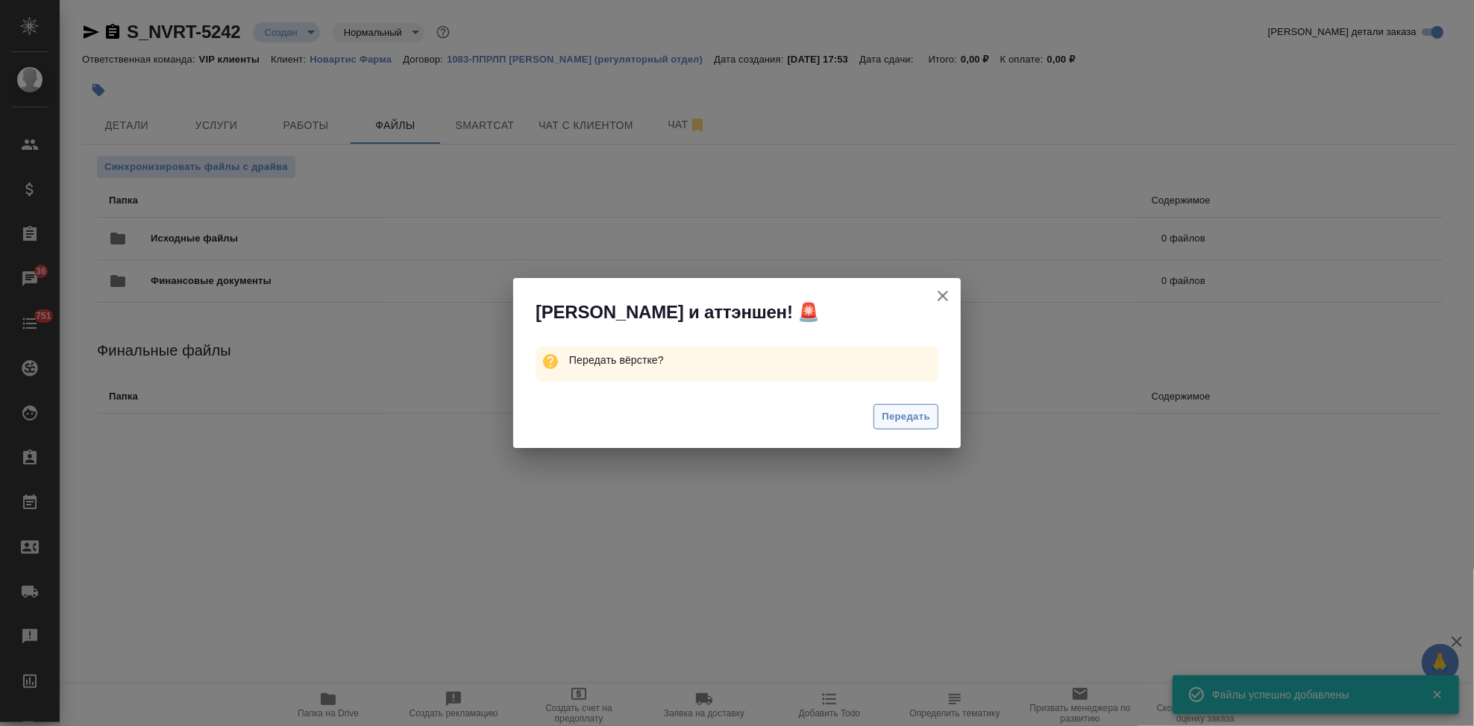
click at [891, 412] on span "Передать" at bounding box center [906, 417] width 48 height 17
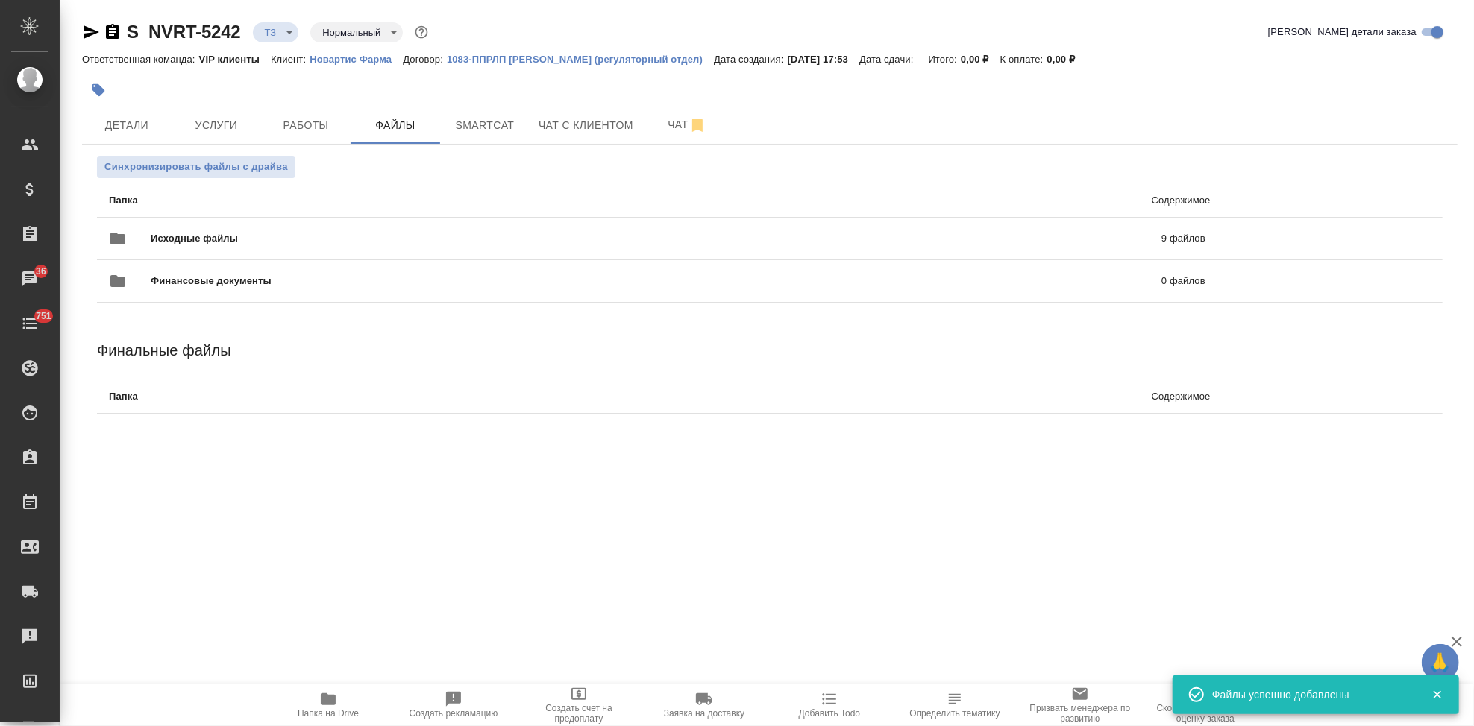
click at [141, 104] on div at bounding box center [540, 90] width 917 height 33
click at [138, 116] on span "Детали" at bounding box center [127, 125] width 72 height 19
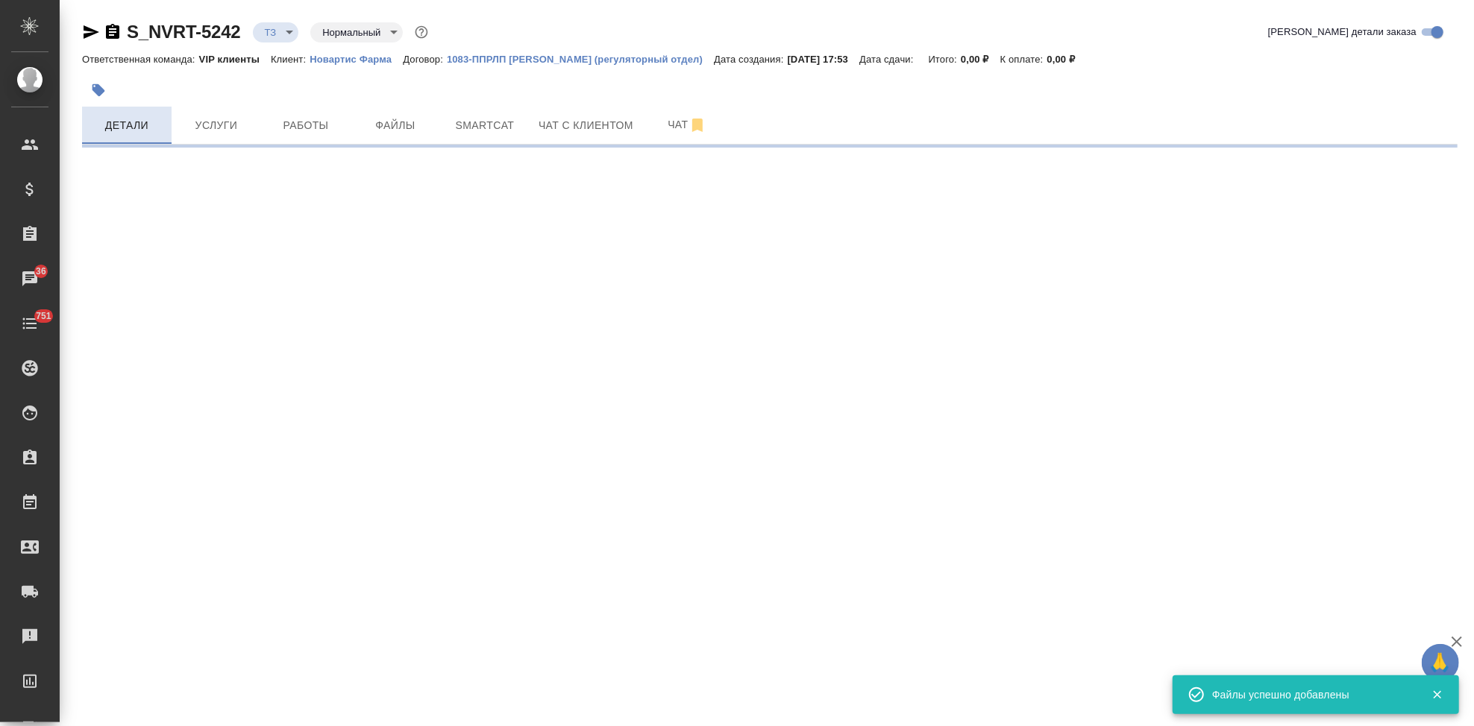
select select "RU"
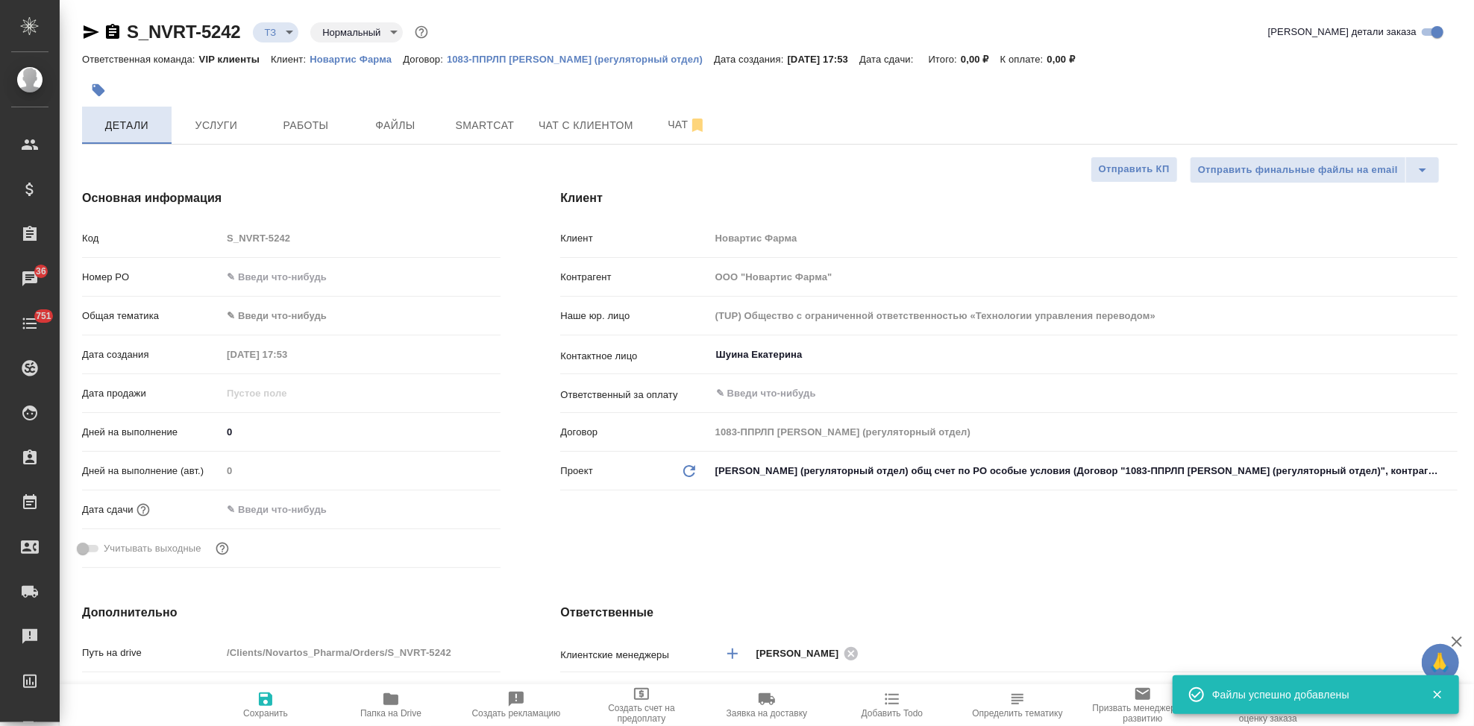
type textarea "x"
click at [665, 530] on div "Клиент Клиент Новартис Фарма Контрагент ООО "Новартис Фарма" Наше юр. лицо (TUP…" at bounding box center [1008, 382] width 957 height 445
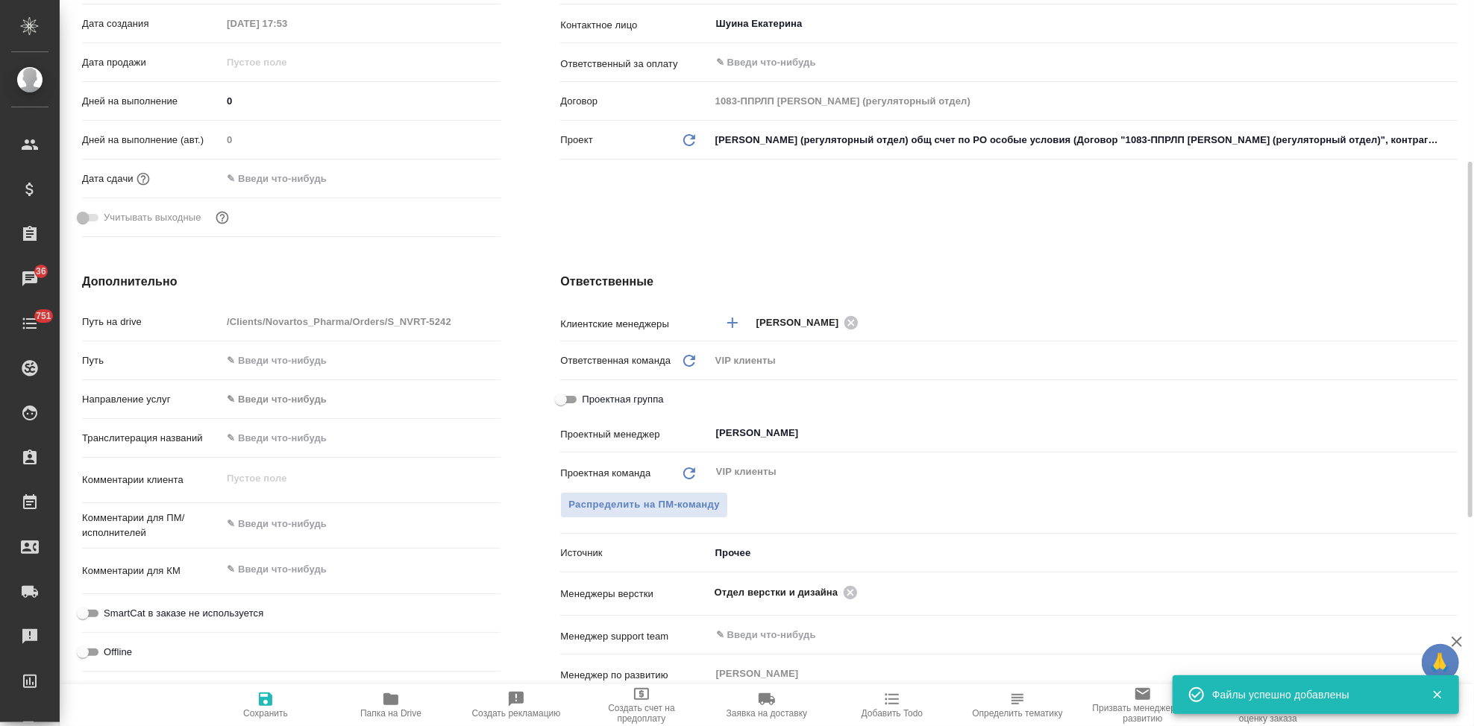
type textarea "x"
click at [332, 563] on textarea at bounding box center [361, 569] width 279 height 25
paste textarea "Перевод_[MEDICAL_DATA]_PUBS 174556"
type textarea "Перевод_[MEDICAL_DATA]_PUBS 174556"
type textarea "x"
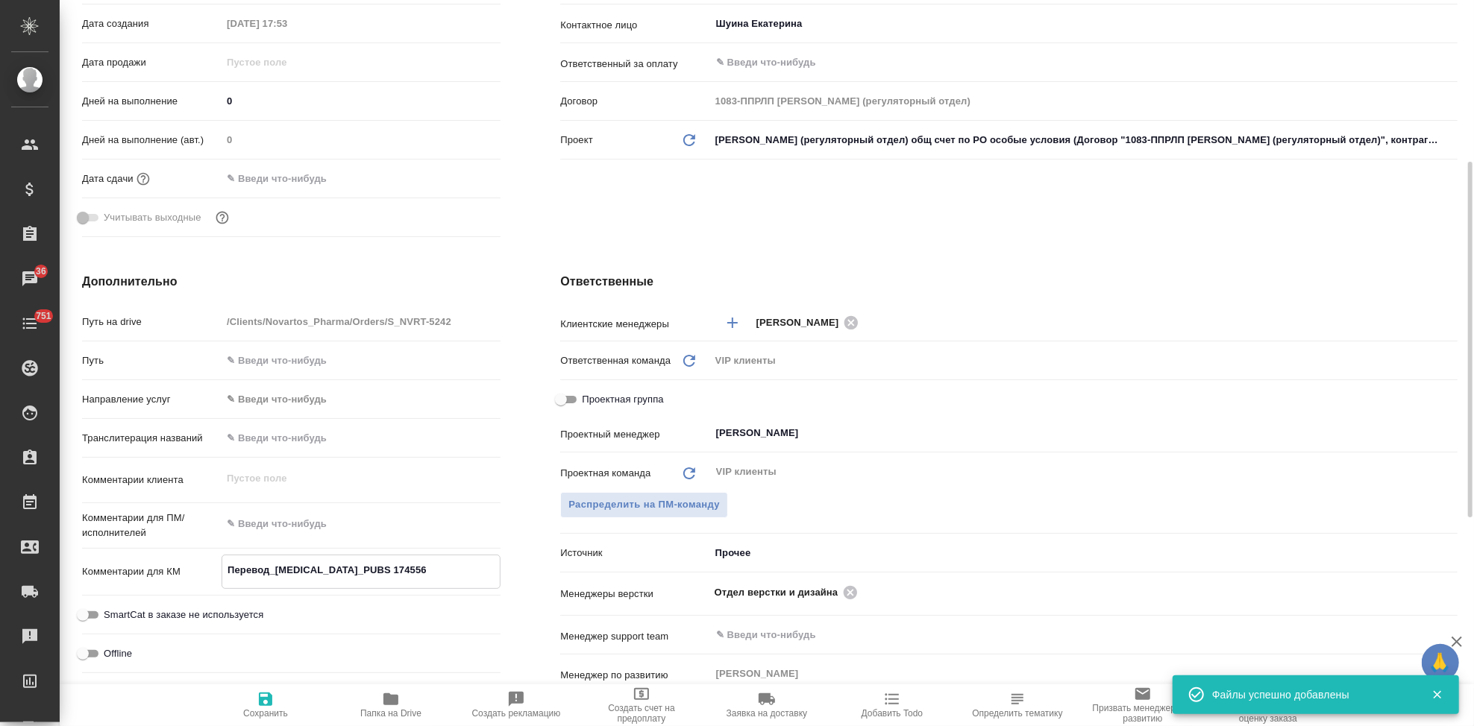
type textarea "x"
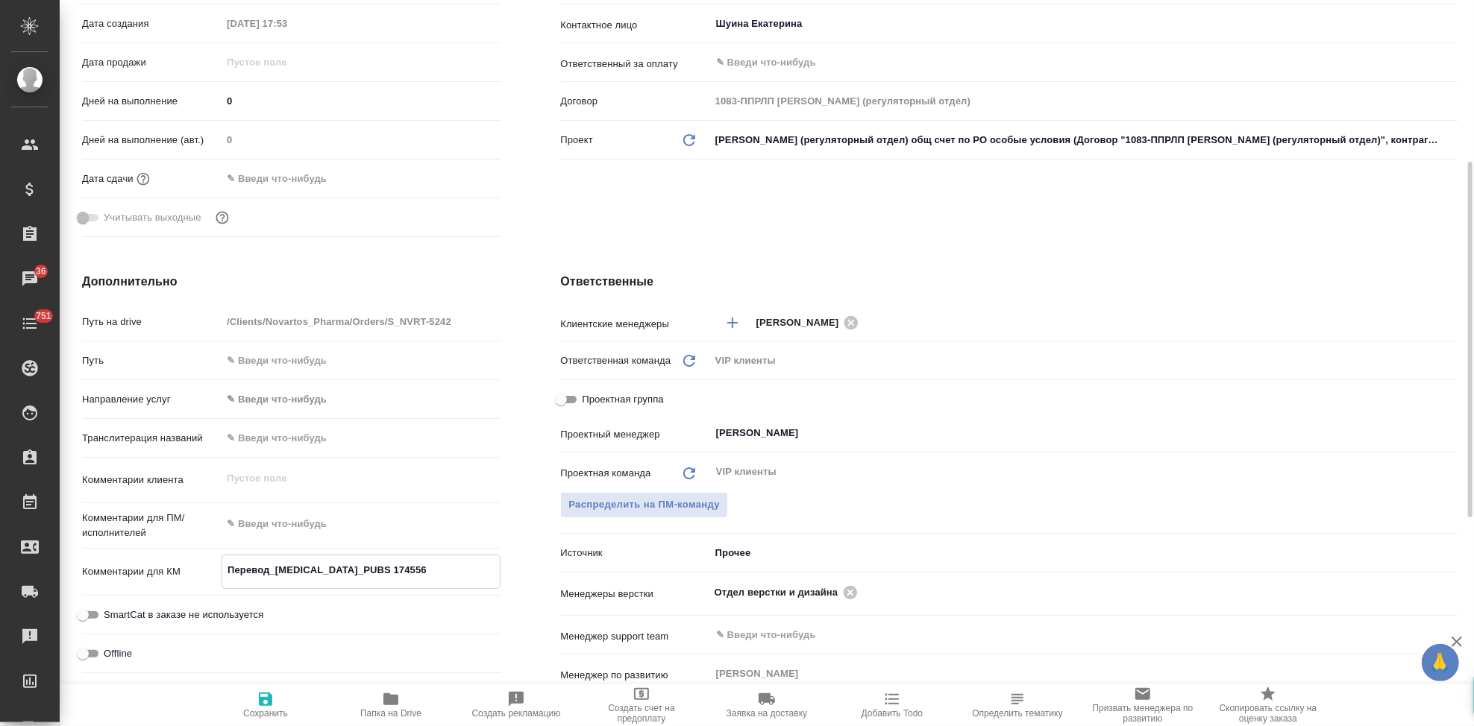
type textarea "Перевод_[MEDICAL_DATA]_PUBS 174556"
type textarea "x"
click at [283, 709] on span "Сохранить" at bounding box center [265, 714] width 45 height 10
type textarea "x"
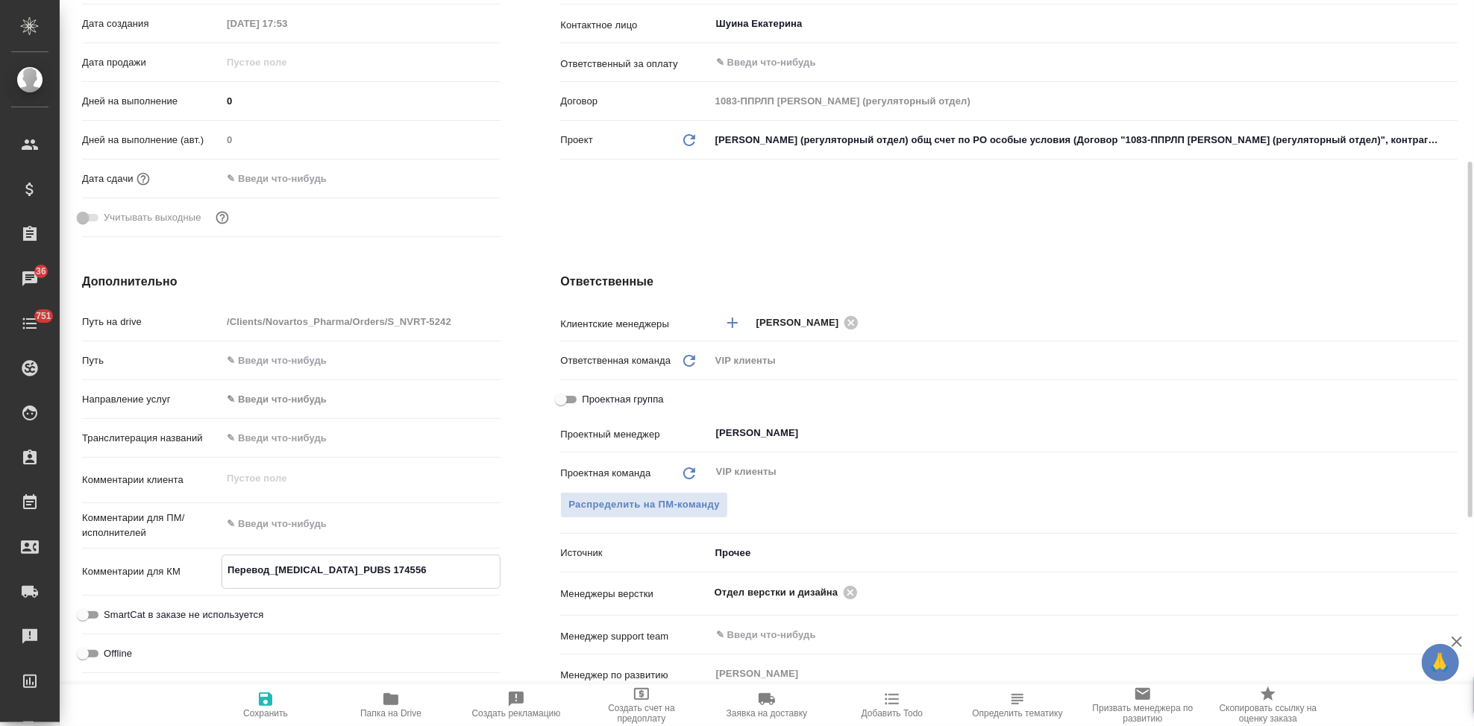
type textarea "x"
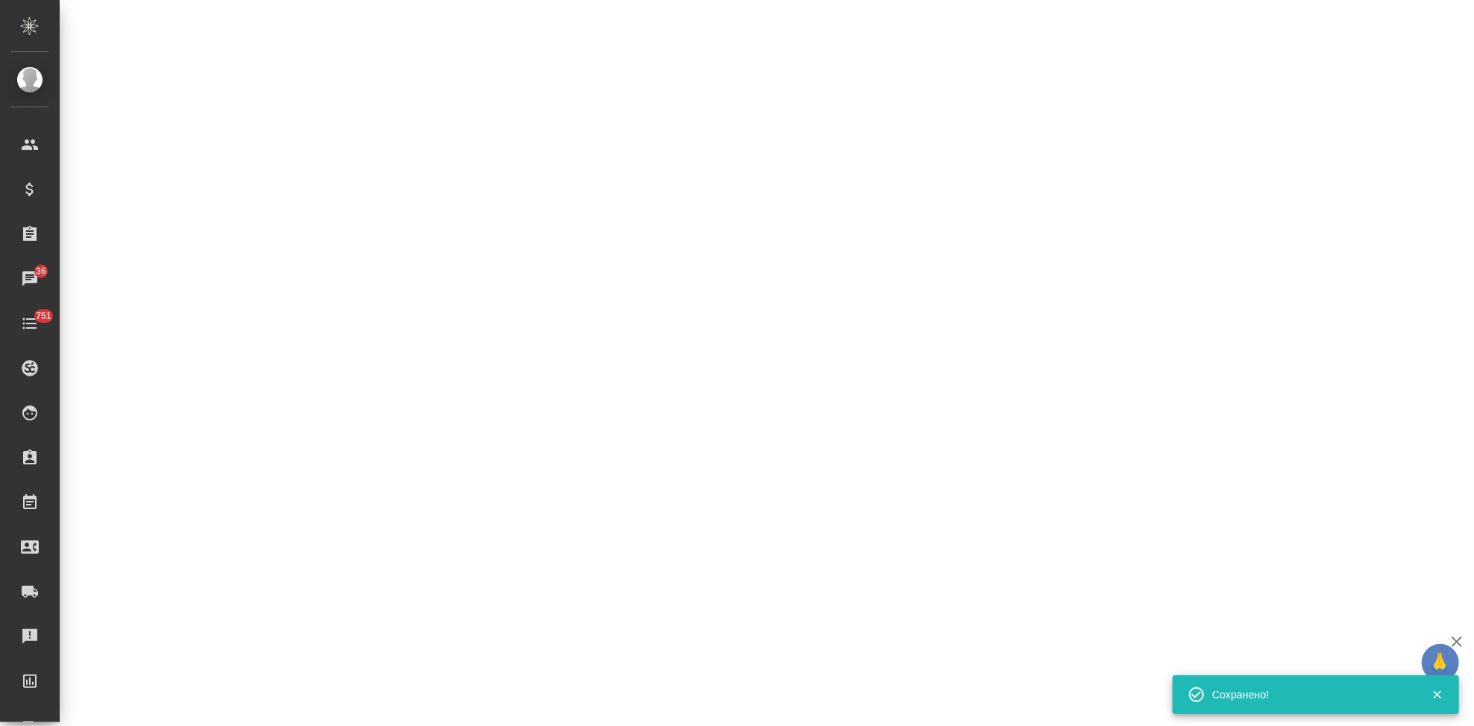
select select "RU"
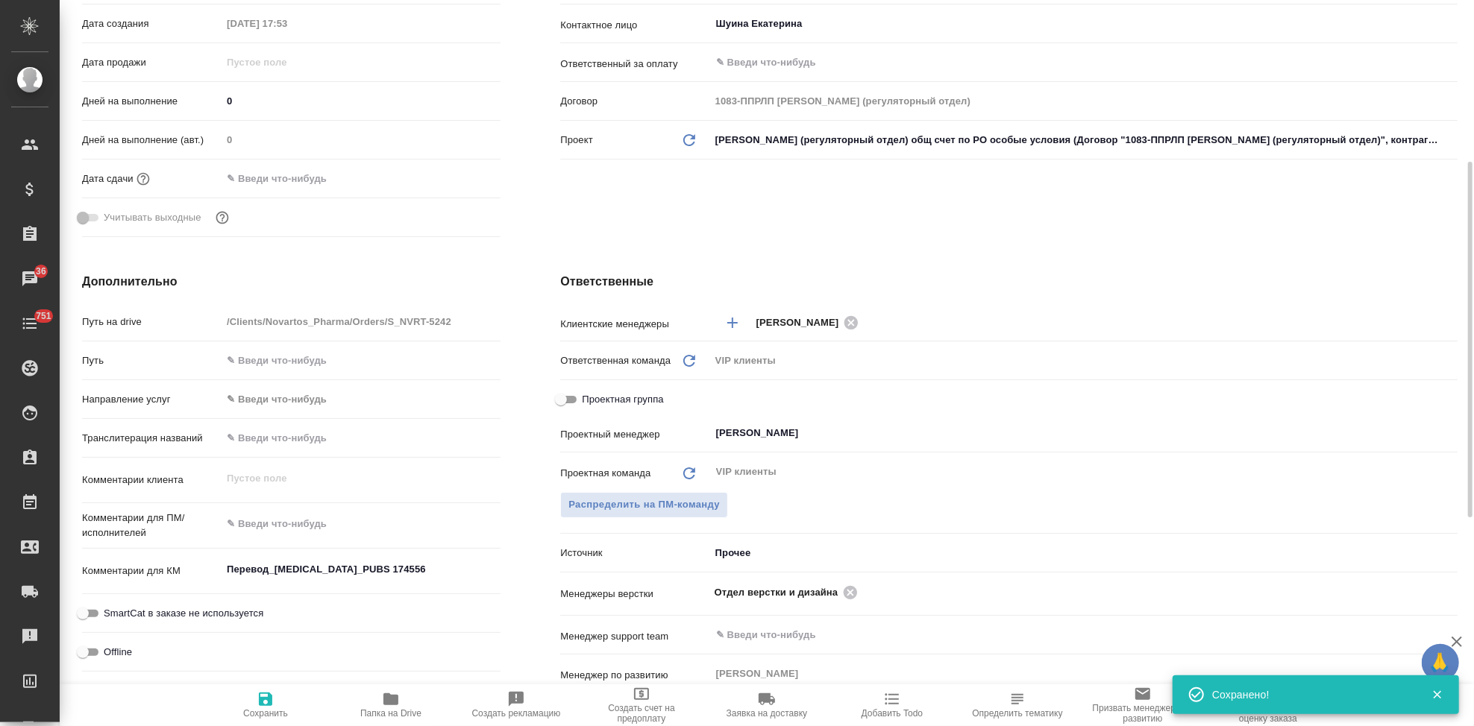
type textarea "x"
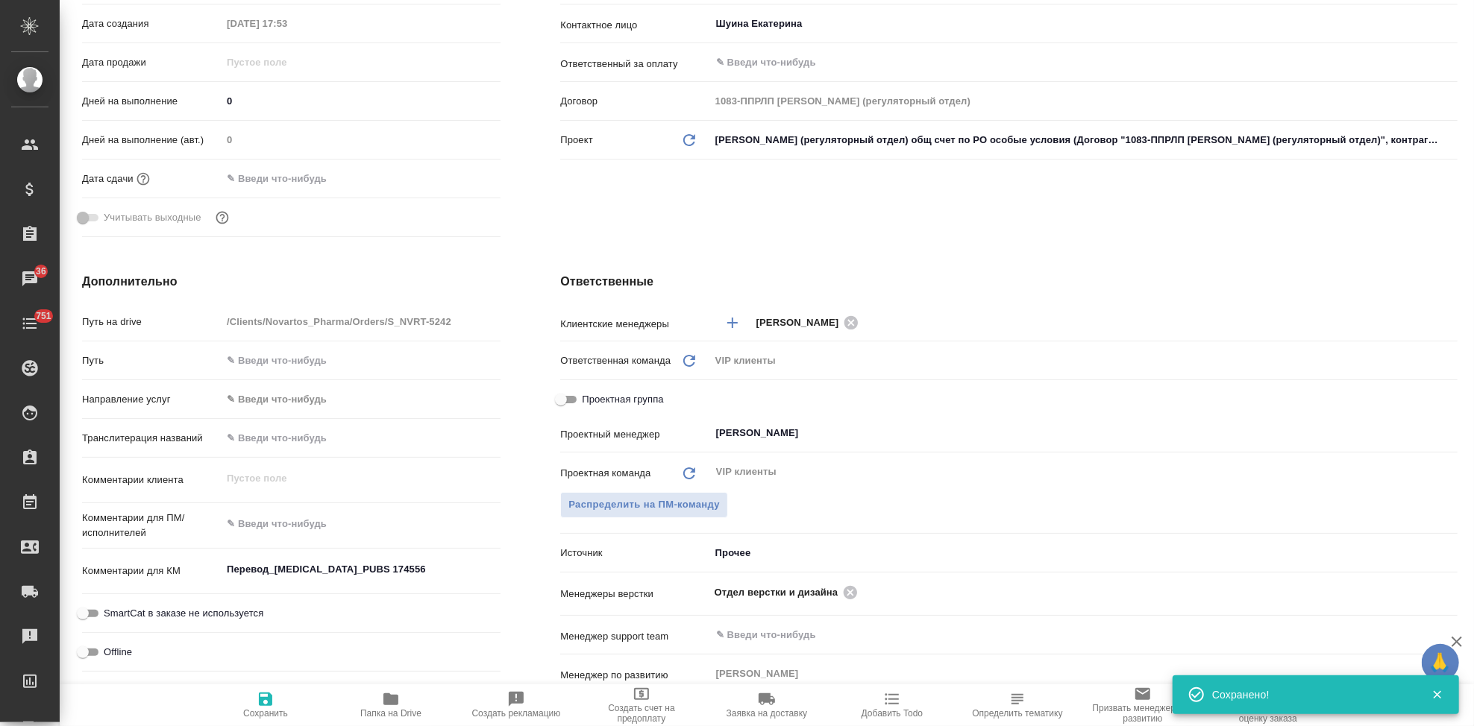
click at [351, 588] on div "Комментарии для КМ Перевод_[MEDICAL_DATA]_PUBS 174556 x" at bounding box center [291, 577] width 418 height 45
type textarea "x"
click at [356, 577] on textarea "Перевод_[MEDICAL_DATA]_PUBS 174556" at bounding box center [361, 569] width 279 height 25
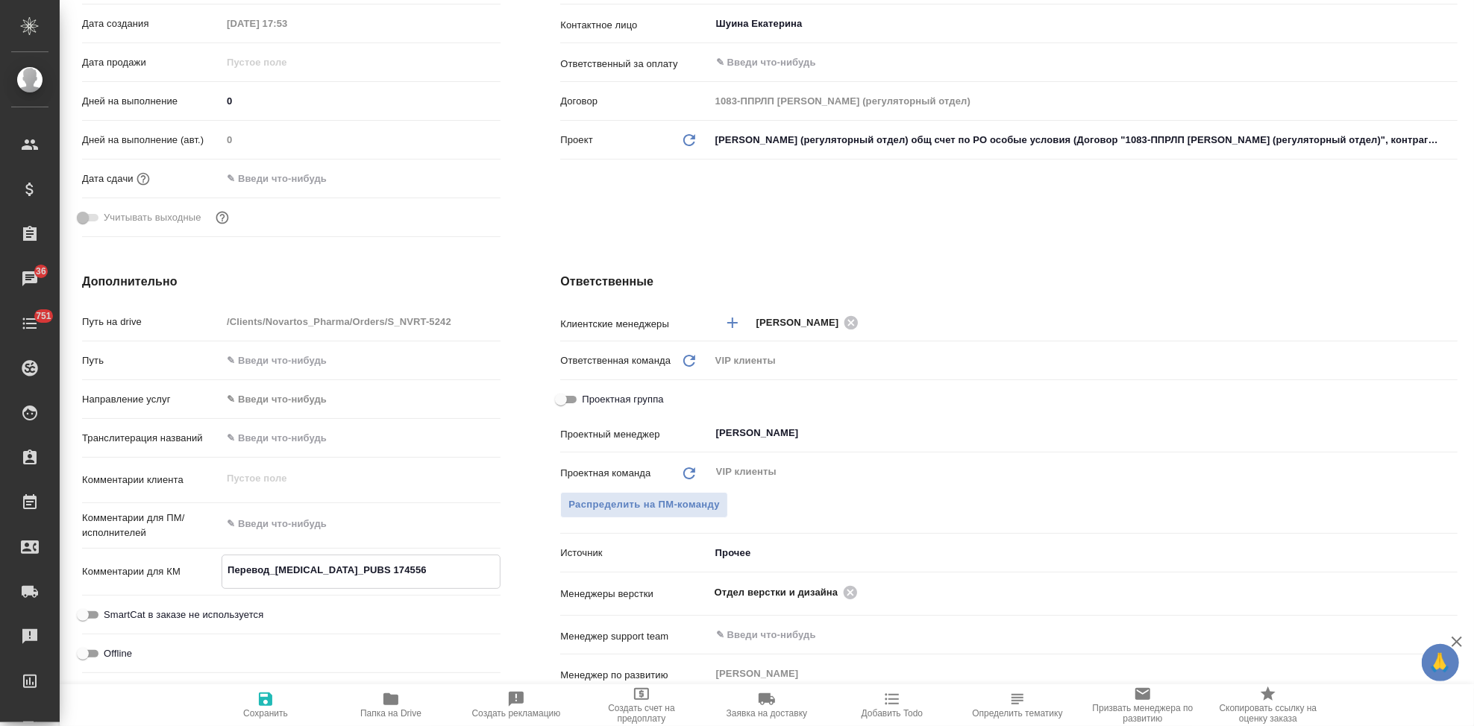
click at [450, 568] on textarea "Перевод_[MEDICAL_DATA]_PUBS 174556" at bounding box center [360, 570] width 277 height 25
type textarea "Перевод_[MEDICAL_DATA]_PUBS 174556 \"
type textarea "x"
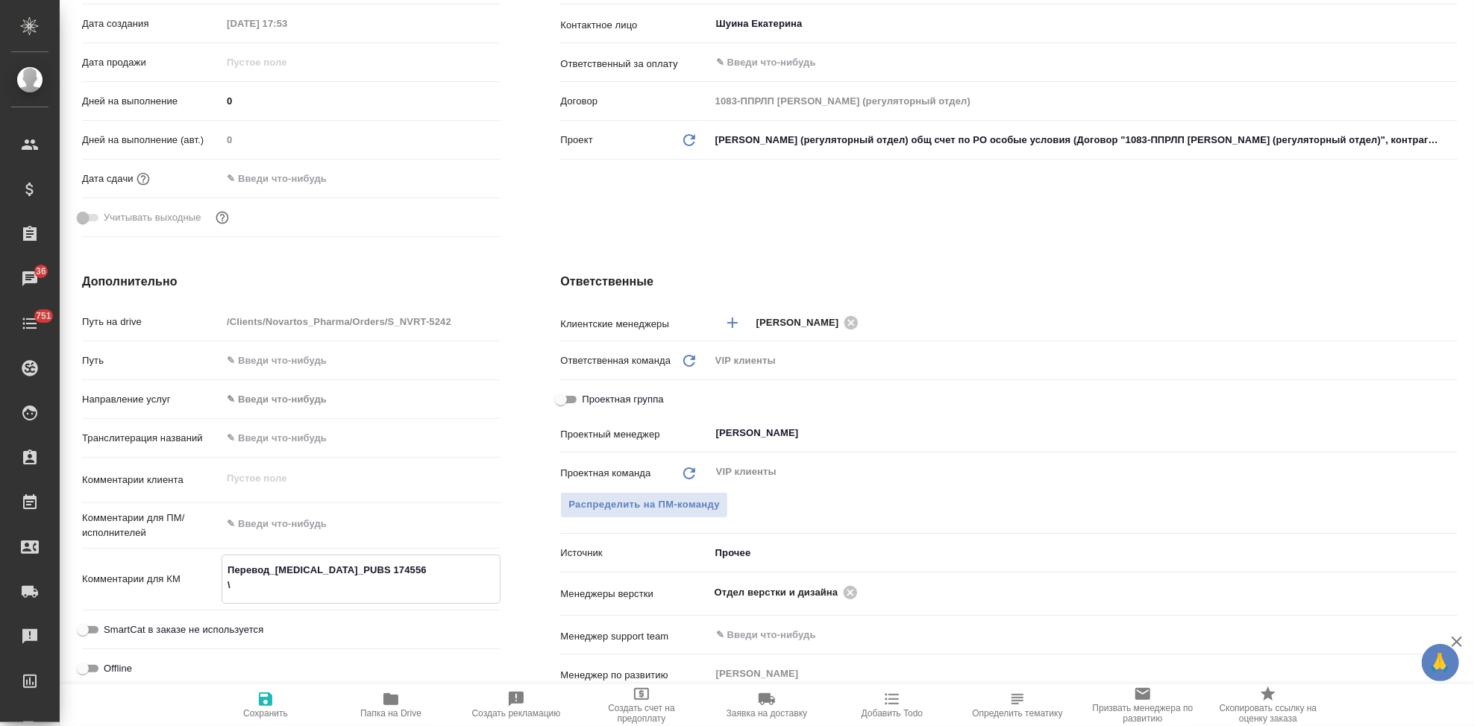
type textarea "x"
type textarea "Перевод_[MEDICAL_DATA]_PUBS 174556"
type textarea "x"
paste textarea "[PERSON_NAME], [PERSON_NAME] shared the folder "Pubs 174556_Uperio" with you"
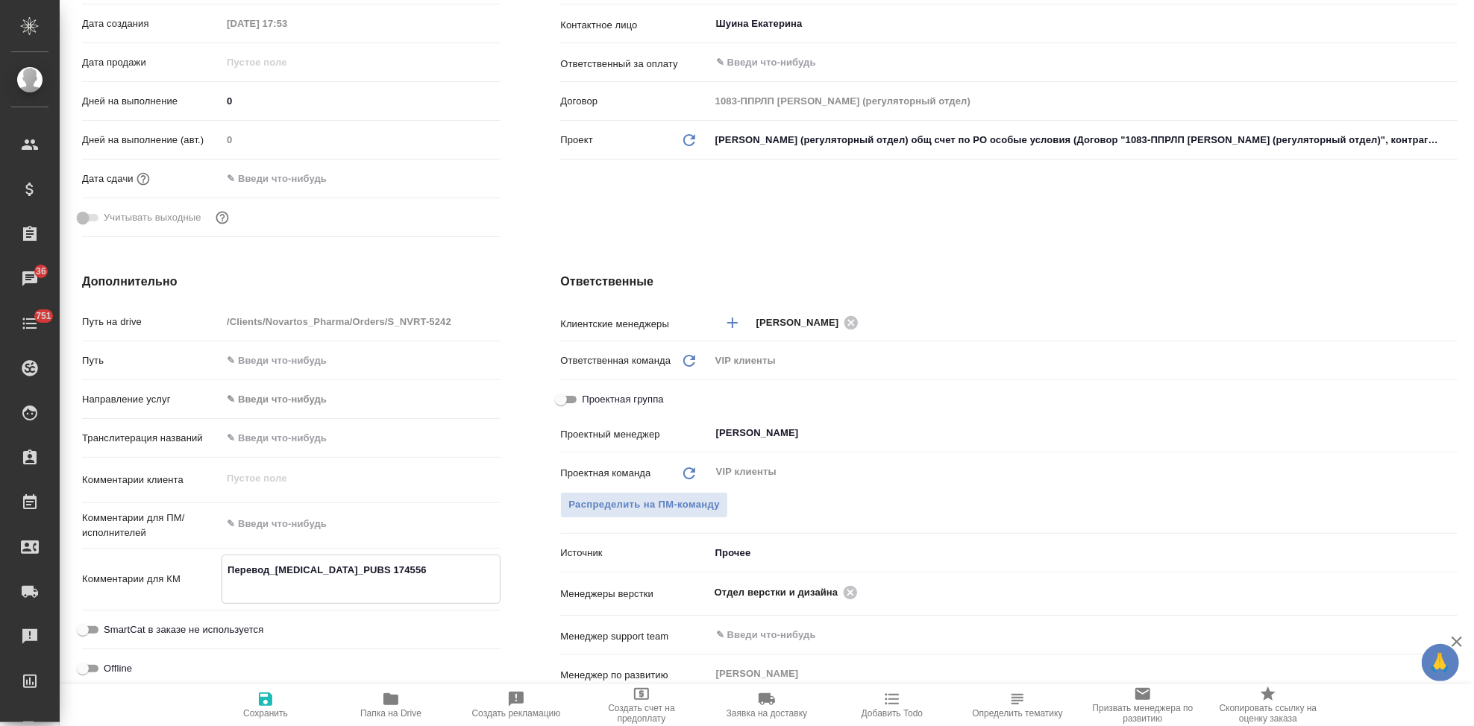
type textarea "Перевод_[MEDICAL_DATA]_PUBS 174556 [PERSON_NAME], [PERSON_NAME] shared the fold…"
type textarea "x"
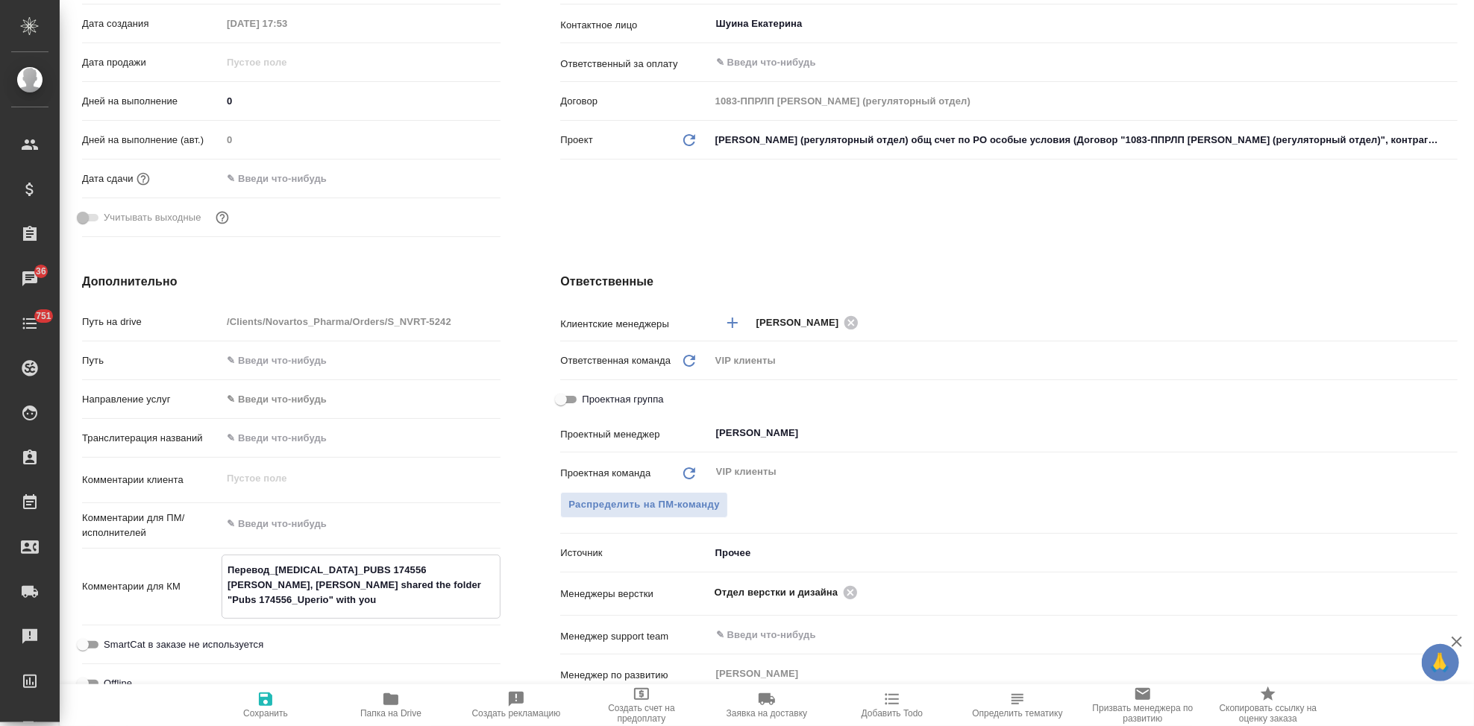
type textarea "Перевод_[MEDICAL_DATA]_PUBS 174556 [PERSON_NAME], [PERSON_NAME] shared the fold…"
type textarea "x"
click at [276, 712] on span "Сохранить" at bounding box center [265, 714] width 45 height 10
type textarea "x"
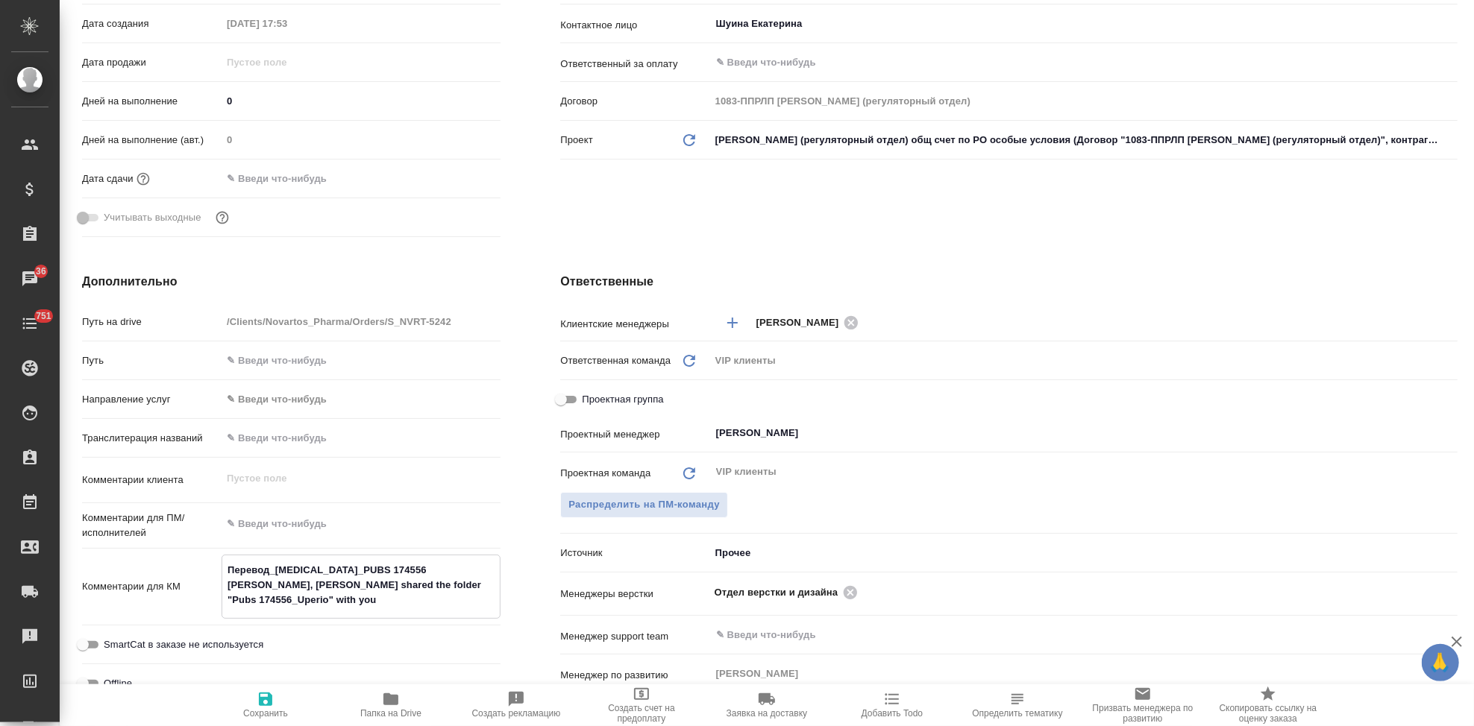
type textarea "x"
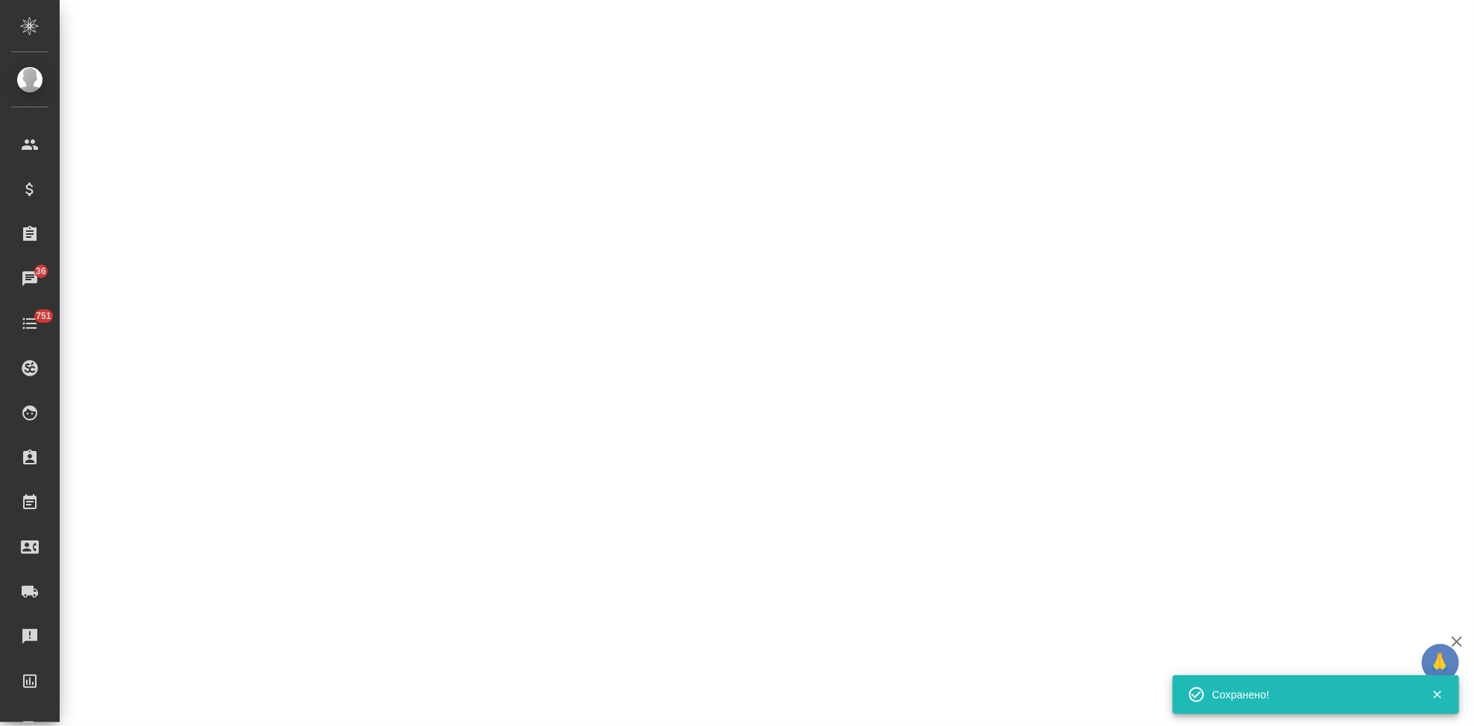
select select "RU"
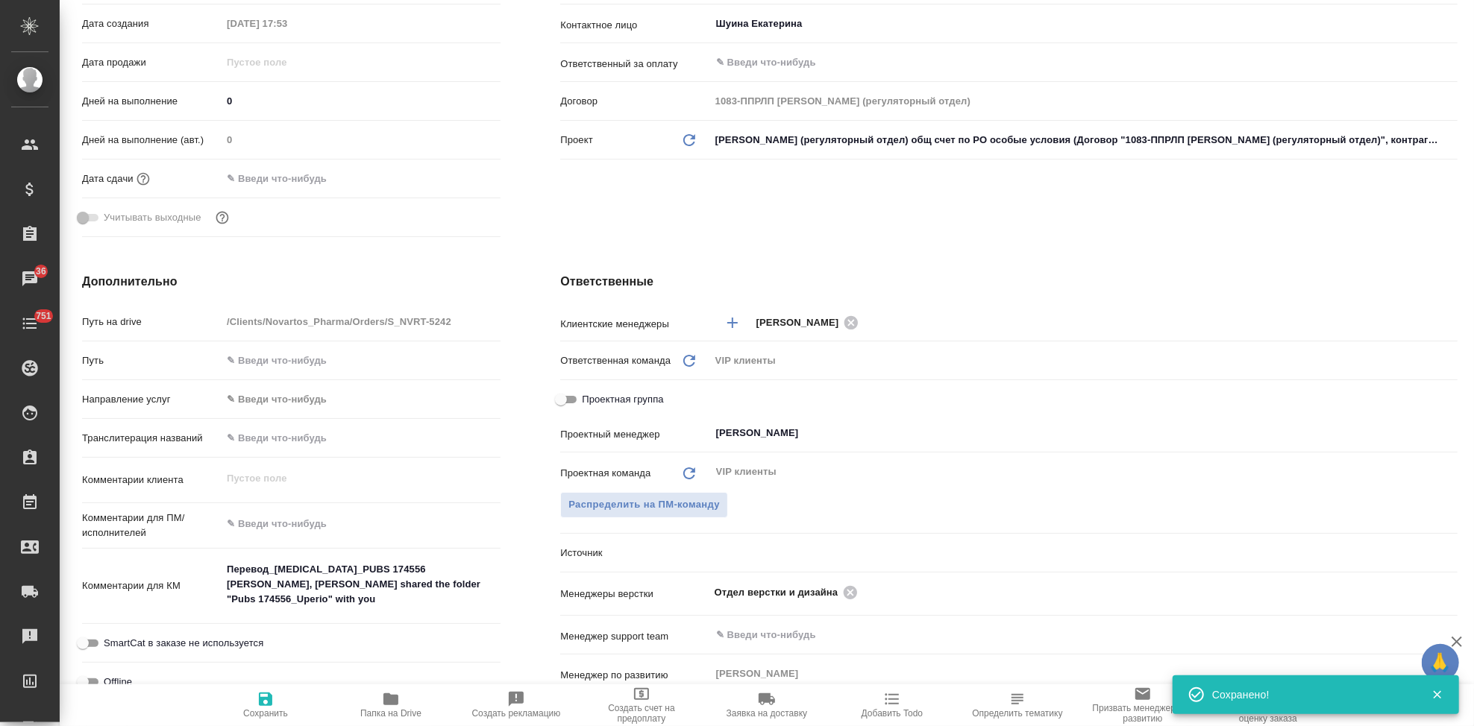
type textarea "x"
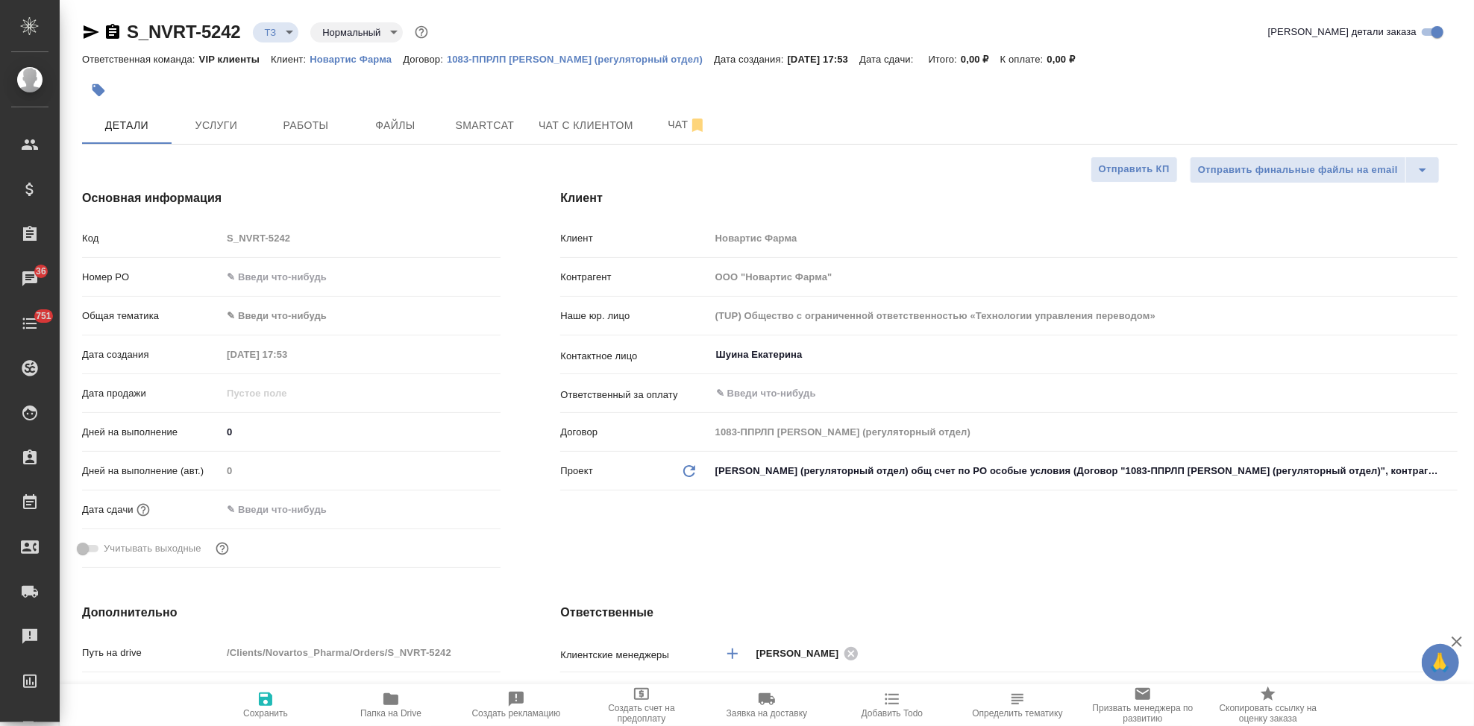
scroll to position [83, 0]
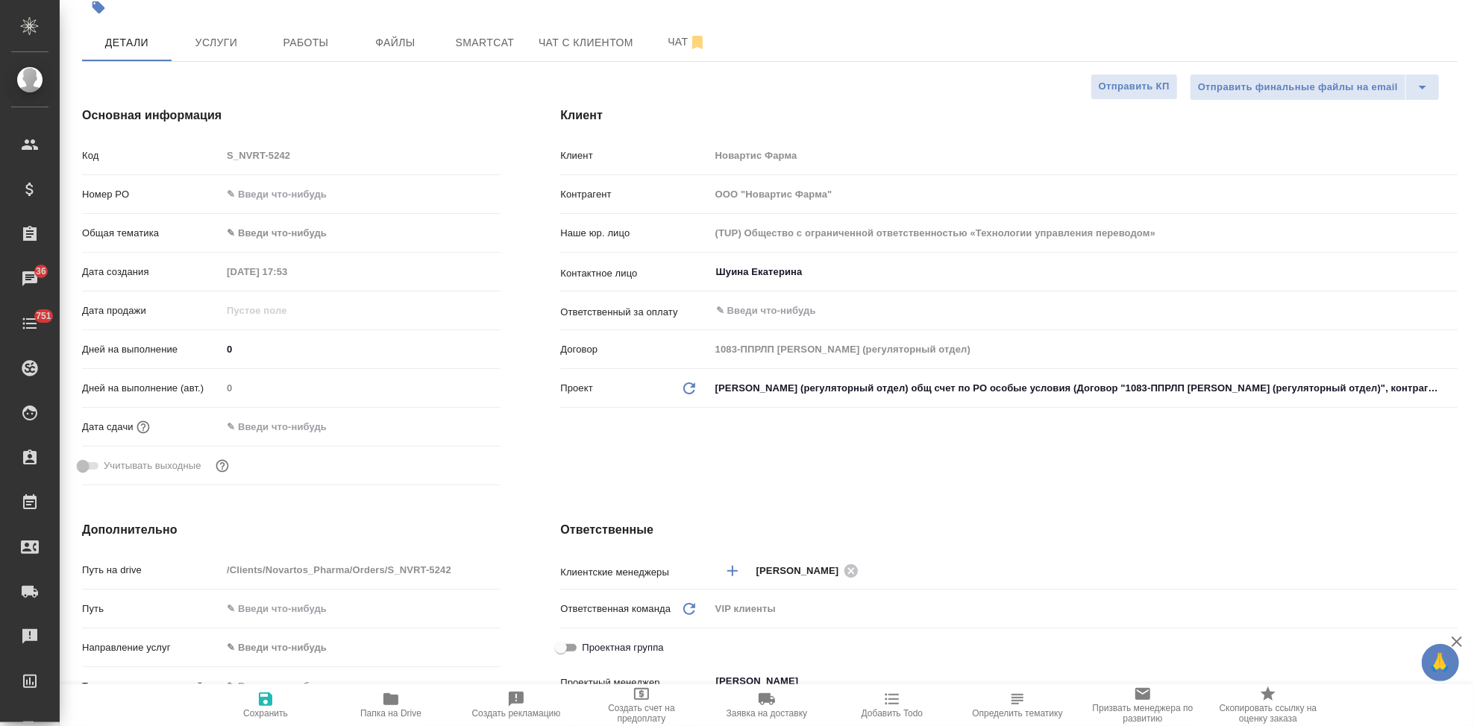
drag, startPoint x: 261, startPoint y: 436, endPoint x: 276, endPoint y: 436, distance: 14.9
click at [261, 436] on input "text" at bounding box center [287, 427] width 131 height 22
click at [451, 418] on icon "button" at bounding box center [457, 427] width 18 height 18
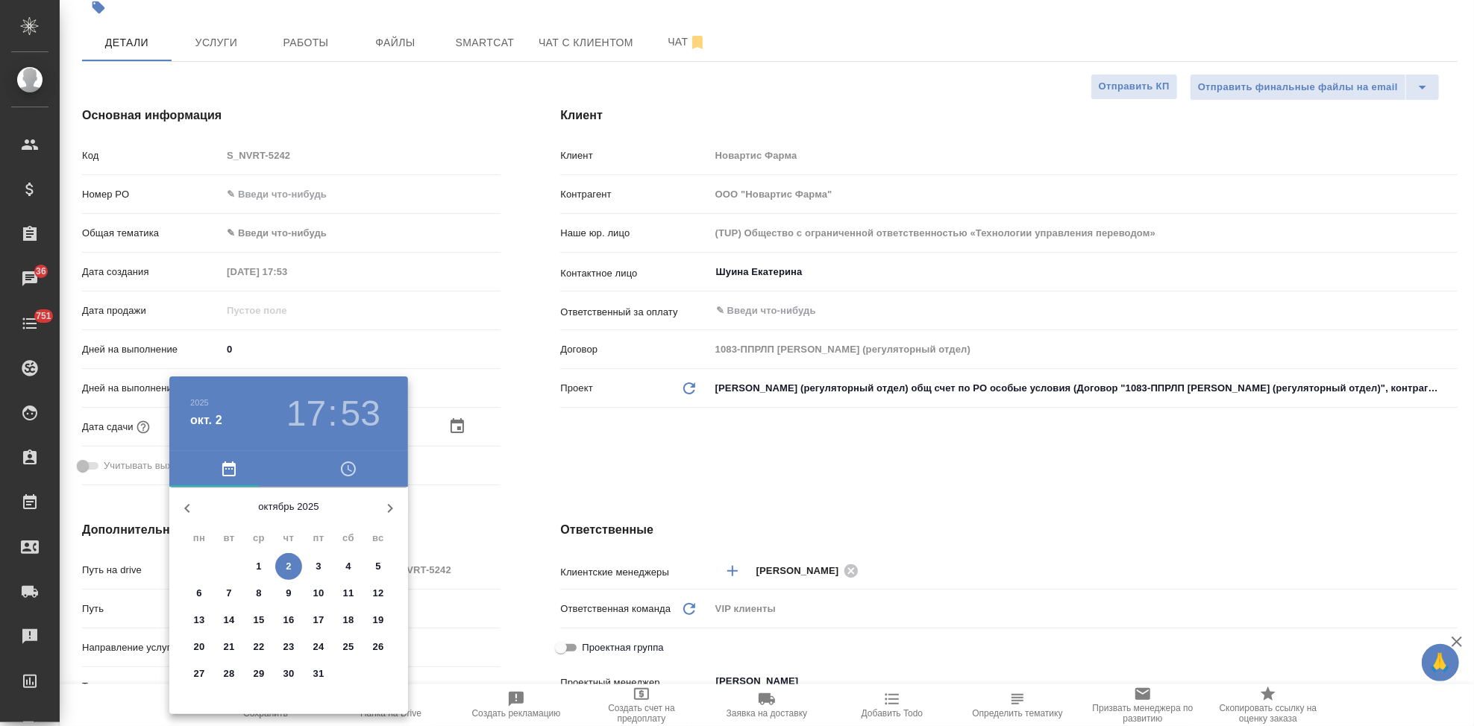
click at [286, 647] on p "23" at bounding box center [288, 647] width 11 height 15
type input "[DATE] 17:53"
type textarea "x"
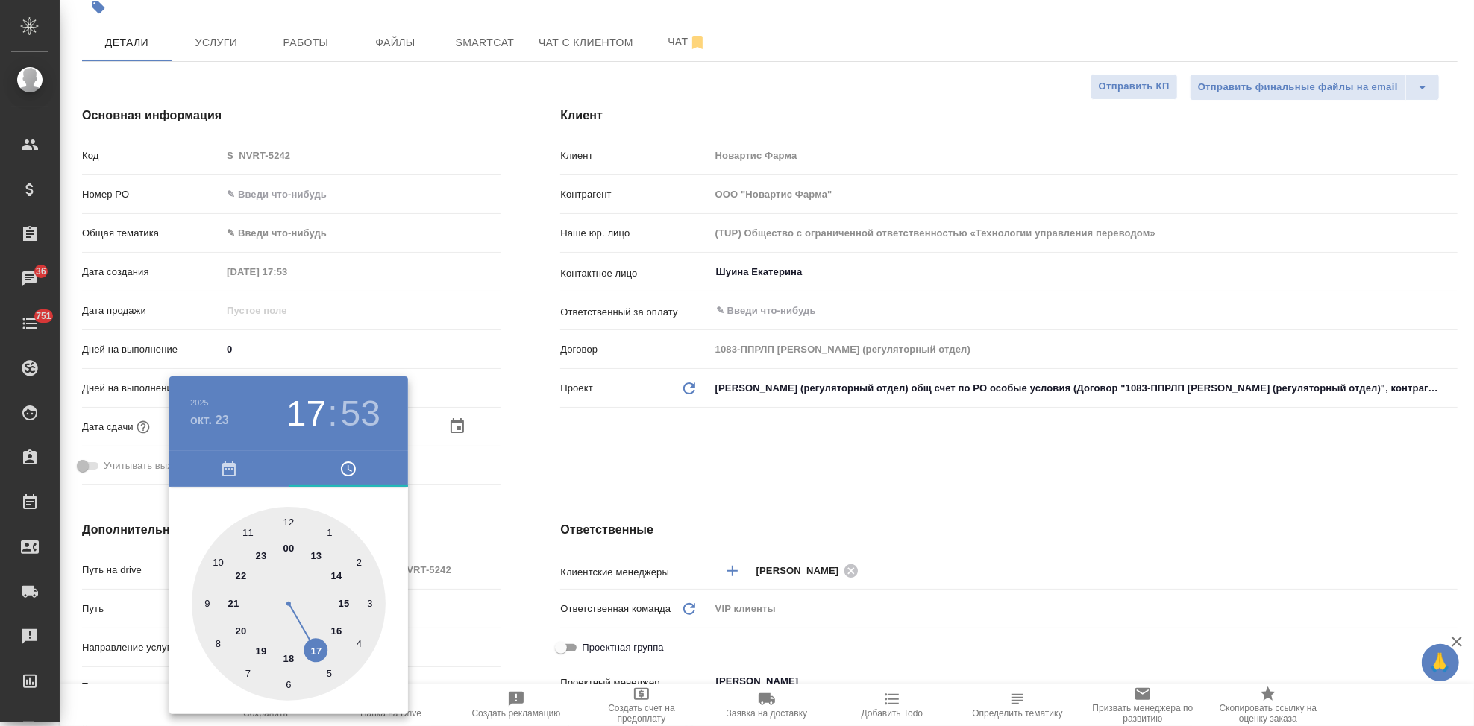
click at [316, 650] on div at bounding box center [289, 604] width 194 height 194
type textarea "x"
click at [285, 518] on div at bounding box center [289, 604] width 194 height 194
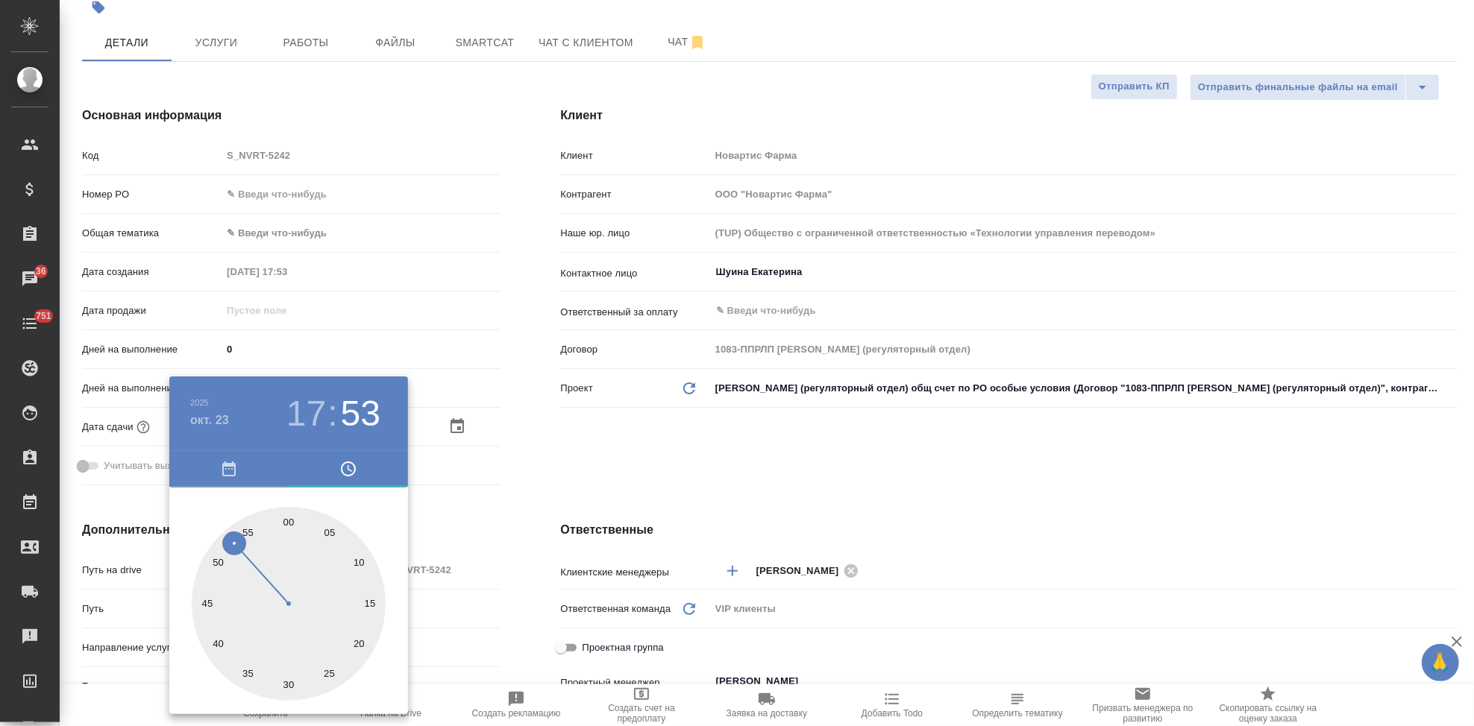
type input "23.10.2025 17:00"
type textarea "x"
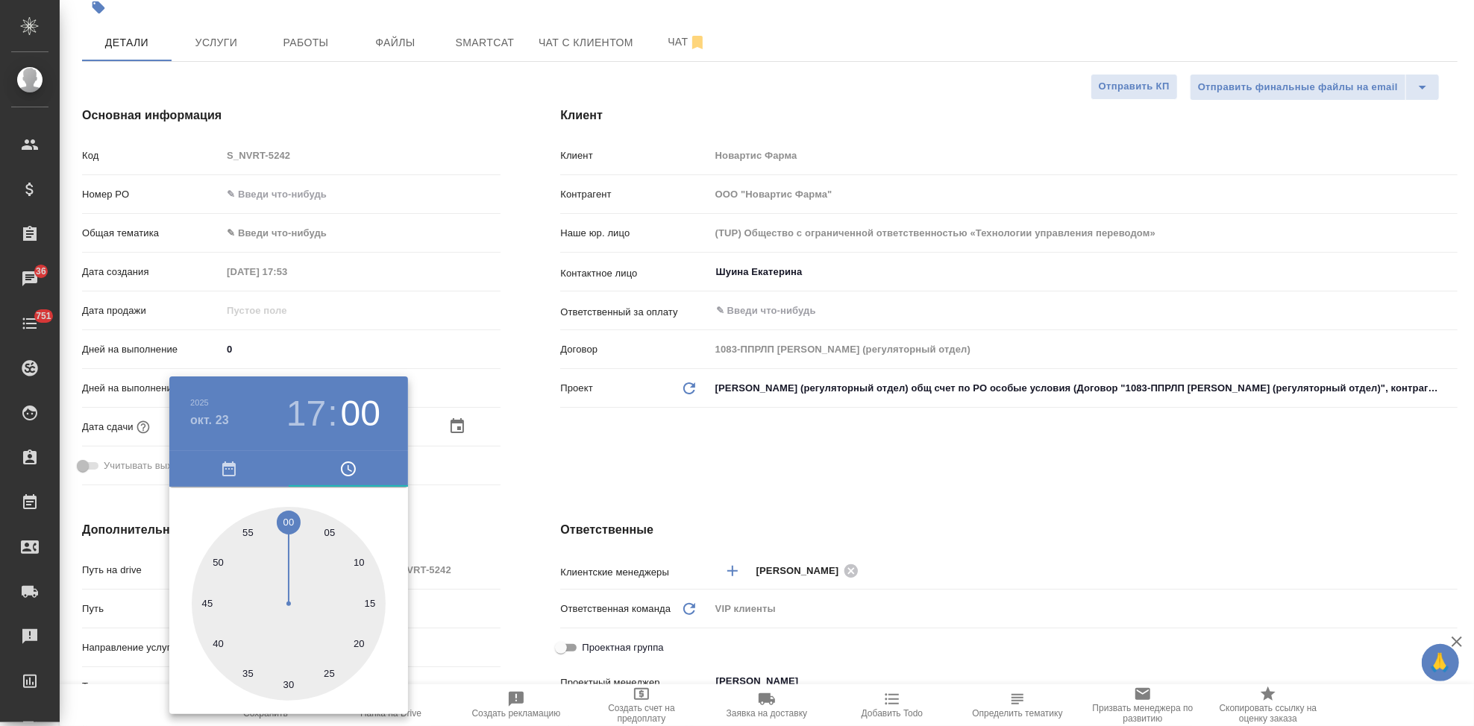
type textarea "x"
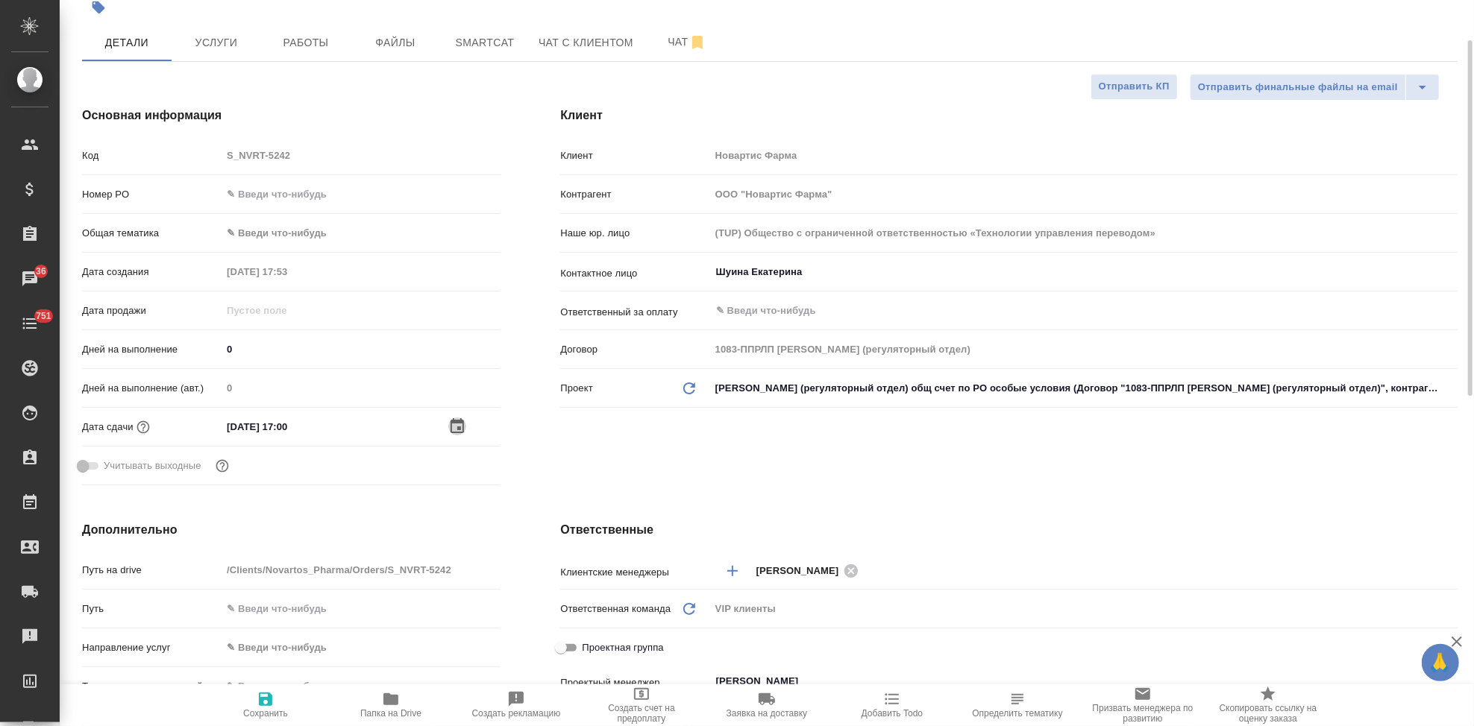
click at [272, 712] on span "Сохранить" at bounding box center [265, 714] width 45 height 10
type textarea "x"
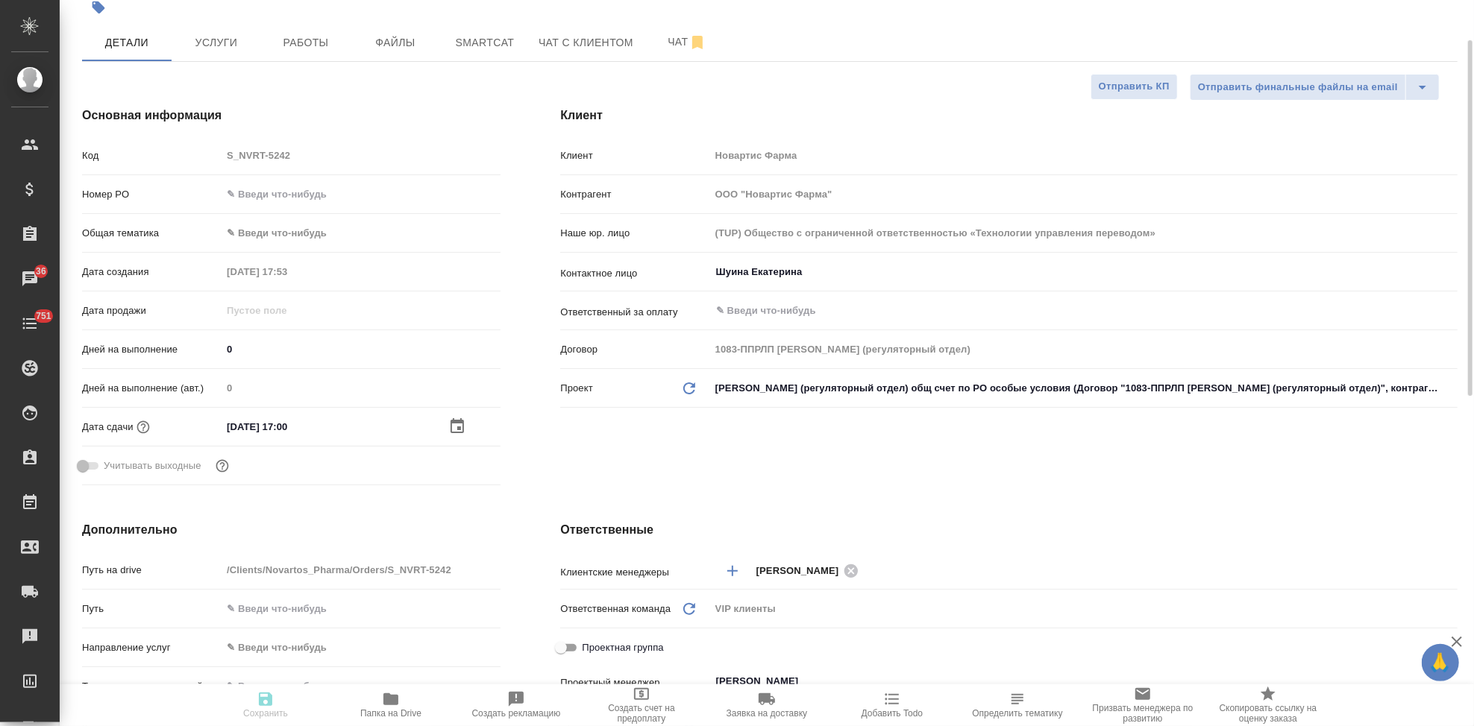
type textarea "x"
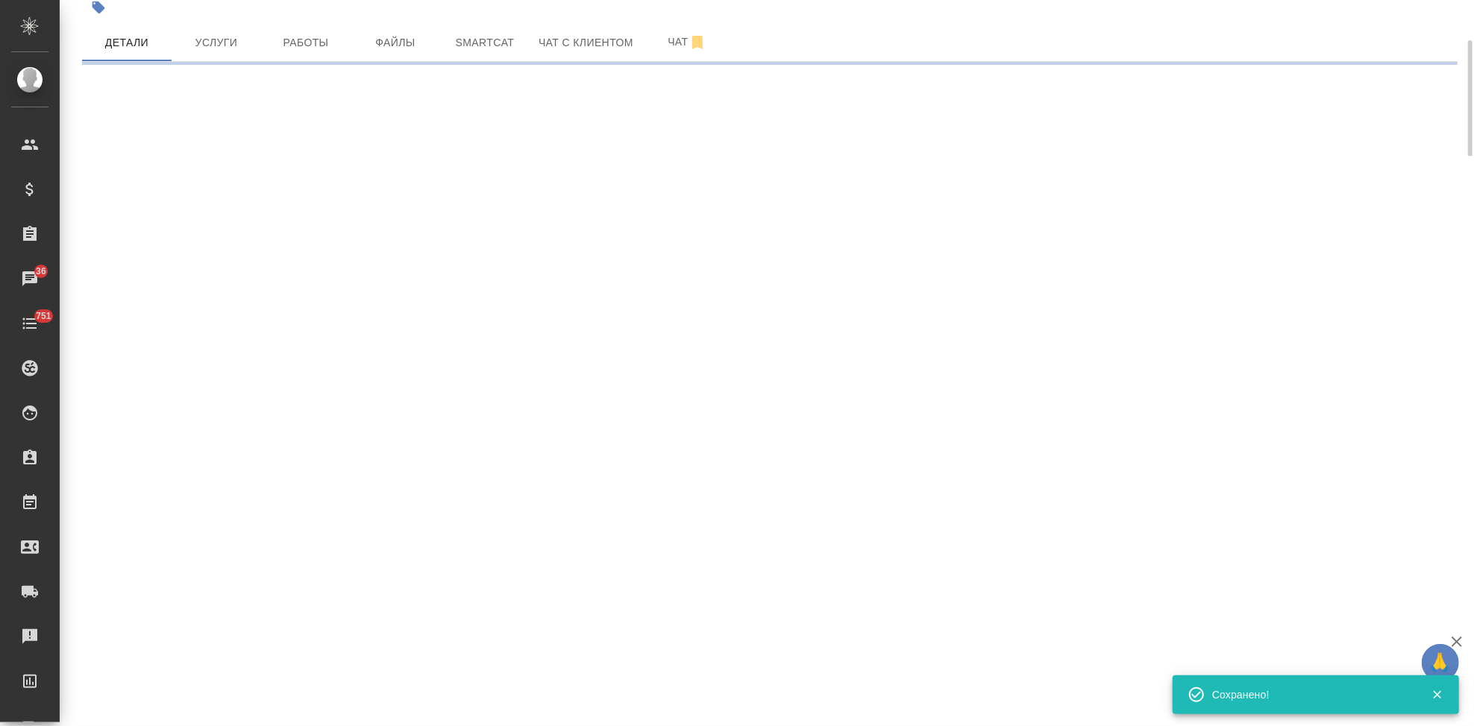
select select "RU"
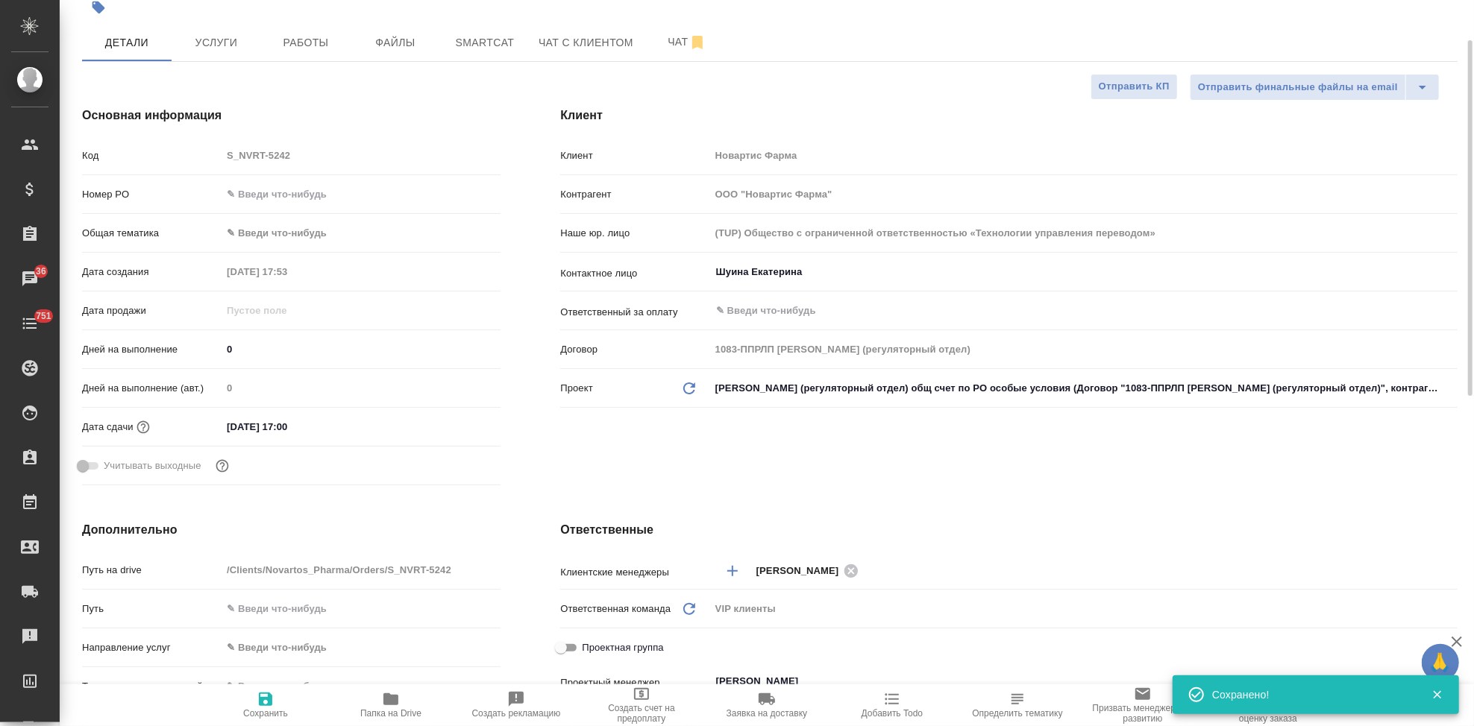
type textarea "x"
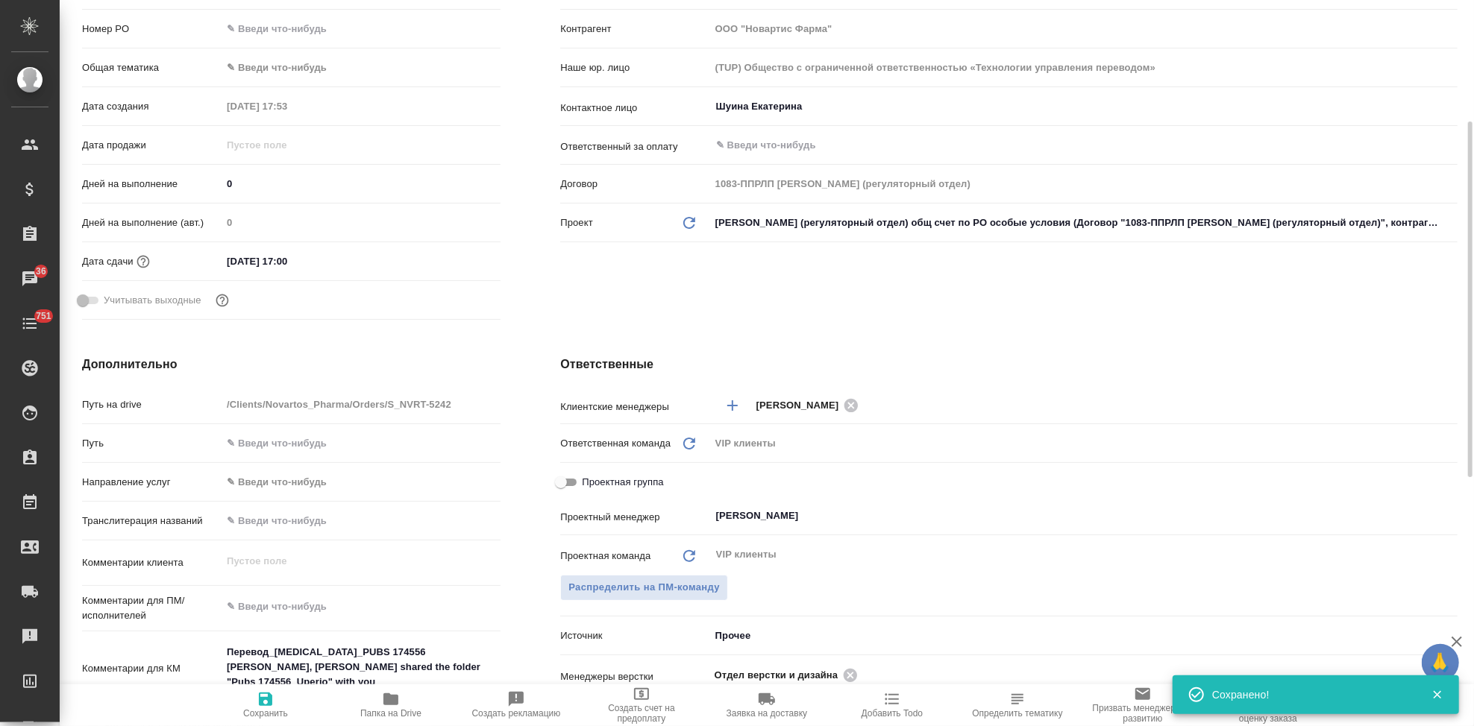
scroll to position [331, 0]
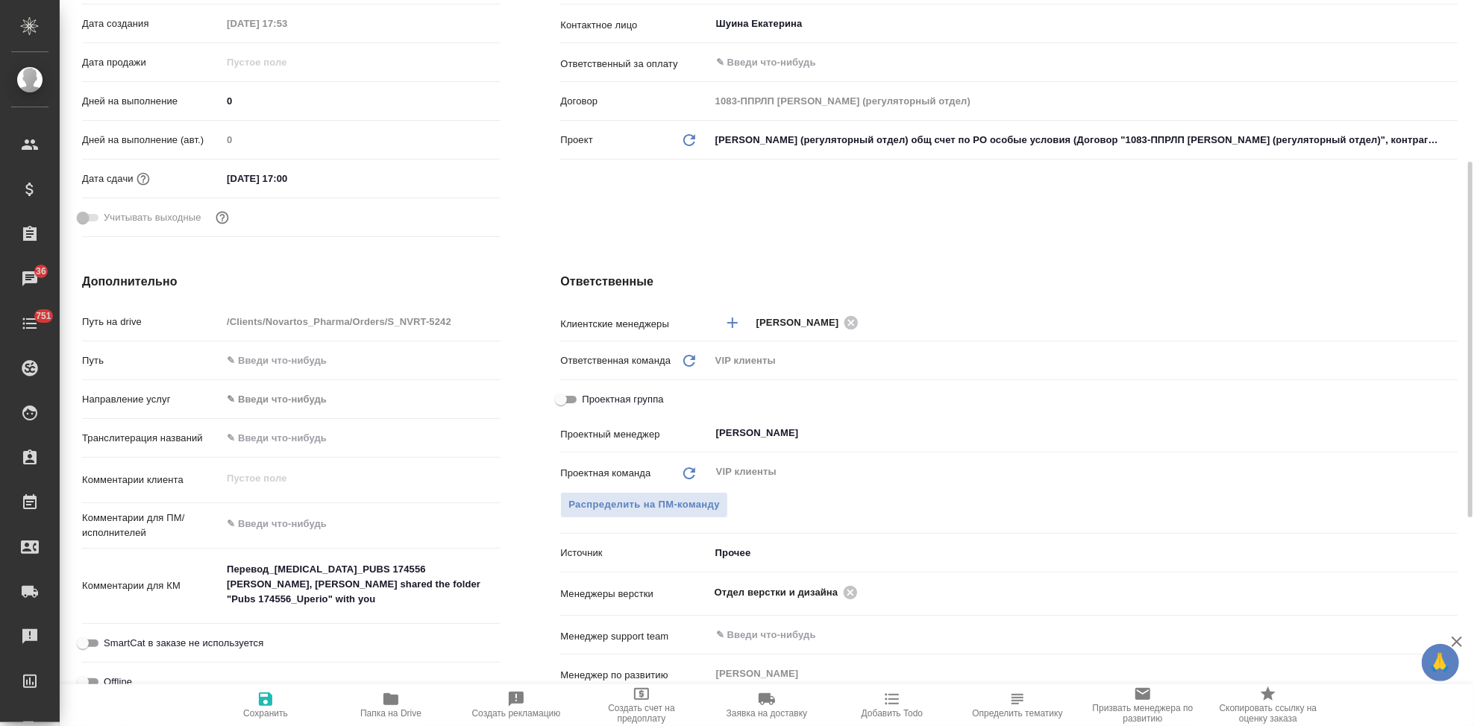
type textarea "x"
click at [327, 530] on textarea at bounding box center [361, 524] width 279 height 25
type textarea "x"
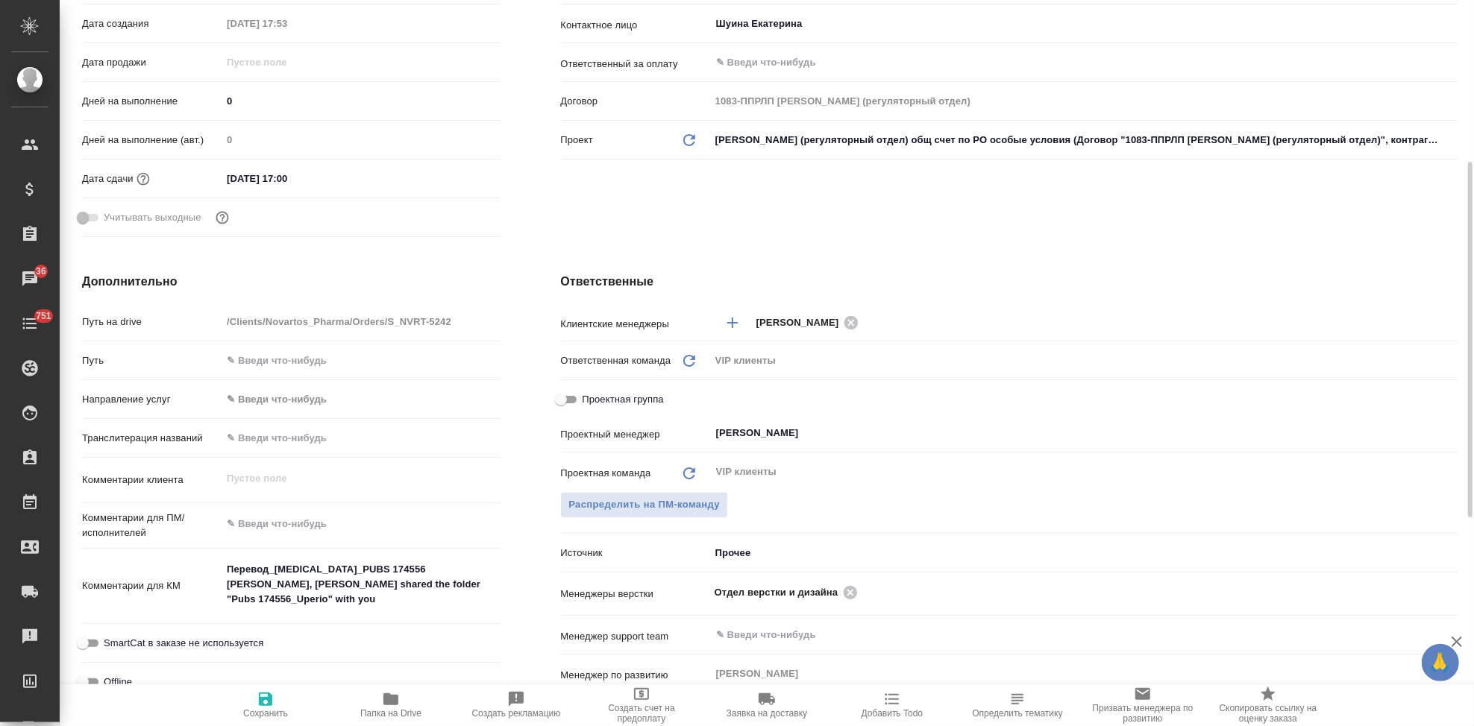
type textarea "x"
click at [256, 532] on textarea at bounding box center [360, 524] width 277 height 25
paste textarea "Обращаюсь с просьбой принять в работу новый заказ (не срочный). Необходимые фай…"
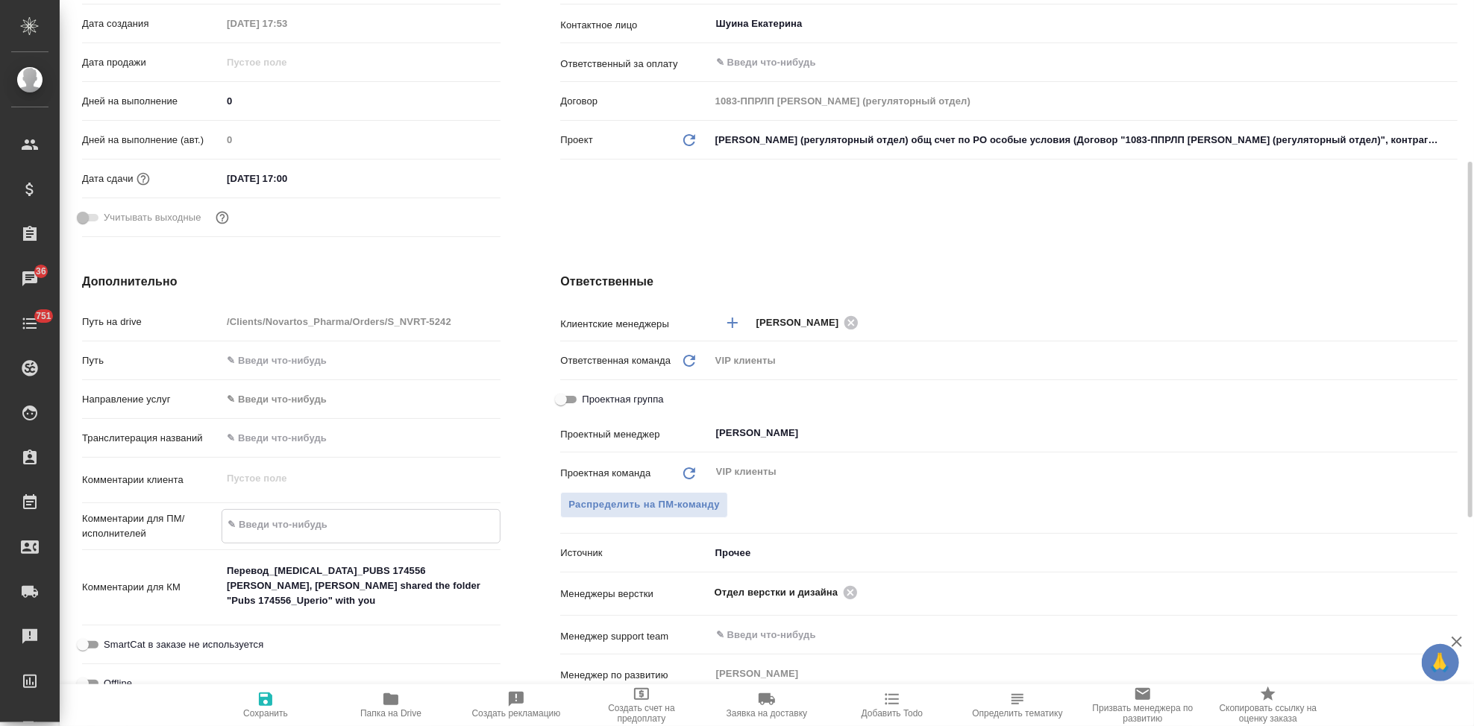
type textarea "Обращаюсь с просьбой принять в работу новый заказ (не срочный). Необходимые фай…"
type textarea "x"
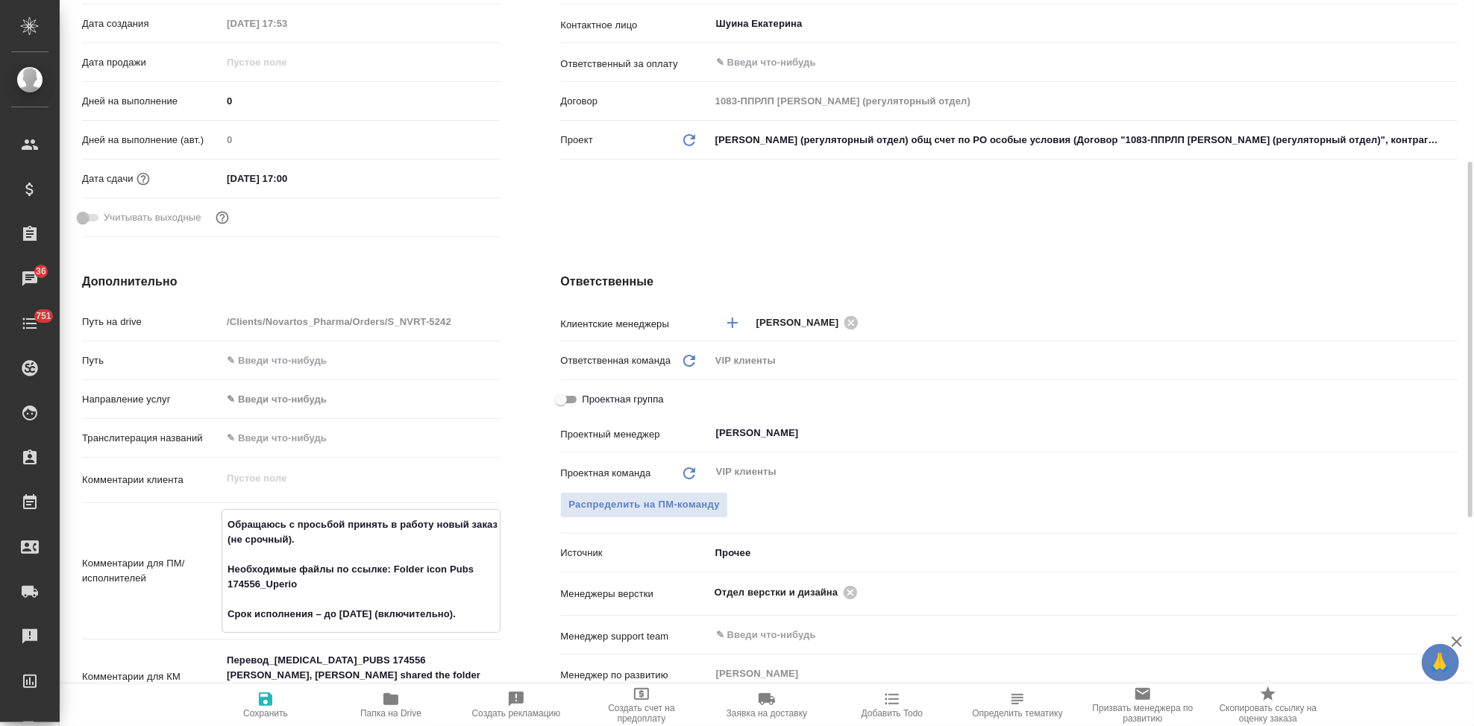
type textarea "Обращаюсь с просьбой принять в работу новый заказ (не срочный). Необходимые фай…"
type textarea "x"
click at [267, 700] on icon "button" at bounding box center [265, 699] width 13 height 13
type textarea "x"
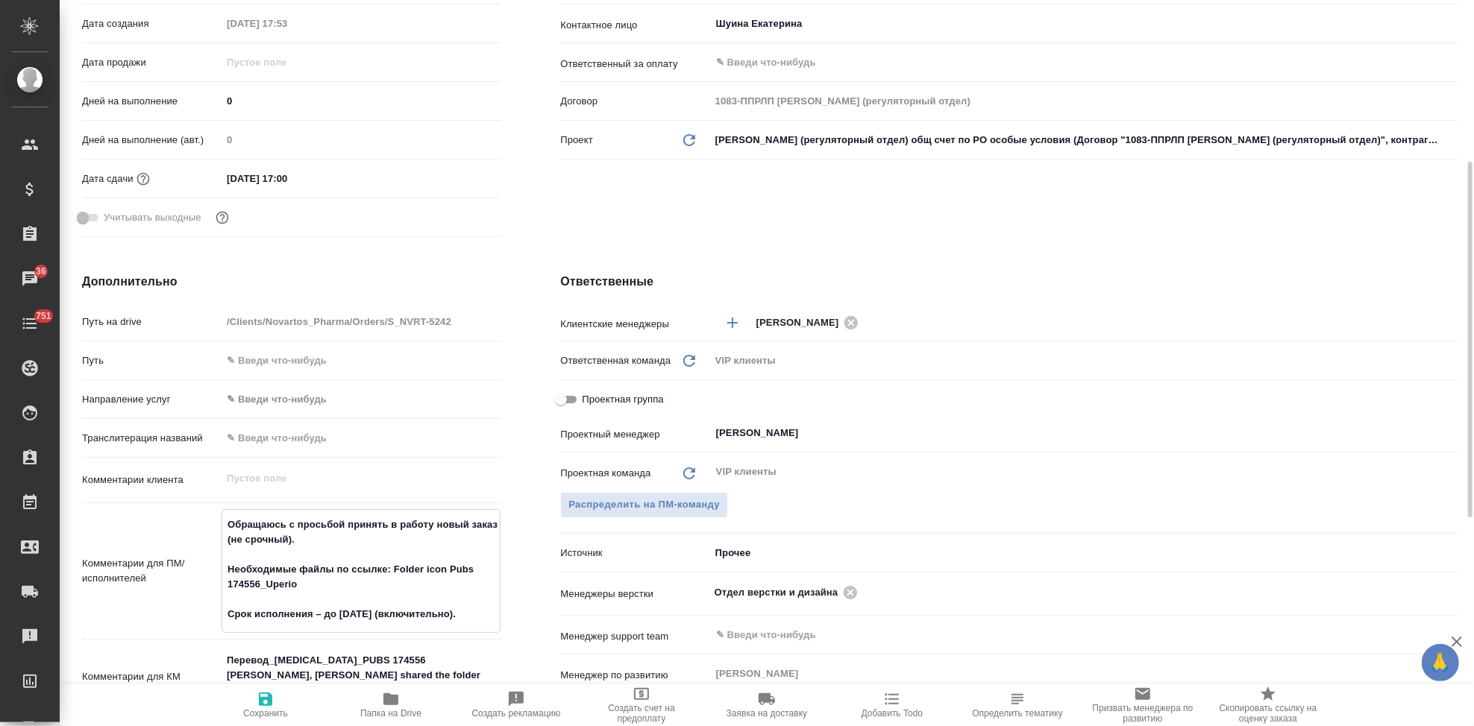
type textarea "x"
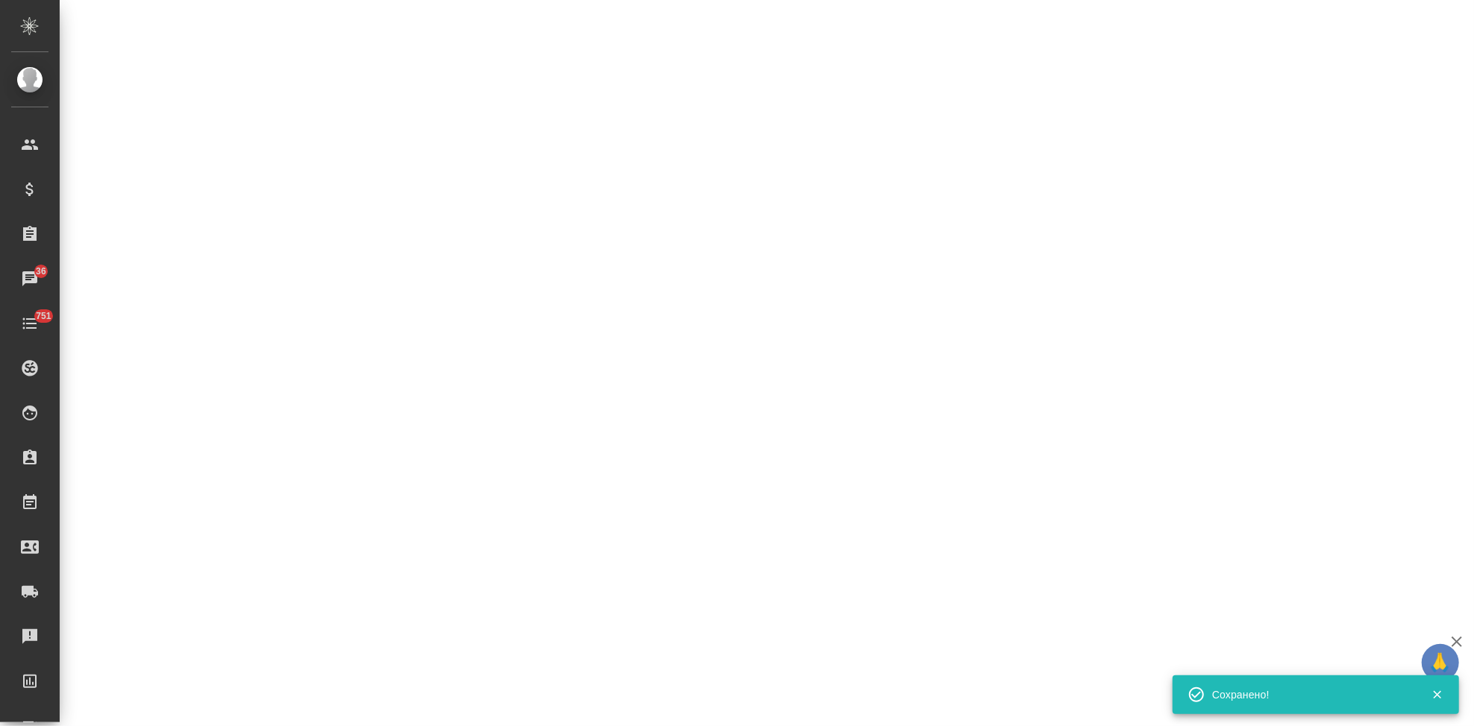
select select "RU"
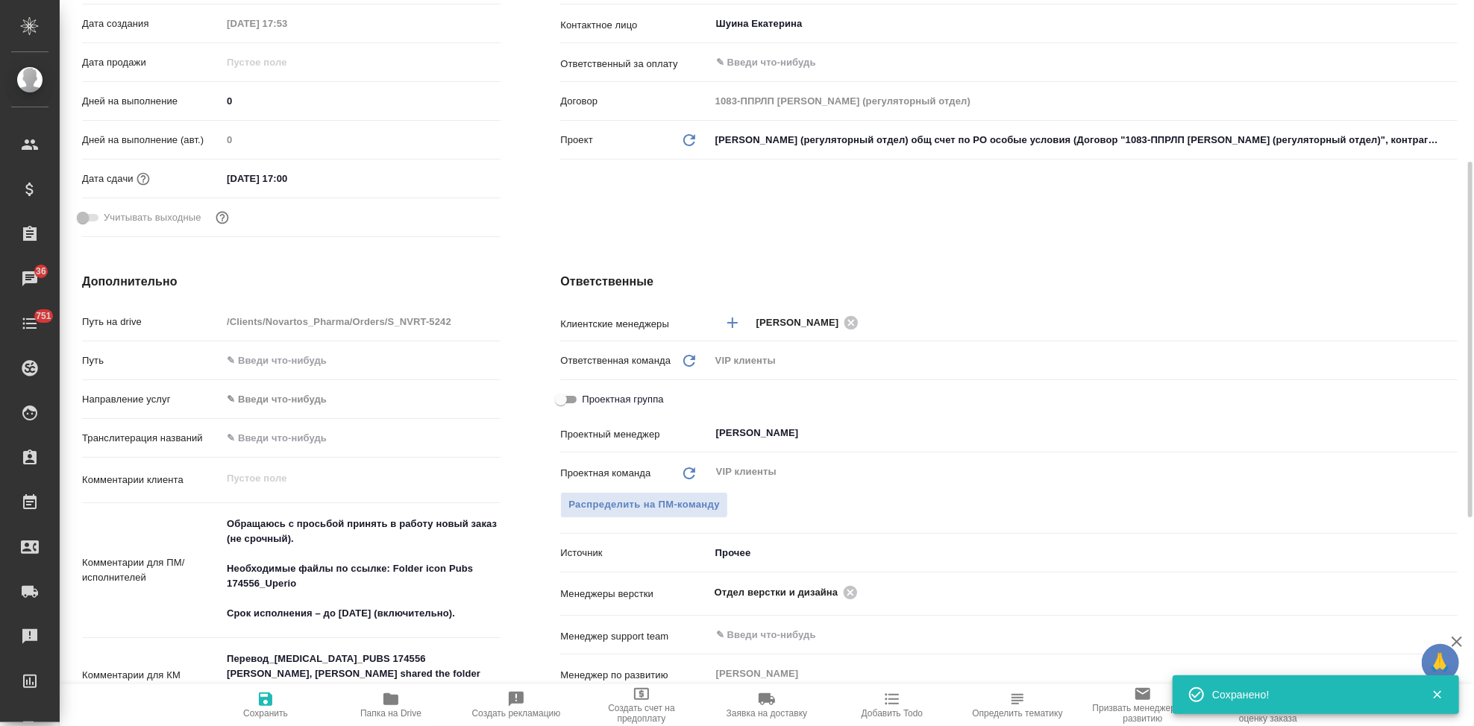
type textarea "x"
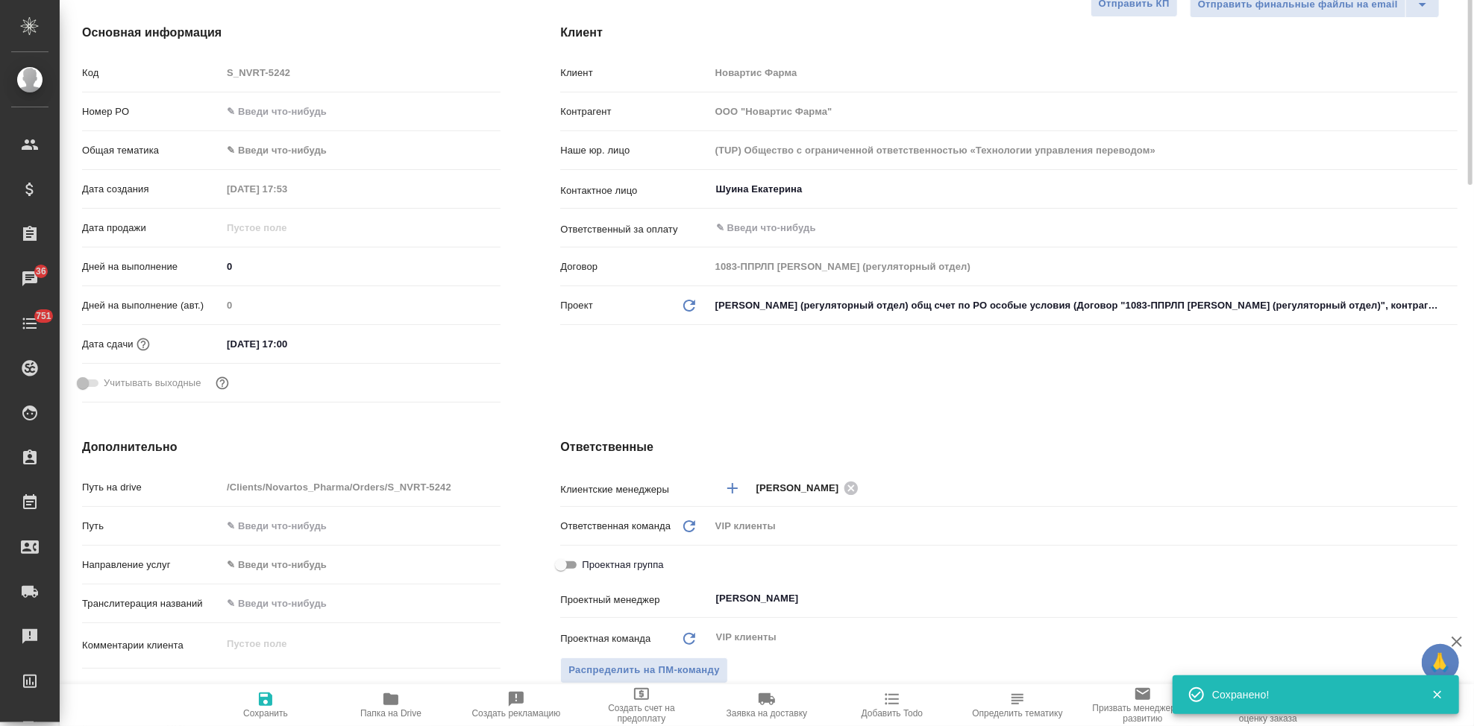
scroll to position [0, 0]
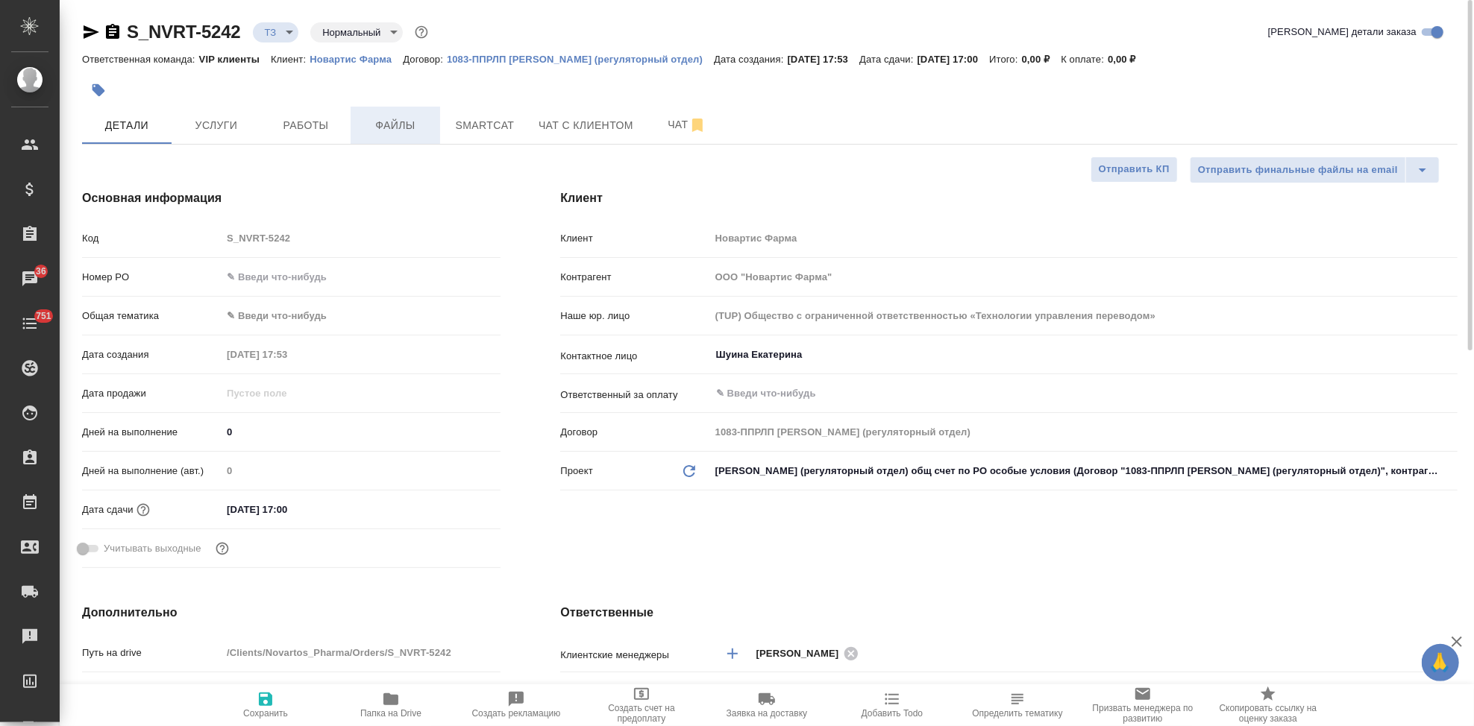
click at [404, 119] on span "Файлы" at bounding box center [395, 125] width 72 height 19
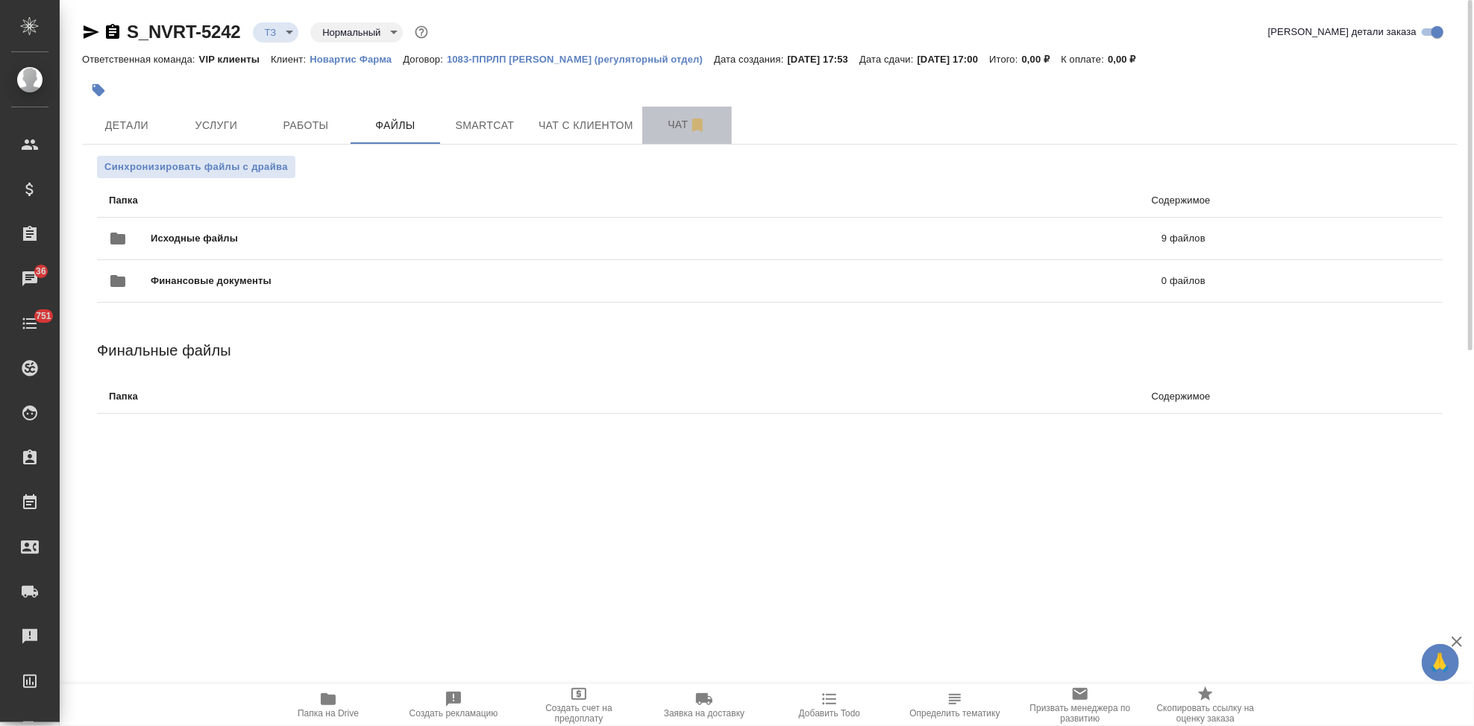
click at [679, 122] on span "Чат" at bounding box center [687, 125] width 72 height 19
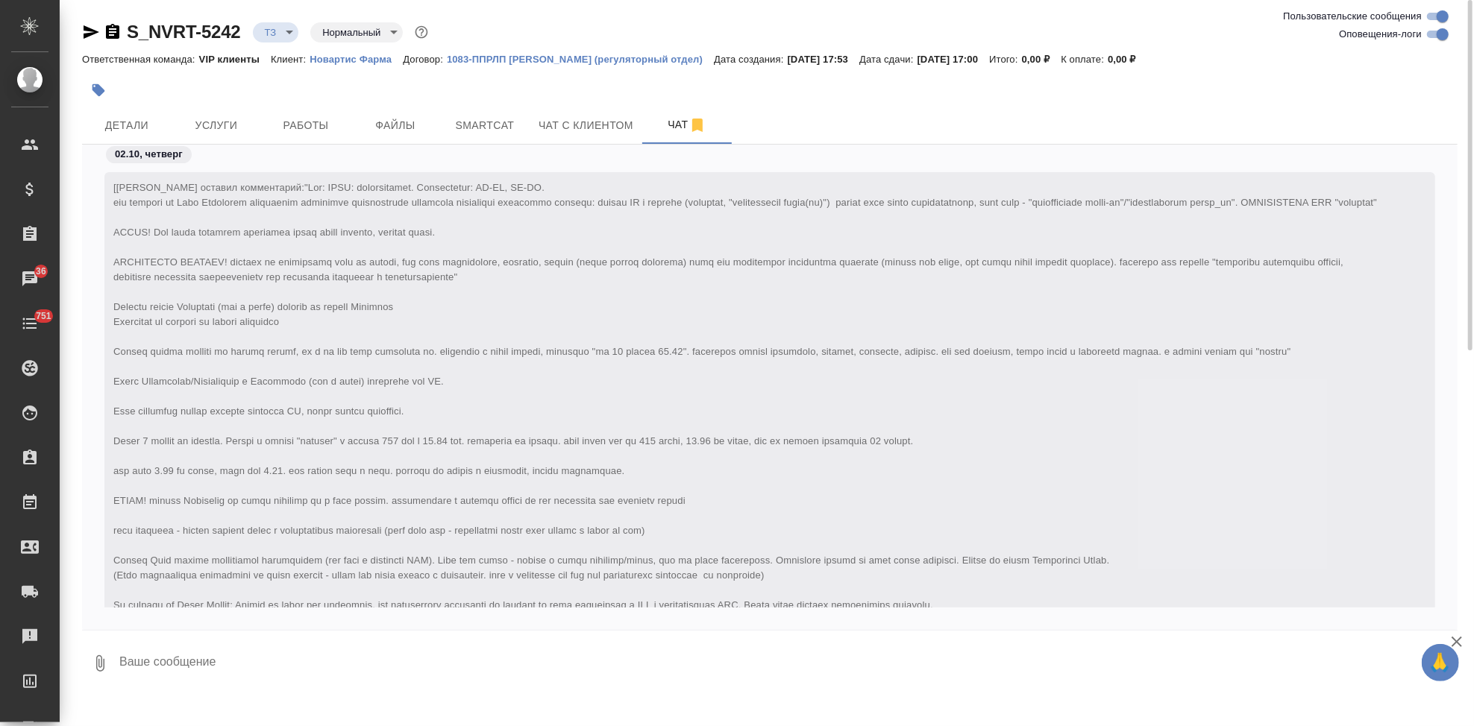
scroll to position [820, 0]
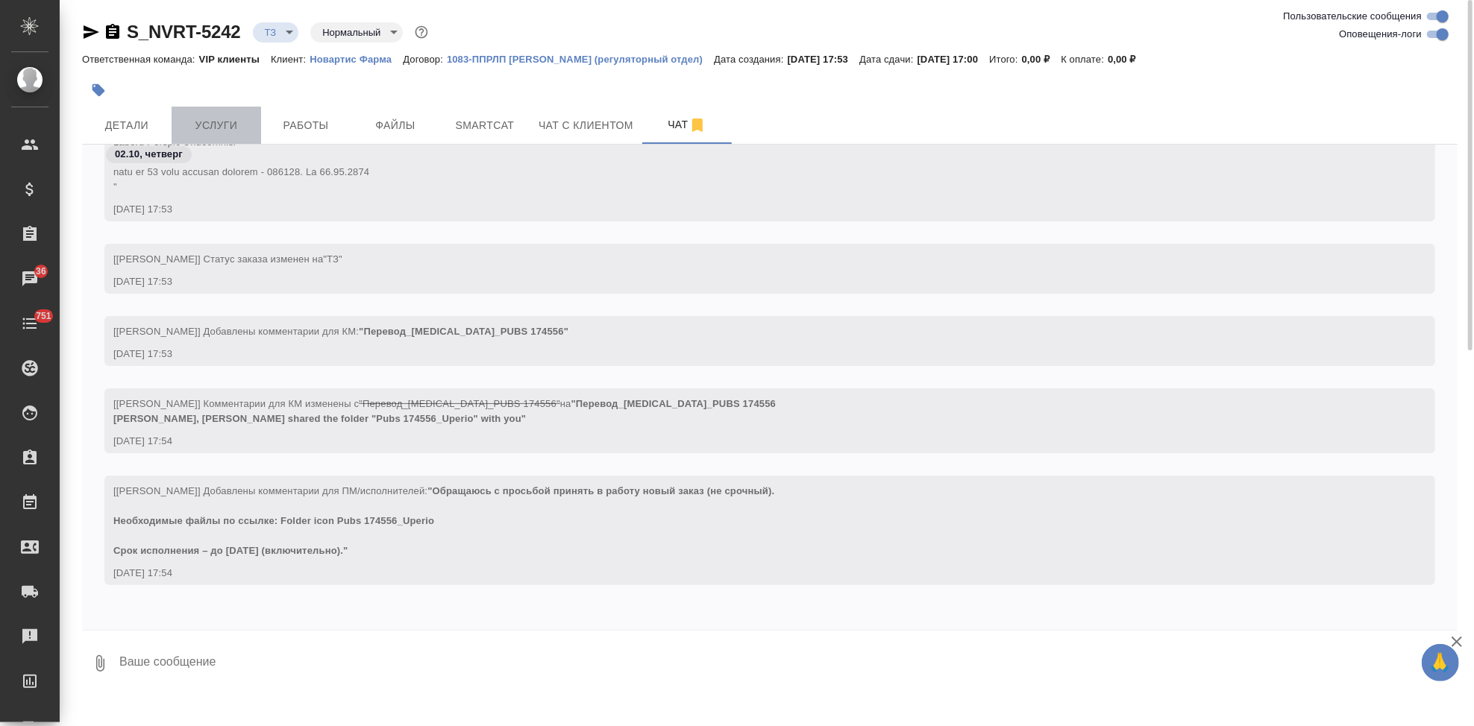
click at [195, 131] on span "Услуги" at bounding box center [216, 125] width 72 height 19
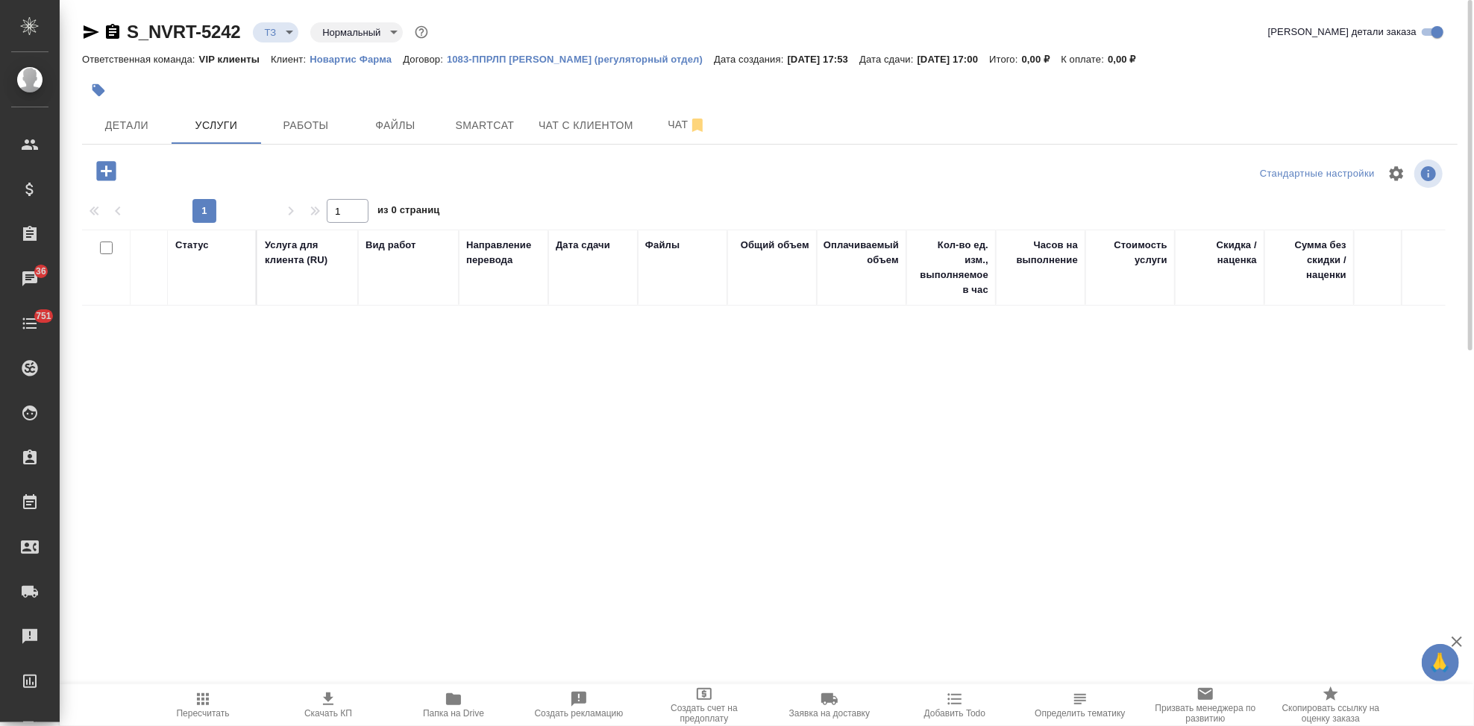
click at [104, 175] on icon "button" at bounding box center [105, 170] width 19 height 19
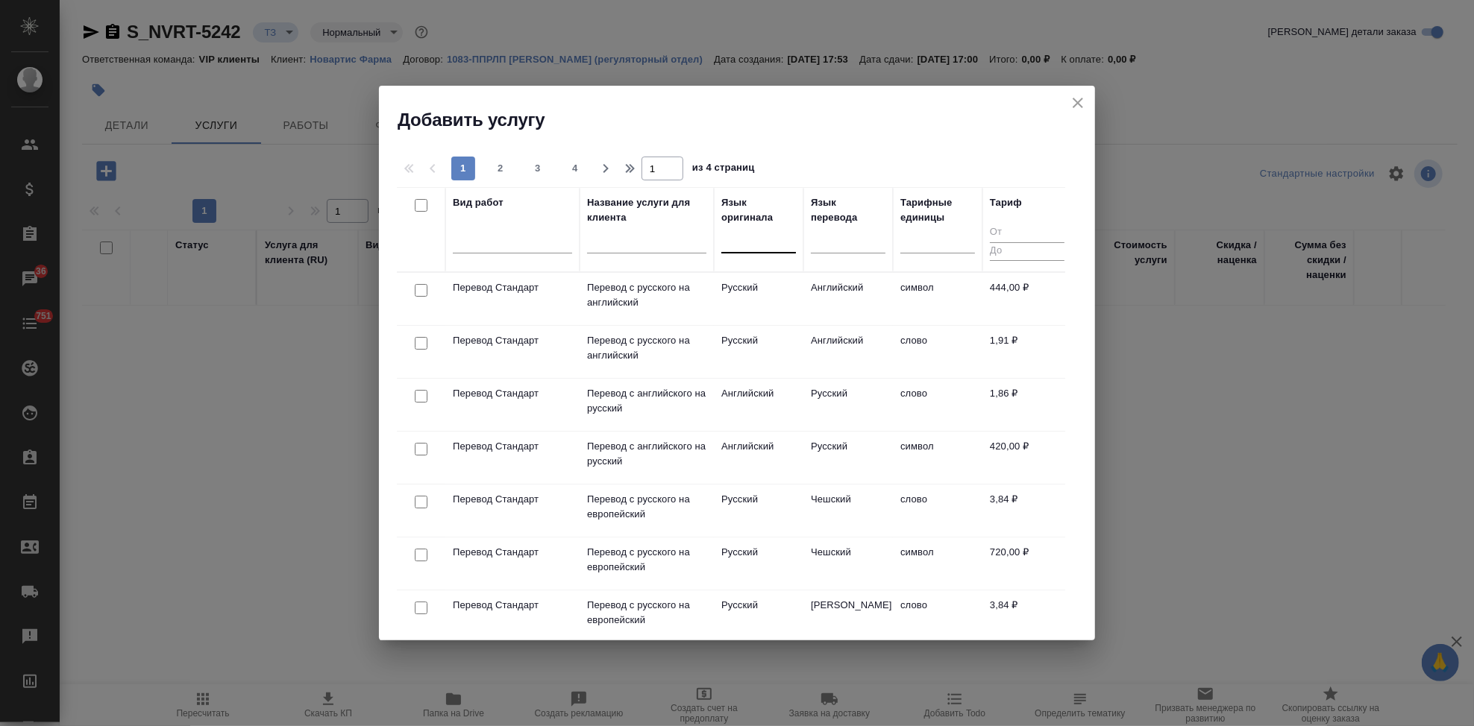
click at [734, 239] on div at bounding box center [758, 238] width 75 height 22
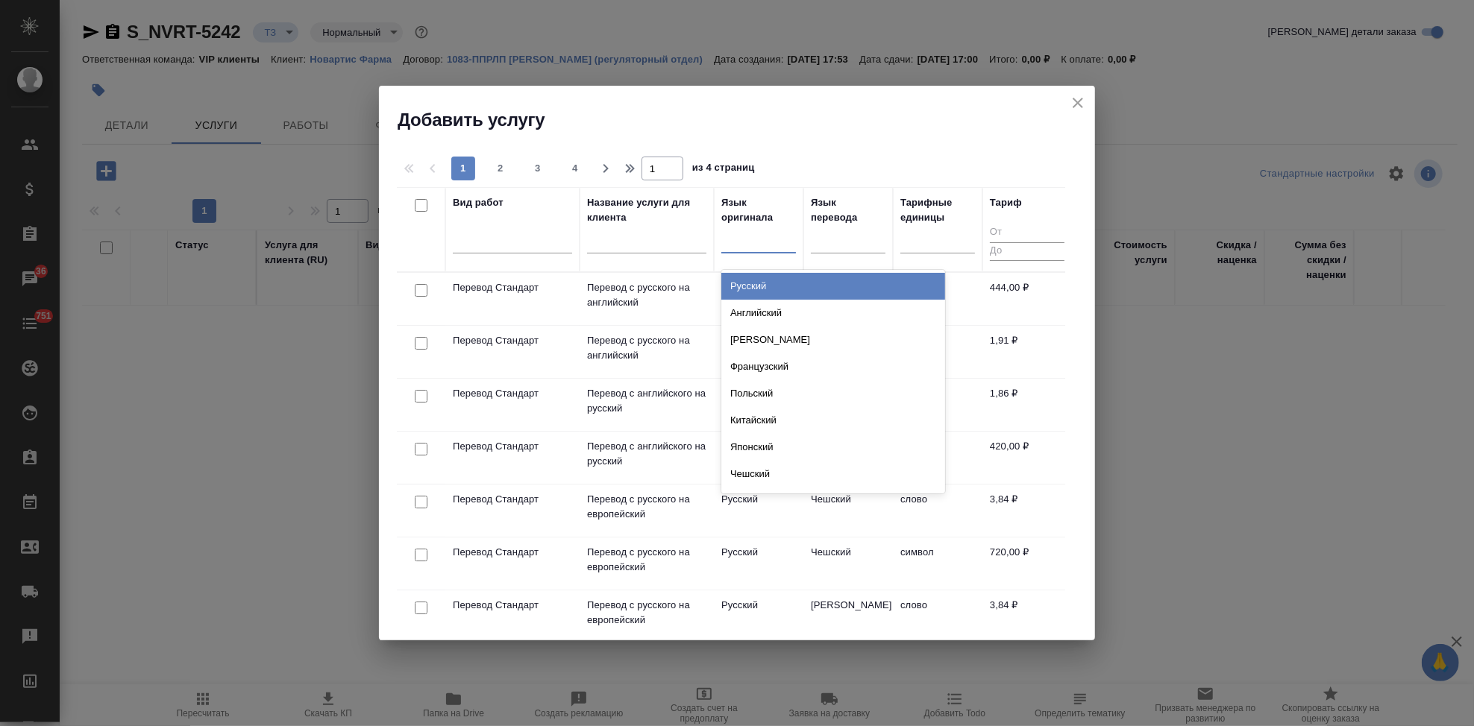
type input "п"
type input "анг"
click at [775, 280] on div "Английский" at bounding box center [833, 286] width 224 height 27
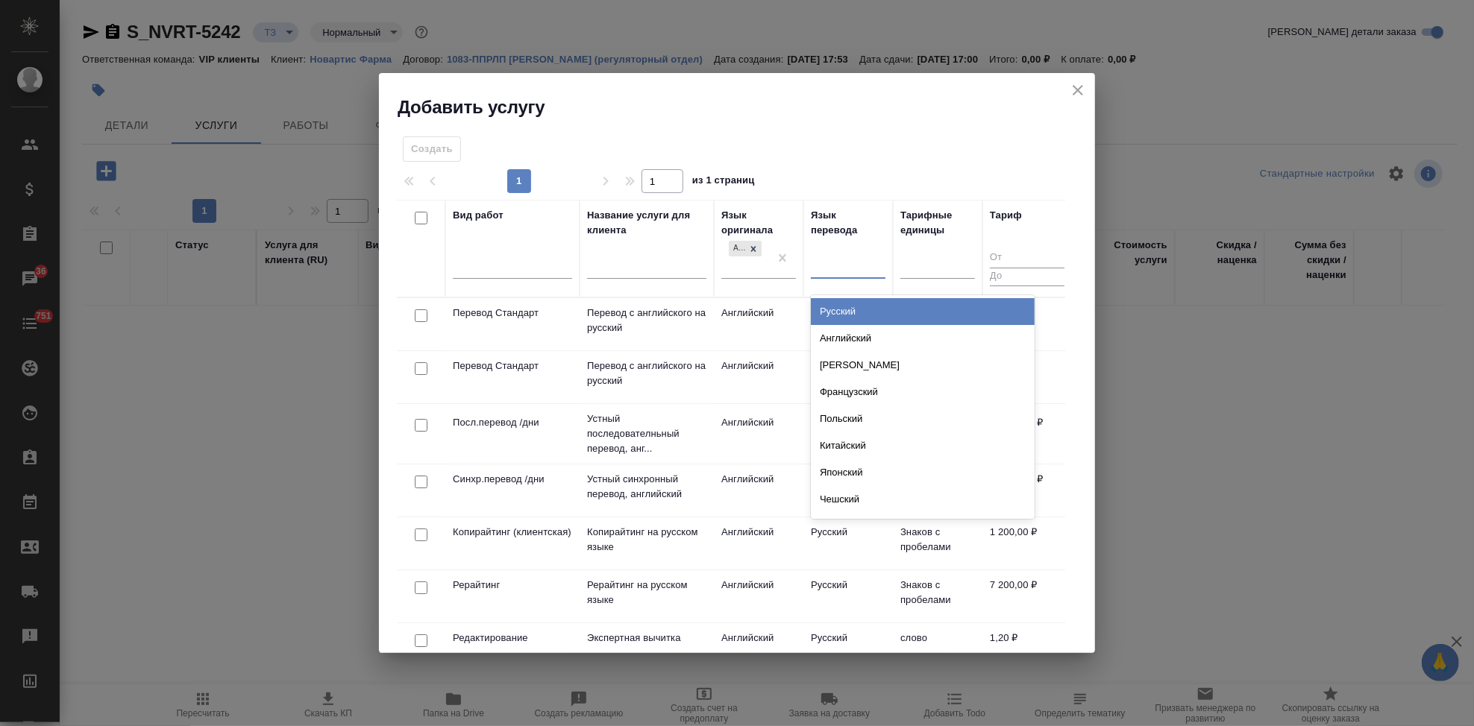
click at [834, 262] on div at bounding box center [848, 265] width 75 height 22
type input "р"
click at [866, 306] on div "Русский" at bounding box center [923, 311] width 224 height 27
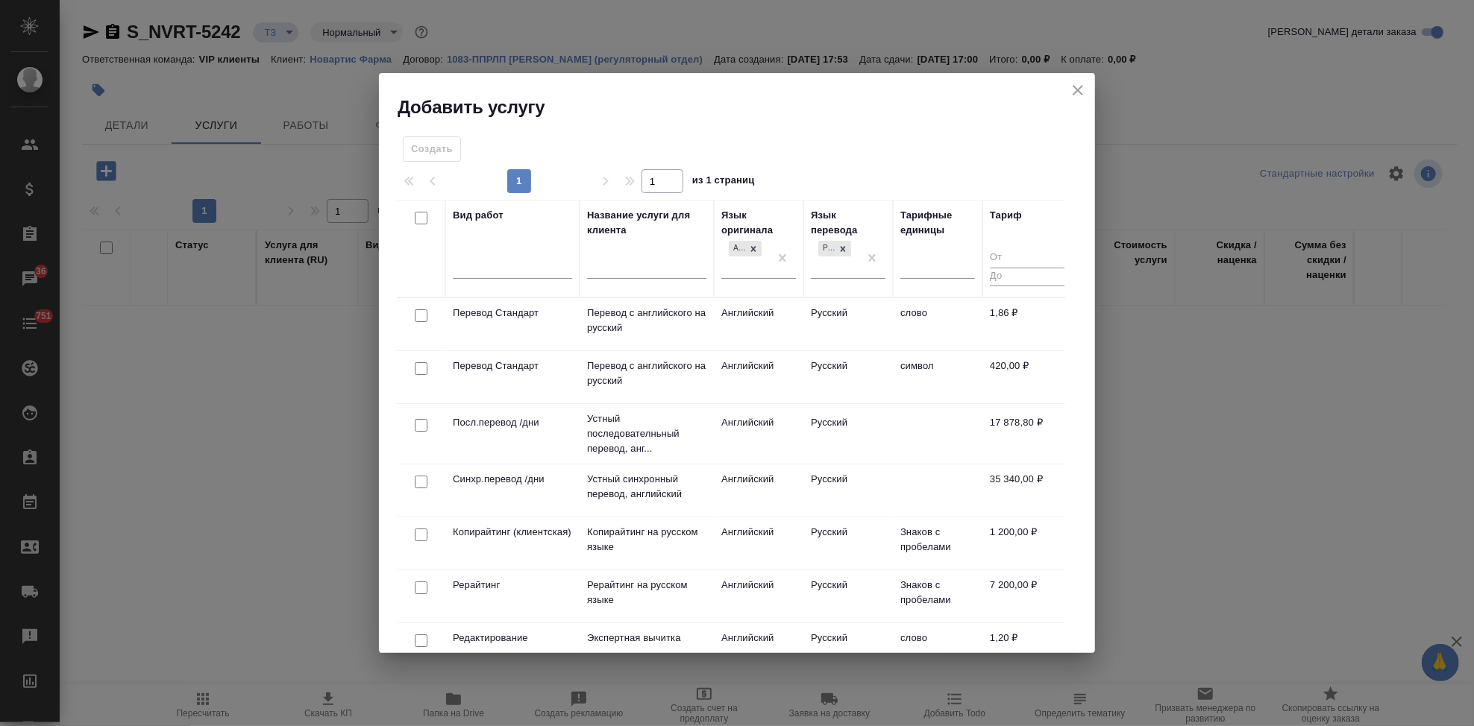
click at [858, 310] on td "Русский" at bounding box center [848, 324] width 90 height 52
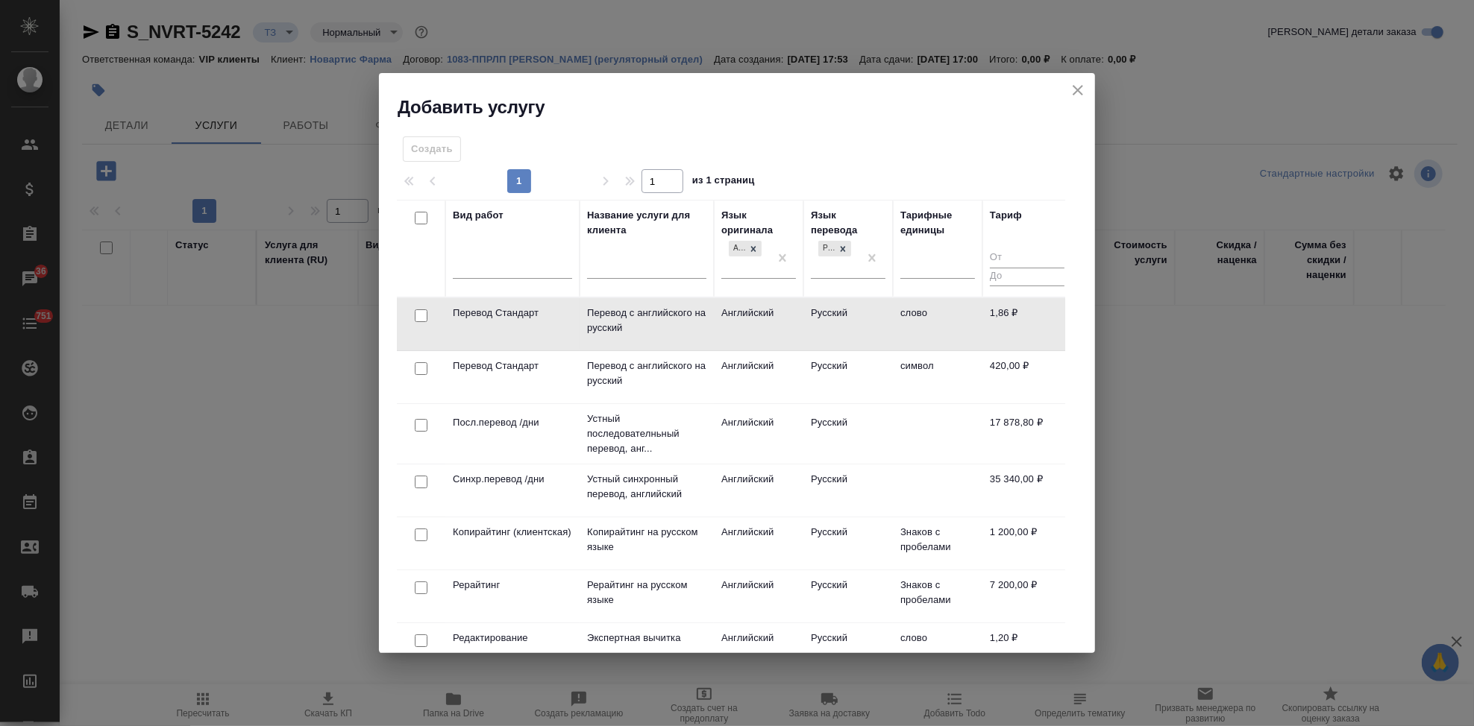
click at [858, 310] on td "Русский" at bounding box center [848, 324] width 90 height 52
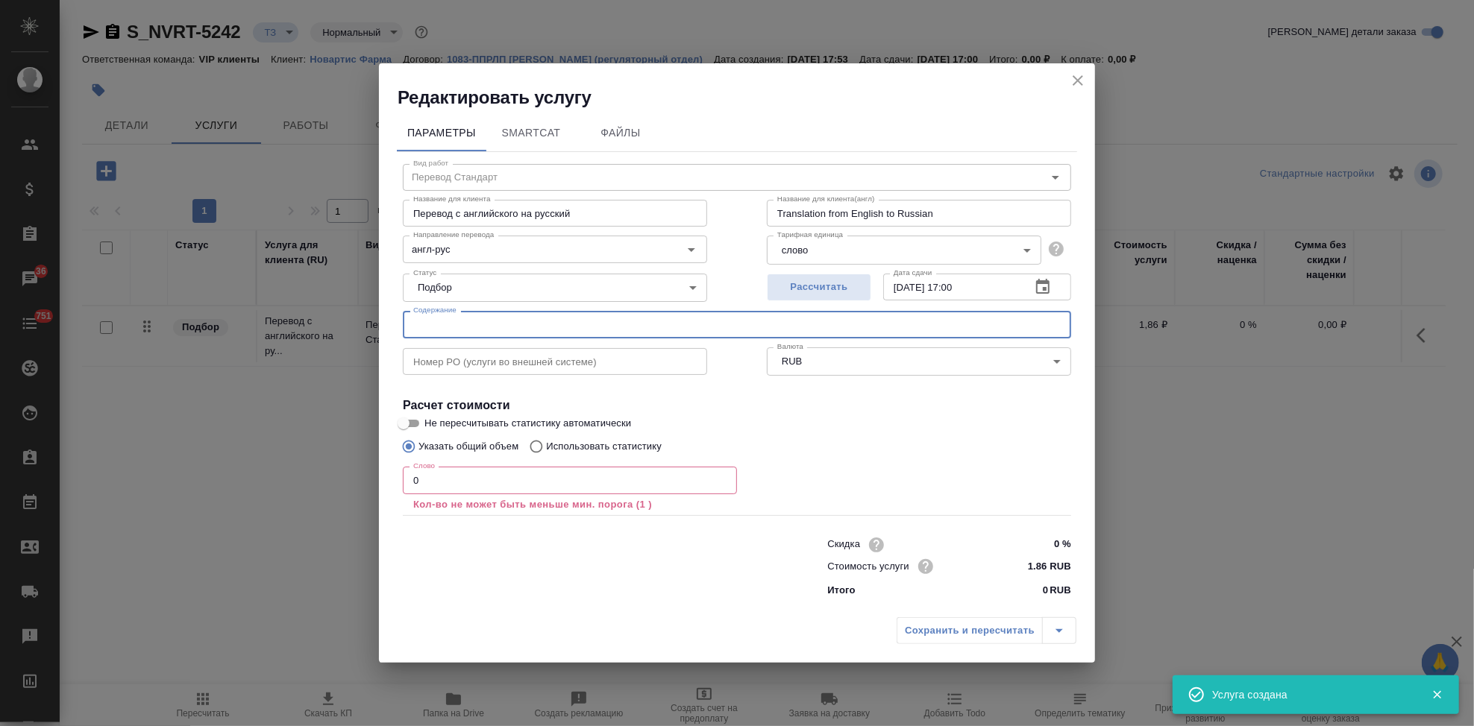
click at [539, 319] on input "text" at bounding box center [737, 324] width 668 height 27
paste input "Перевод_Entresto_PUBS 174556"
type input "Перевод_Entresto_PUBS 174556"
click at [471, 468] on input "0" at bounding box center [570, 480] width 334 height 27
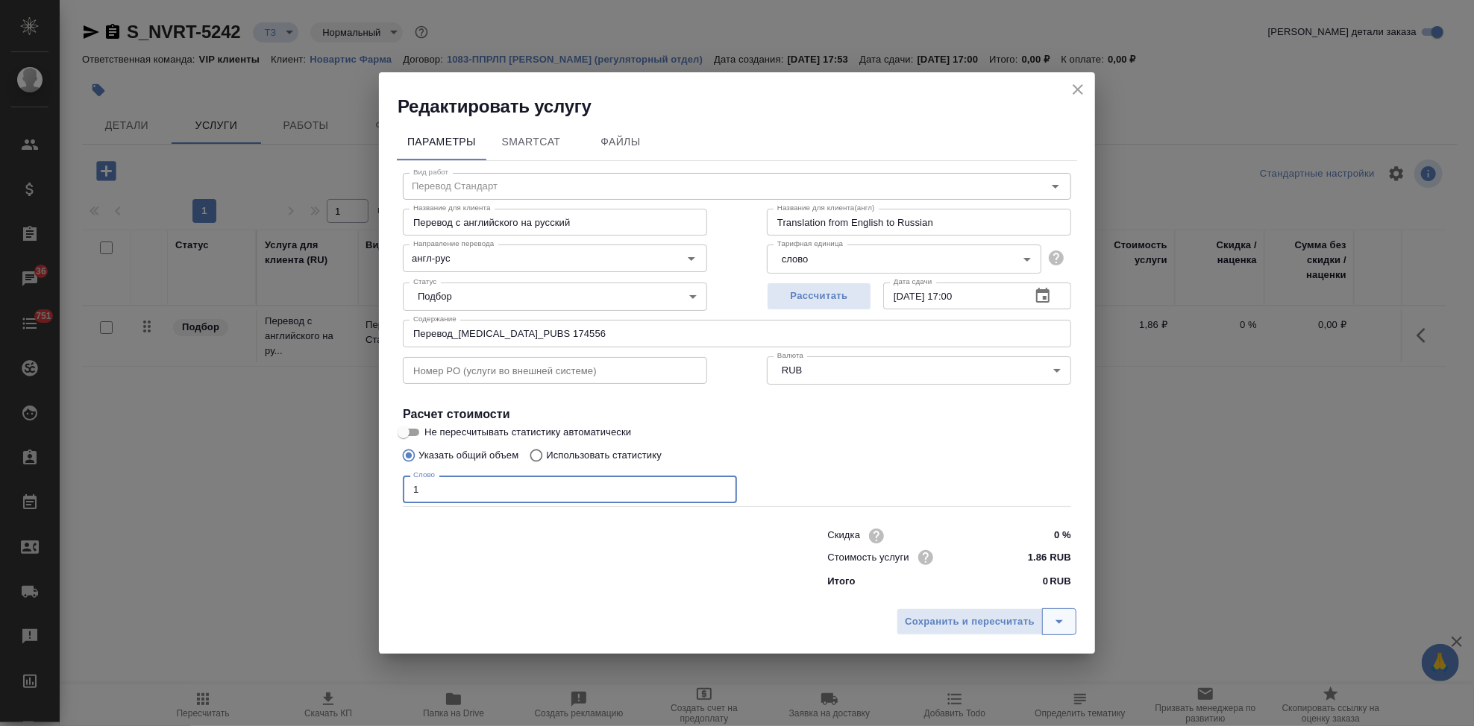
type input "1"
click at [1052, 618] on icon "split button" at bounding box center [1059, 622] width 18 height 18
click at [979, 597] on li "Сохранить" at bounding box center [989, 591] width 180 height 24
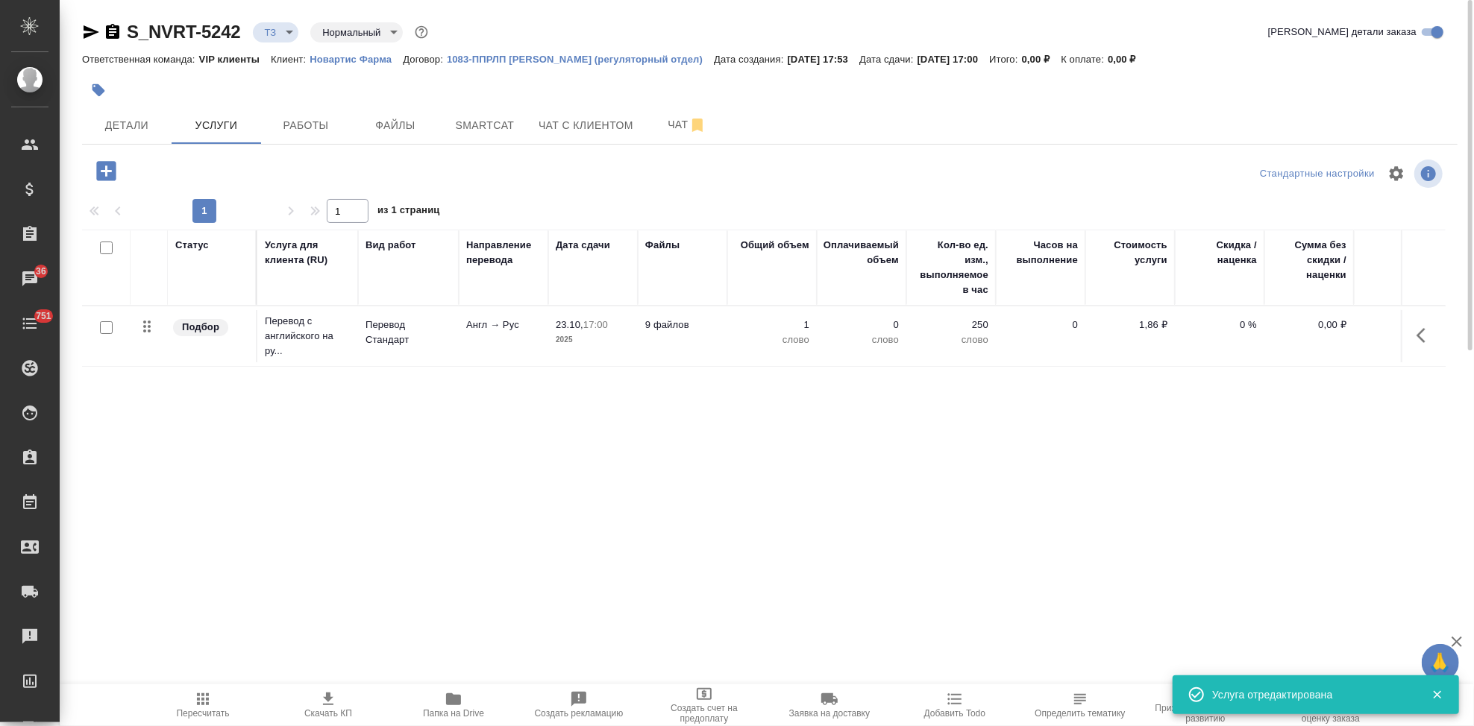
click at [101, 327] on input "checkbox" at bounding box center [106, 327] width 13 height 13
checkbox input "true"
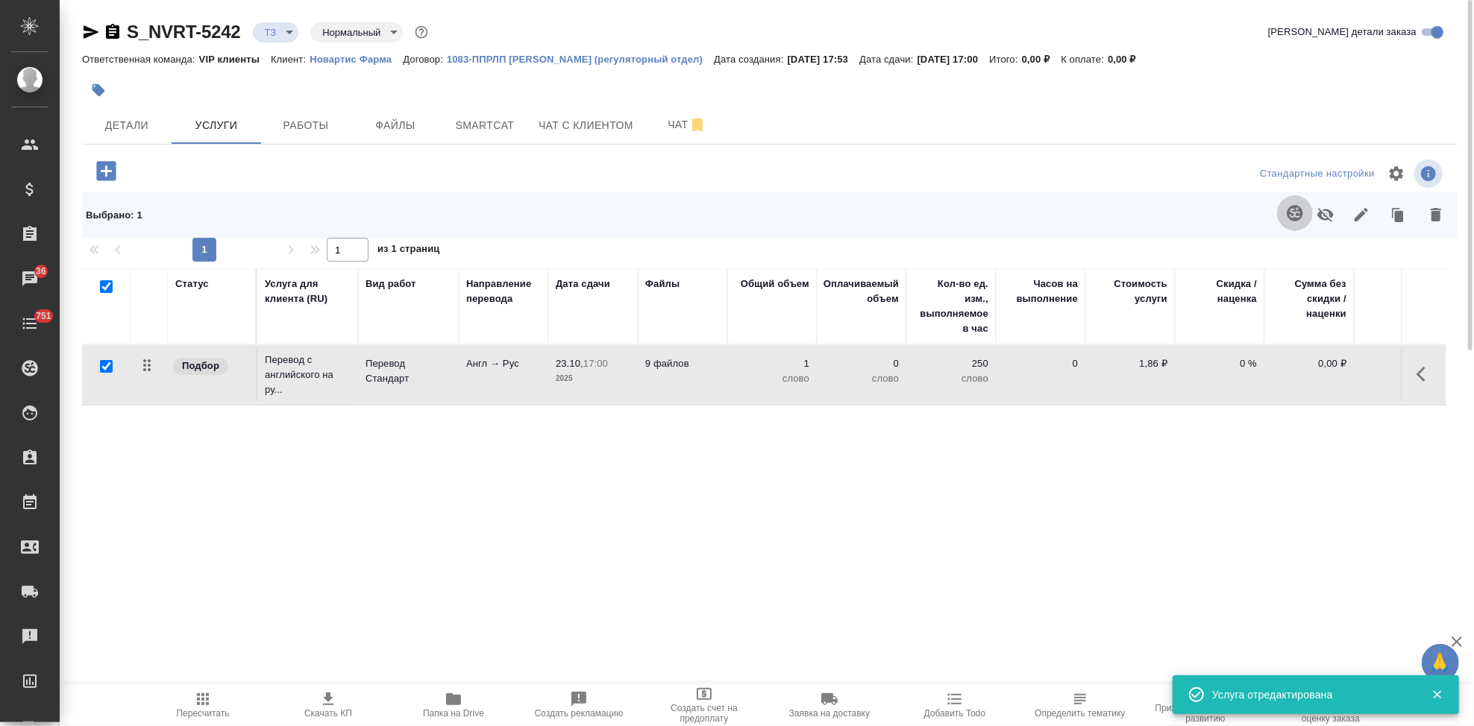
click at [1288, 208] on icon "button" at bounding box center [1295, 213] width 18 height 18
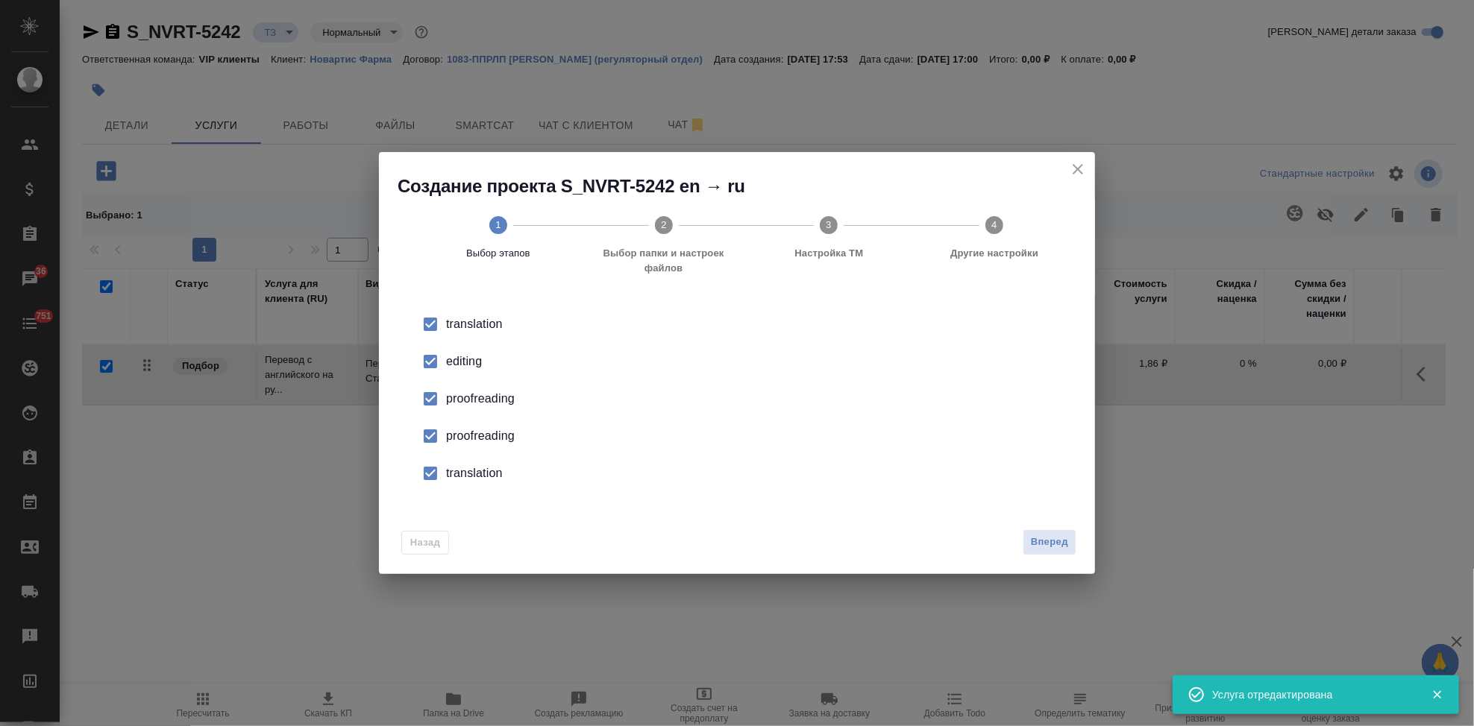
click at [449, 360] on div "editing" at bounding box center [752, 362] width 613 height 18
click at [454, 441] on div "proofreading" at bounding box center [752, 436] width 613 height 18
click at [445, 480] on input "checkbox" at bounding box center [430, 473] width 31 height 31
click at [1058, 541] on span "Вперед" at bounding box center [1049, 542] width 37 height 17
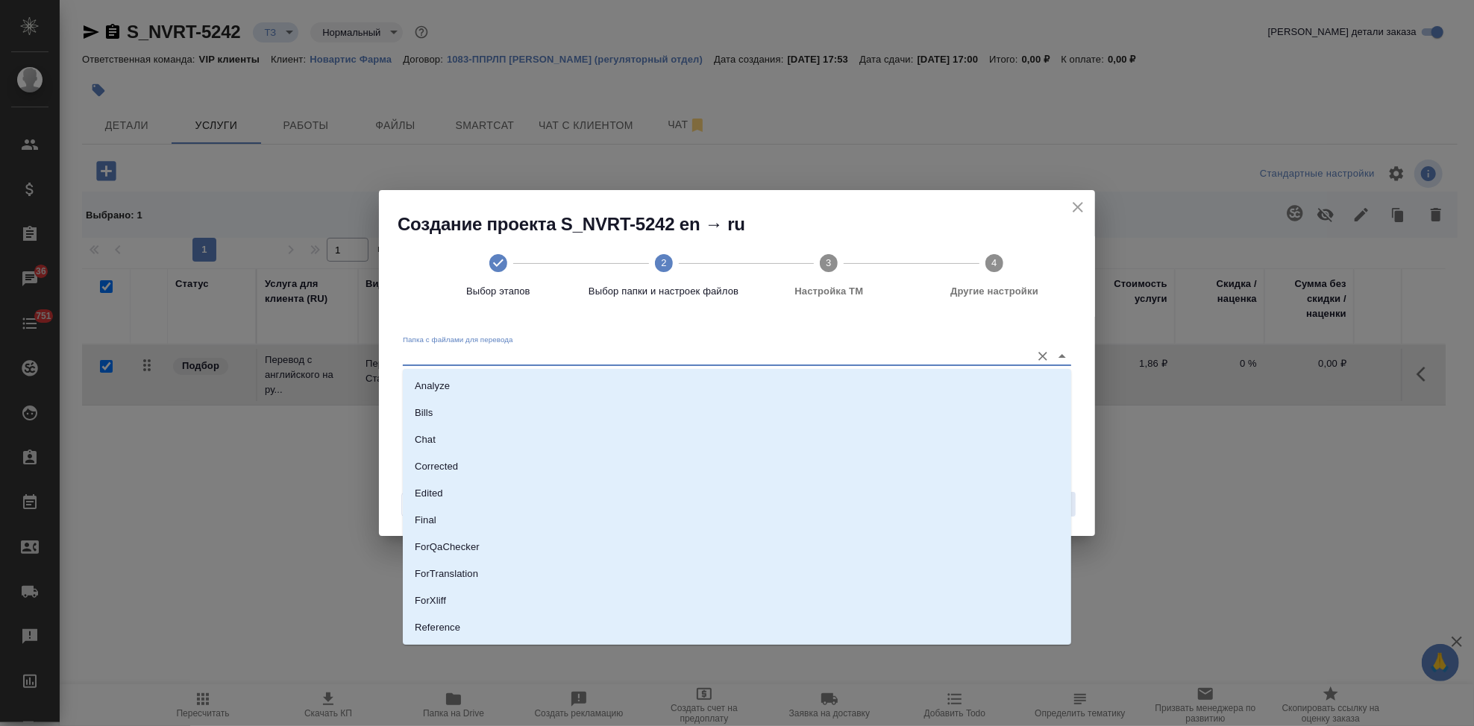
click at [968, 356] on input "Папка с файлами для перевода" at bounding box center [713, 356] width 621 height 18
click at [494, 572] on li "Source" at bounding box center [737, 578] width 668 height 27
type input "Source"
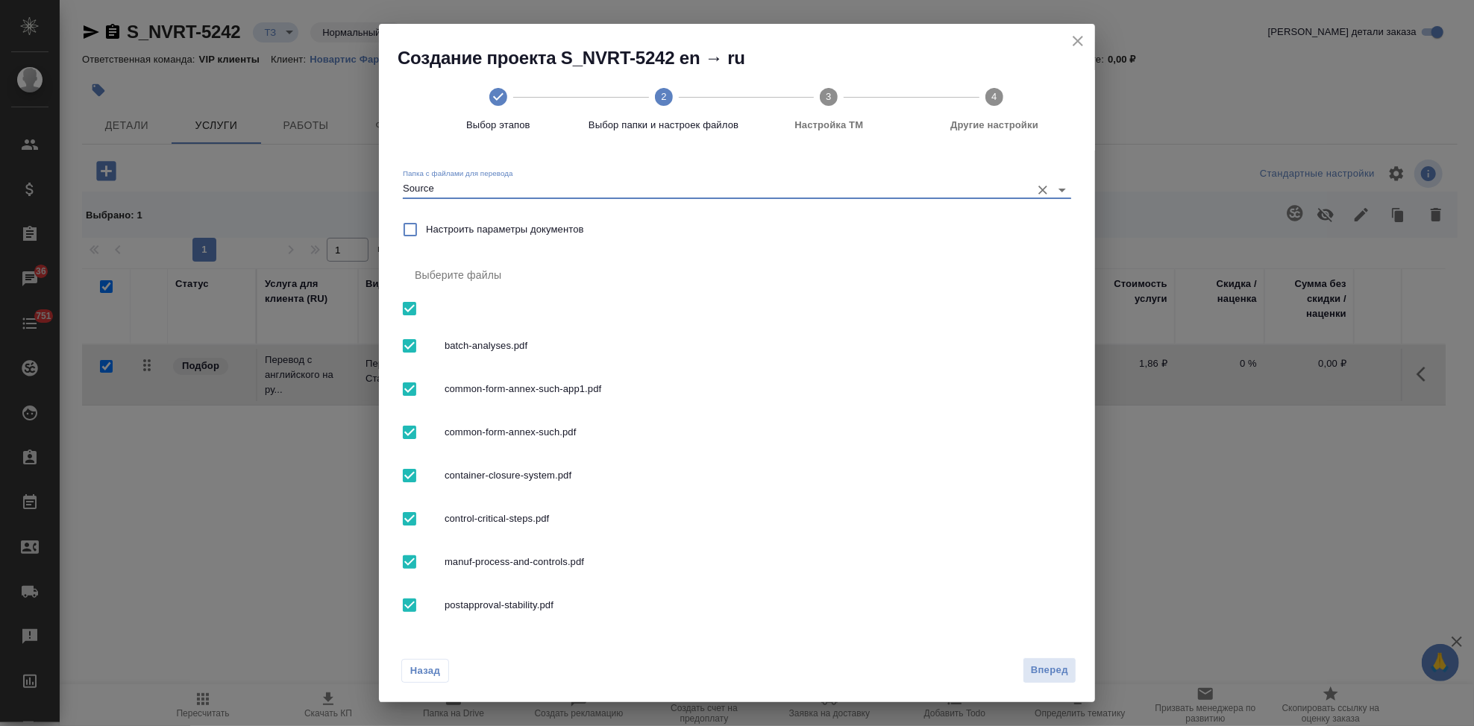
click at [1031, 663] on span "Вперед" at bounding box center [1049, 670] width 37 height 17
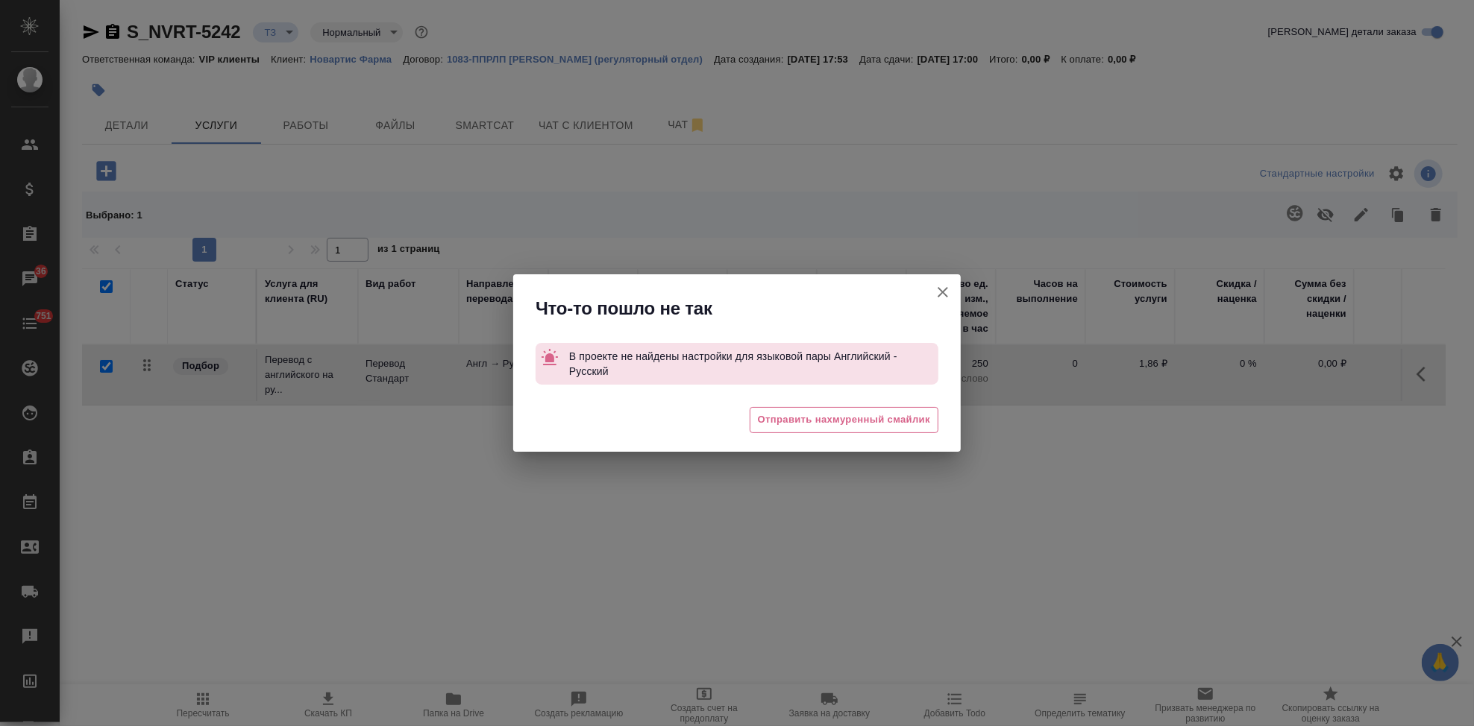
click at [946, 294] on icon "button" at bounding box center [943, 292] width 18 height 18
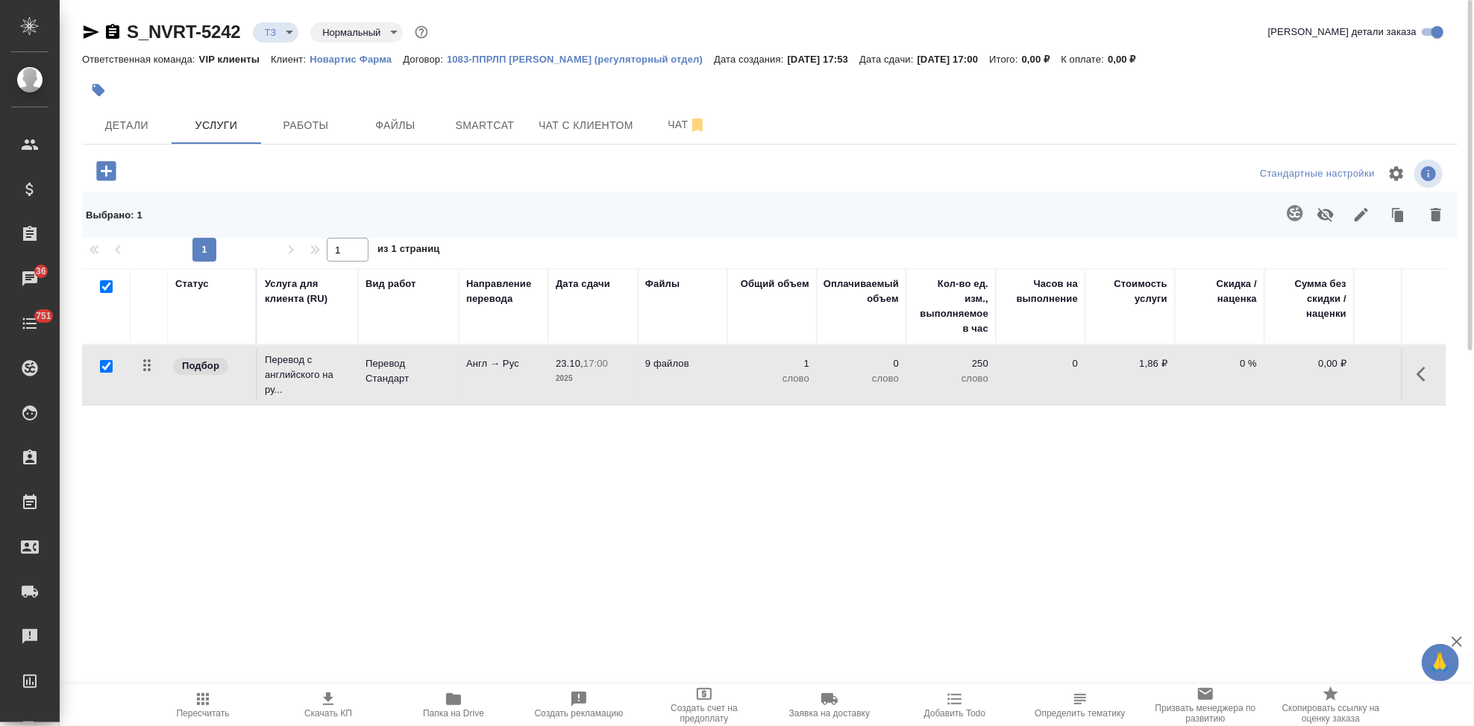
click at [1433, 375] on icon "button" at bounding box center [1425, 374] width 18 height 18
click at [1337, 375] on icon "button" at bounding box center [1341, 374] width 18 height 18
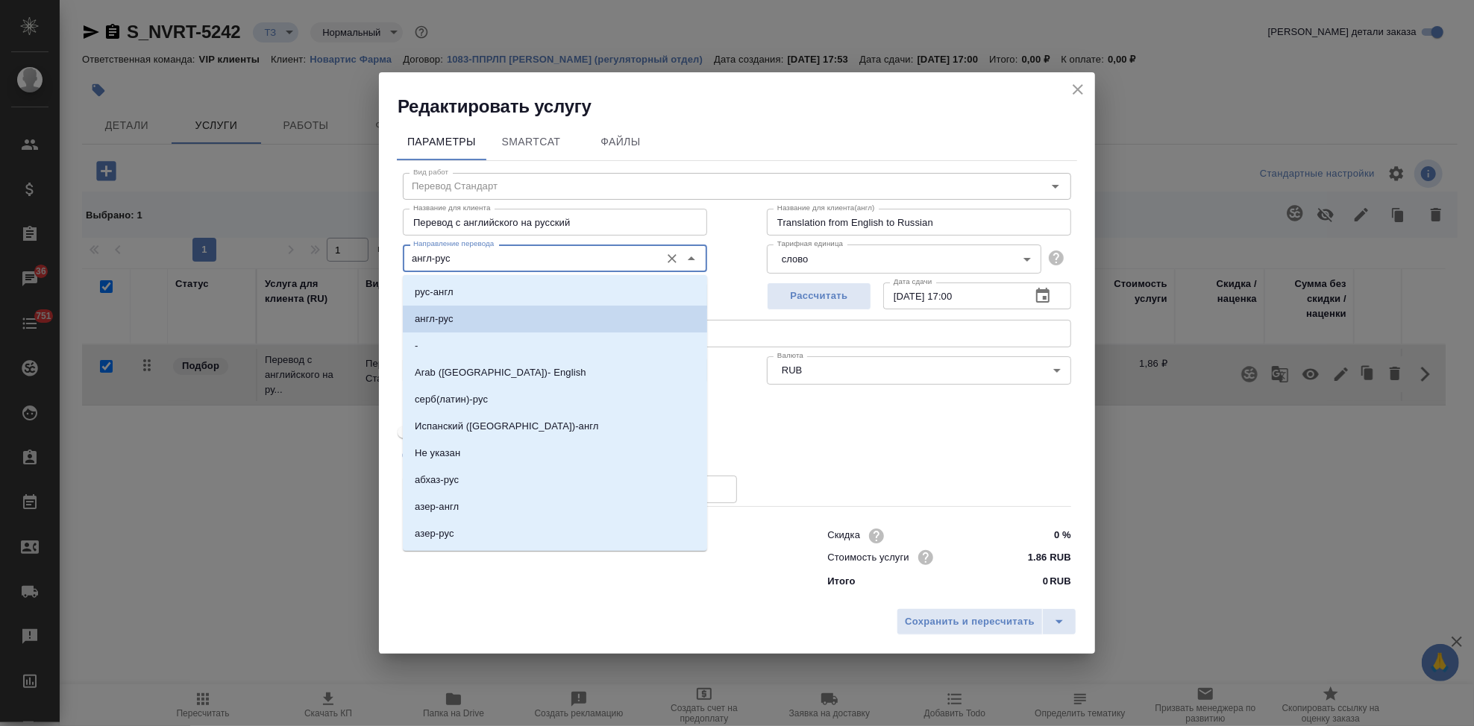
click at [470, 260] on input "англ-рус" at bounding box center [529, 258] width 245 height 18
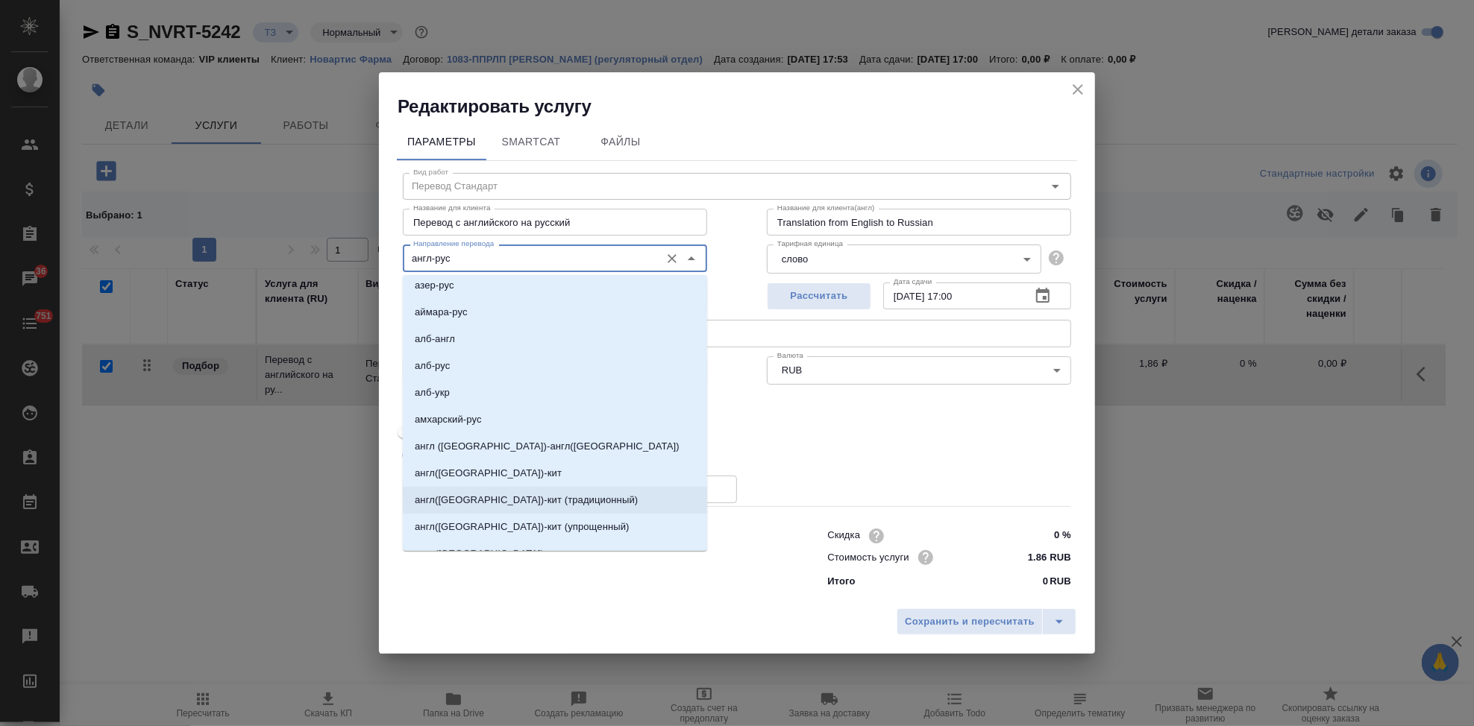
scroll to position [331, 0]
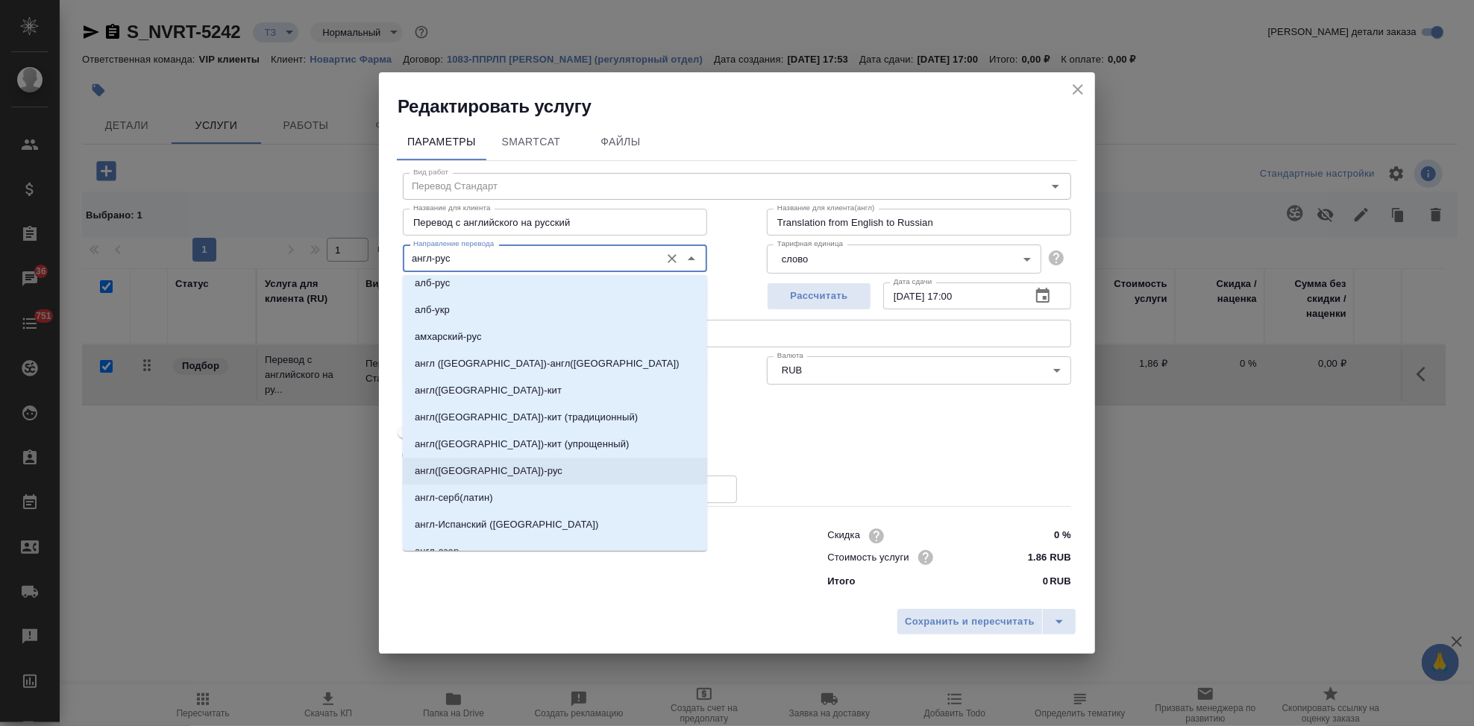
click at [477, 472] on p "англ(США)-рус" at bounding box center [489, 471] width 148 height 15
type input "англ(США)-рус"
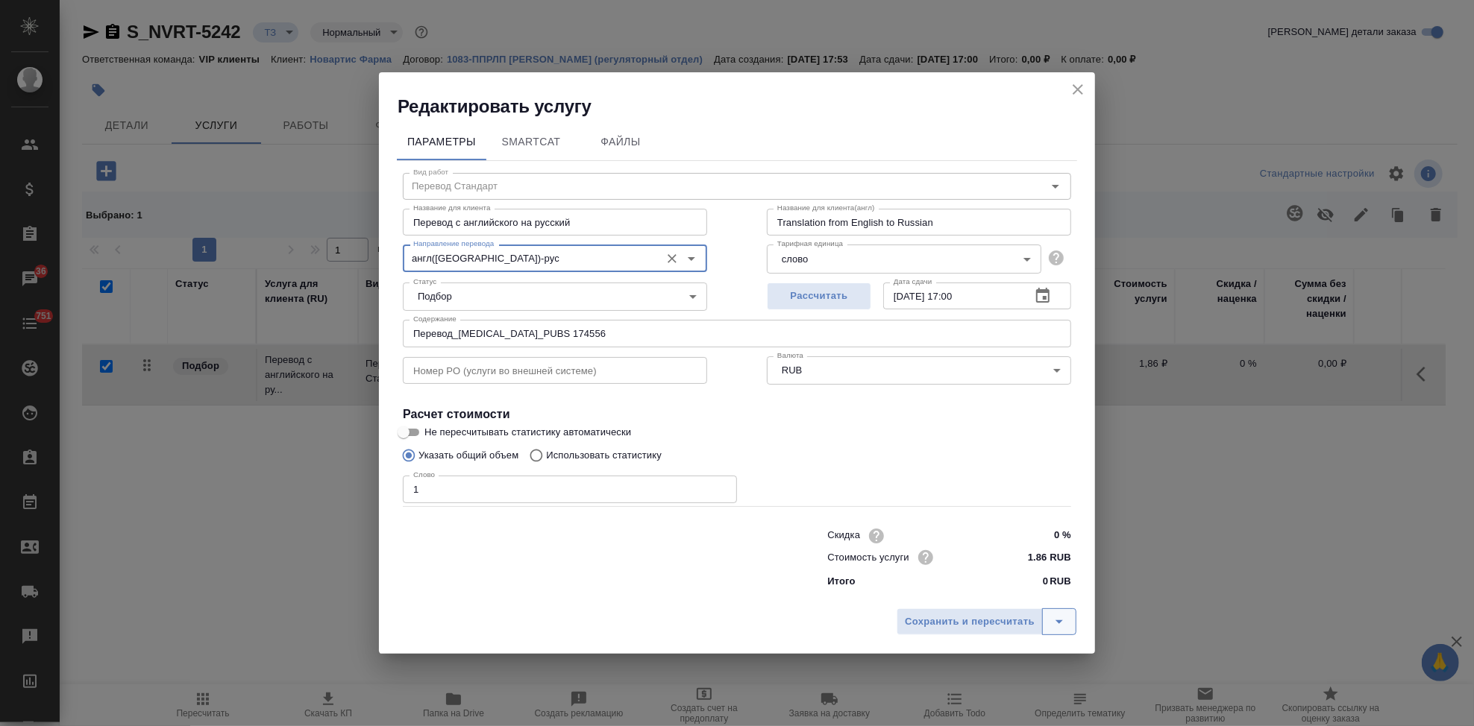
click at [1056, 624] on icon "split button" at bounding box center [1059, 622] width 18 height 18
click at [984, 595] on li "Сохранить" at bounding box center [989, 591] width 180 height 24
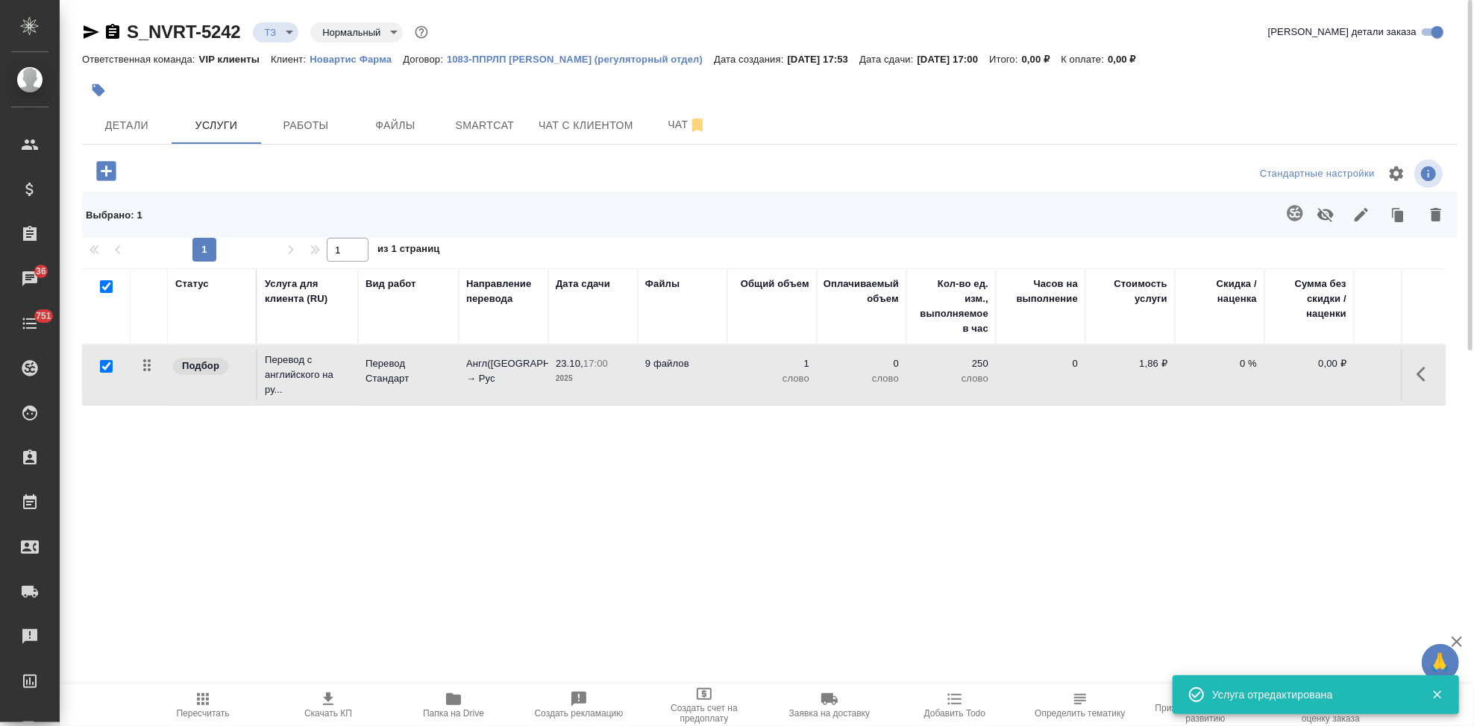
click at [1297, 204] on icon "button" at bounding box center [1295, 213] width 18 height 18
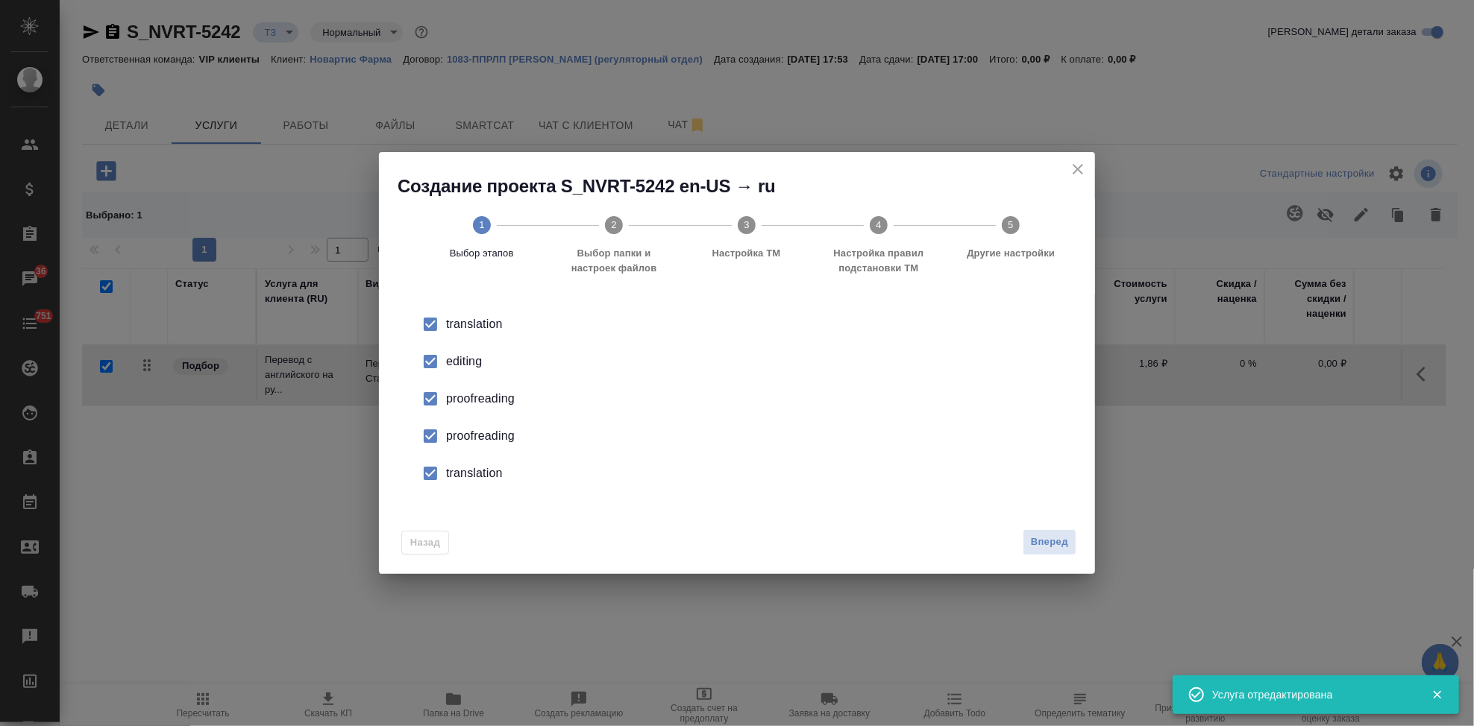
click at [523, 355] on div "editing" at bounding box center [752, 362] width 613 height 18
click at [473, 437] on div "proofreading" at bounding box center [752, 436] width 613 height 18
click at [468, 469] on div "translation" at bounding box center [752, 474] width 613 height 18
click at [1041, 545] on span "Вперед" at bounding box center [1049, 542] width 37 height 17
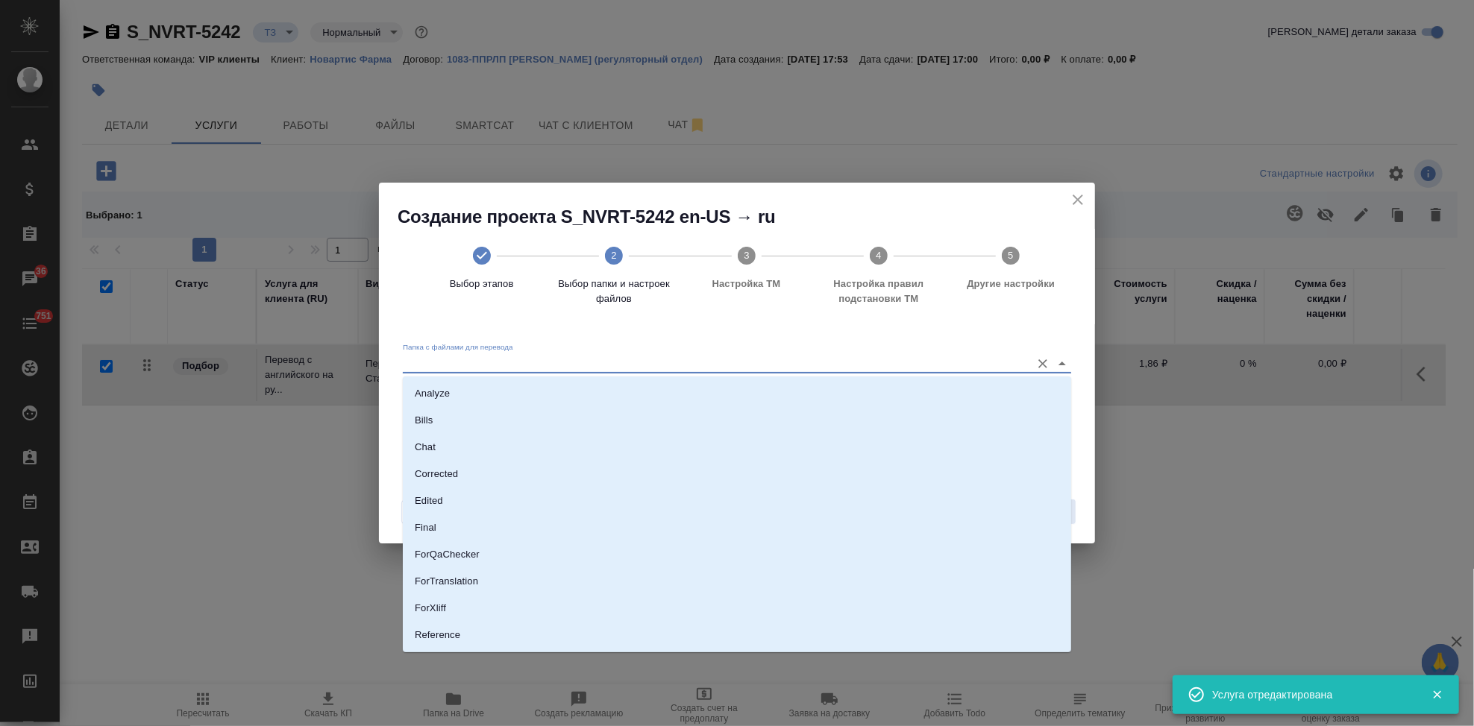
click at [925, 357] on input "Папка с файлами для перевода" at bounding box center [713, 363] width 621 height 18
click at [533, 577] on li "Source" at bounding box center [737, 585] width 668 height 27
type input "Source"
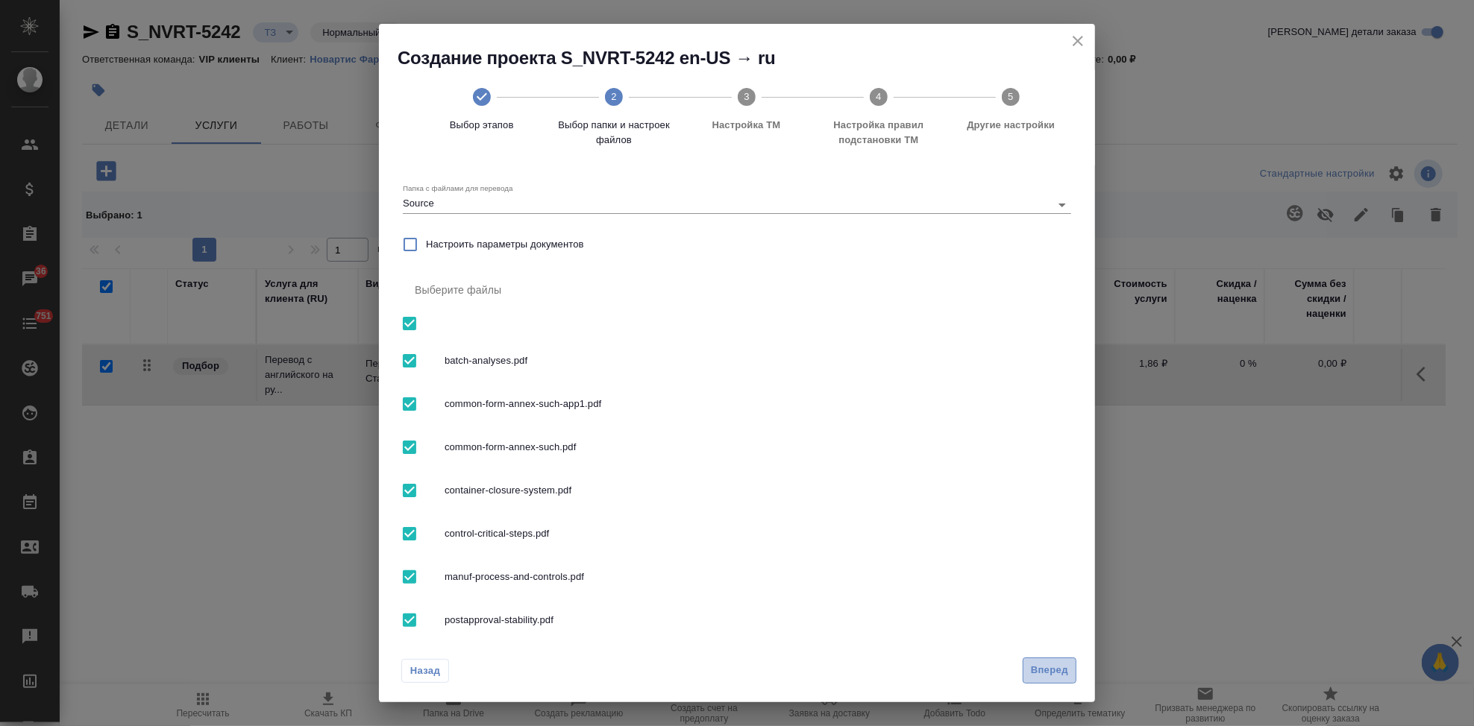
click at [1052, 668] on span "Вперед" at bounding box center [1049, 670] width 37 height 17
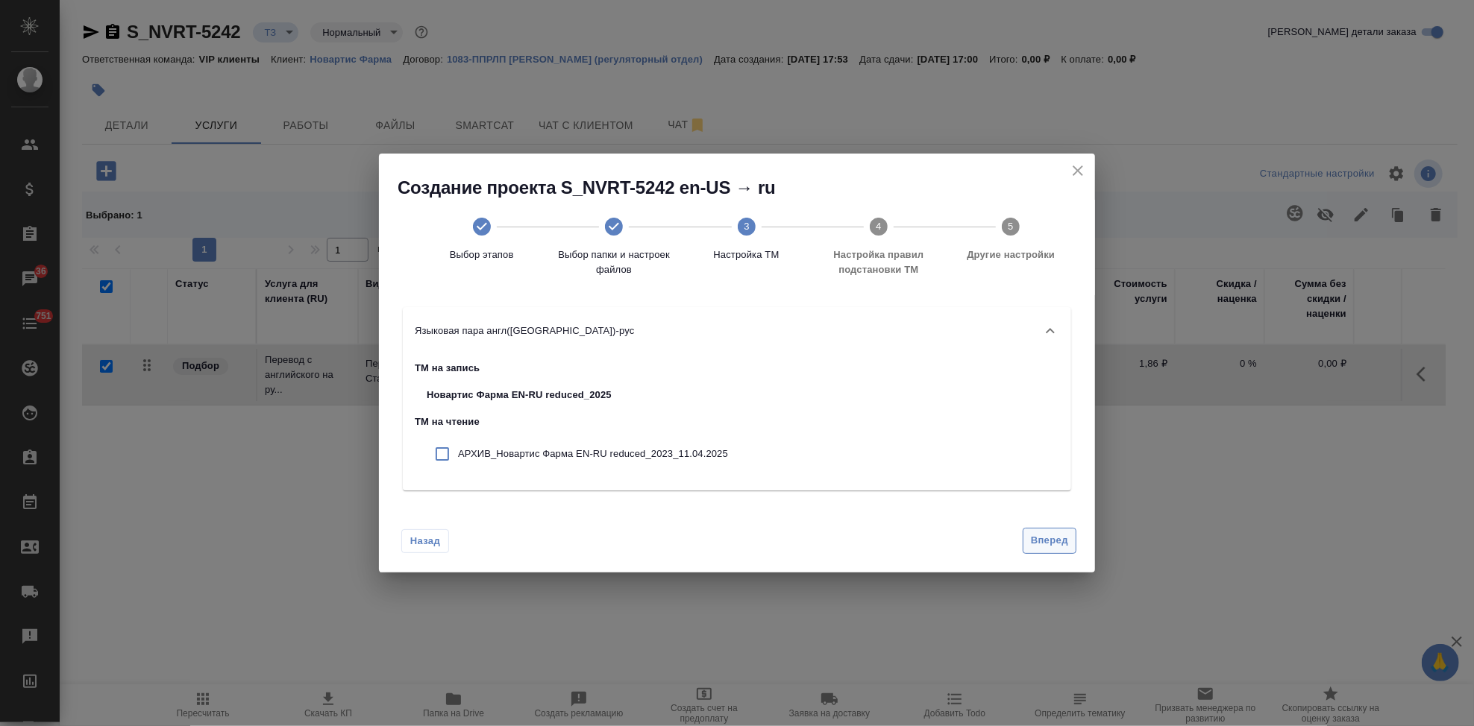
click at [1053, 547] on span "Вперед" at bounding box center [1049, 541] width 37 height 17
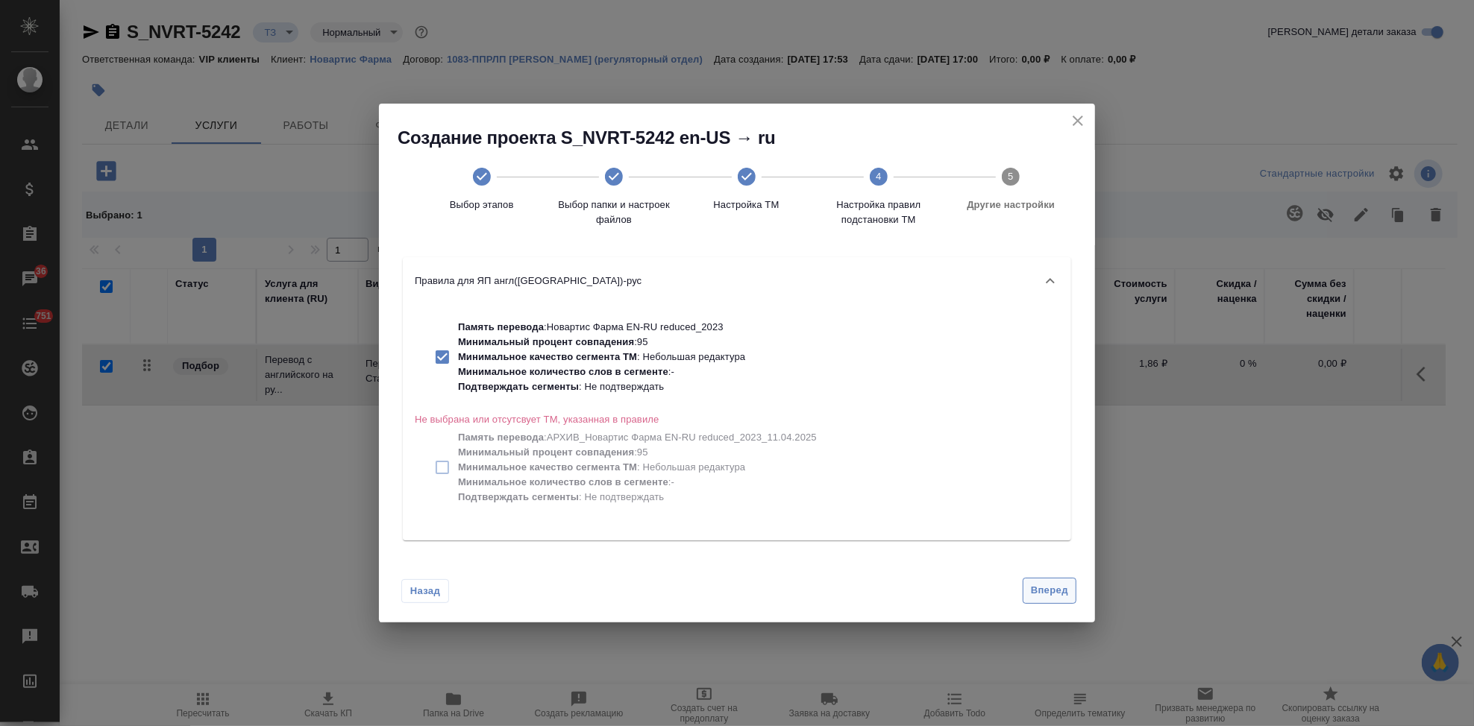
click at [1049, 588] on span "Вперед" at bounding box center [1049, 591] width 37 height 17
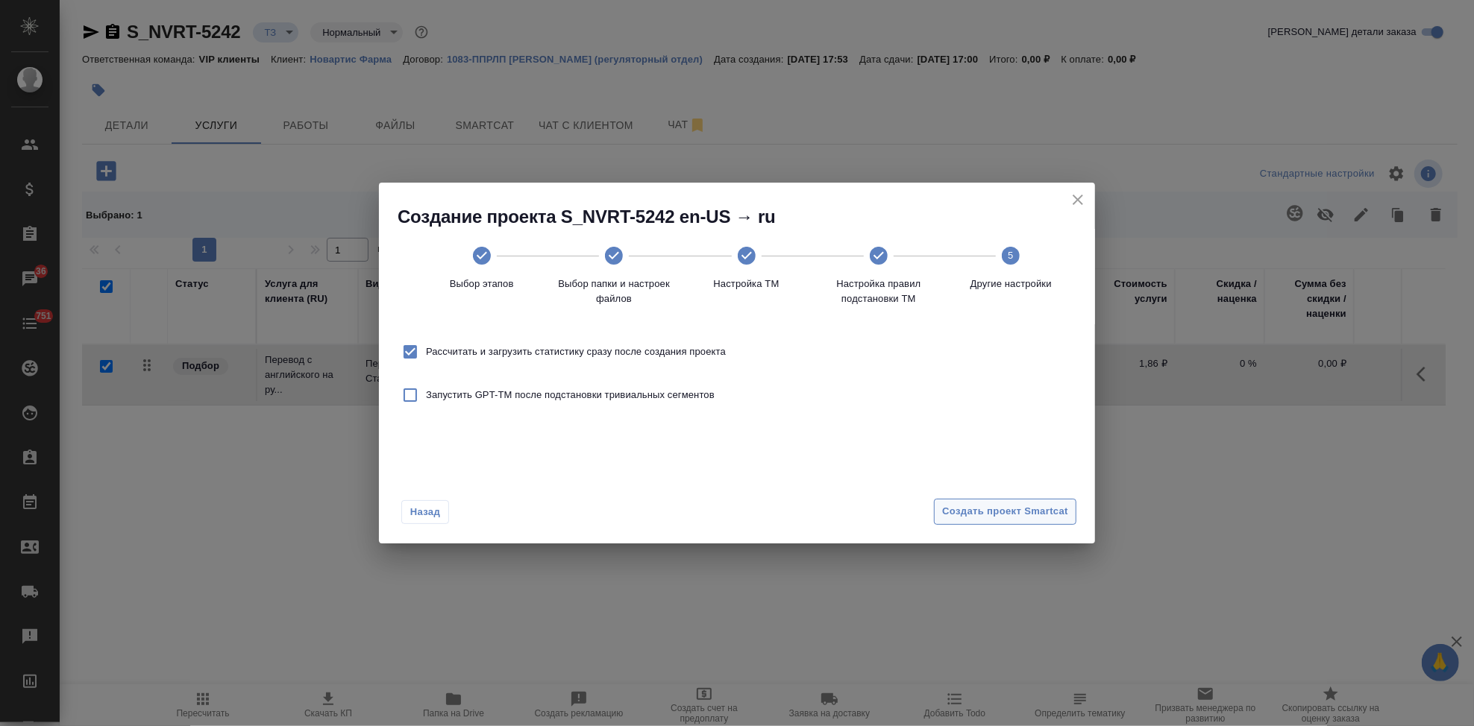
click at [1015, 501] on button "Создать проект Smartcat" at bounding box center [1005, 512] width 142 height 26
